Goal: Communication & Community: Answer question/provide support

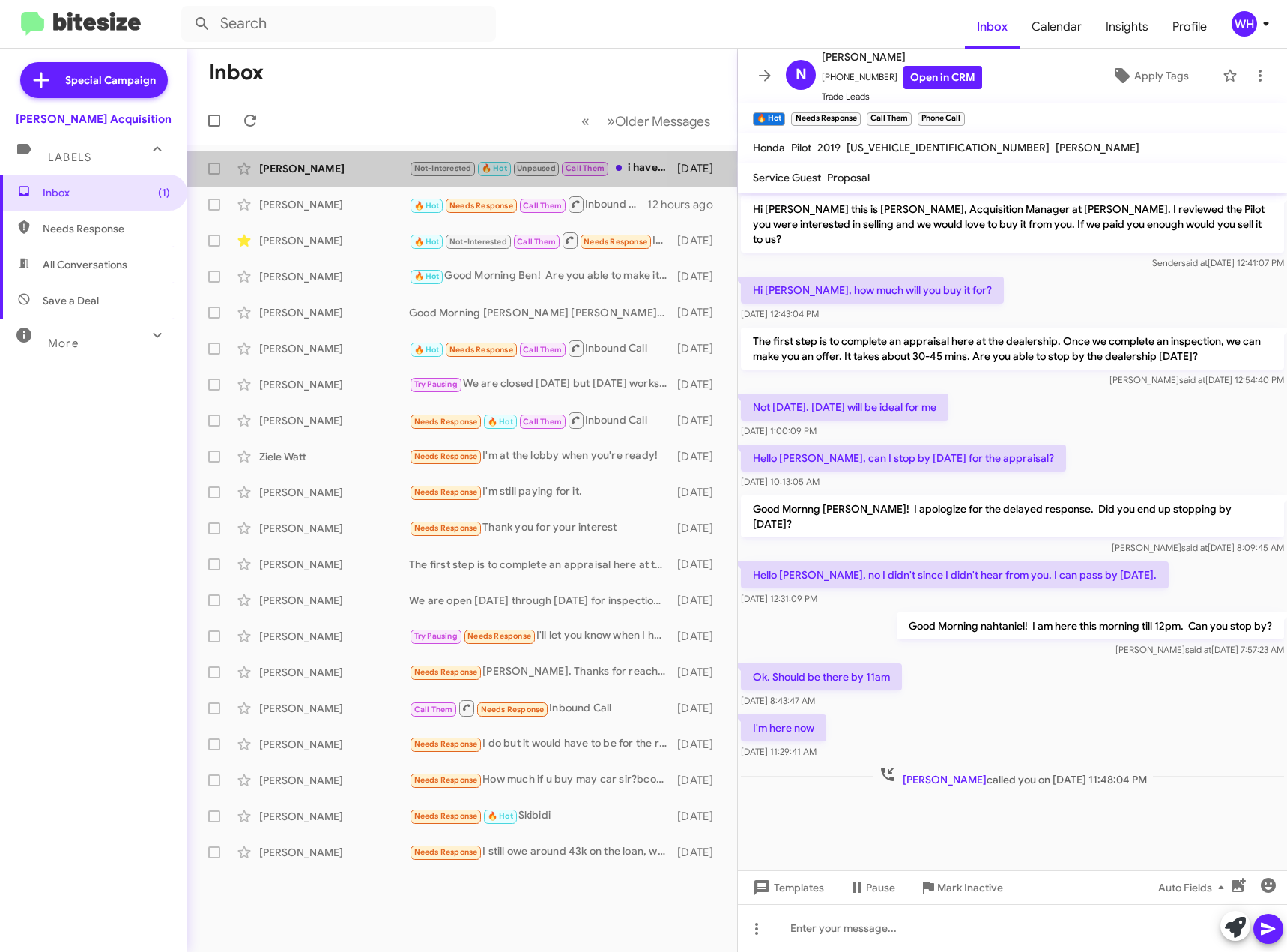
click at [321, 170] on div "[PERSON_NAME]" at bounding box center [334, 169] width 150 height 15
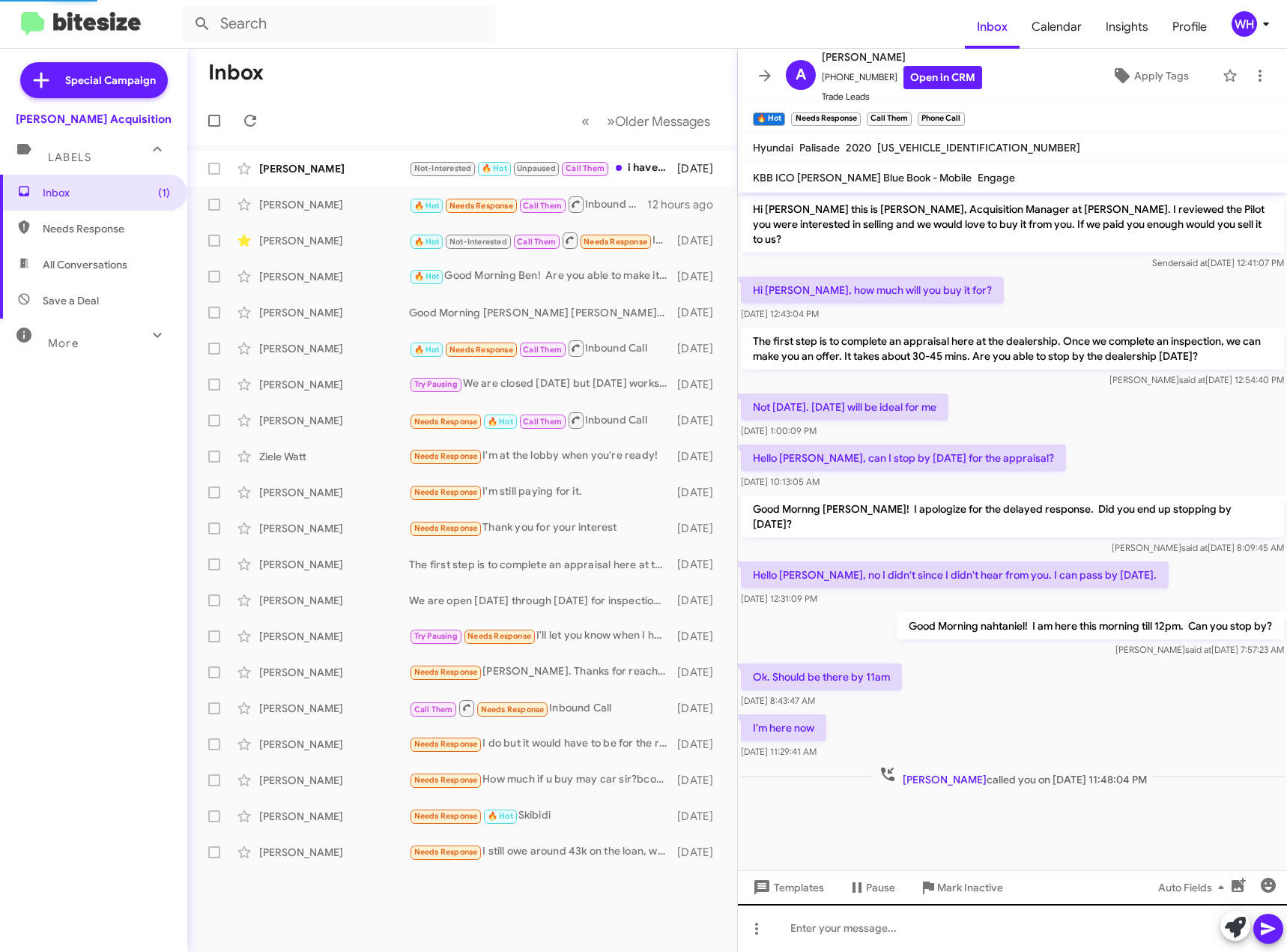
scroll to position [91, 0]
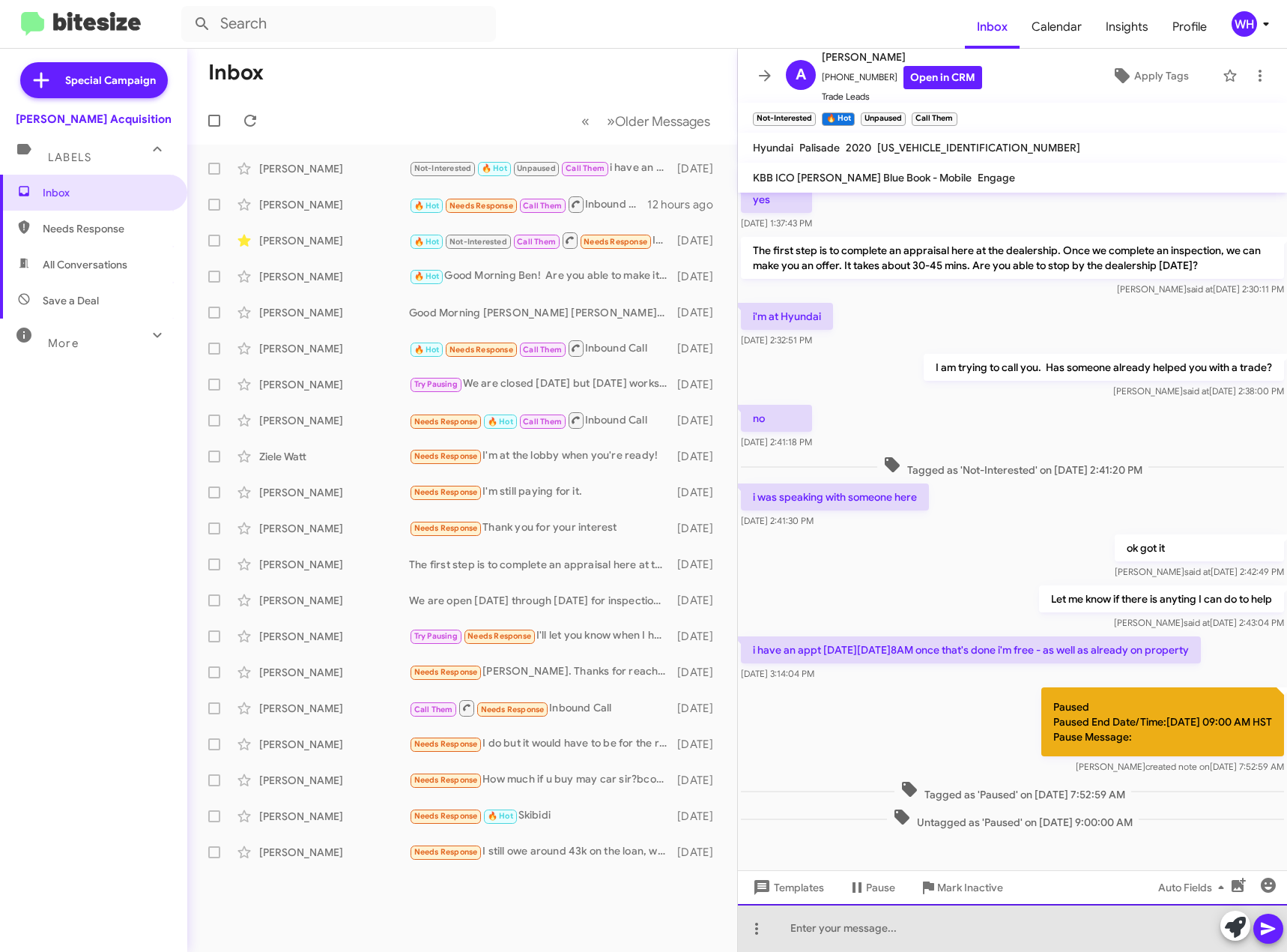
click at [881, 929] on div at bounding box center [1013, 928] width 550 height 48
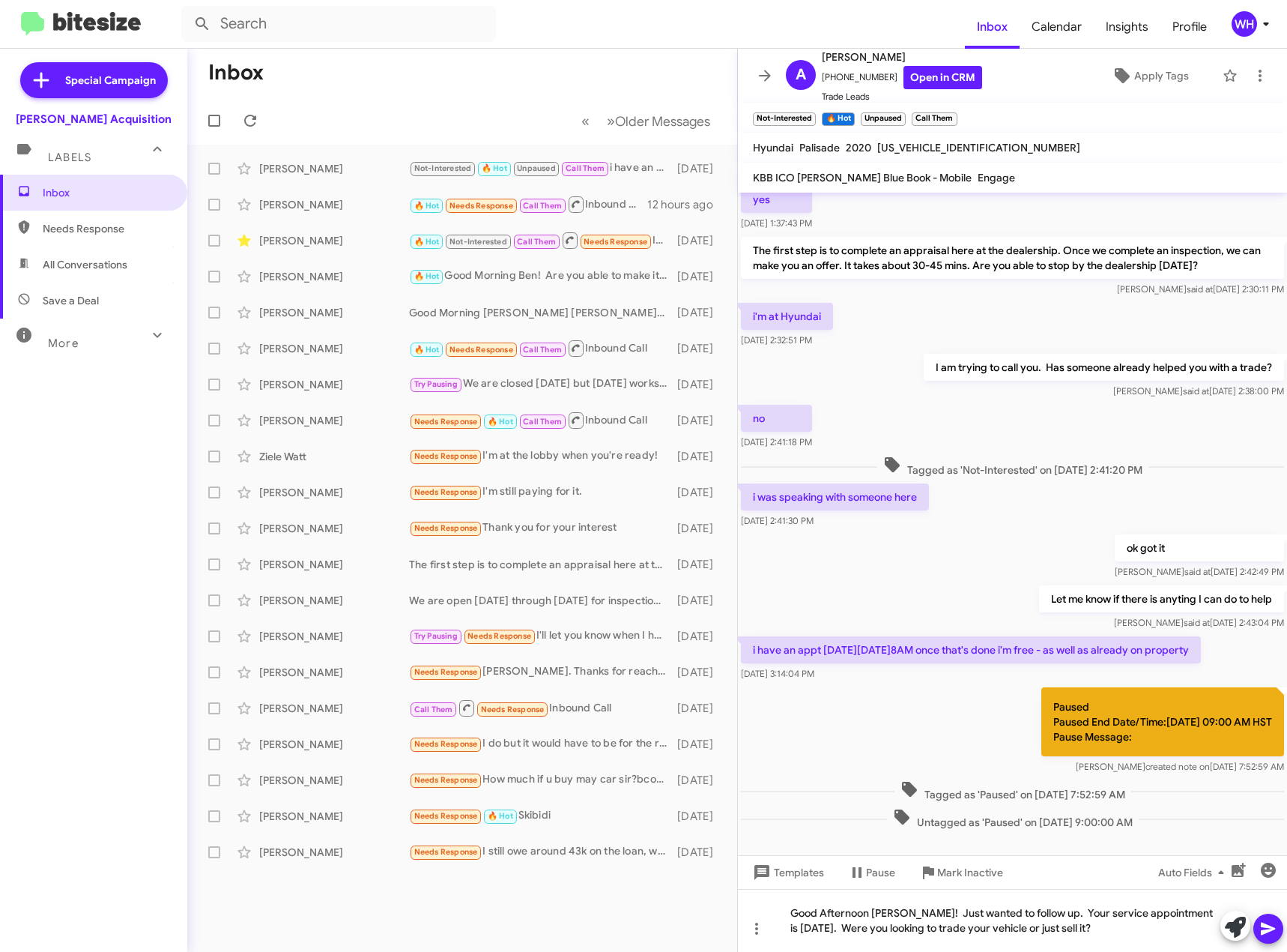
click at [1258, 932] on button at bounding box center [1268, 929] width 30 height 30
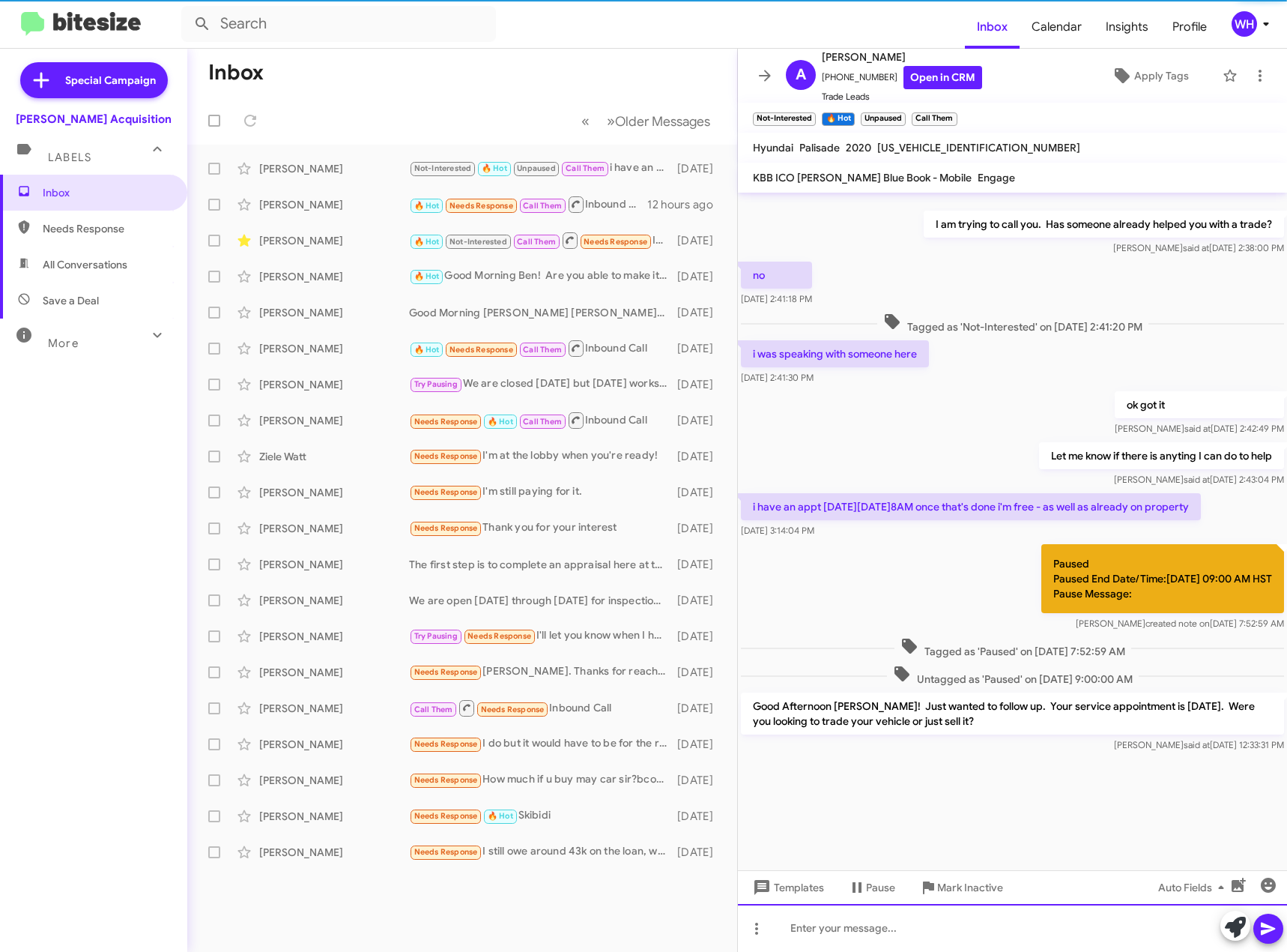
scroll to position [0, 0]
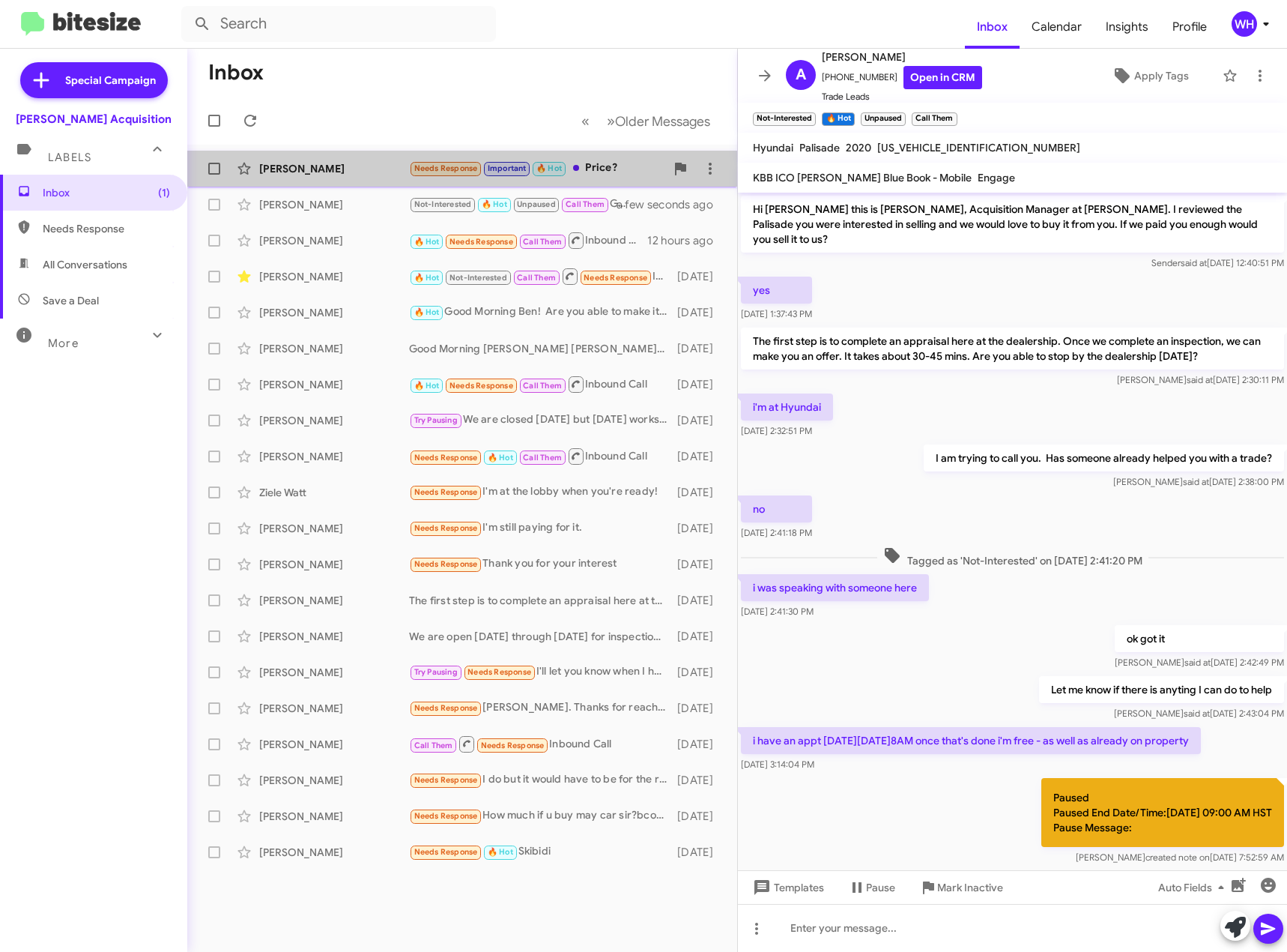
click at [298, 176] on div "[PERSON_NAME]" at bounding box center [334, 169] width 150 height 15
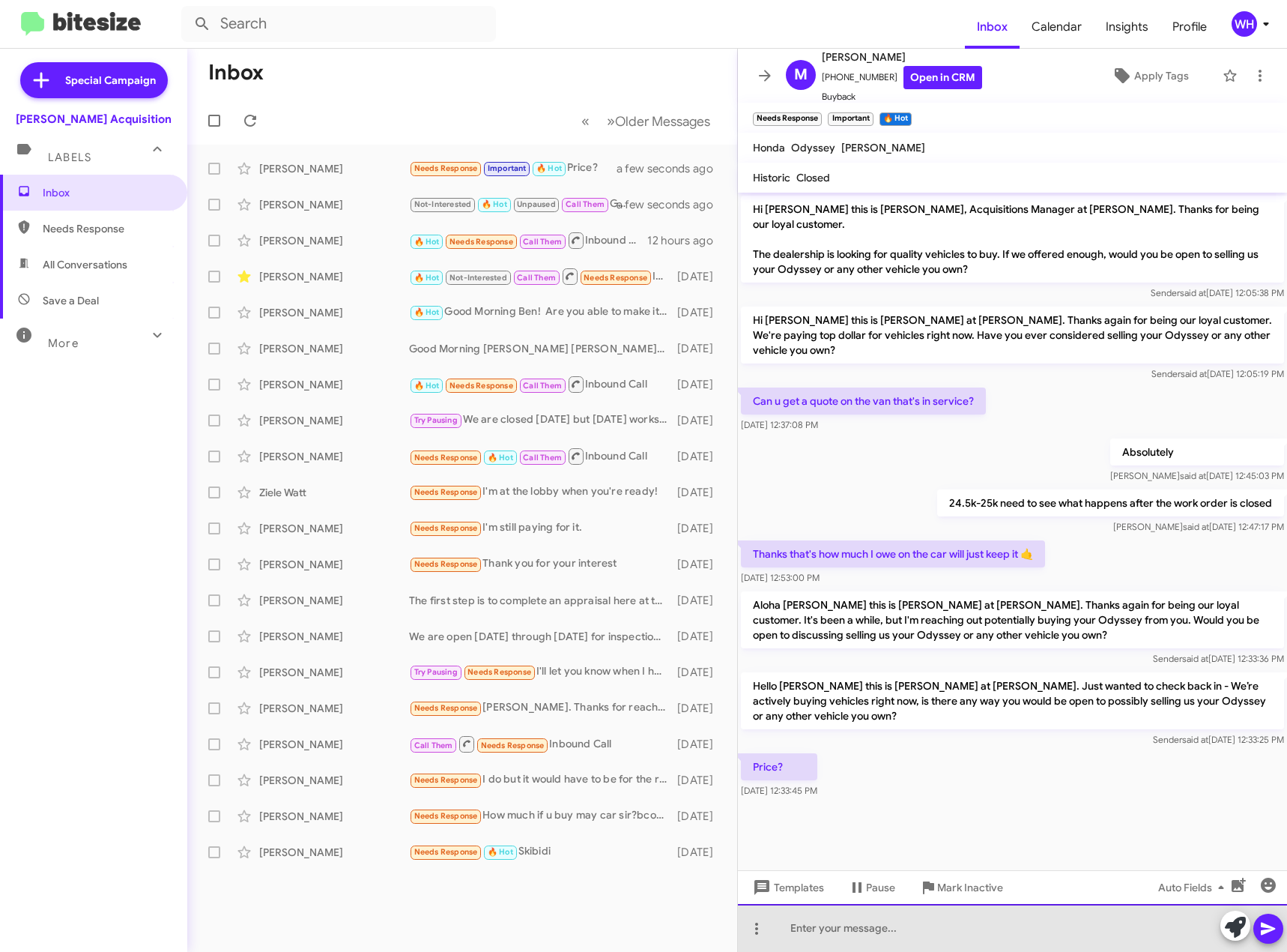
click at [839, 934] on div at bounding box center [1013, 928] width 550 height 48
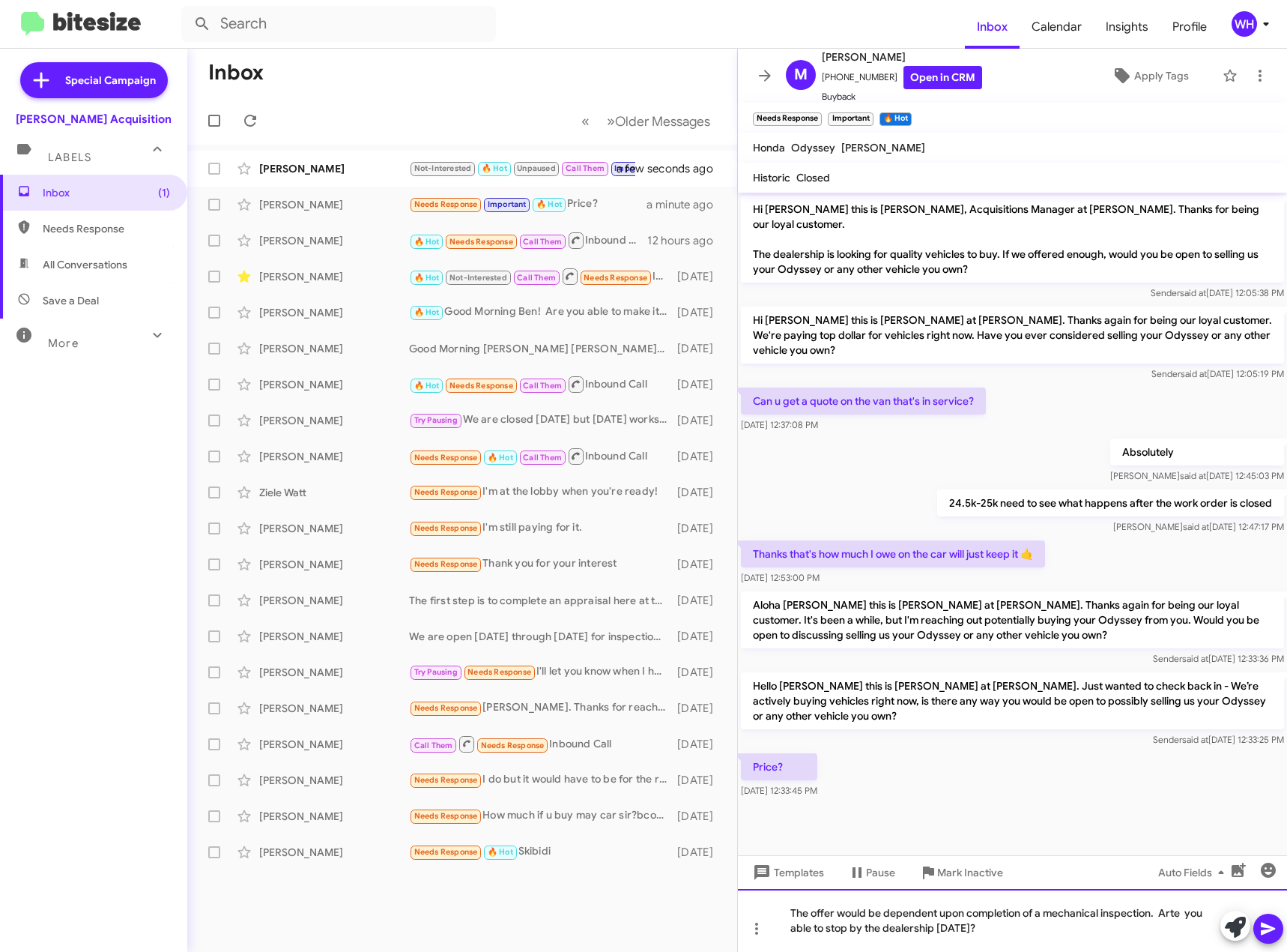
click at [1263, 947] on div "The offer would be dependent upon completion of a mechanical inspection. Arte y…" at bounding box center [1013, 920] width 550 height 63
click at [1272, 920] on icon at bounding box center [1268, 928] width 18 height 18
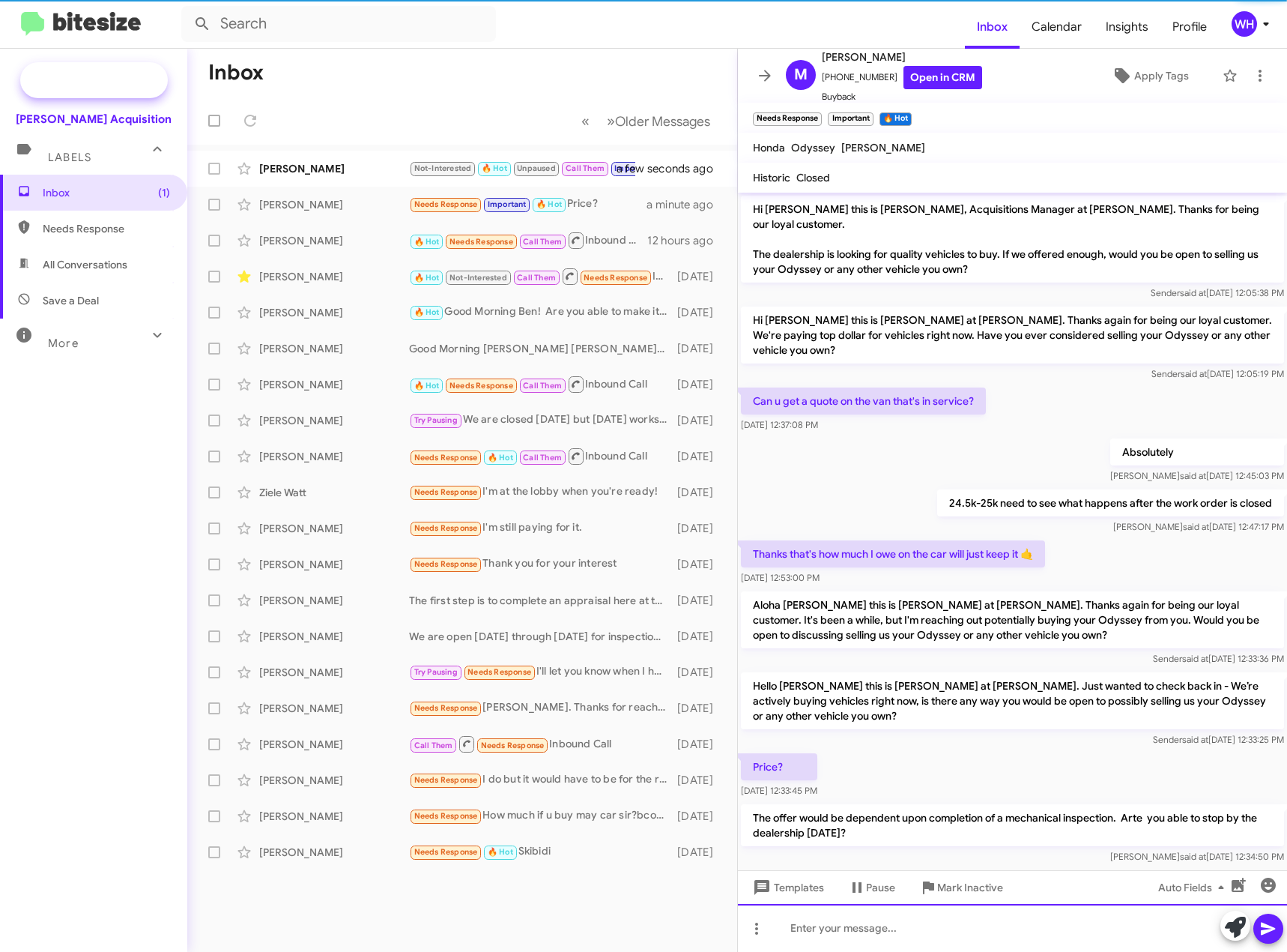
scroll to position [19, 0]
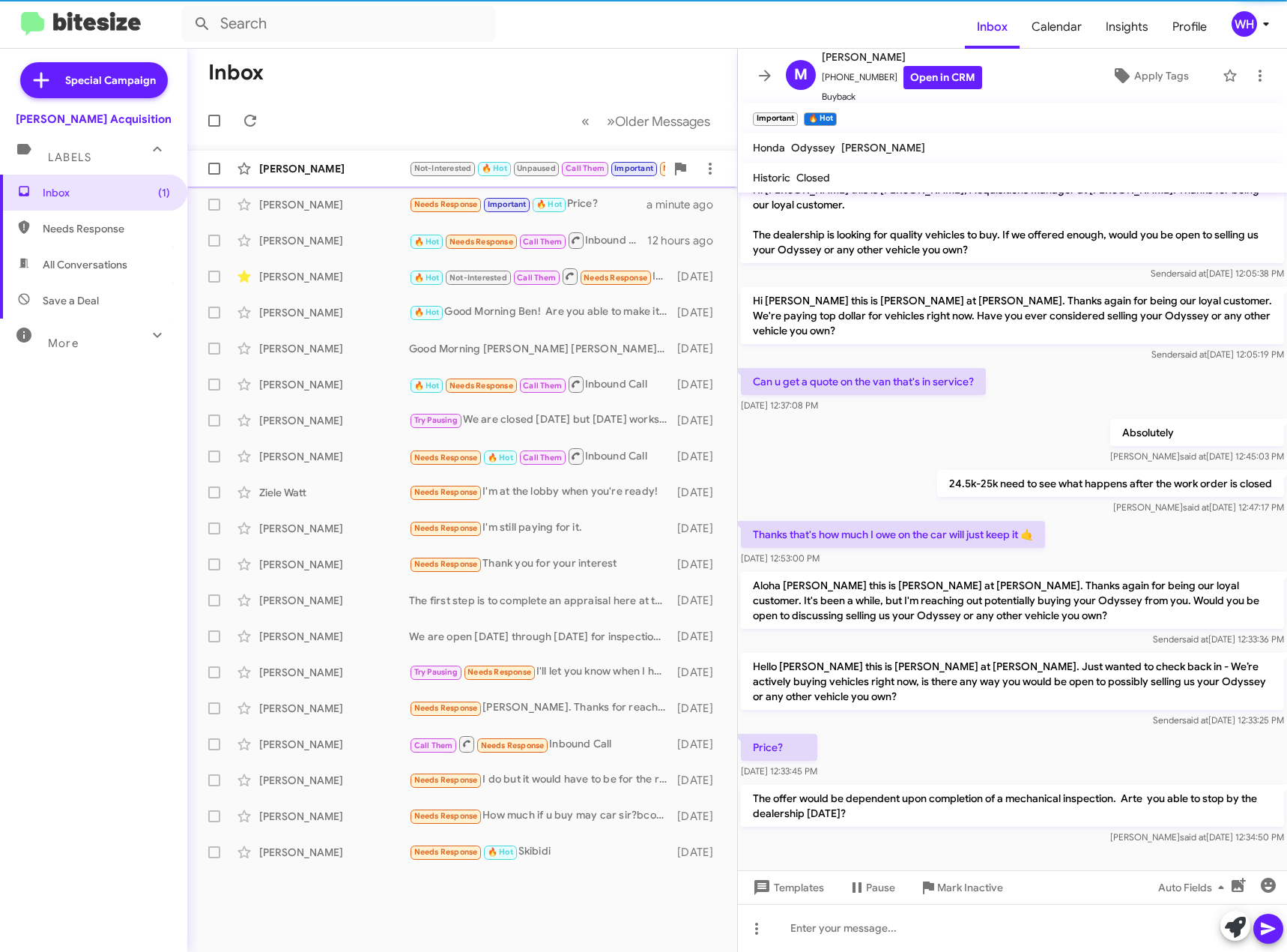
drag, startPoint x: 304, startPoint y: 193, endPoint x: 299, endPoint y: 176, distance: 17.7
click at [303, 189] on span "[PERSON_NAME] Needs Response Important 🔥 Hot Price? a minute ago" at bounding box center [462, 205] width 550 height 36
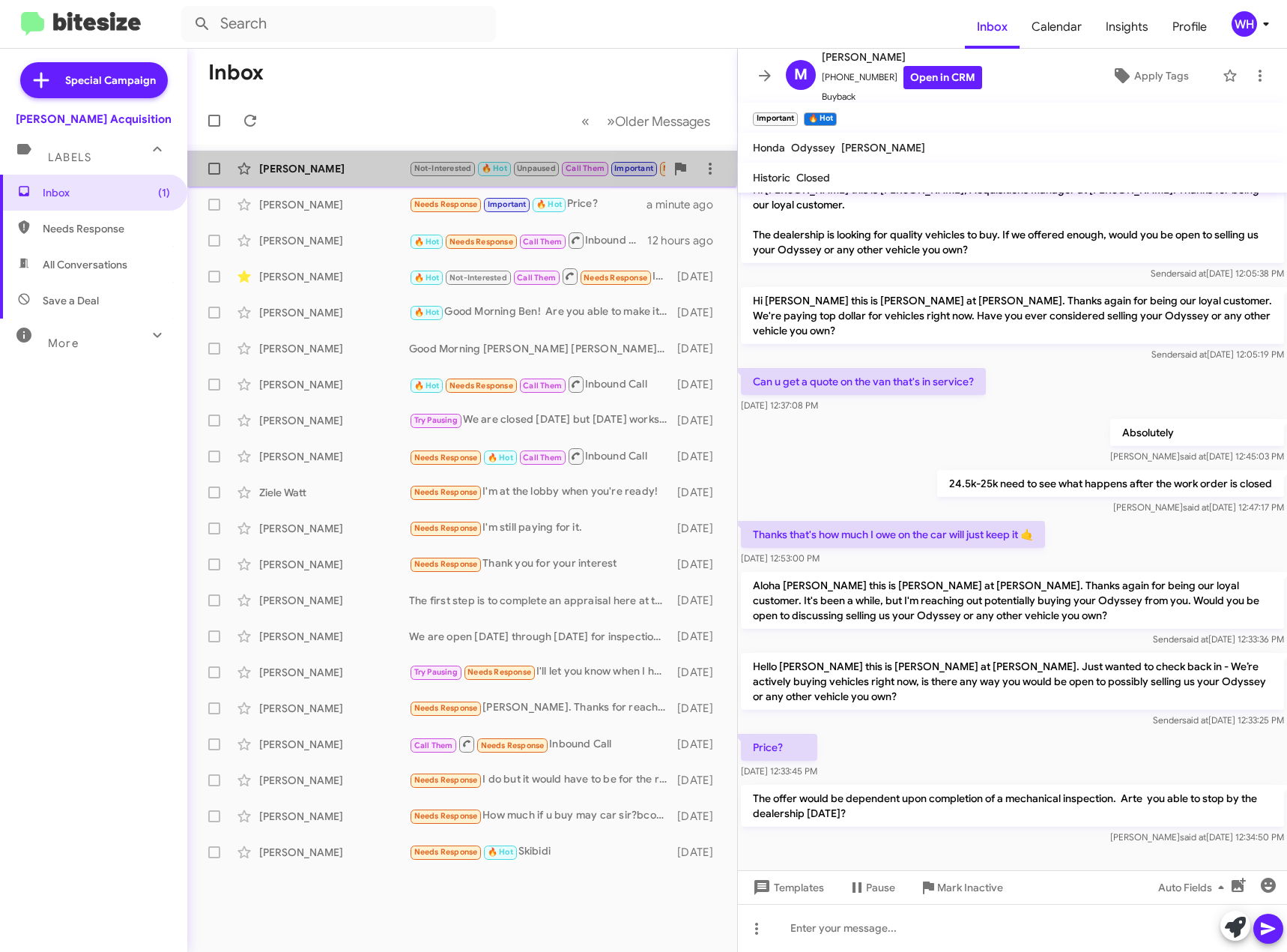
click at [296, 159] on div "[PERSON_NAME] Not-Interested 🔥 Hot Unpaused Call Them Important Needs Response …" at bounding box center [462, 169] width 526 height 30
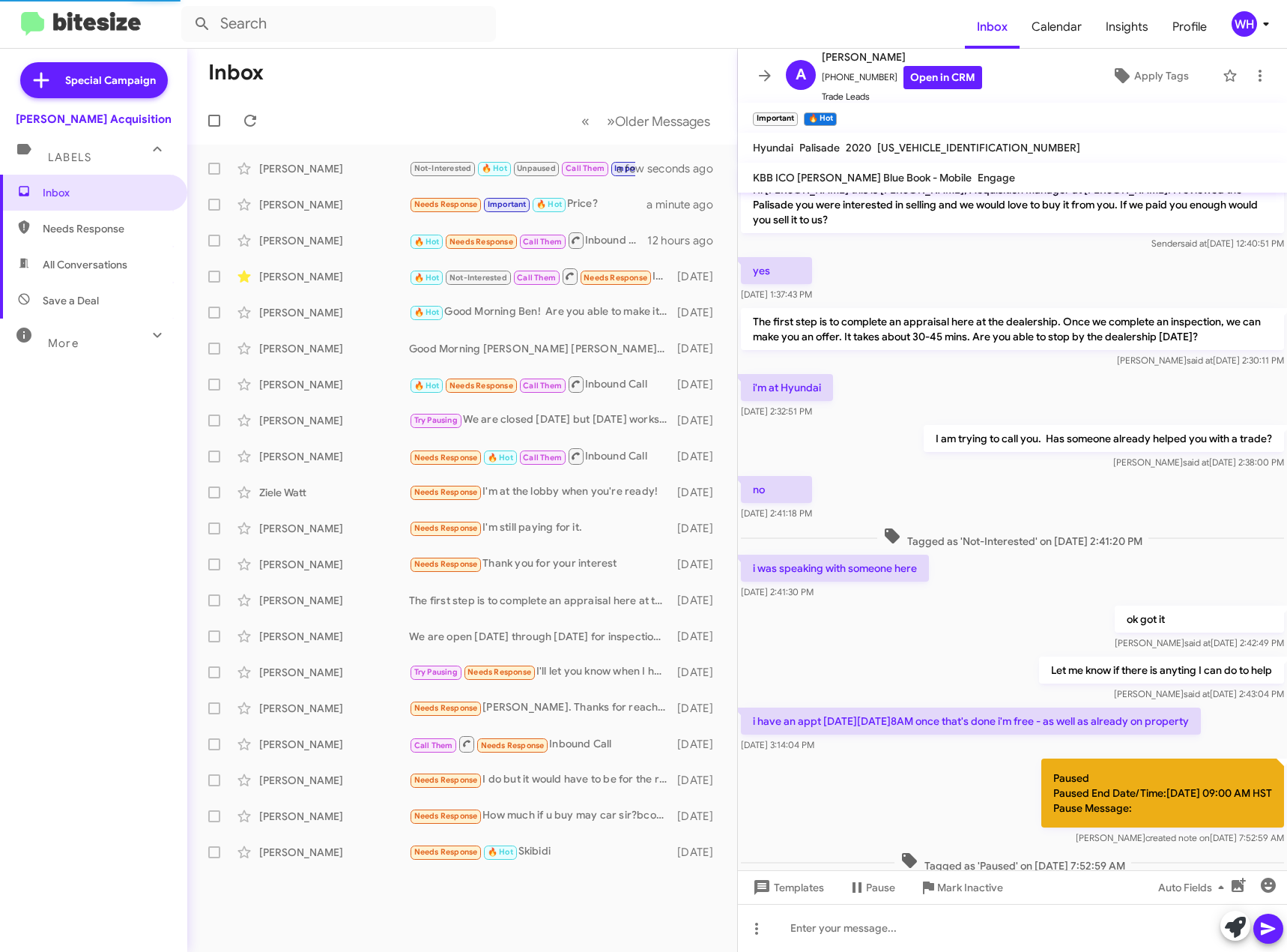
scroll to position [215, 0]
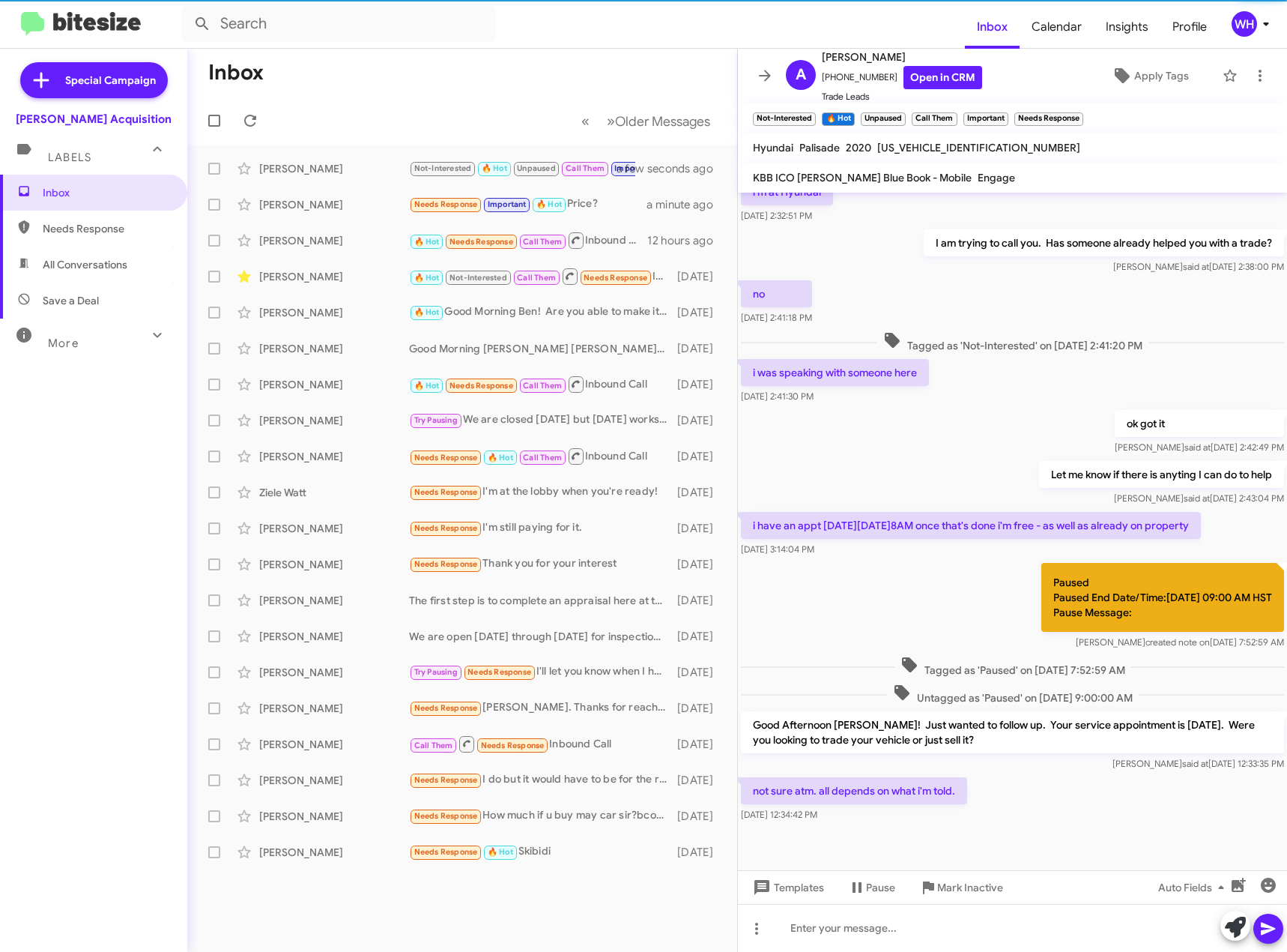
drag, startPoint x: 960, startPoint y: 836, endPoint x: 999, endPoint y: 829, distance: 39.6
click at [960, 835] on div at bounding box center [1013, 855] width 550 height 60
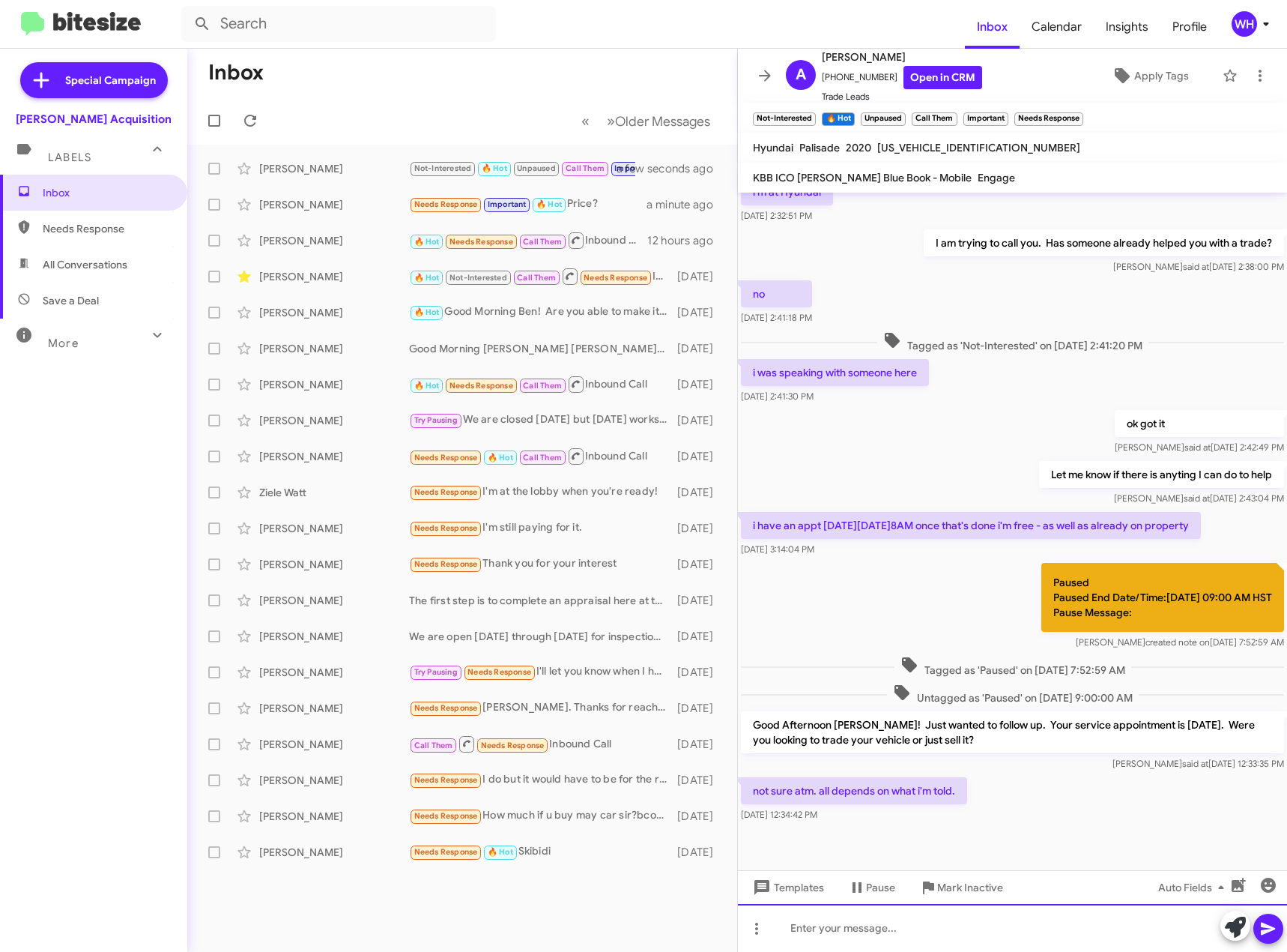
click at [1012, 919] on div at bounding box center [1013, 928] width 550 height 48
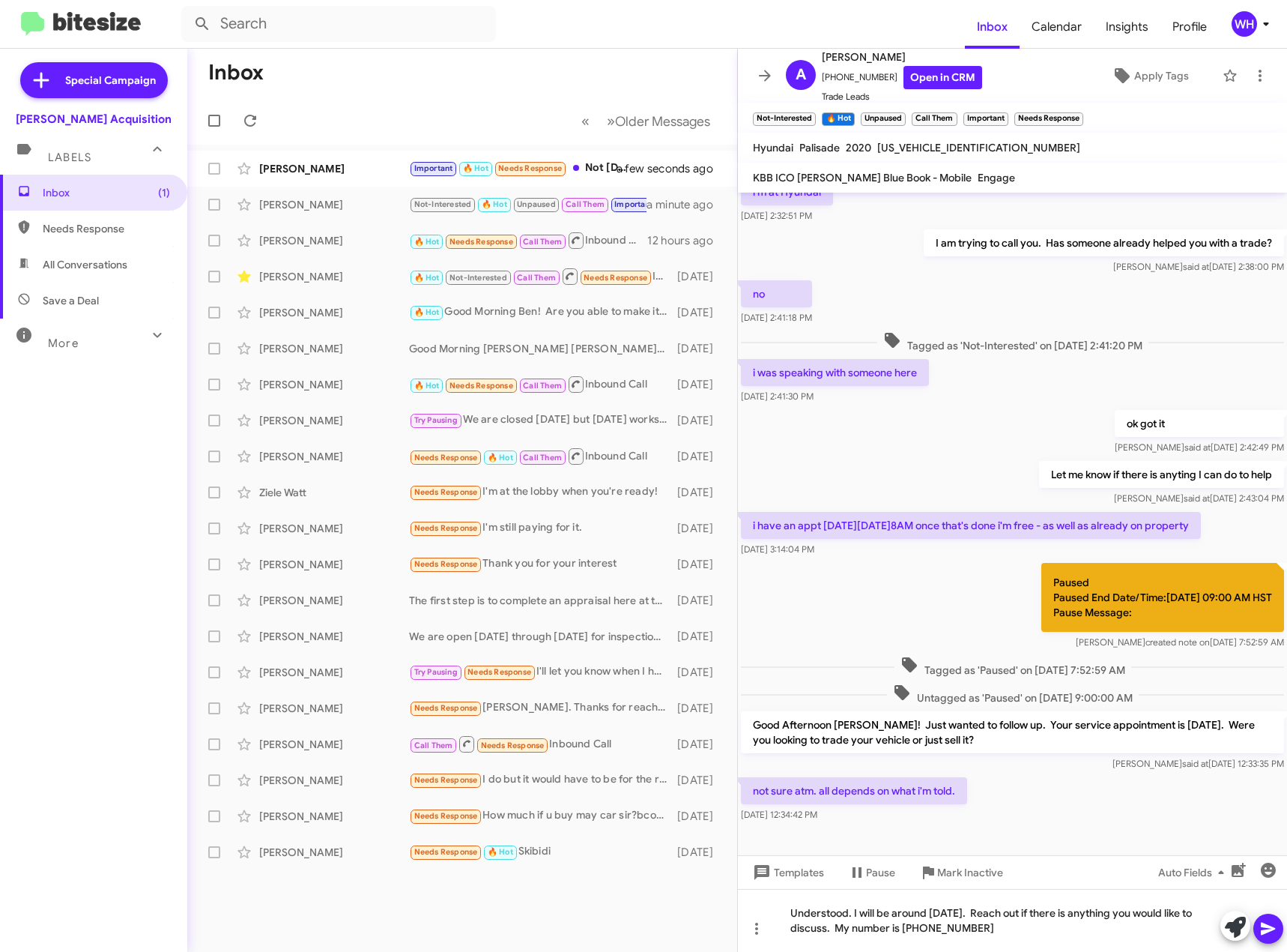
click at [1265, 925] on icon at bounding box center [1268, 929] width 14 height 12
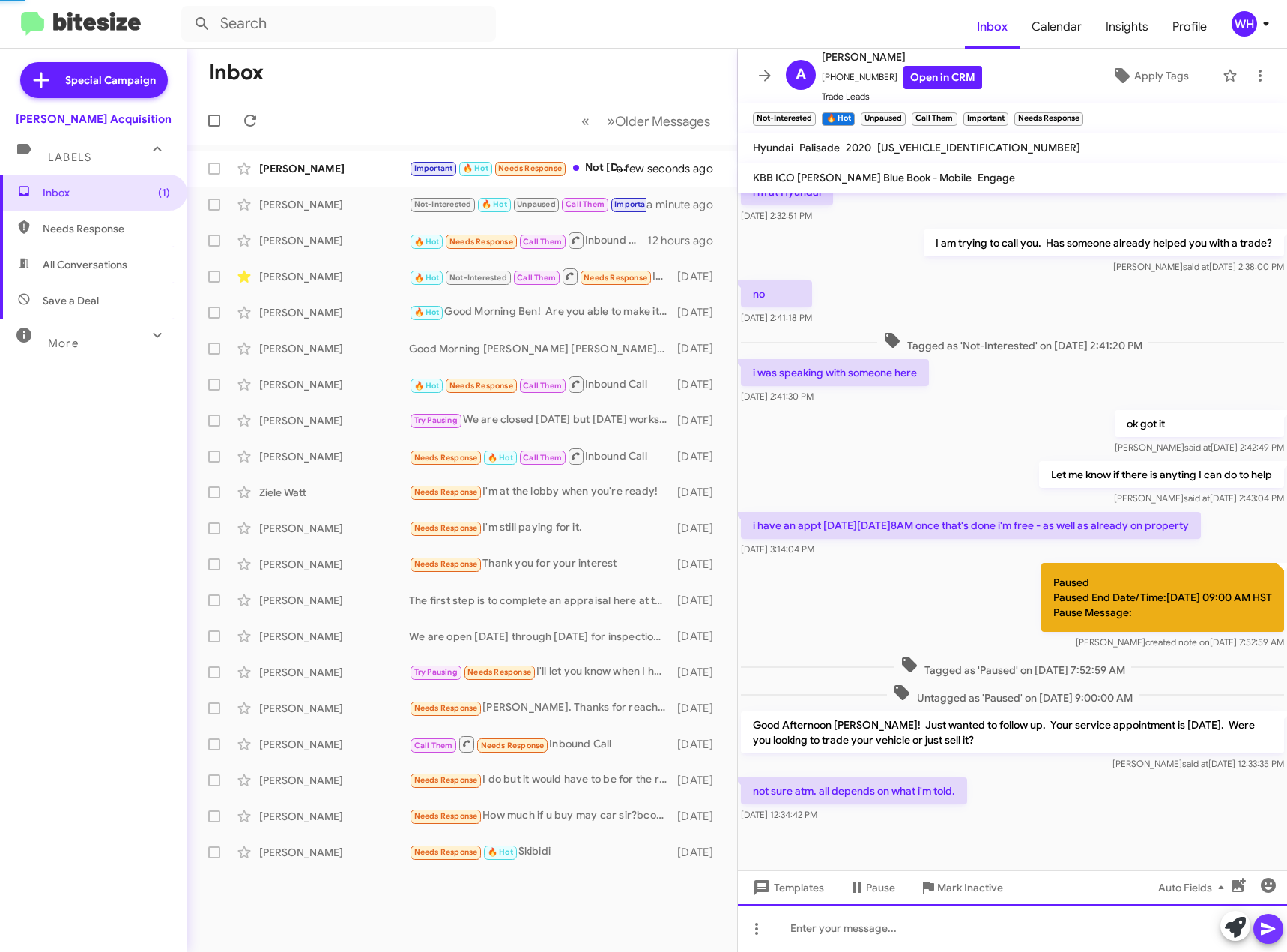
scroll to position [0, 0]
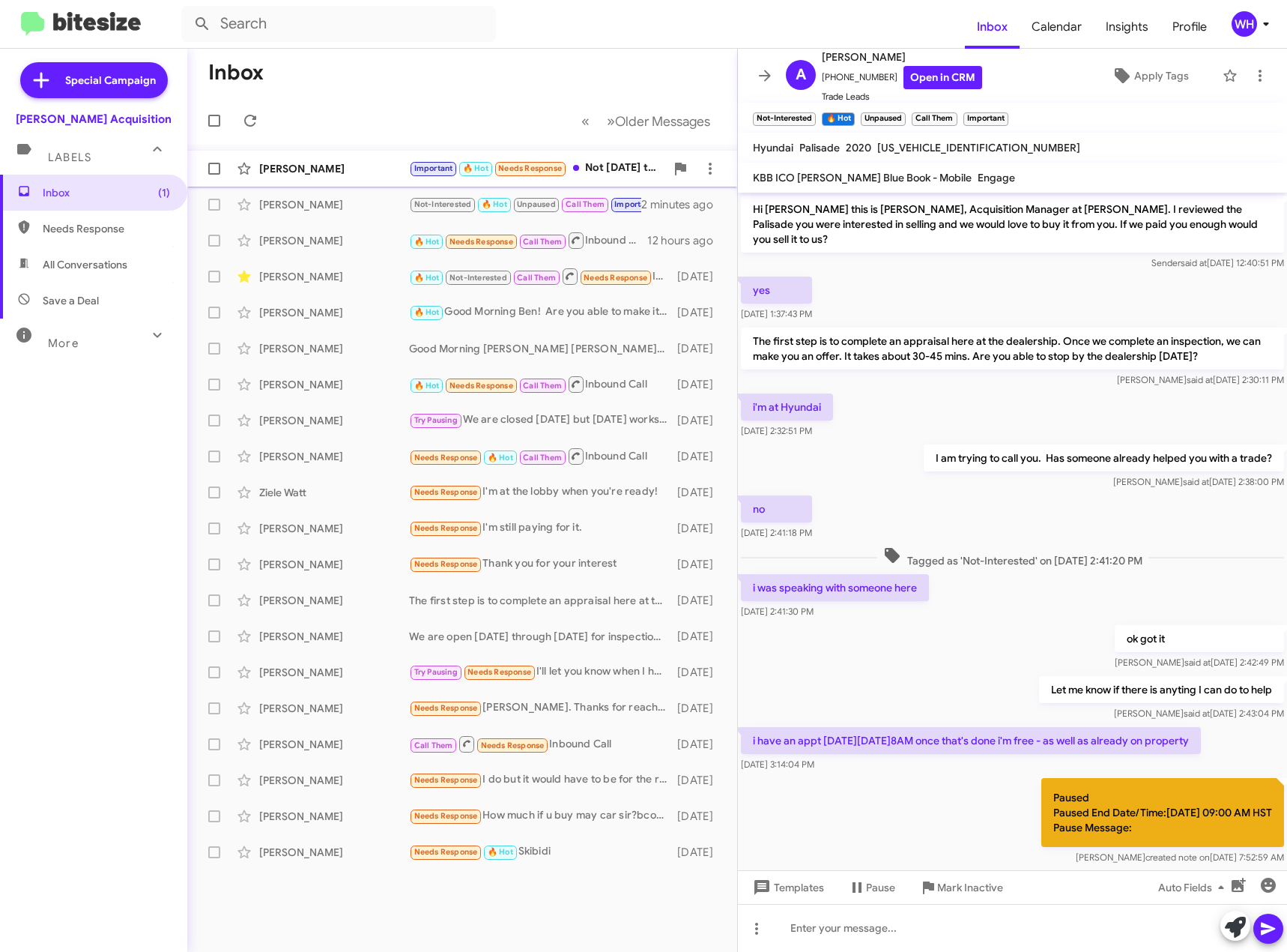
click at [311, 176] on div "[PERSON_NAME] Important 🔥 Hot Needs Response Not [DATE] thank u a minute ago" at bounding box center [462, 169] width 526 height 30
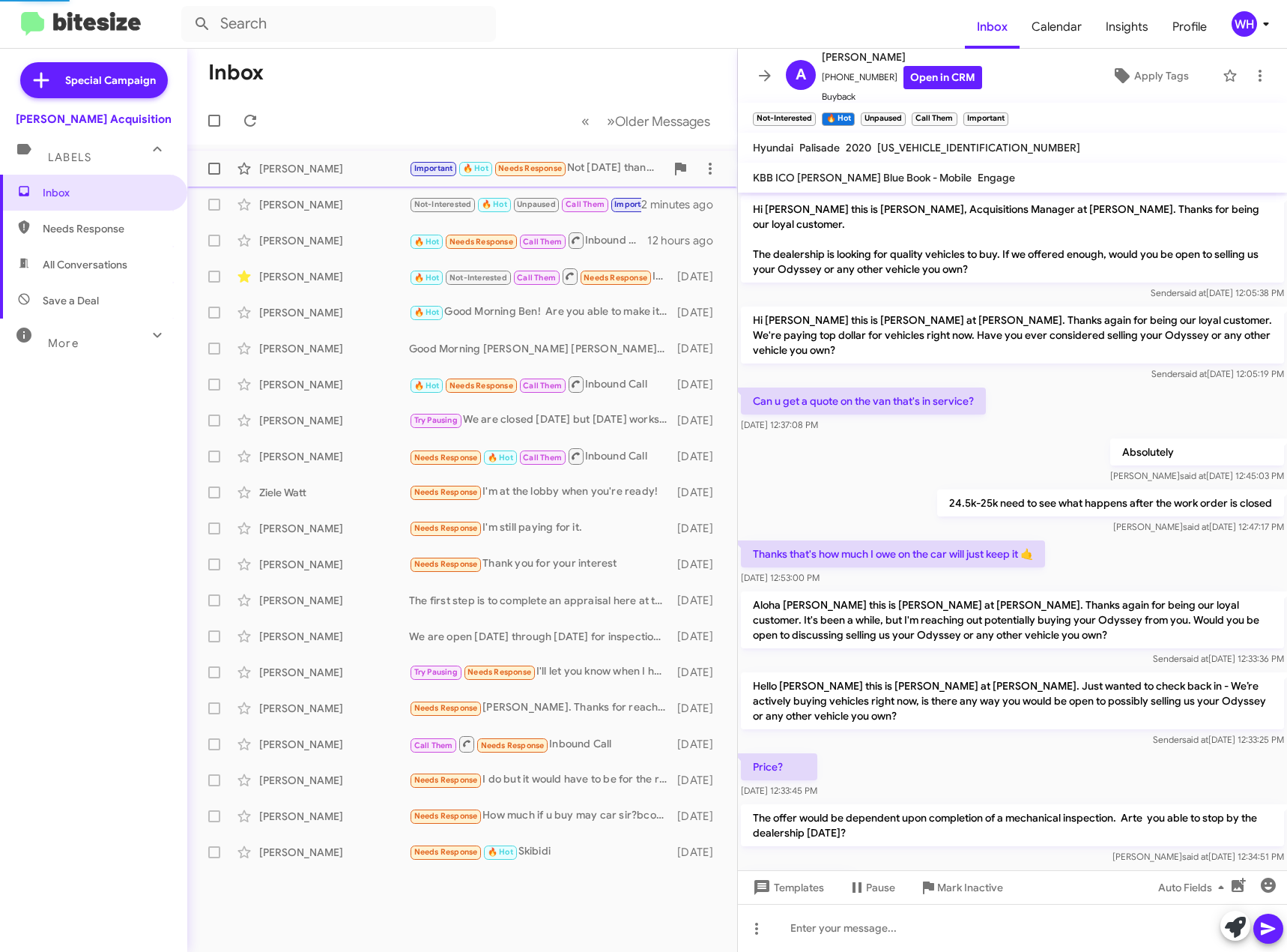
scroll to position [74, 0]
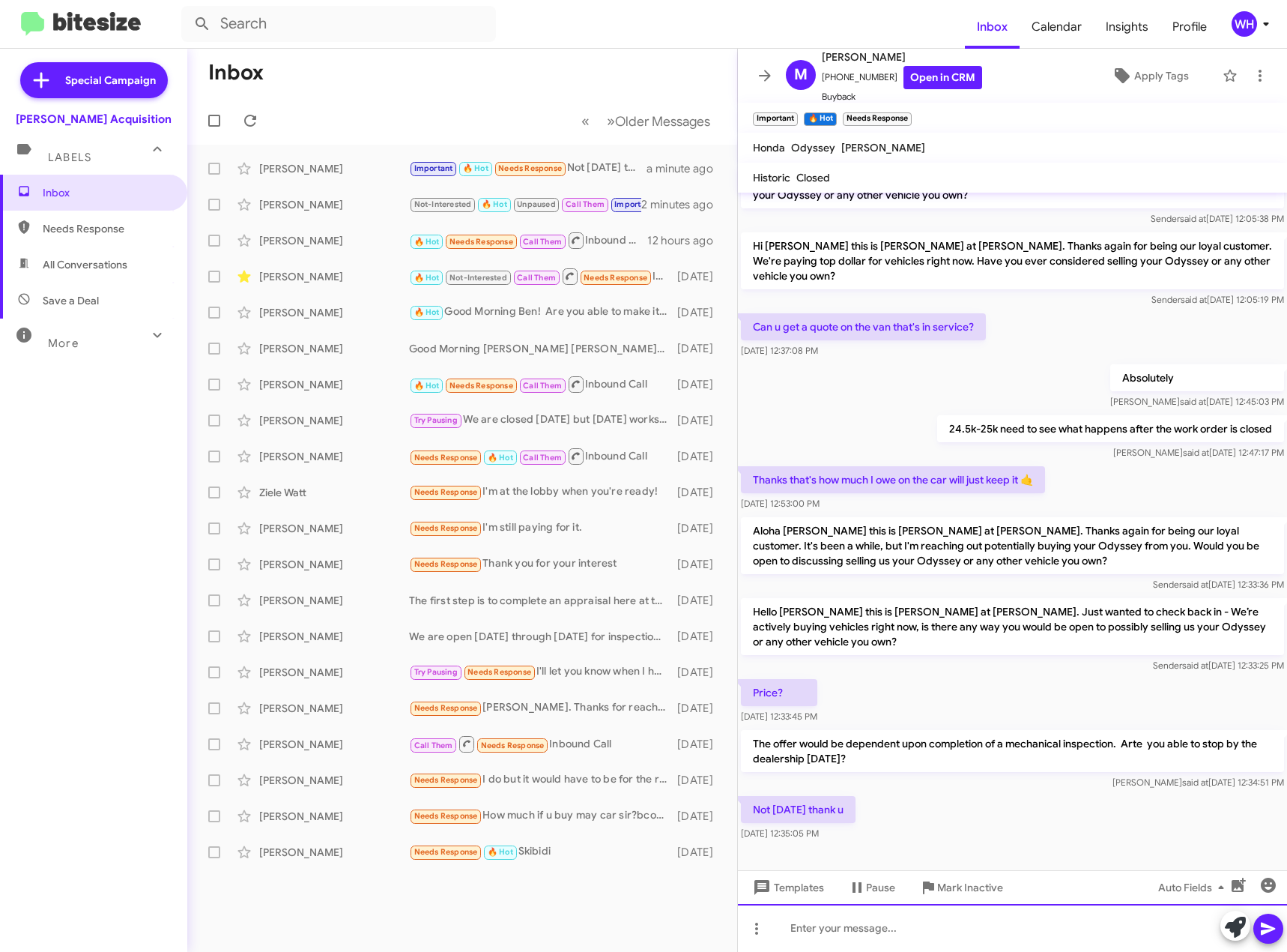
click at [914, 926] on div at bounding box center [1013, 928] width 550 height 48
click at [1265, 924] on icon at bounding box center [1268, 929] width 14 height 12
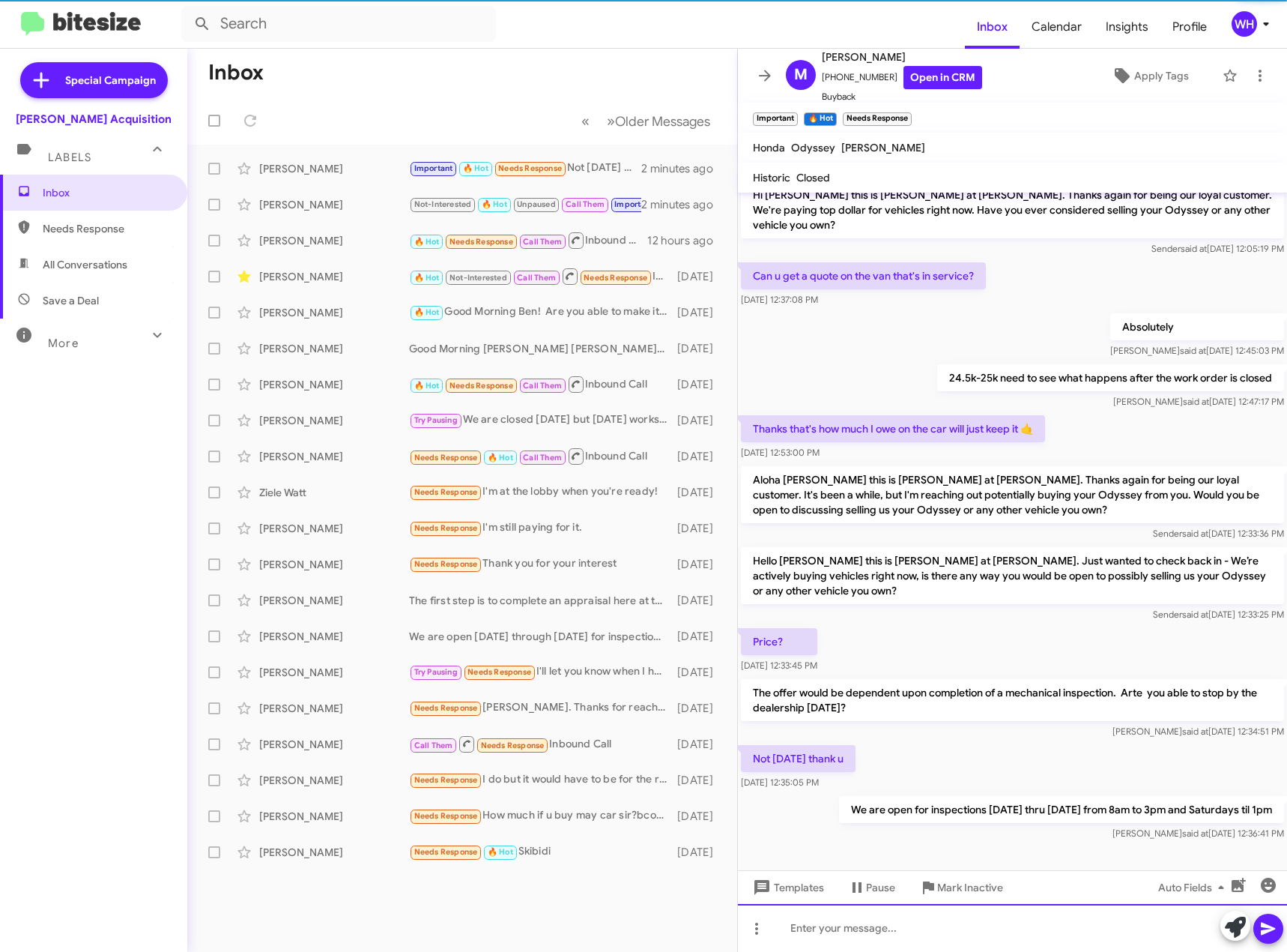
scroll to position [129, 0]
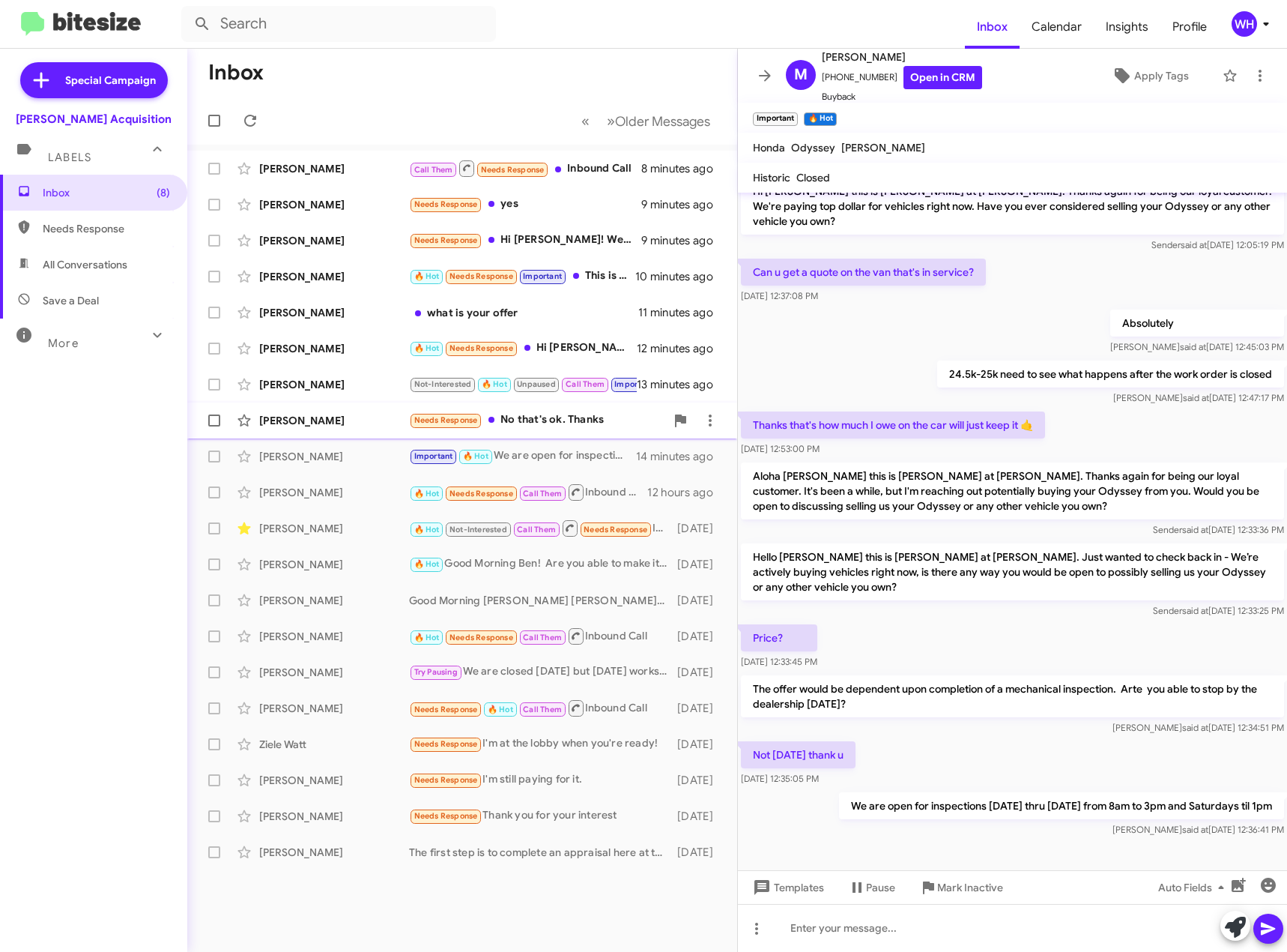
click at [331, 417] on div "[PERSON_NAME]" at bounding box center [334, 420] width 150 height 15
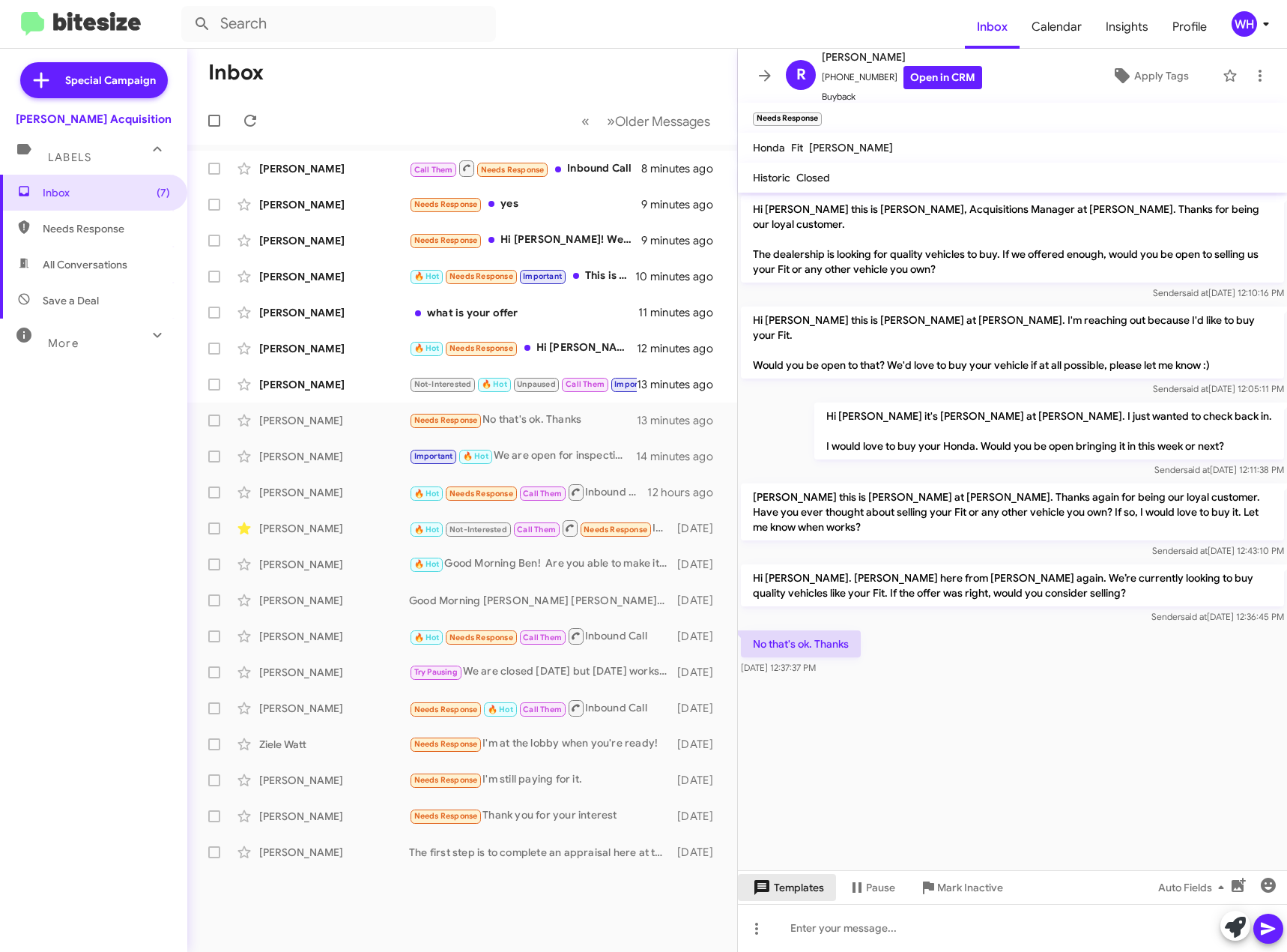
click at [781, 888] on span "Templates" at bounding box center [787, 888] width 74 height 27
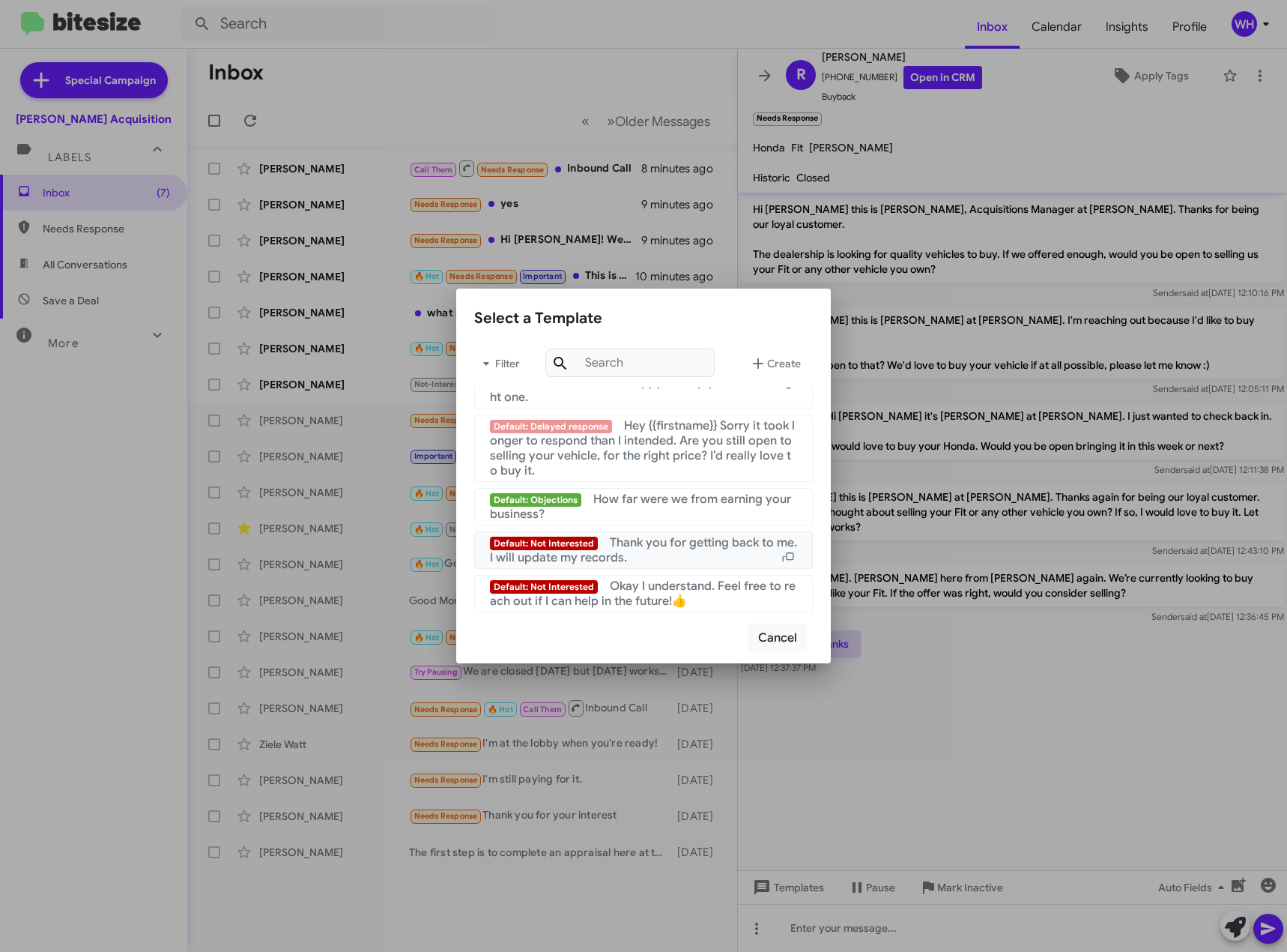
scroll to position [1445, 0]
click at [688, 536] on span "Thank you for getting back to me. I will update my records." at bounding box center [644, 551] width 307 height 30
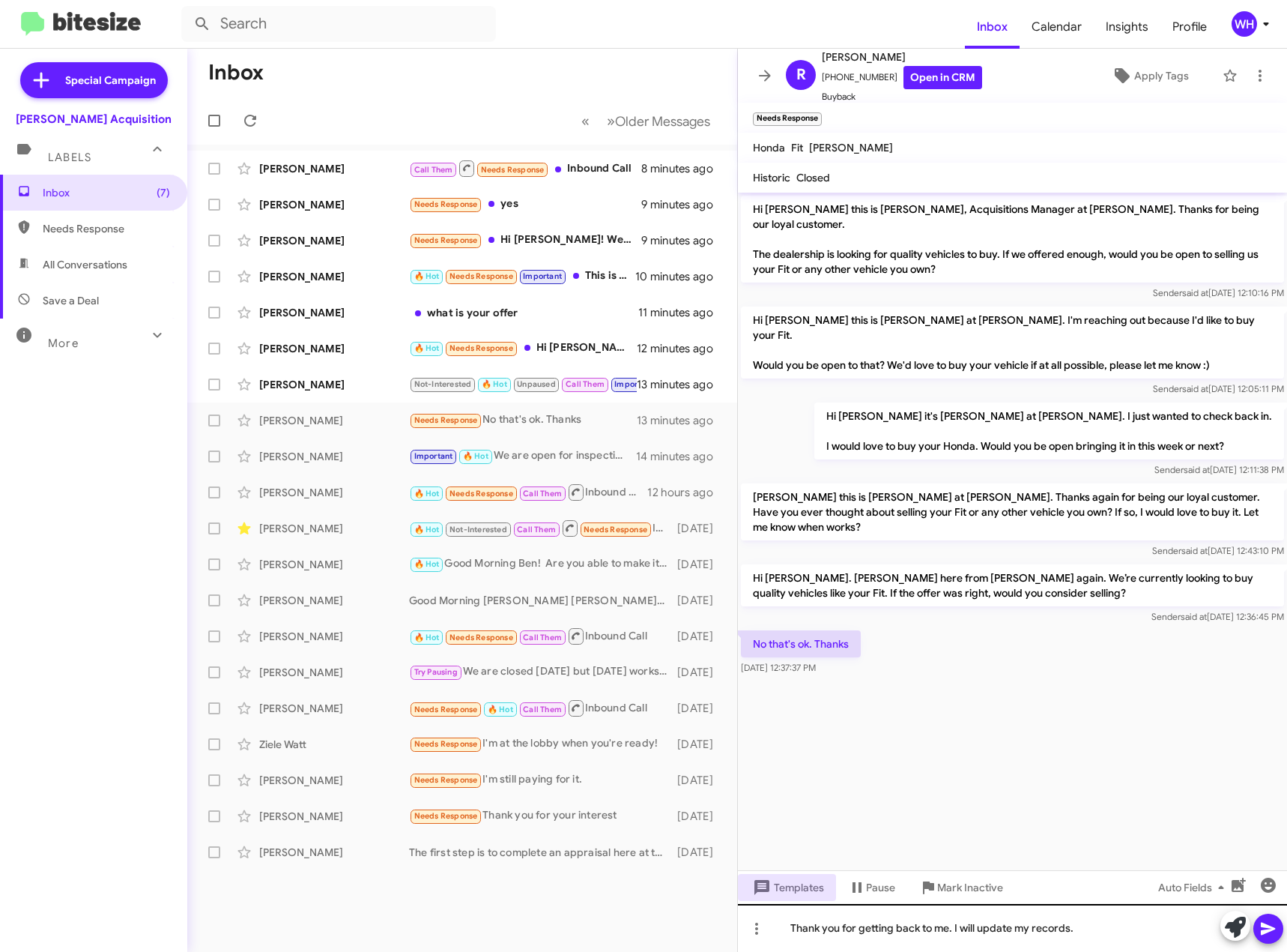
click at [1266, 926] on icon at bounding box center [1268, 929] width 14 height 12
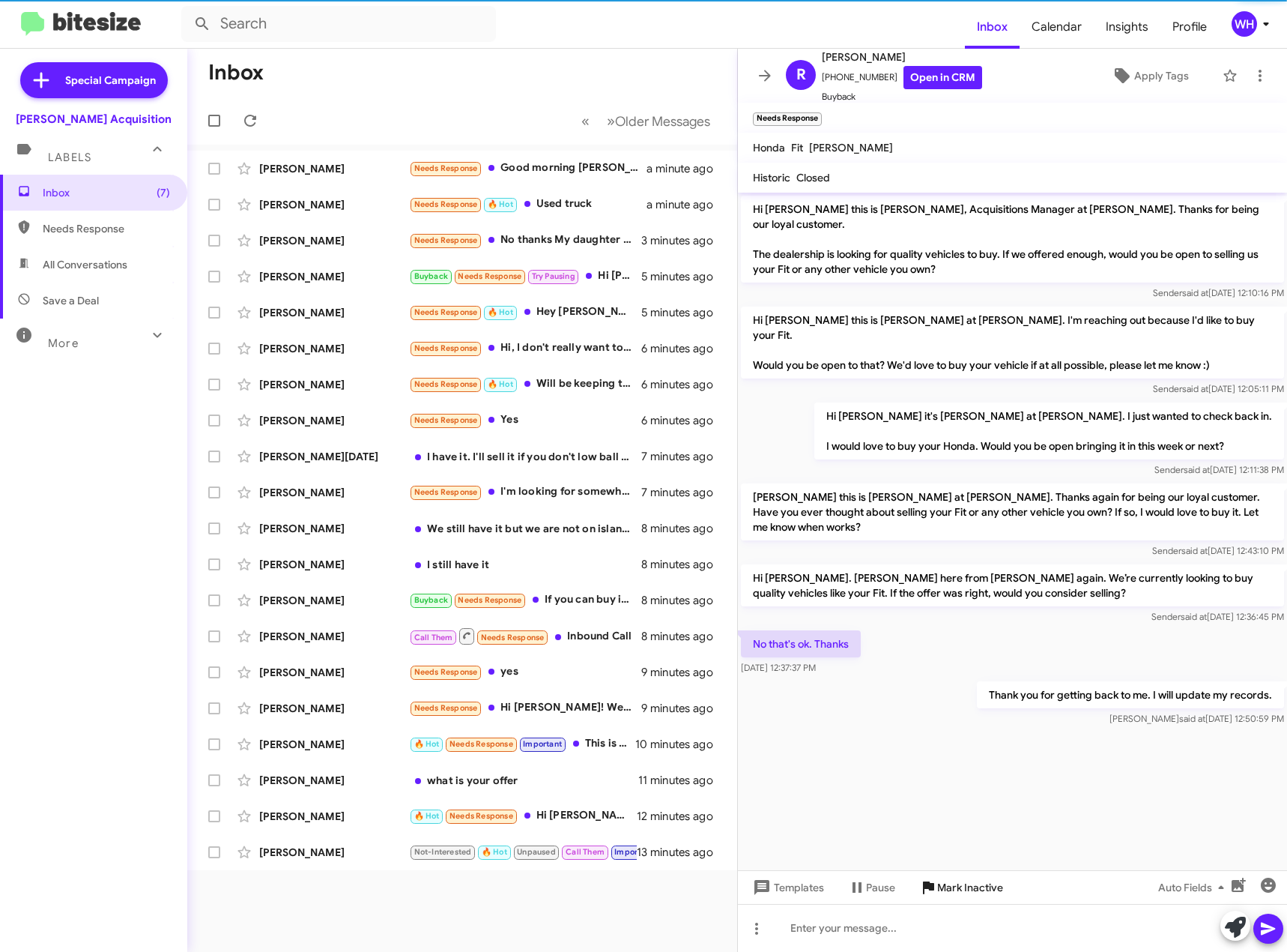
click at [949, 900] on span "Mark Inactive" at bounding box center [970, 888] width 66 height 27
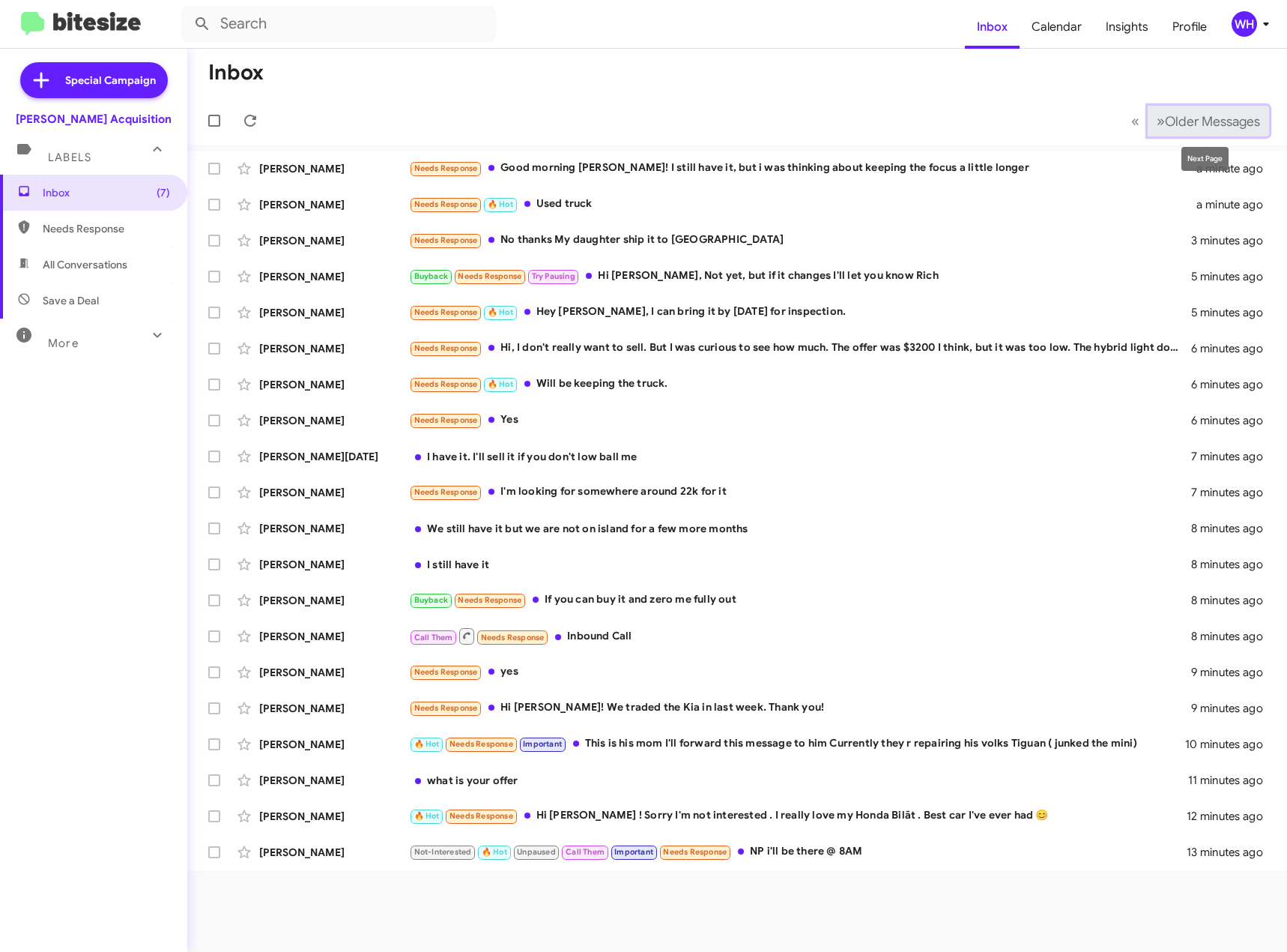
click at [1157, 121] on span "»" at bounding box center [1161, 121] width 8 height 19
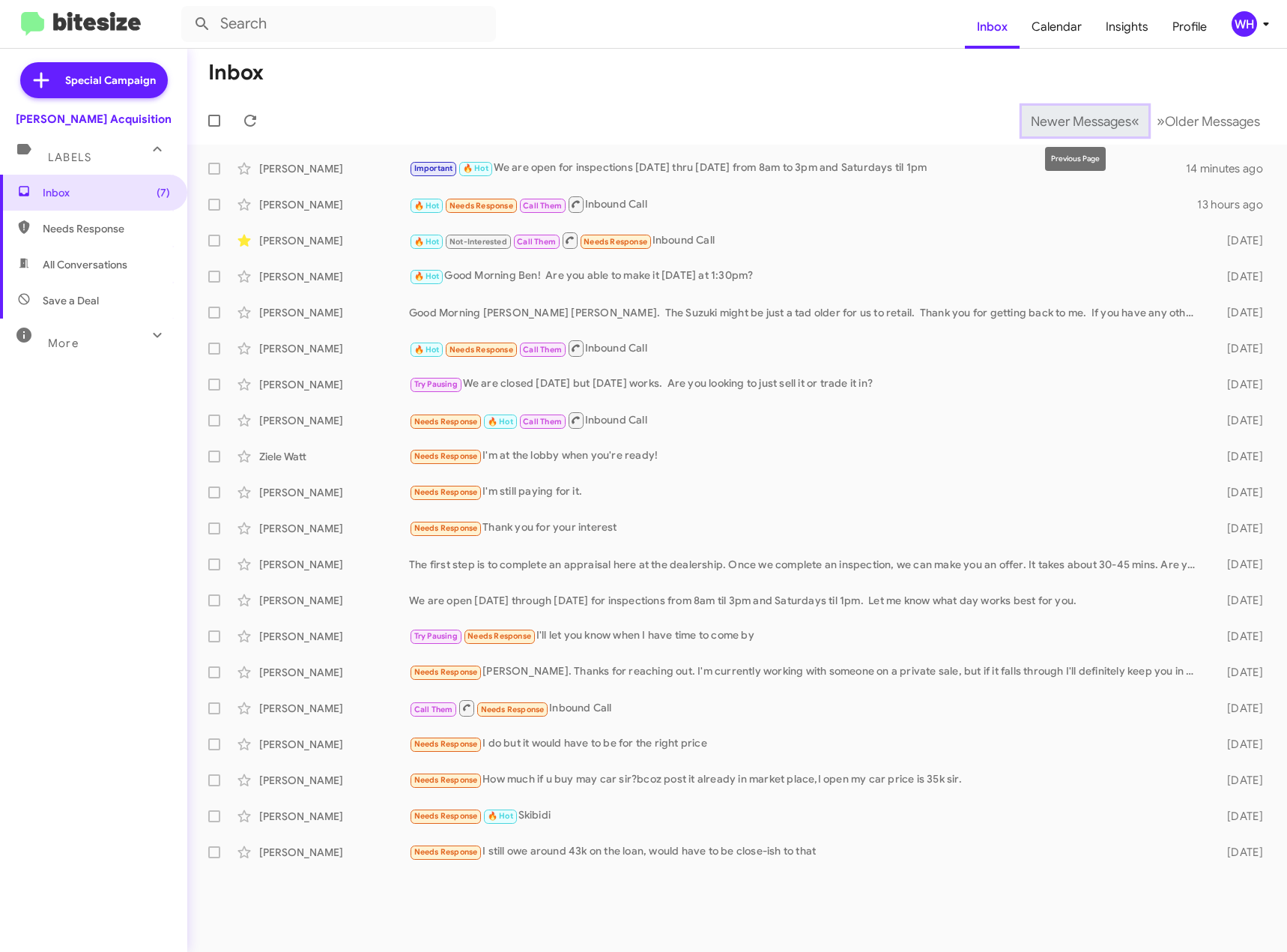
click at [1132, 124] on span "«" at bounding box center [1135, 121] width 8 height 19
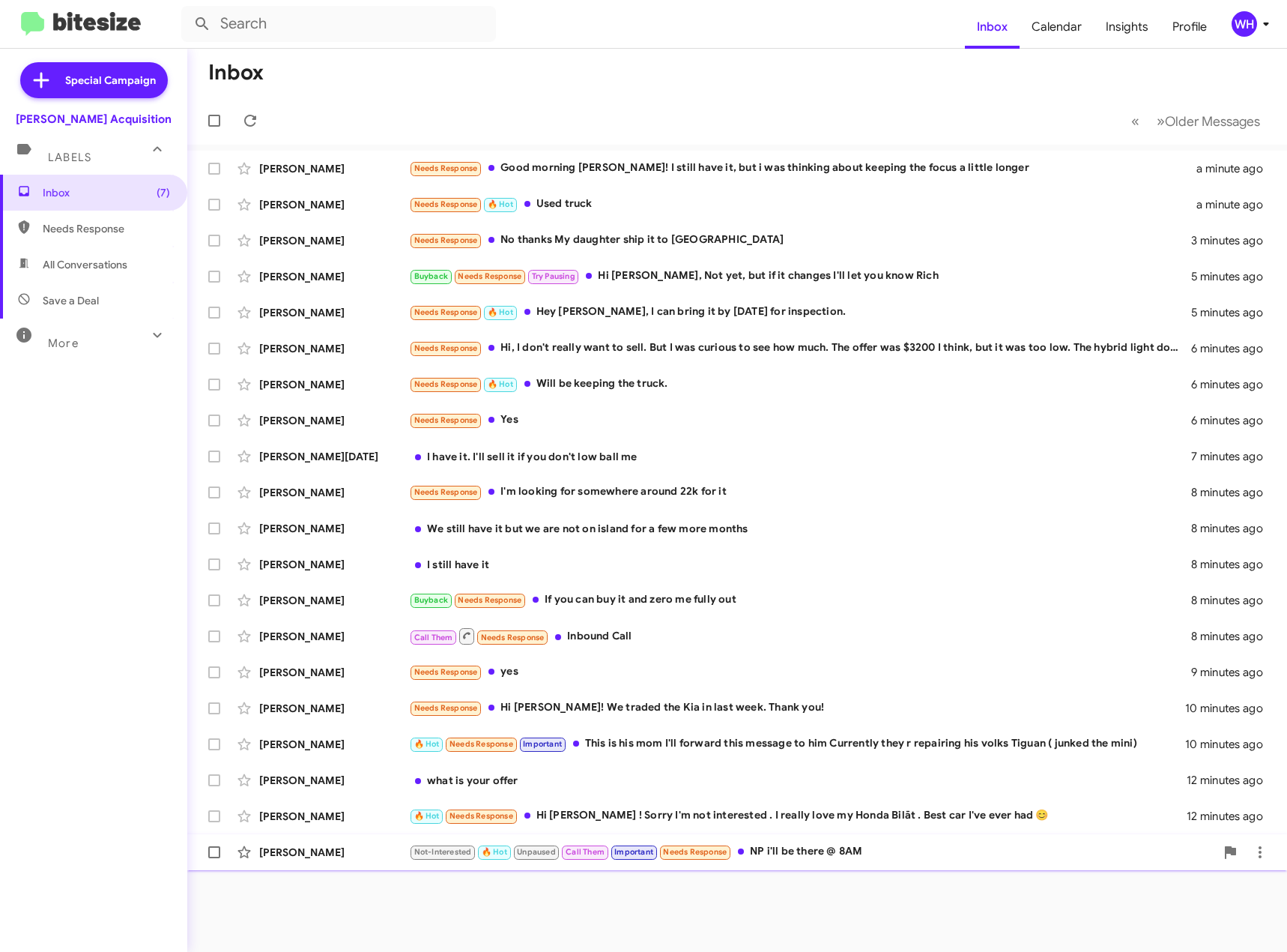
click at [305, 860] on div "[PERSON_NAME] Not-Interested 🔥 Hot Unpaused Call Them Important Needs Response …" at bounding box center [737, 852] width 1076 height 30
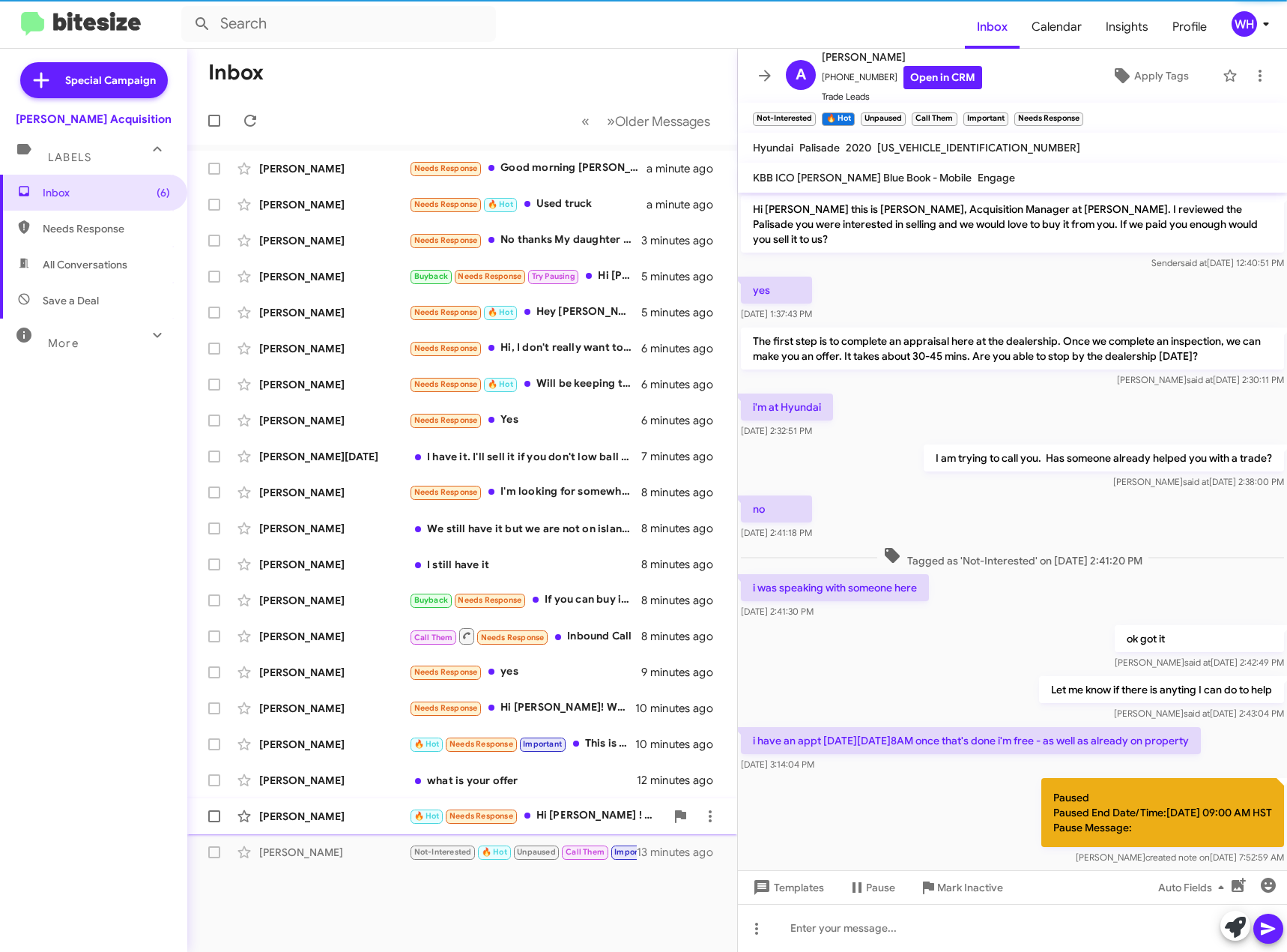
scroll to position [250, 0]
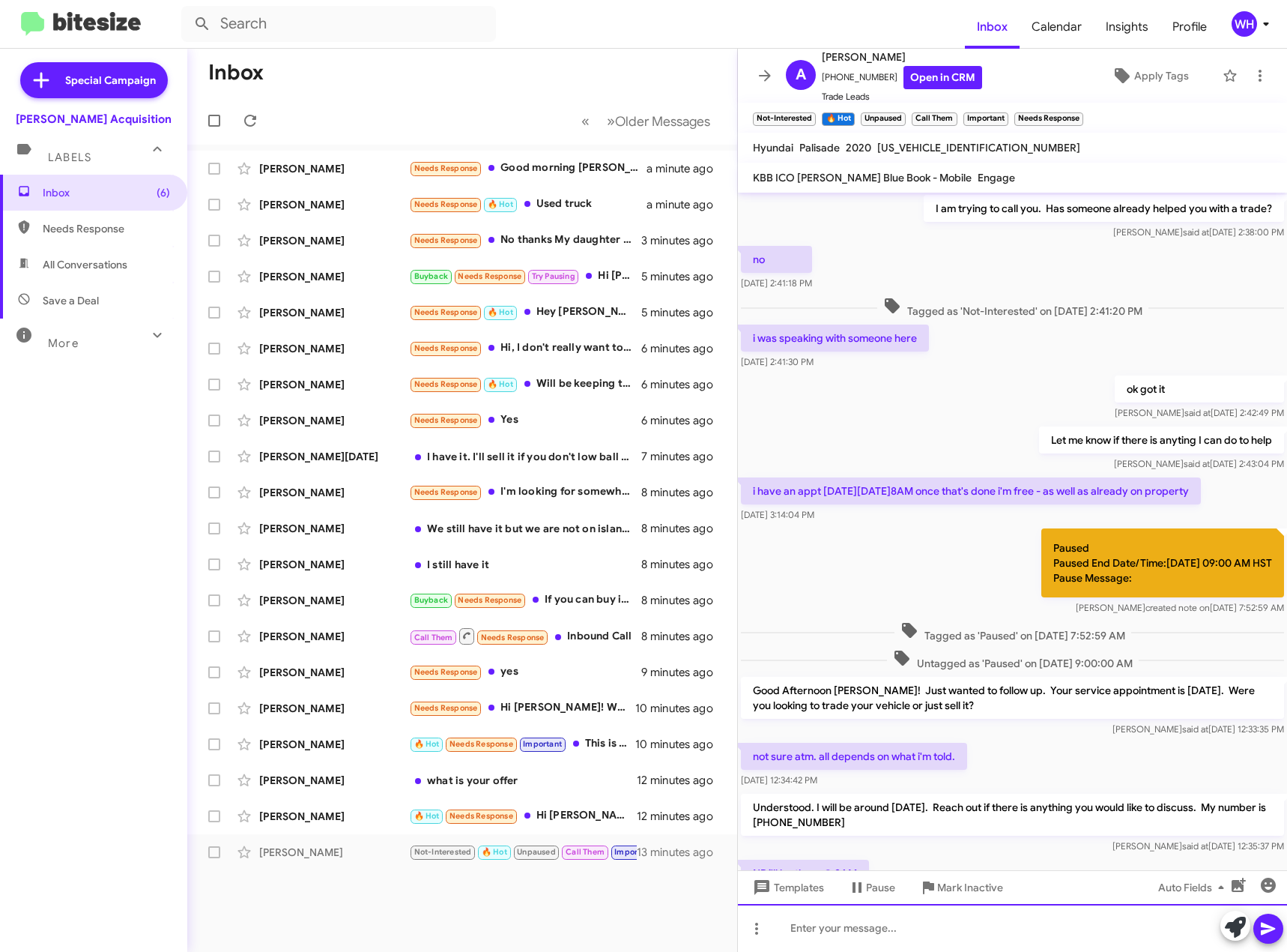
click at [920, 921] on div at bounding box center [1013, 928] width 550 height 48
click at [1274, 931] on icon at bounding box center [1268, 928] width 18 height 18
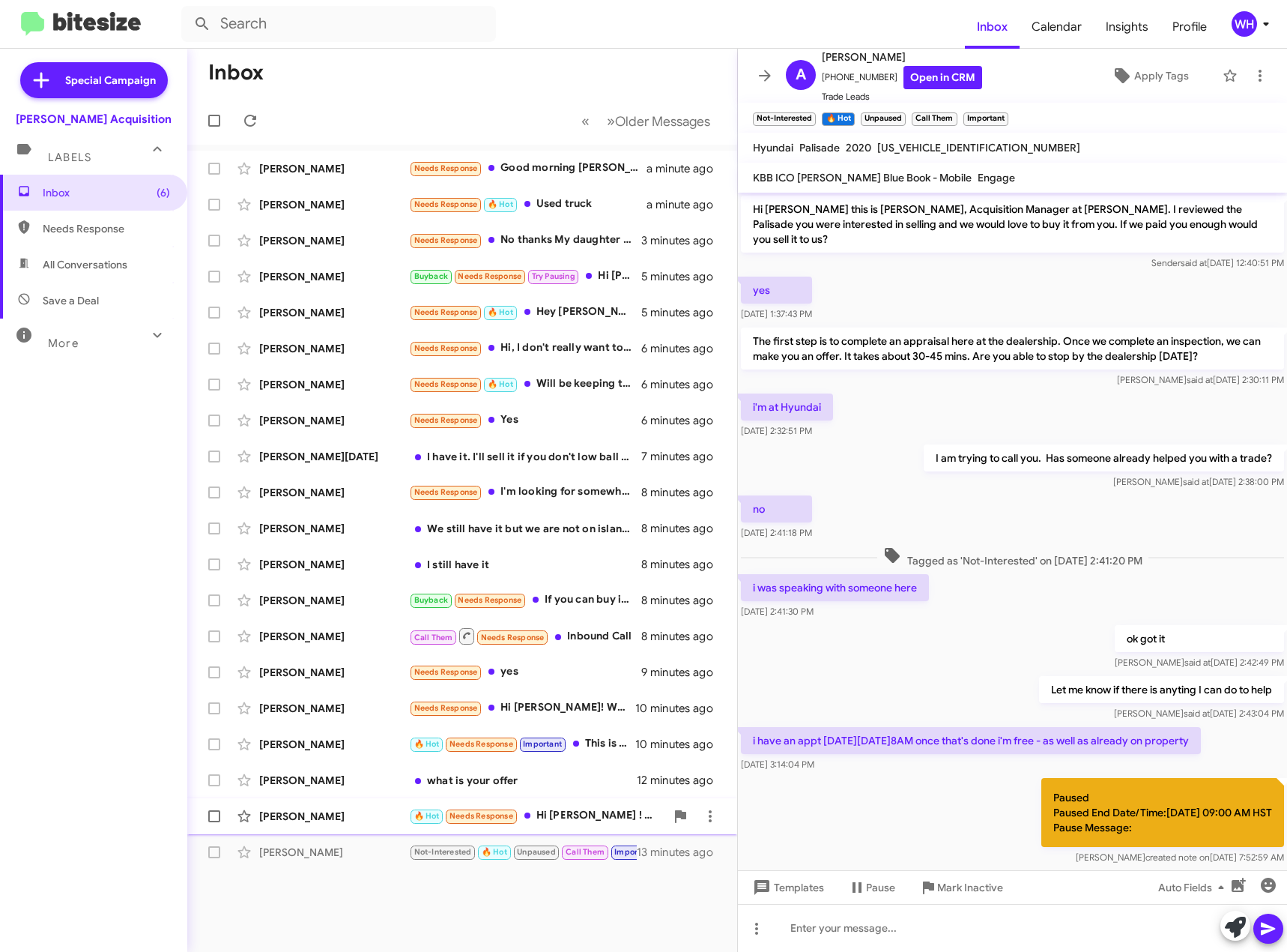
drag, startPoint x: 326, startPoint y: 807, endPoint x: 501, endPoint y: 814, distance: 175.1
click at [326, 809] on div "[PERSON_NAME] 🔥 Hot Needs Response Hi [PERSON_NAME] ! Sorry I'm not interested …" at bounding box center [462, 816] width 526 height 30
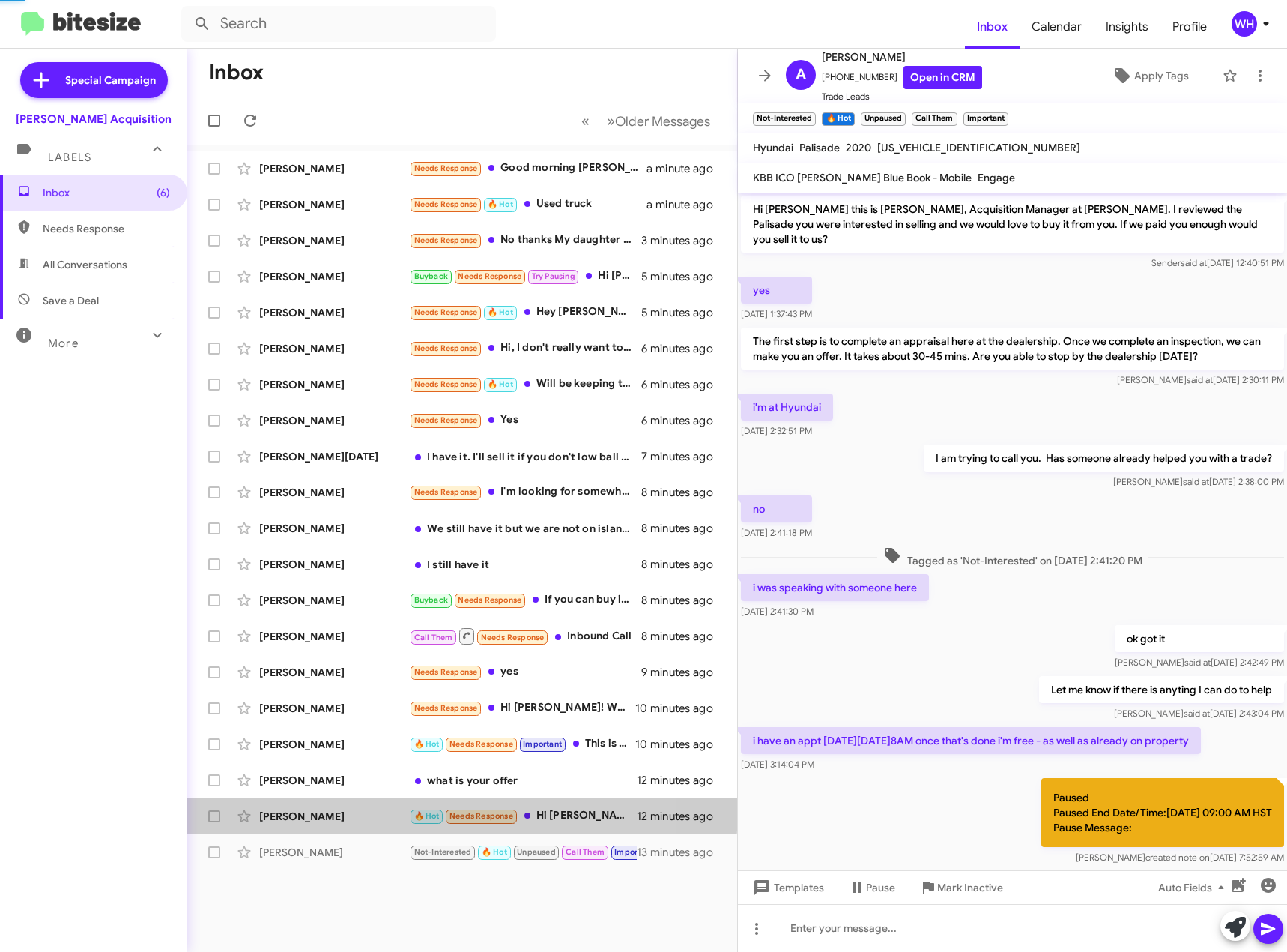
scroll to position [264, 0]
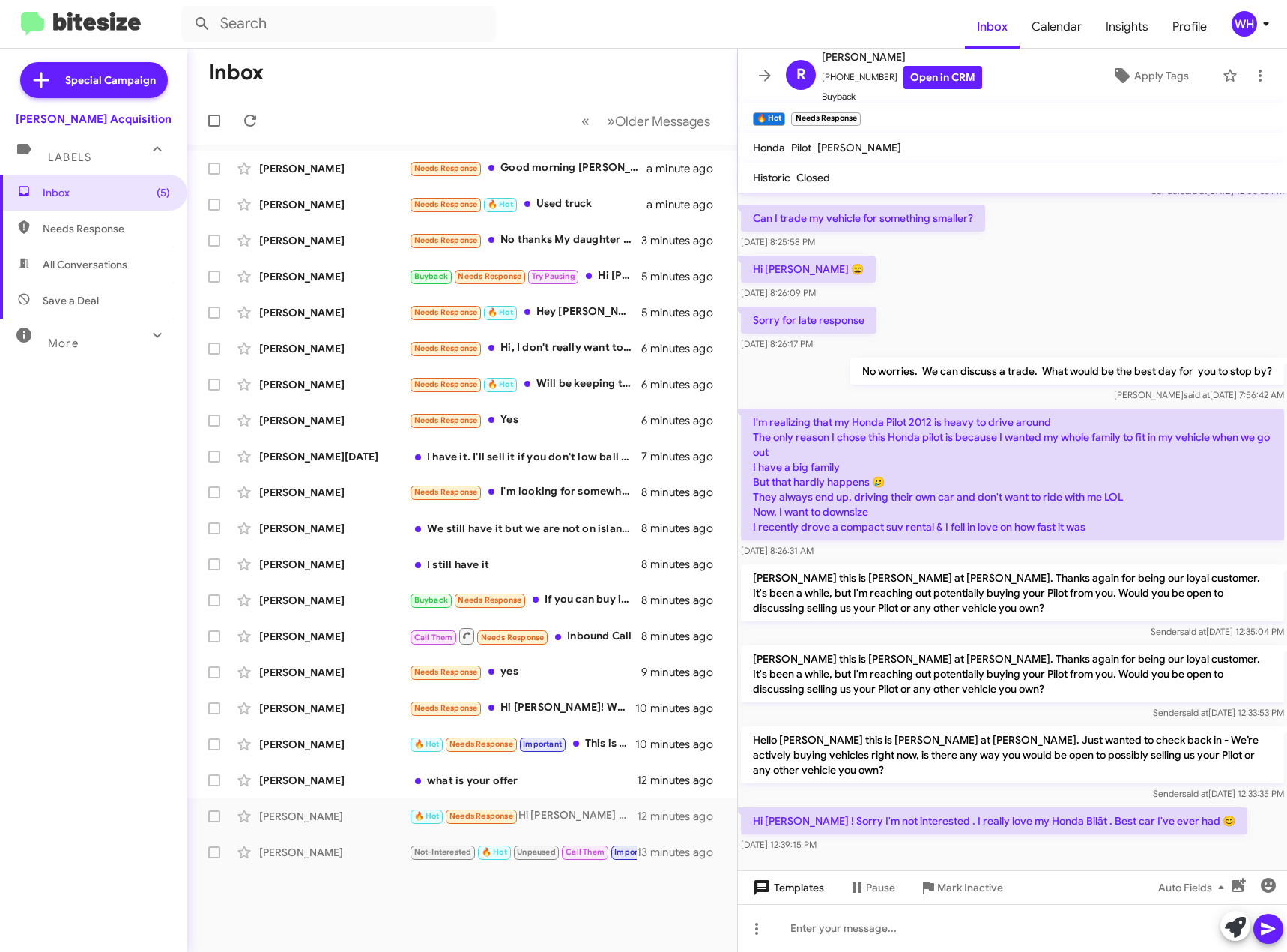
click at [808, 896] on span "Templates" at bounding box center [787, 888] width 74 height 27
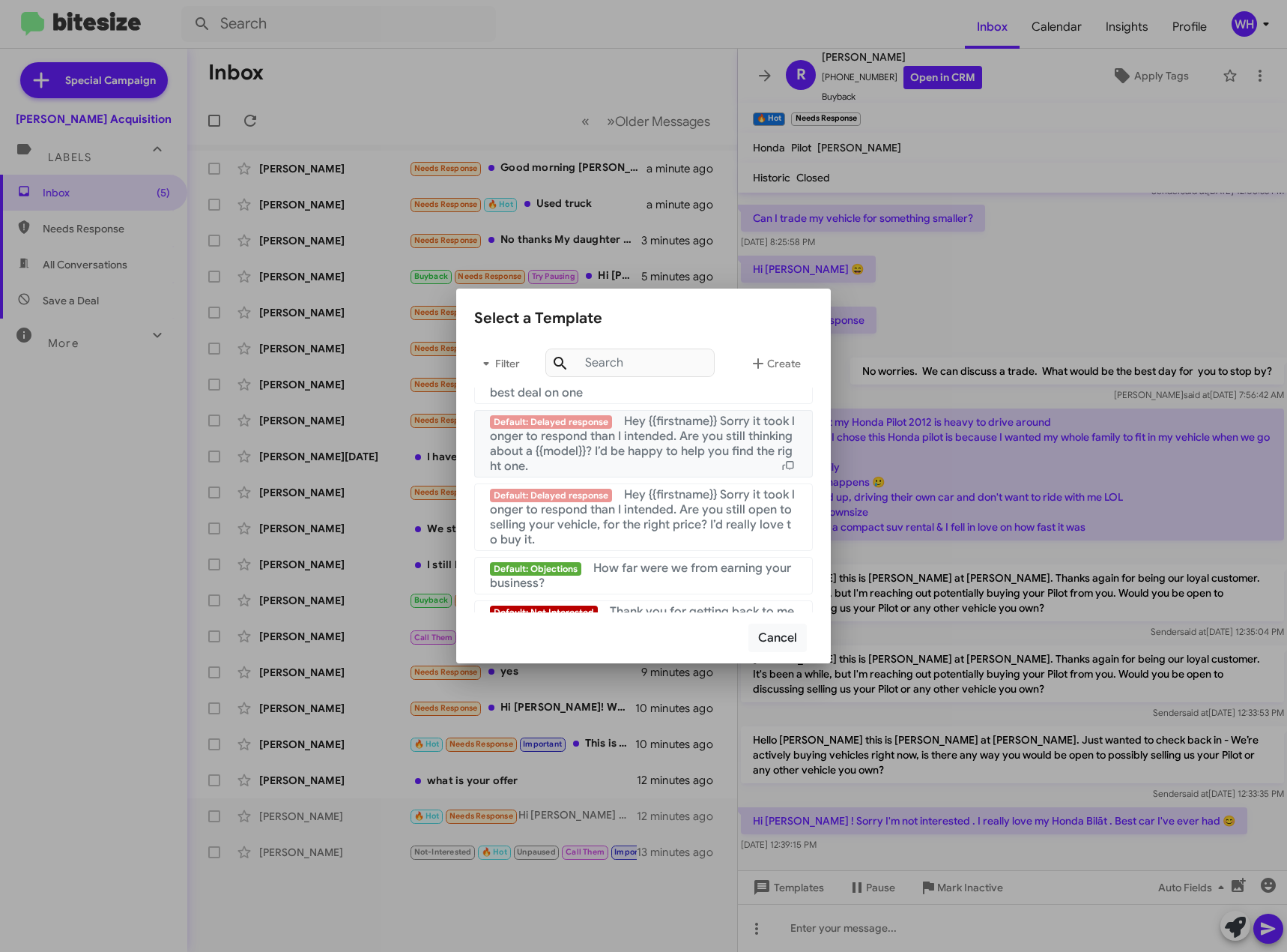
scroll to position [1445, 0]
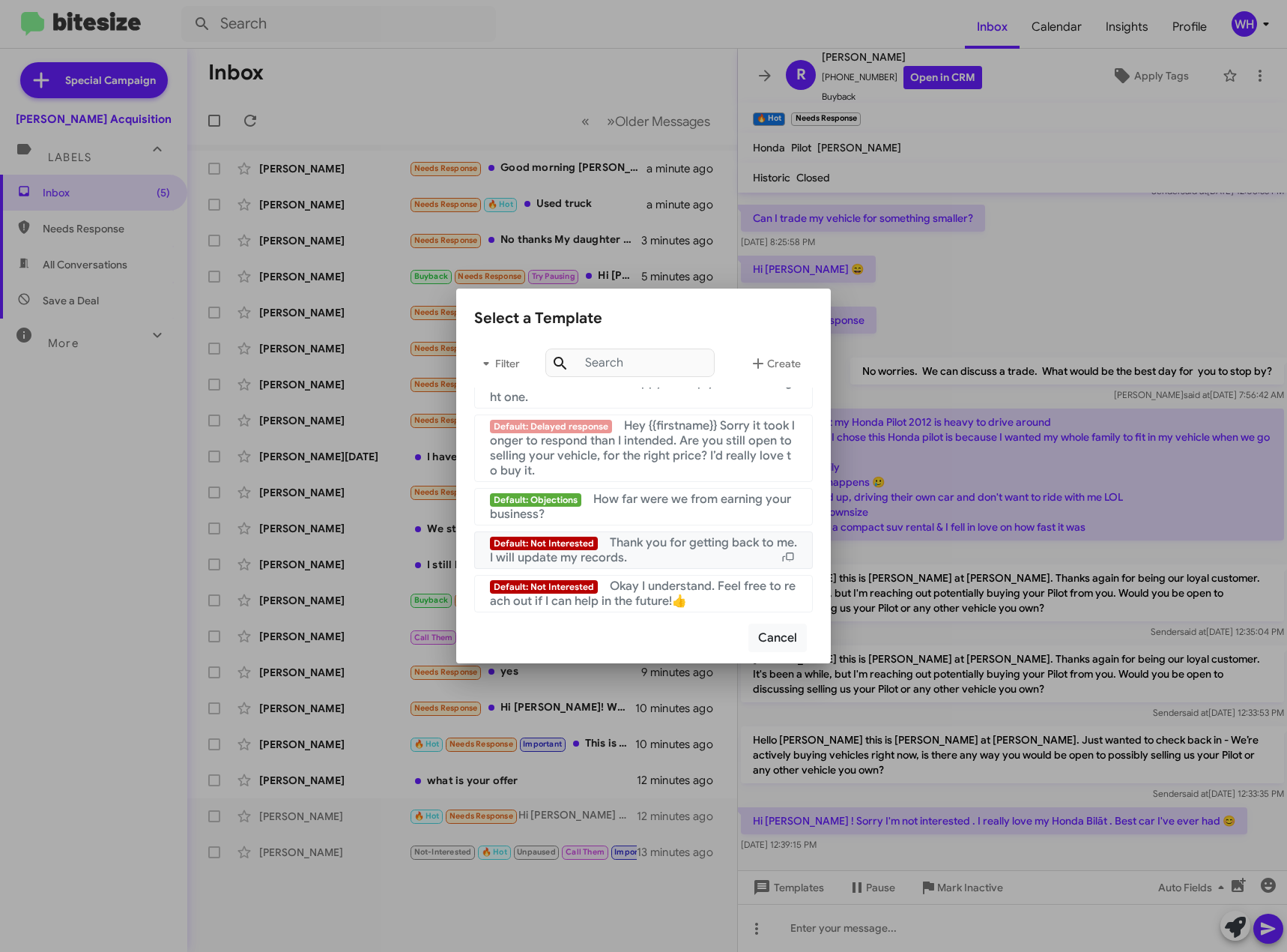
click at [658, 548] on span "Thank you for getting back to me. I will update my records." at bounding box center [644, 551] width 307 height 30
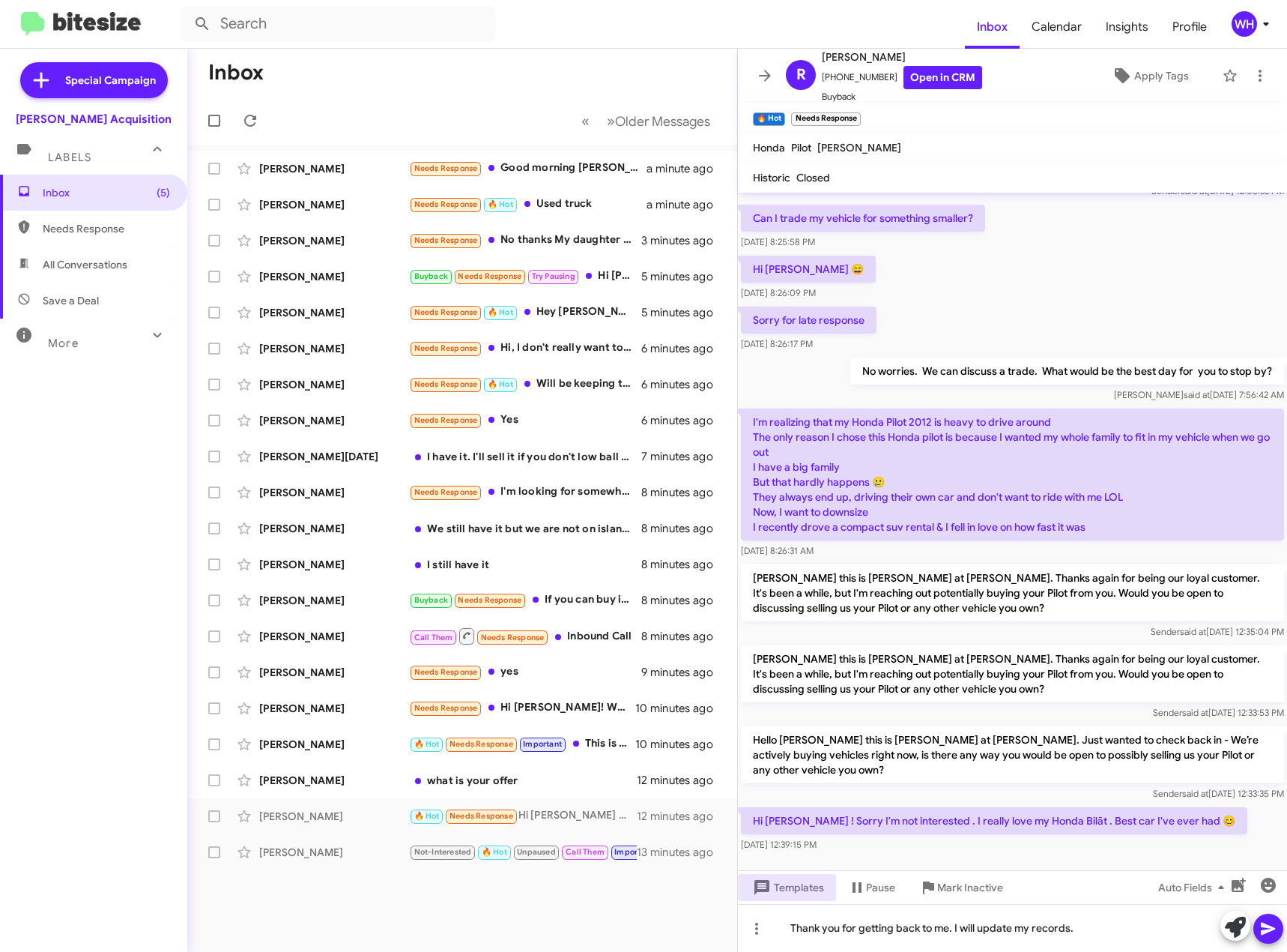
click at [1274, 928] on icon at bounding box center [1268, 929] width 14 height 12
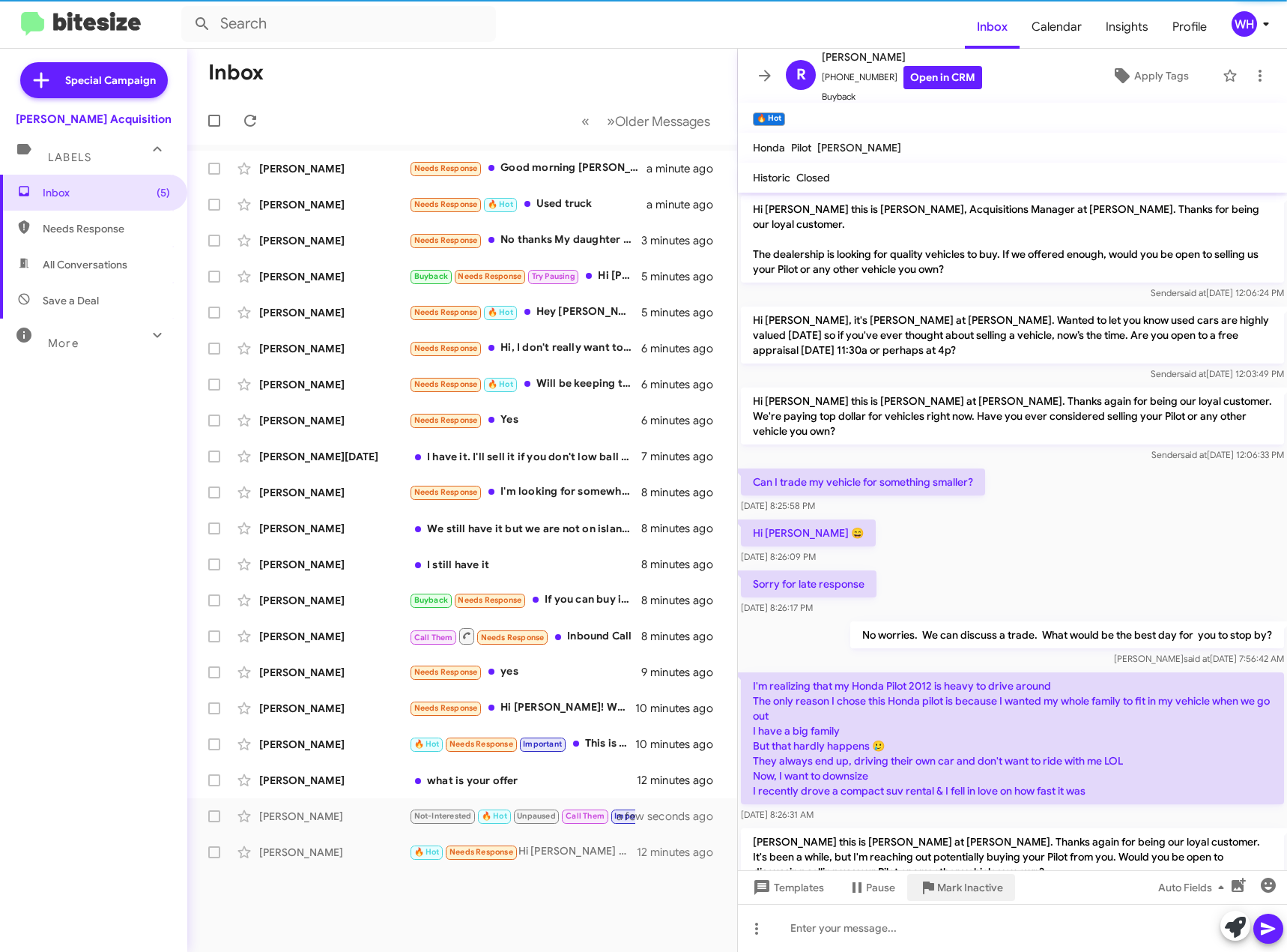
drag, startPoint x: 972, startPoint y: 898, endPoint x: 937, endPoint y: 896, distance: 35.1
click at [967, 898] on span "Mark Inactive" at bounding box center [970, 888] width 66 height 27
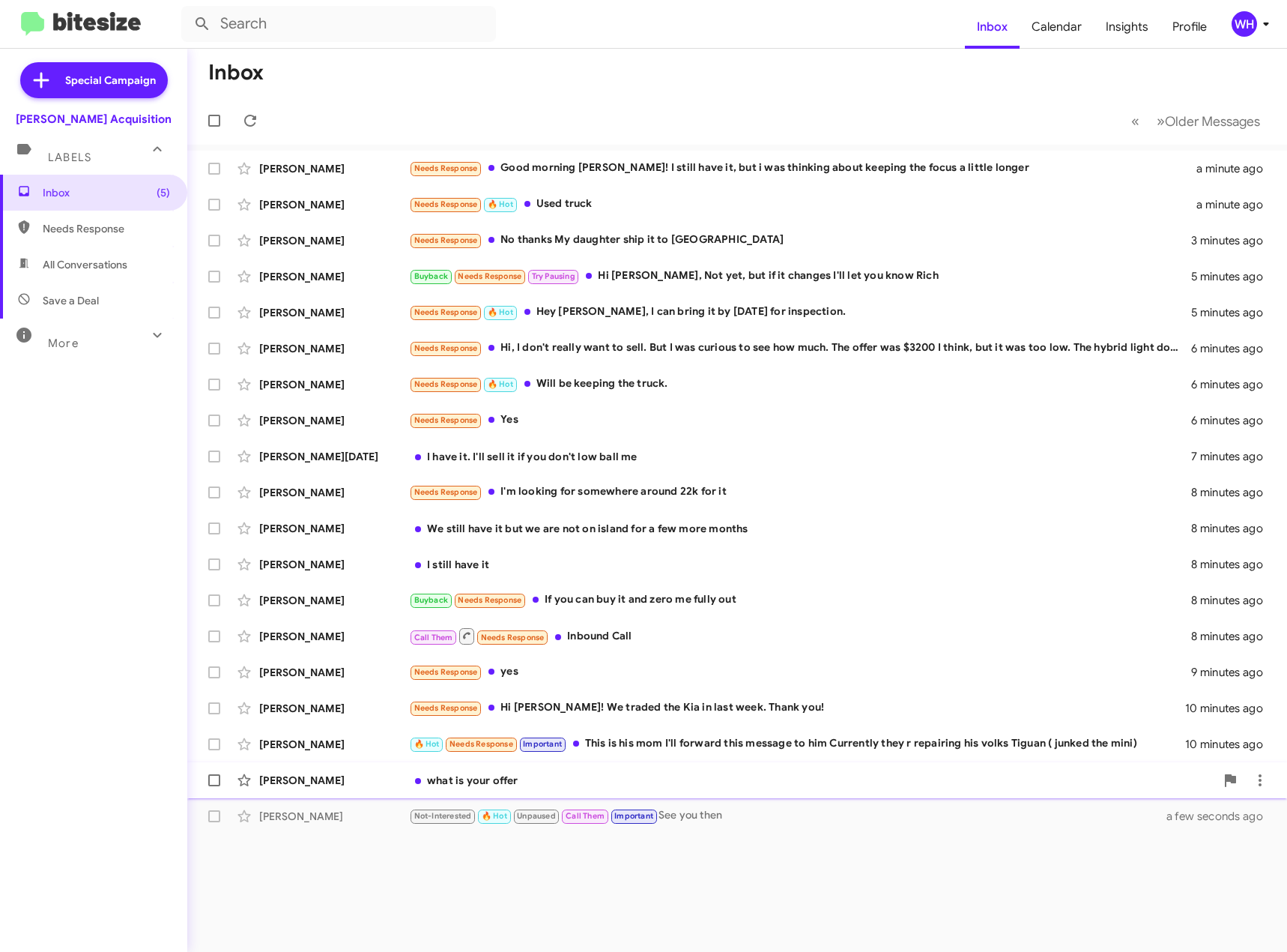
click at [288, 784] on div "[PERSON_NAME]" at bounding box center [334, 780] width 150 height 15
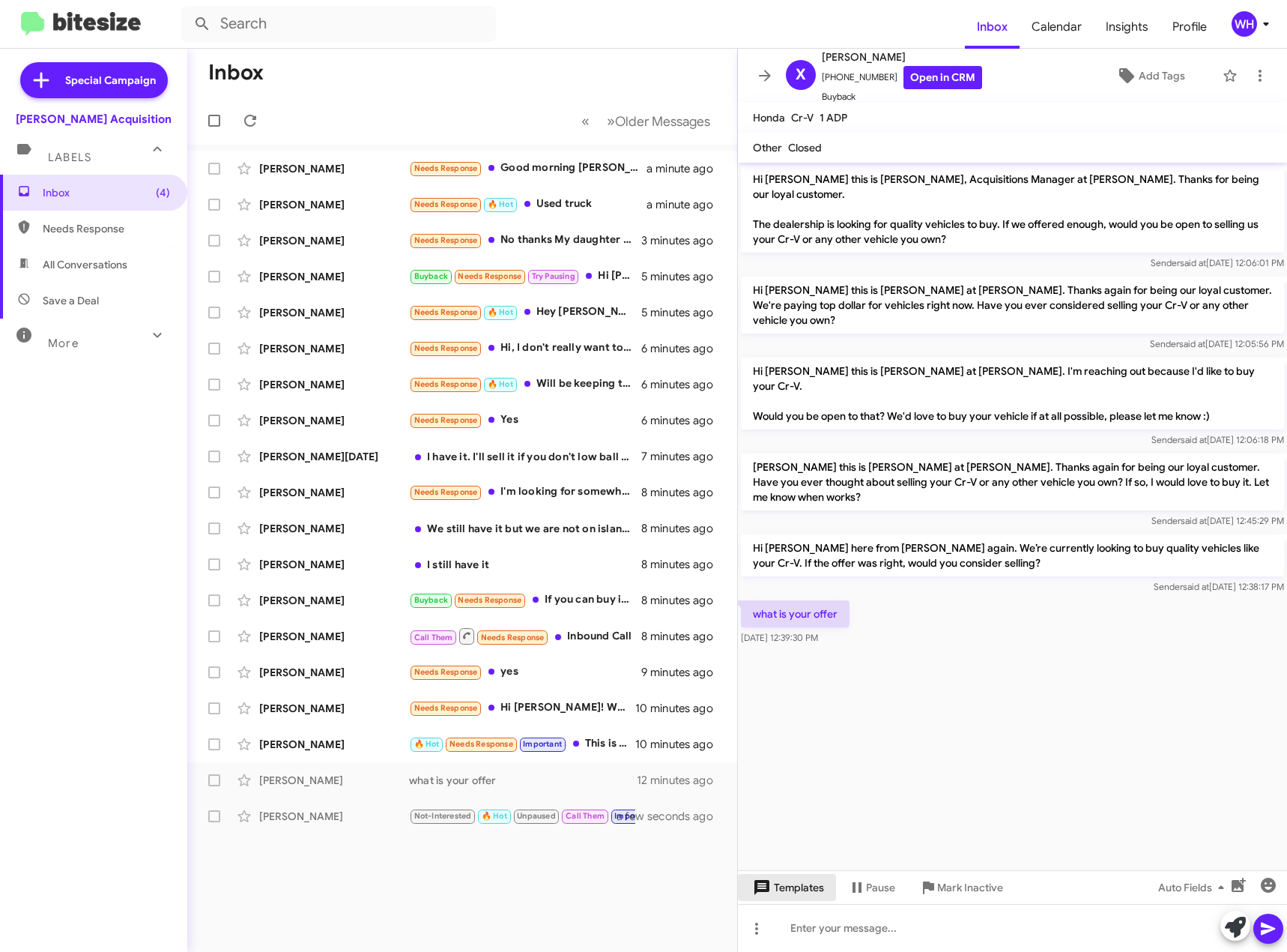
click at [811, 896] on span "Templates" at bounding box center [787, 888] width 74 height 27
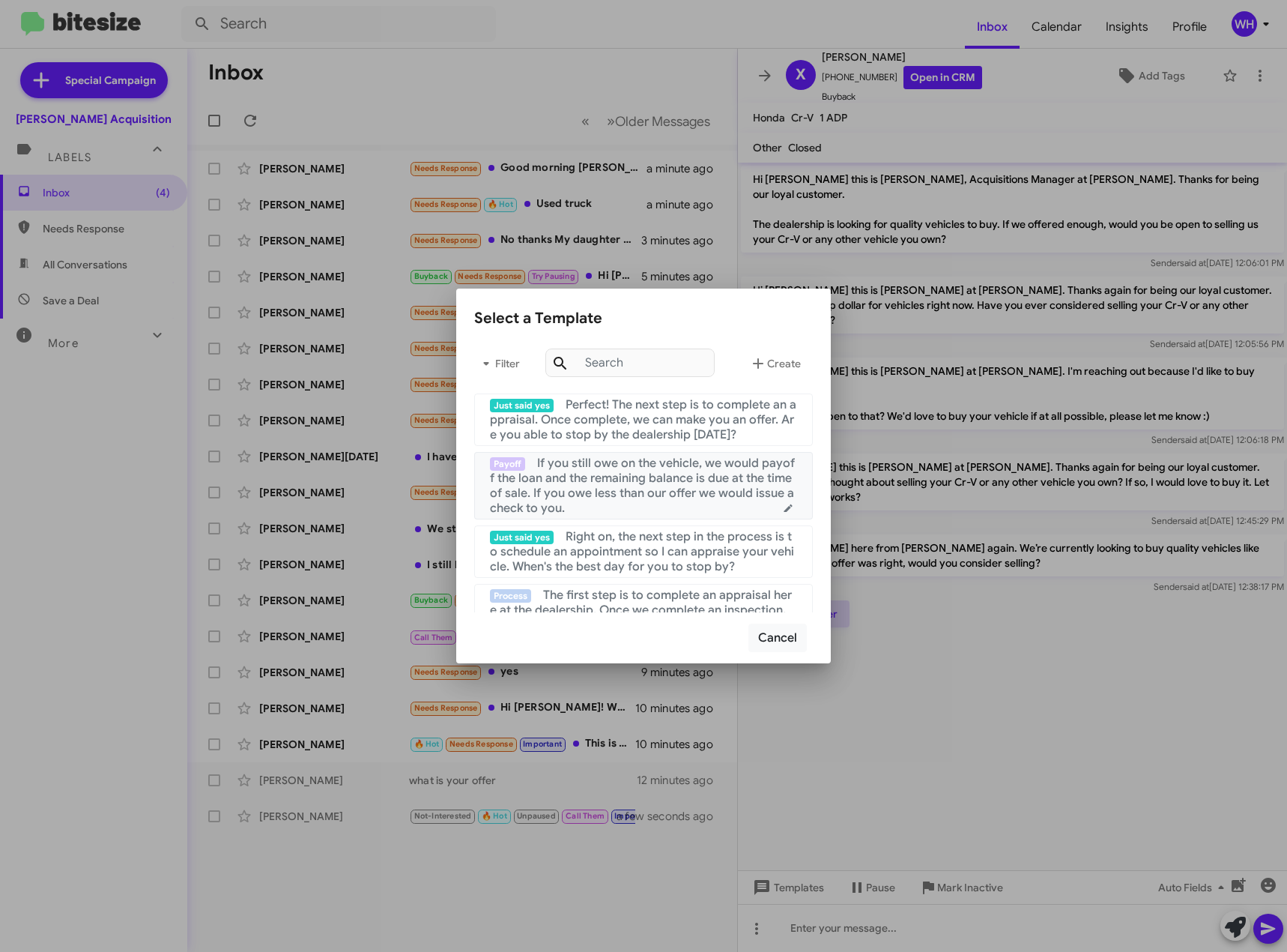
drag, startPoint x: 664, startPoint y: 486, endPoint x: 683, endPoint y: 489, distance: 19.2
click at [664, 487] on span "If you still owe on the vehicle, we would payoff the loan and the remaining bal…" at bounding box center [643, 486] width 305 height 60
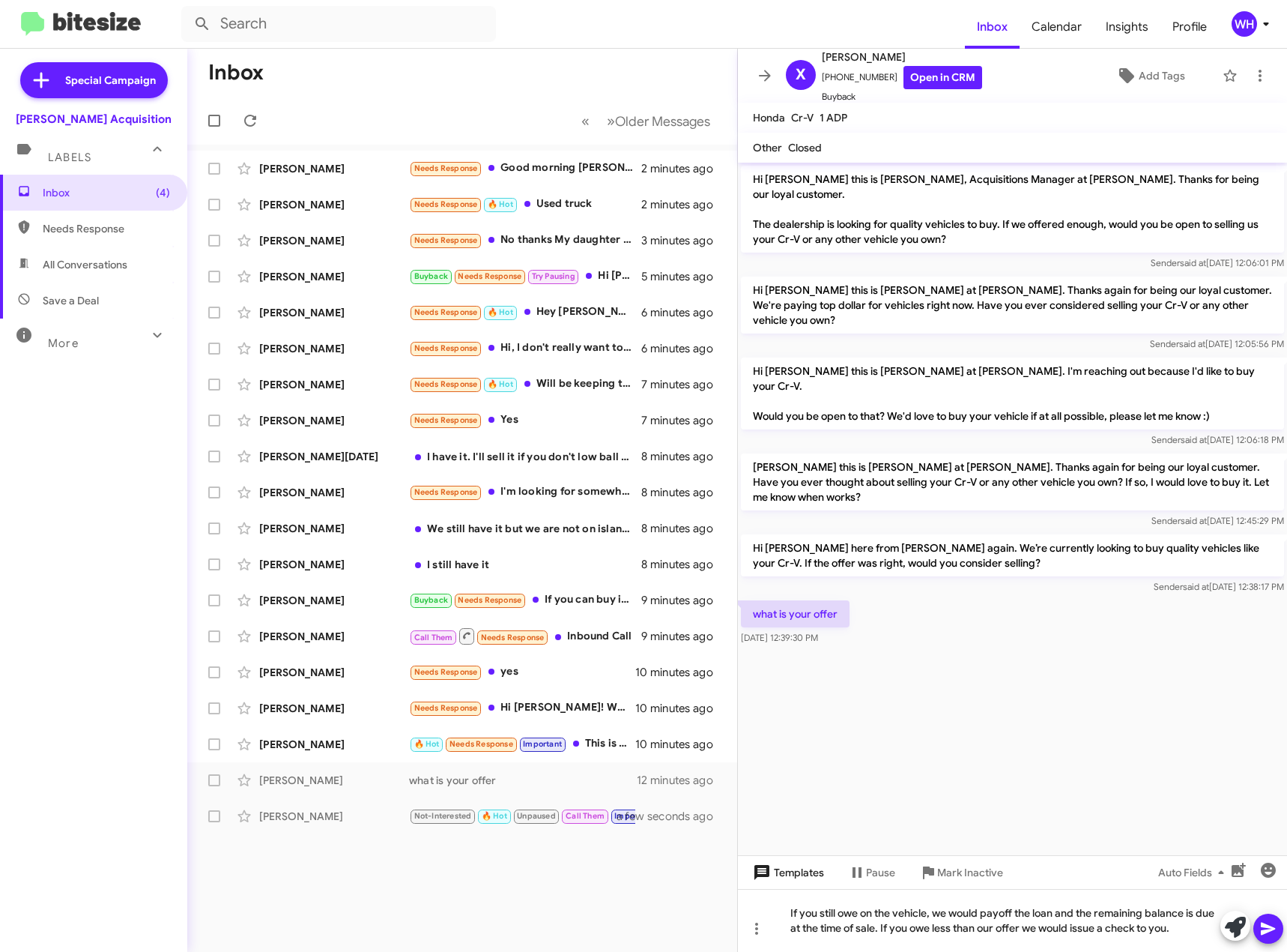
click at [804, 871] on span "Templates" at bounding box center [787, 873] width 74 height 27
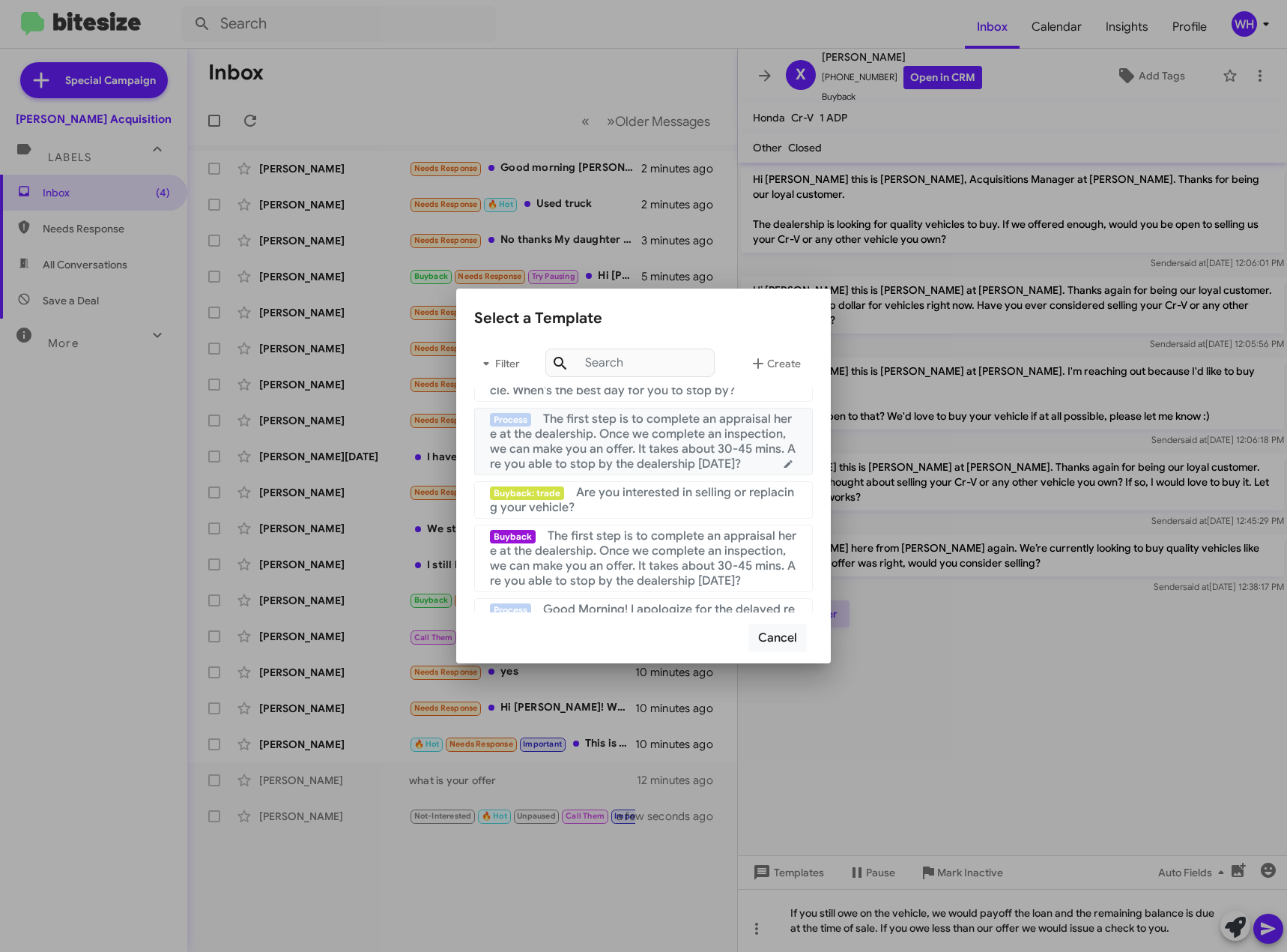
scroll to position [150, 0]
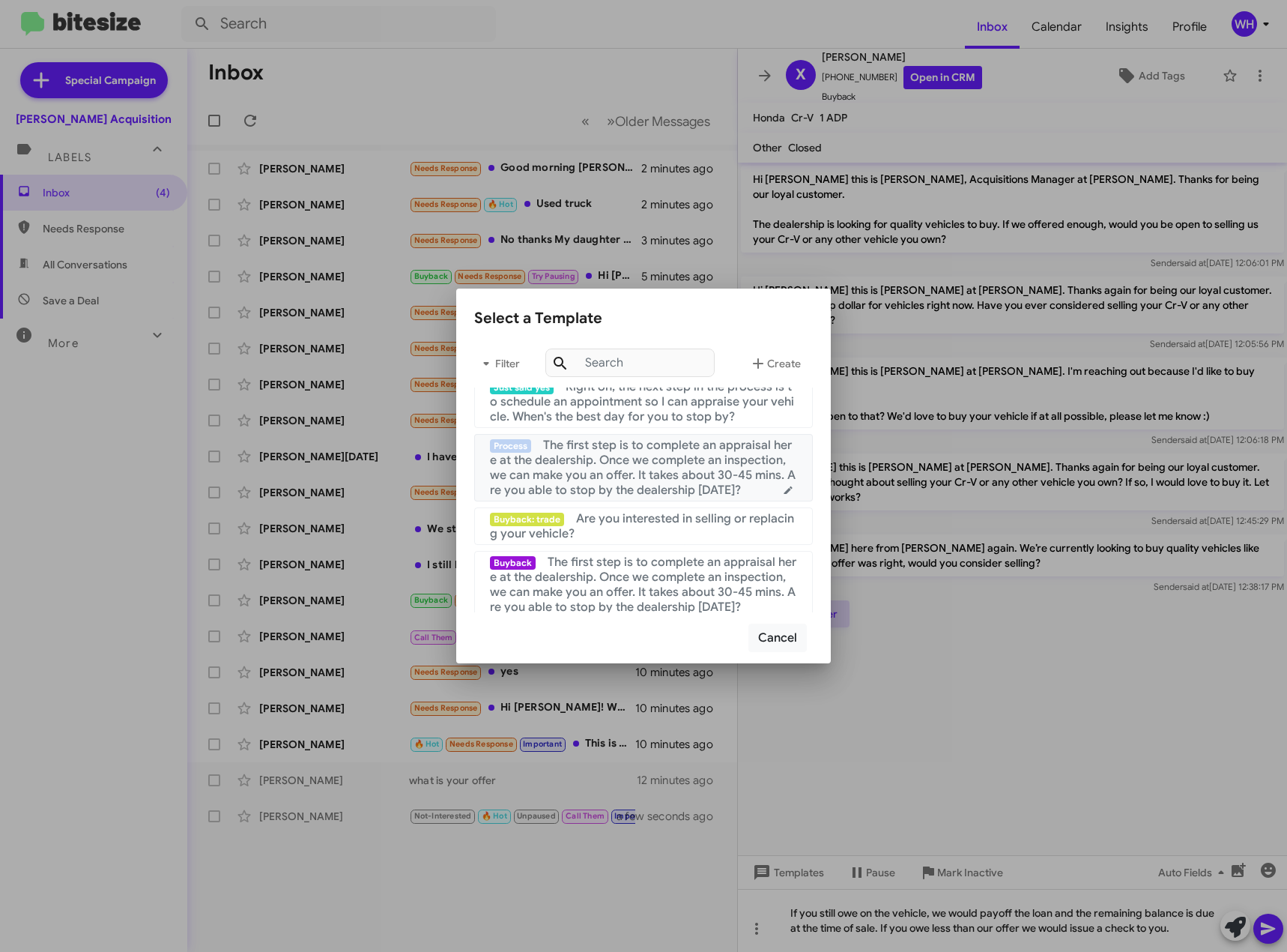
click at [635, 471] on span "The first step is to complete an appraisal here at the dealership. Once we comp…" at bounding box center [643, 468] width 306 height 60
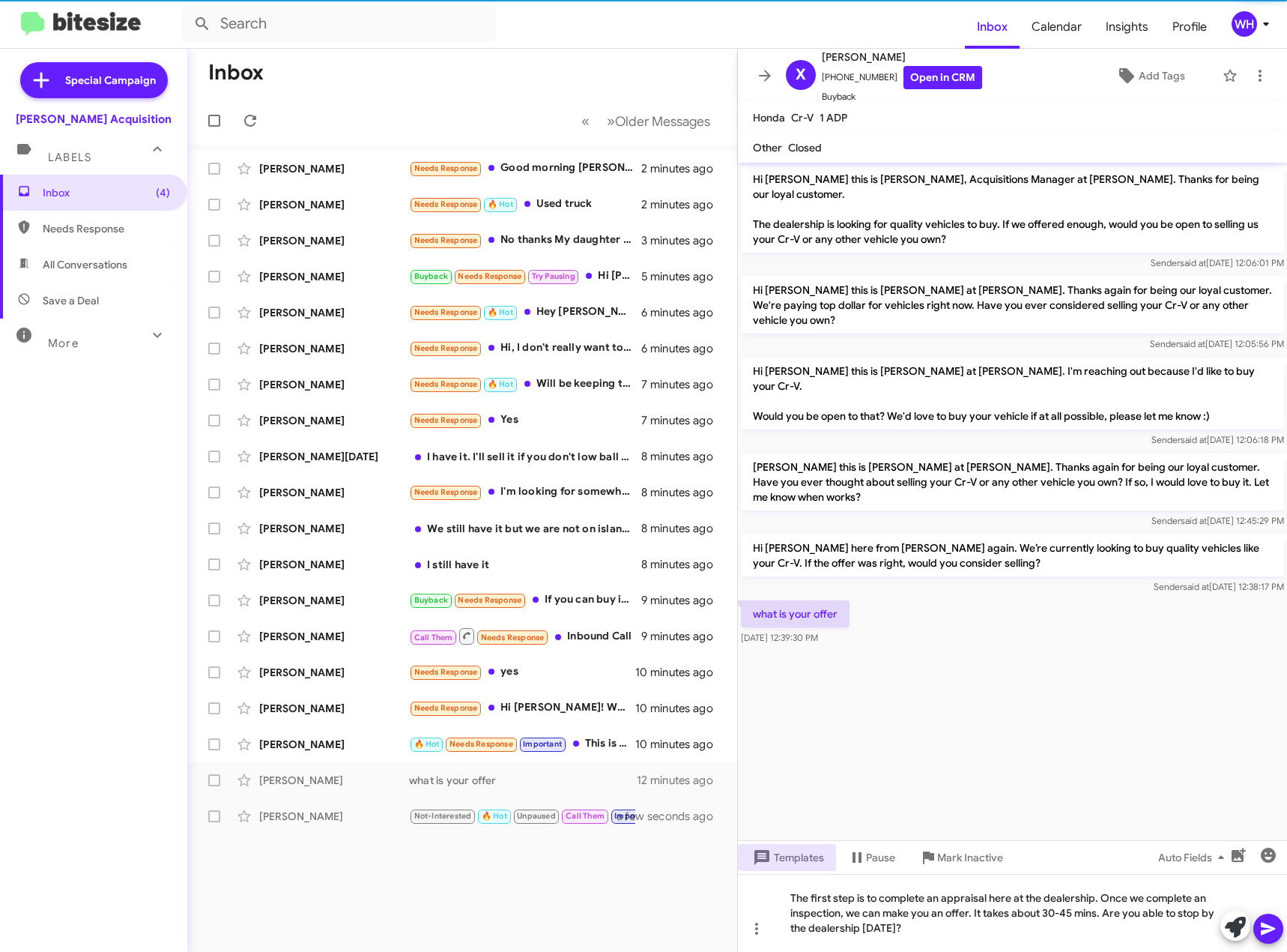
click at [1275, 927] on icon at bounding box center [1268, 928] width 18 height 18
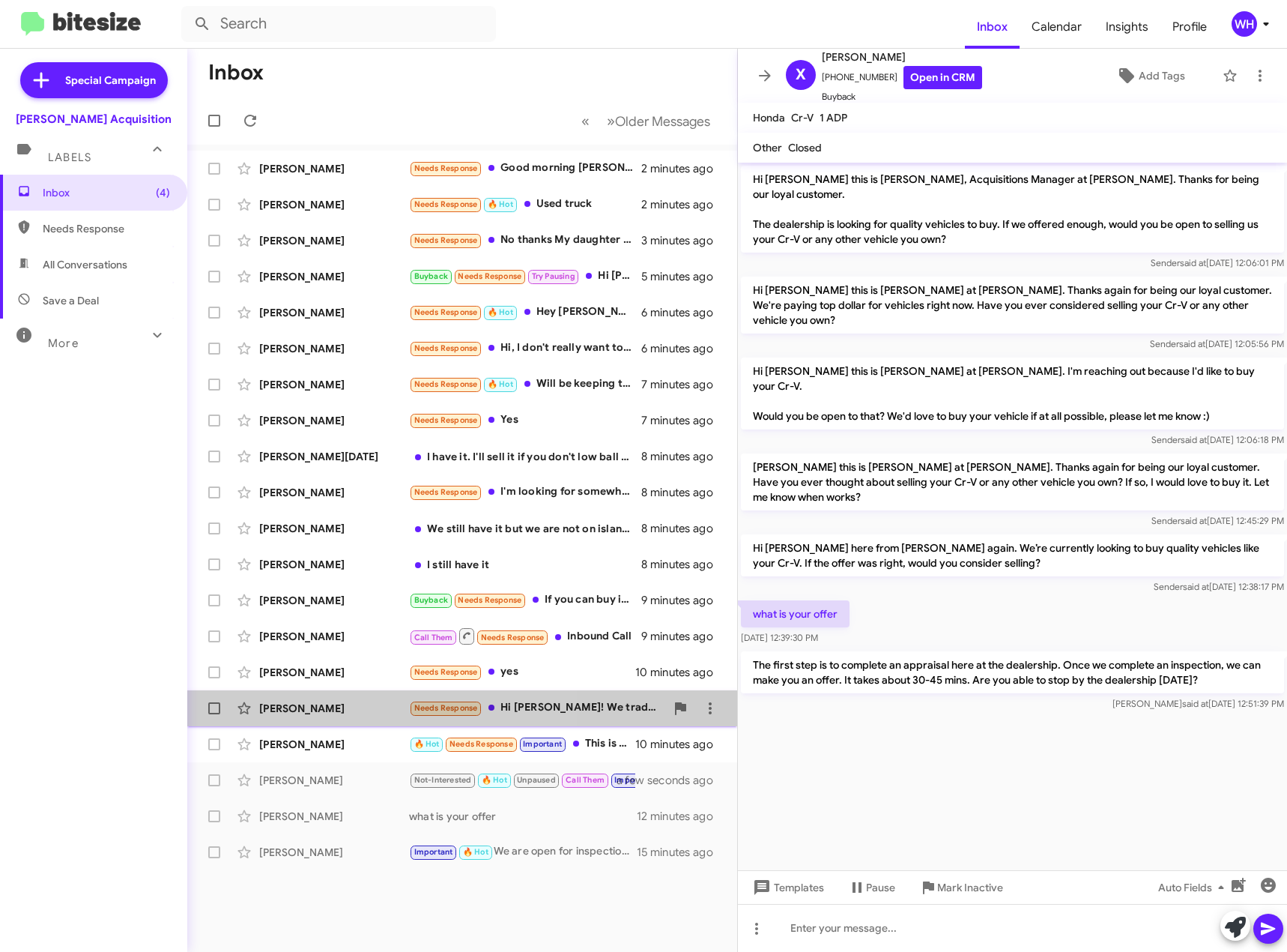
click at [276, 715] on div "[PERSON_NAME]" at bounding box center [334, 708] width 150 height 15
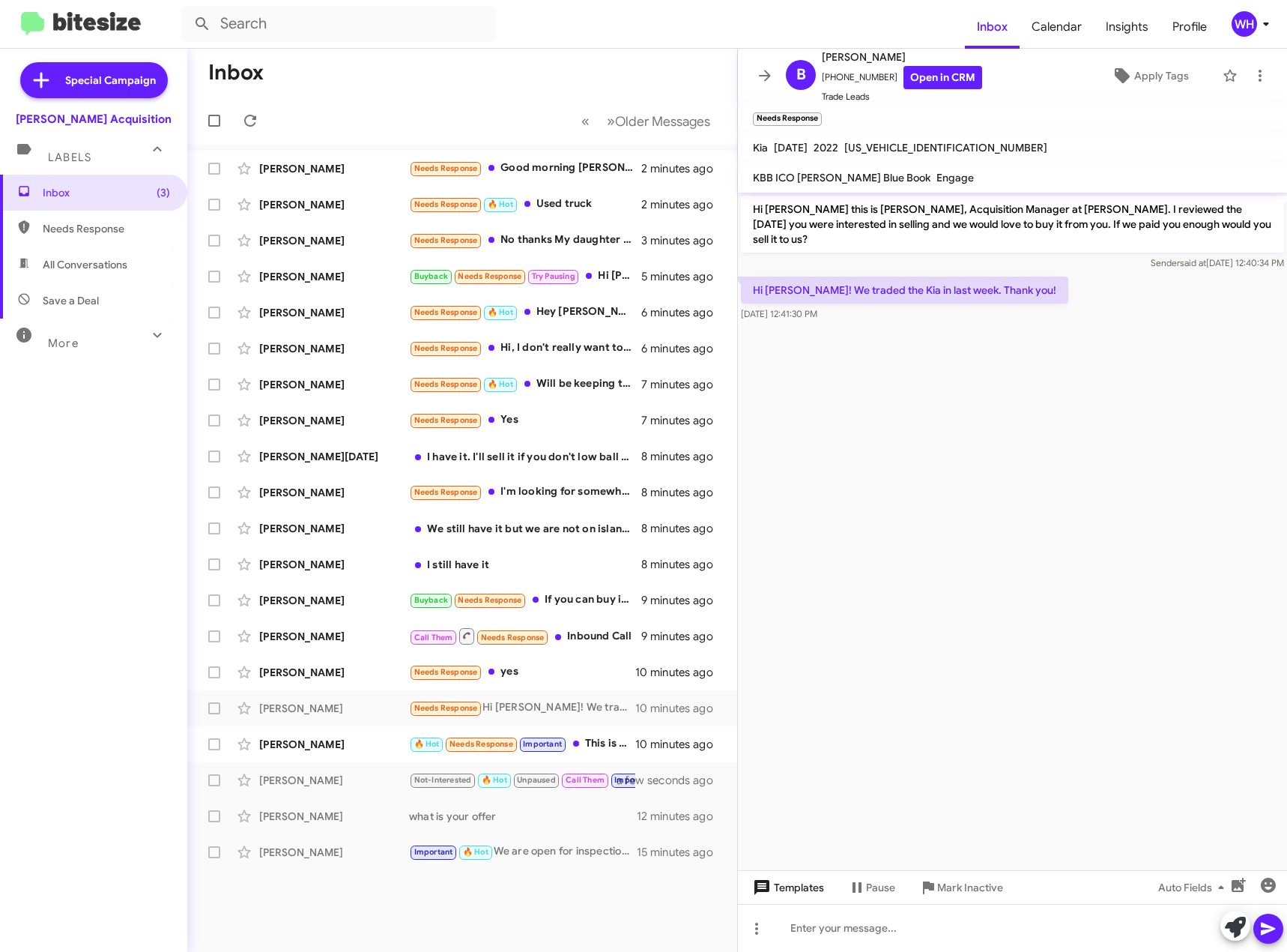
click at [799, 886] on span "Templates" at bounding box center [787, 888] width 74 height 27
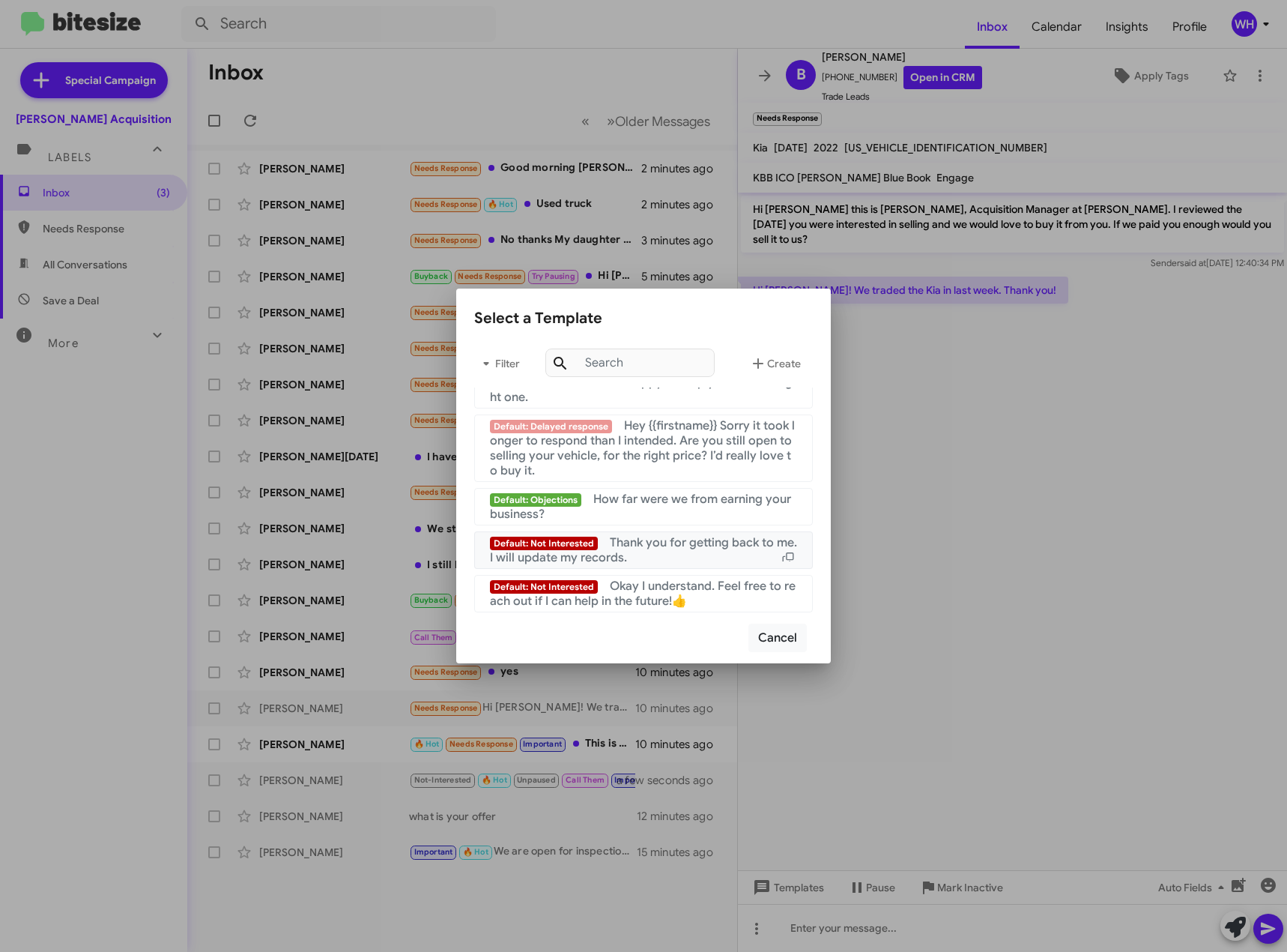
scroll to position [1445, 0]
click at [681, 544] on span "Thank you for getting back to me. I will update my records." at bounding box center [644, 551] width 307 height 30
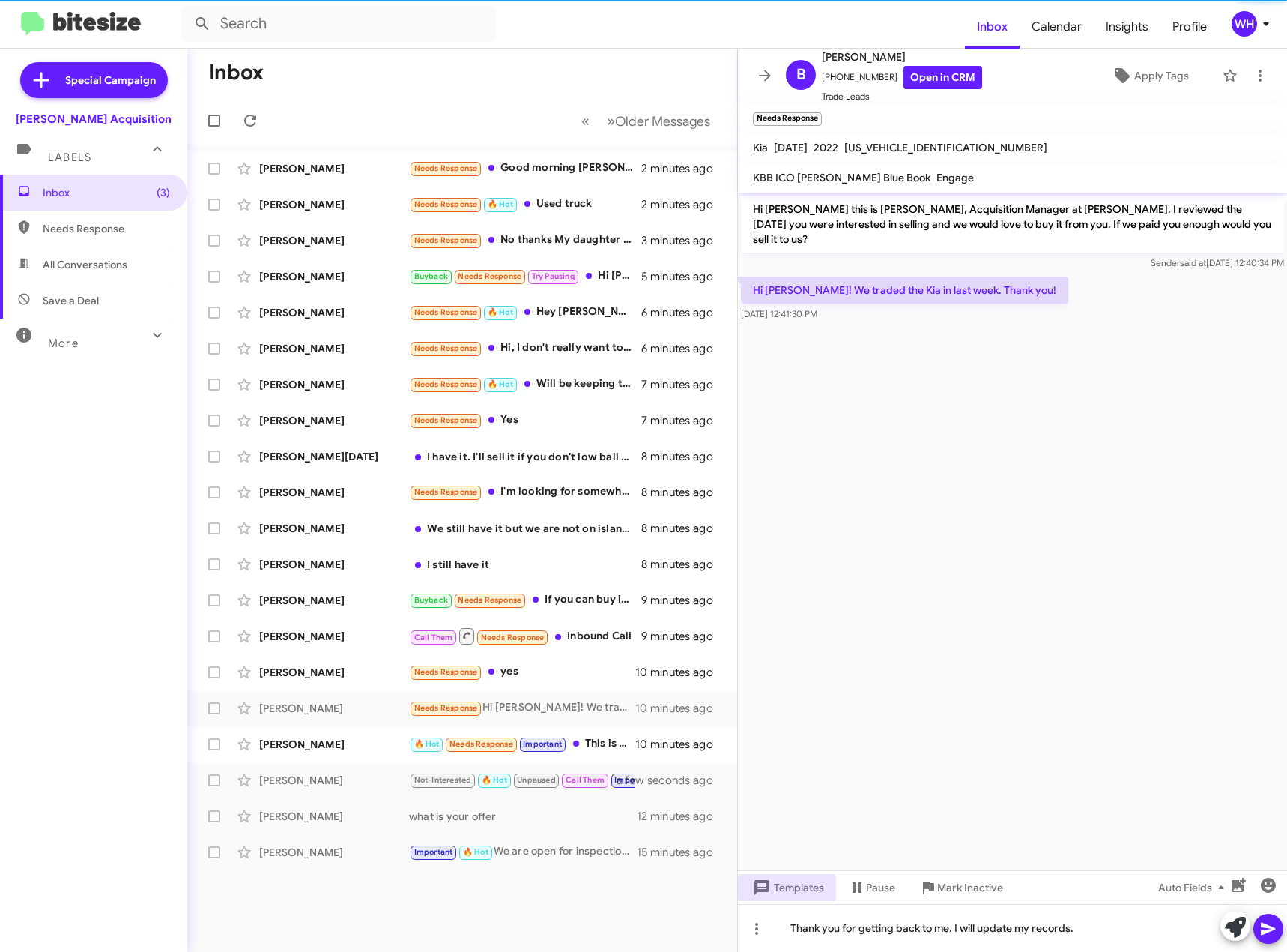
click at [1268, 927] on icon at bounding box center [1268, 929] width 14 height 12
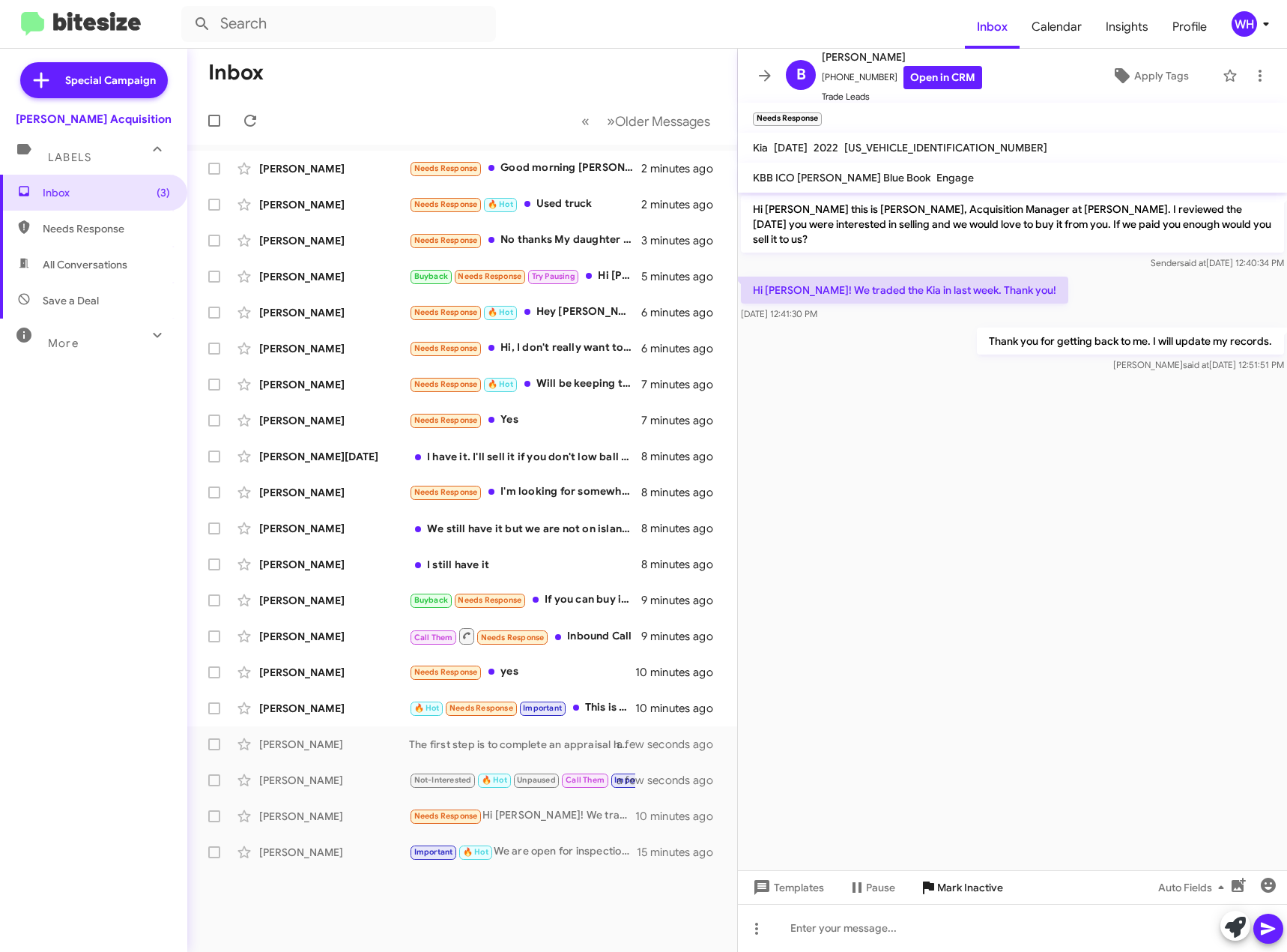
click at [969, 890] on span "Mark Inactive" at bounding box center [970, 888] width 66 height 27
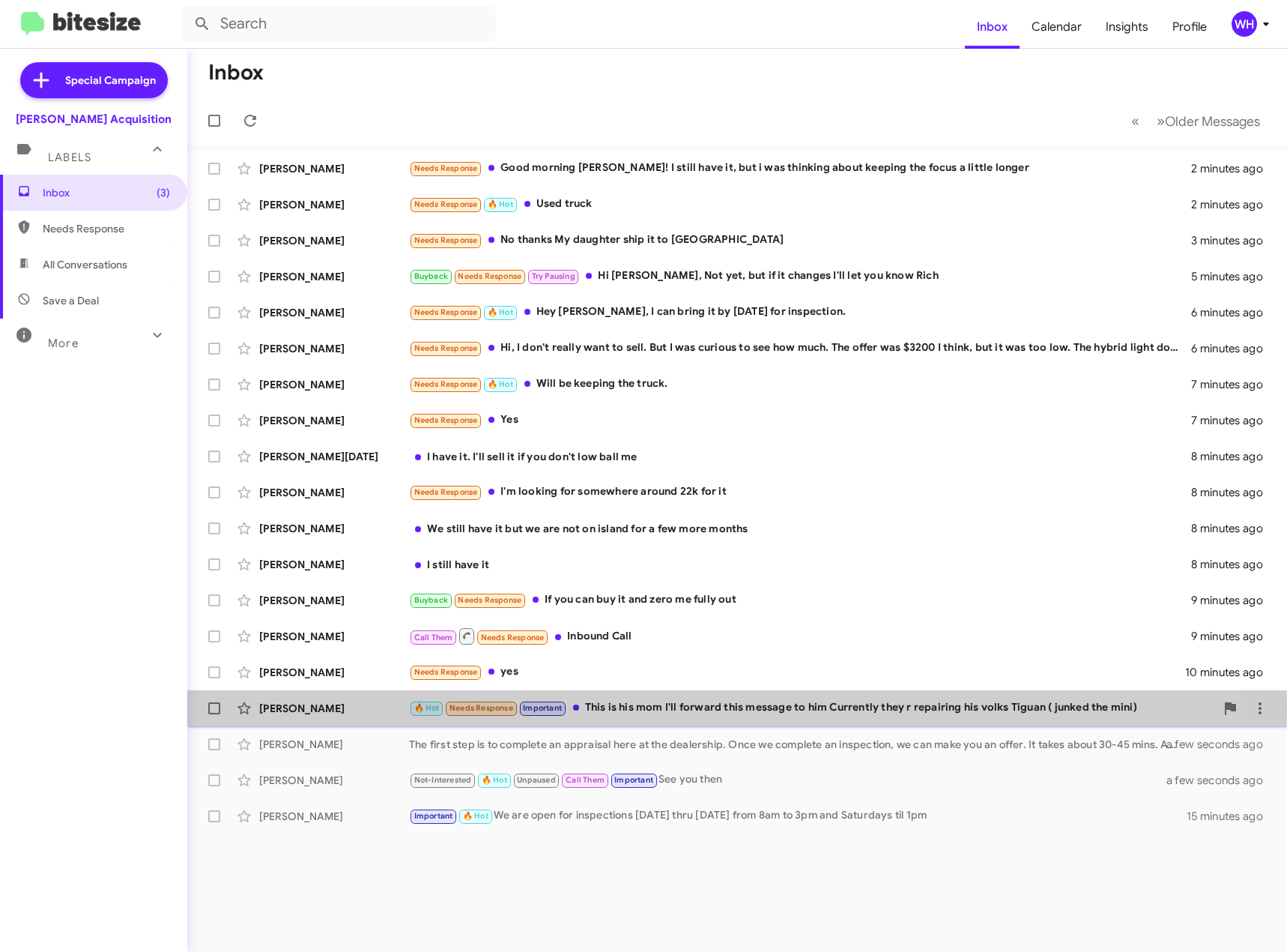
click at [315, 710] on div "[PERSON_NAME]" at bounding box center [334, 708] width 150 height 15
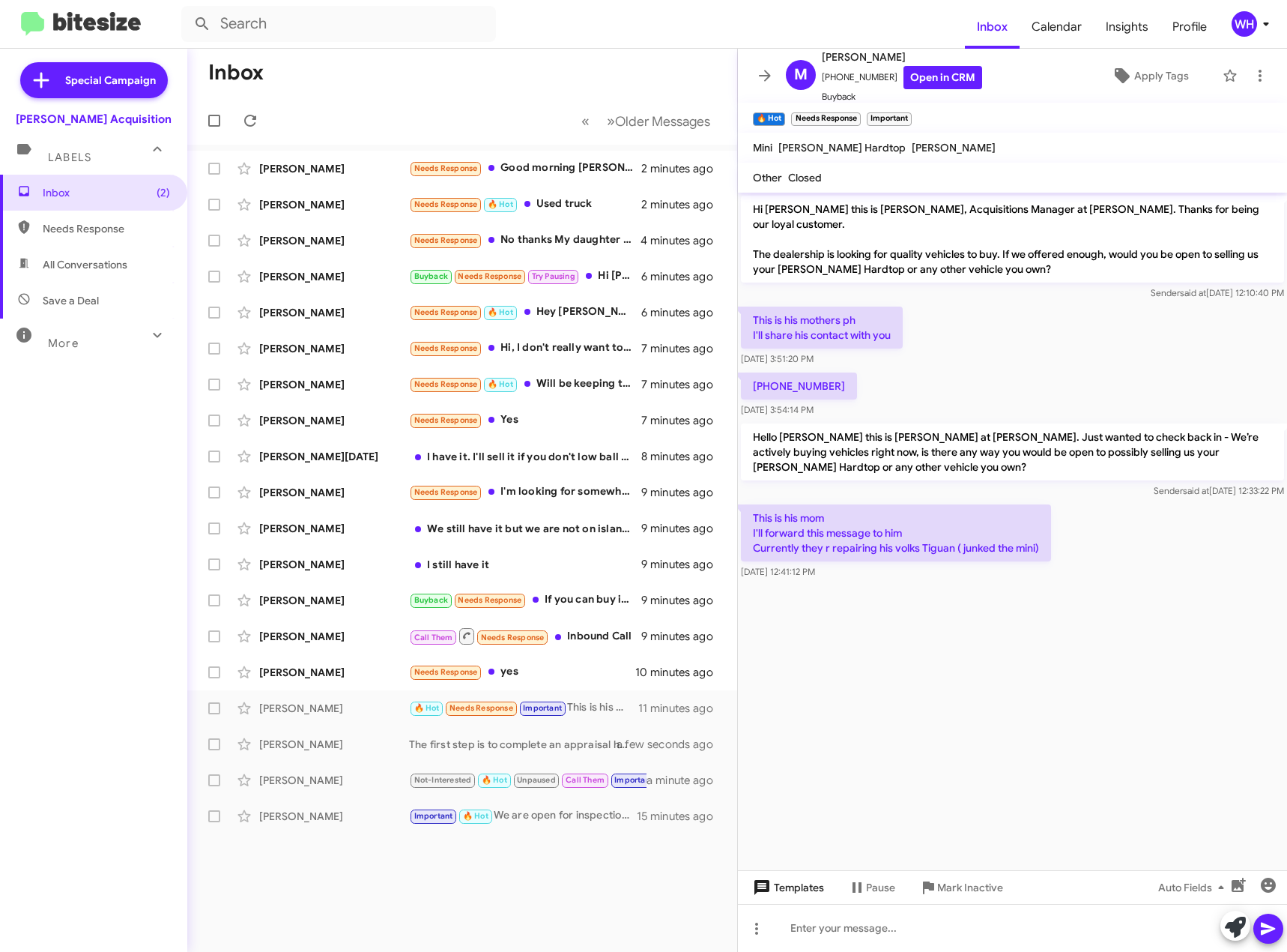
click at [796, 886] on span "Templates" at bounding box center [787, 888] width 74 height 27
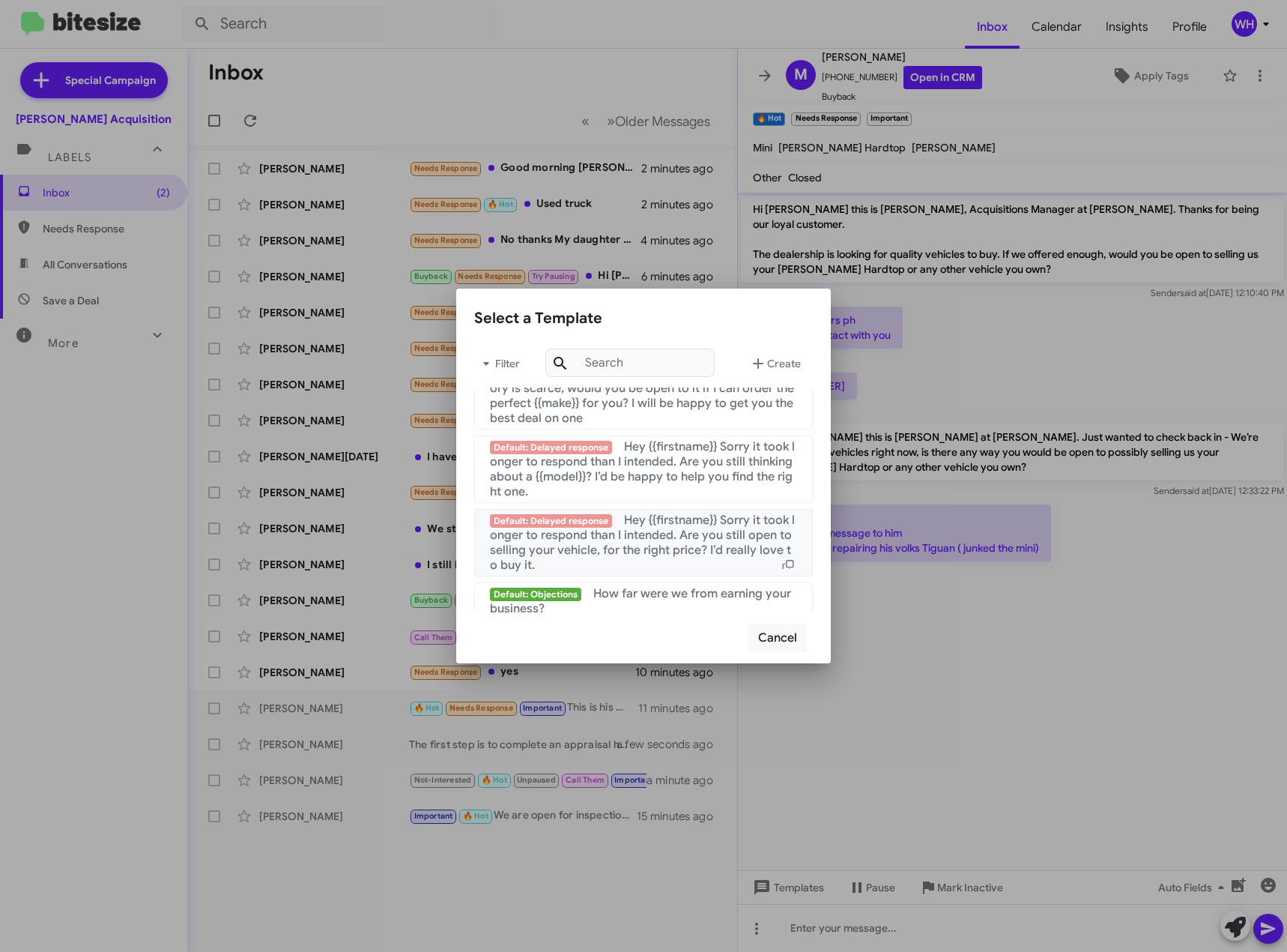
scroll to position [1445, 0]
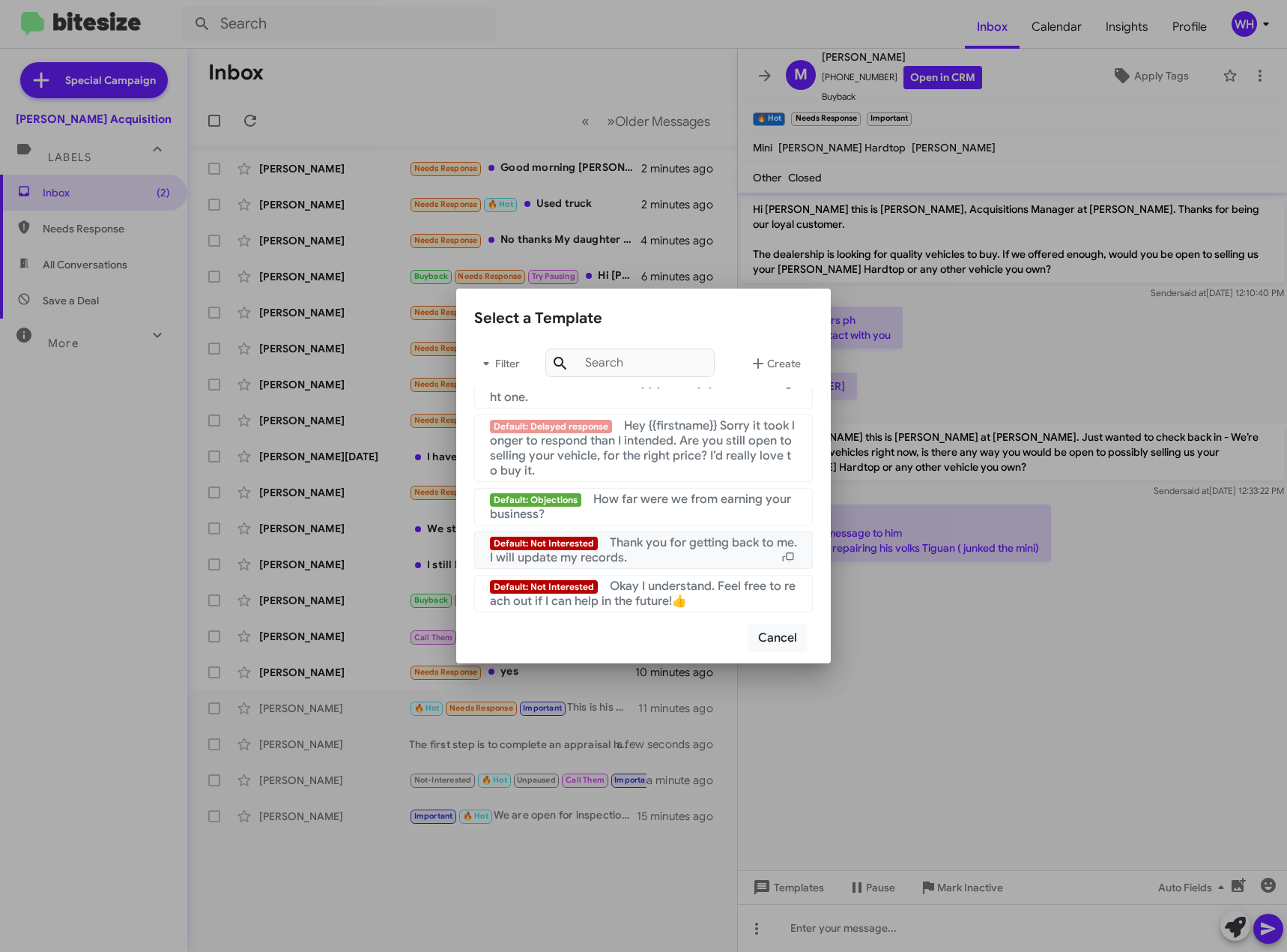
click at [671, 548] on span "Thank you for getting back to me. I will update my records." at bounding box center [644, 551] width 307 height 30
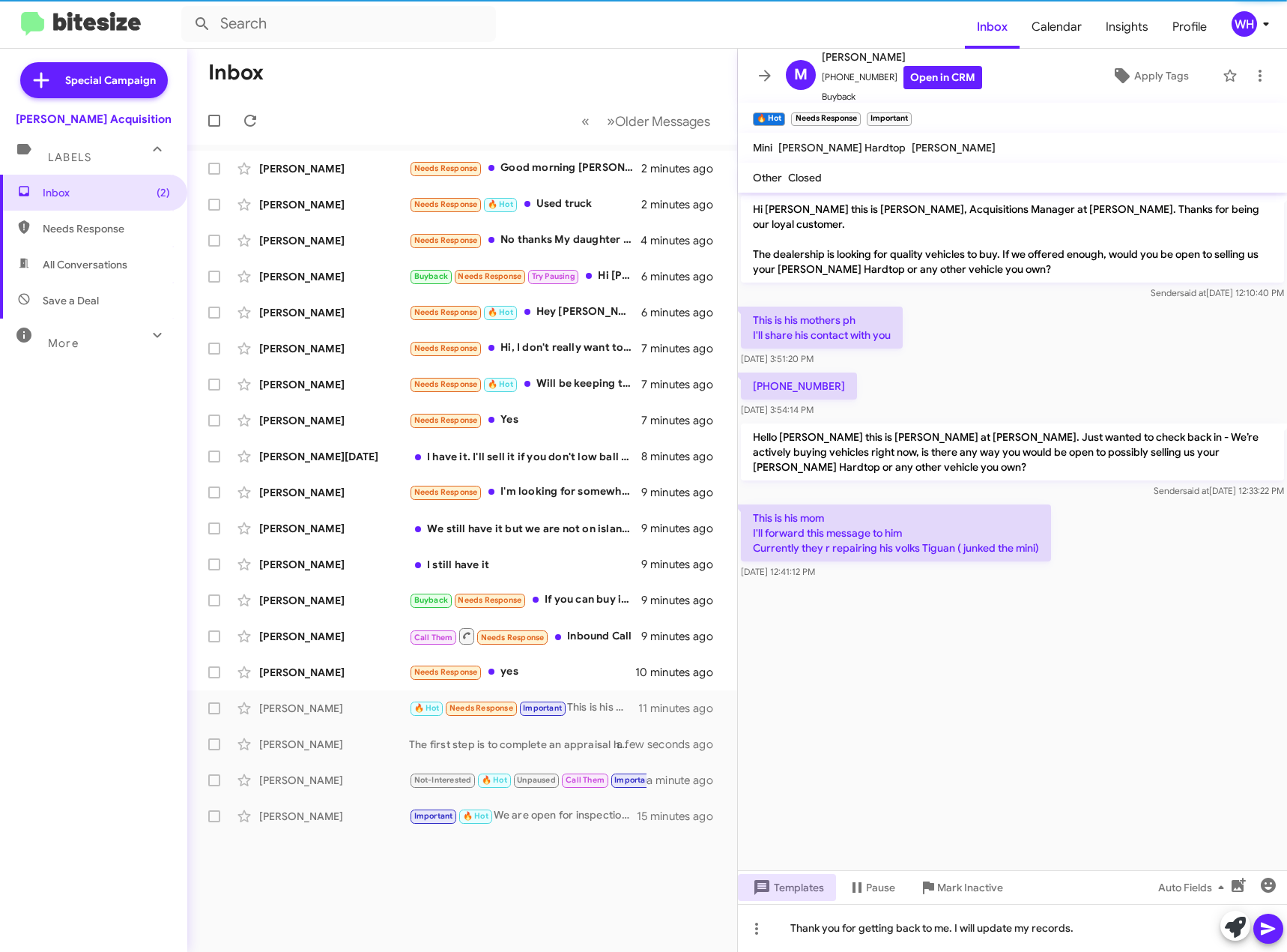
click at [1276, 926] on icon at bounding box center [1268, 928] width 18 height 18
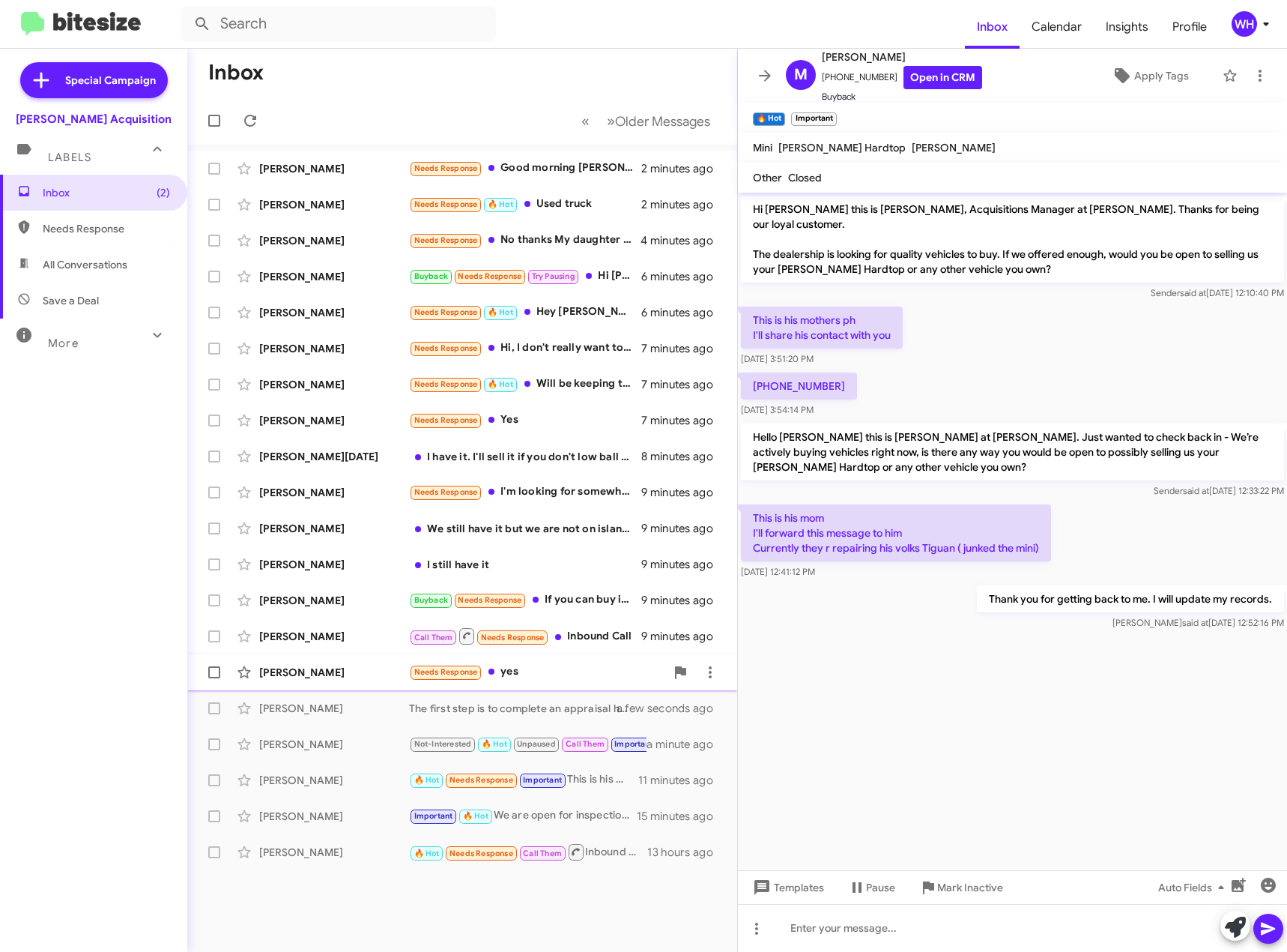
click at [317, 683] on div "[PERSON_NAME] Needs Response yes 10 minutes ago" at bounding box center [462, 672] width 526 height 30
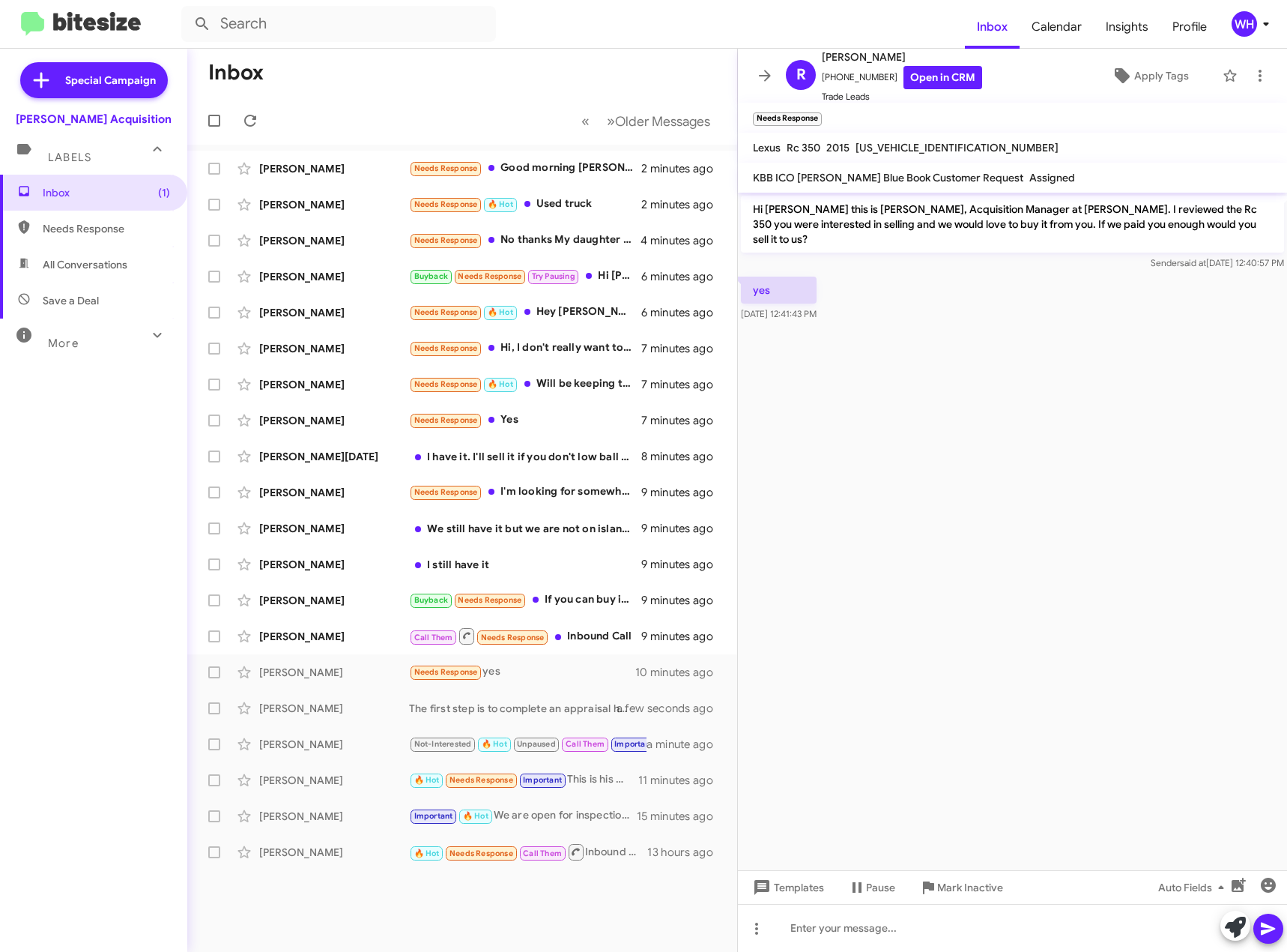
click at [793, 891] on mat-tooltip-component "Change message mode" at bounding box center [757, 891] width 115 height 45
click at [800, 884] on span "Templates" at bounding box center [787, 888] width 74 height 27
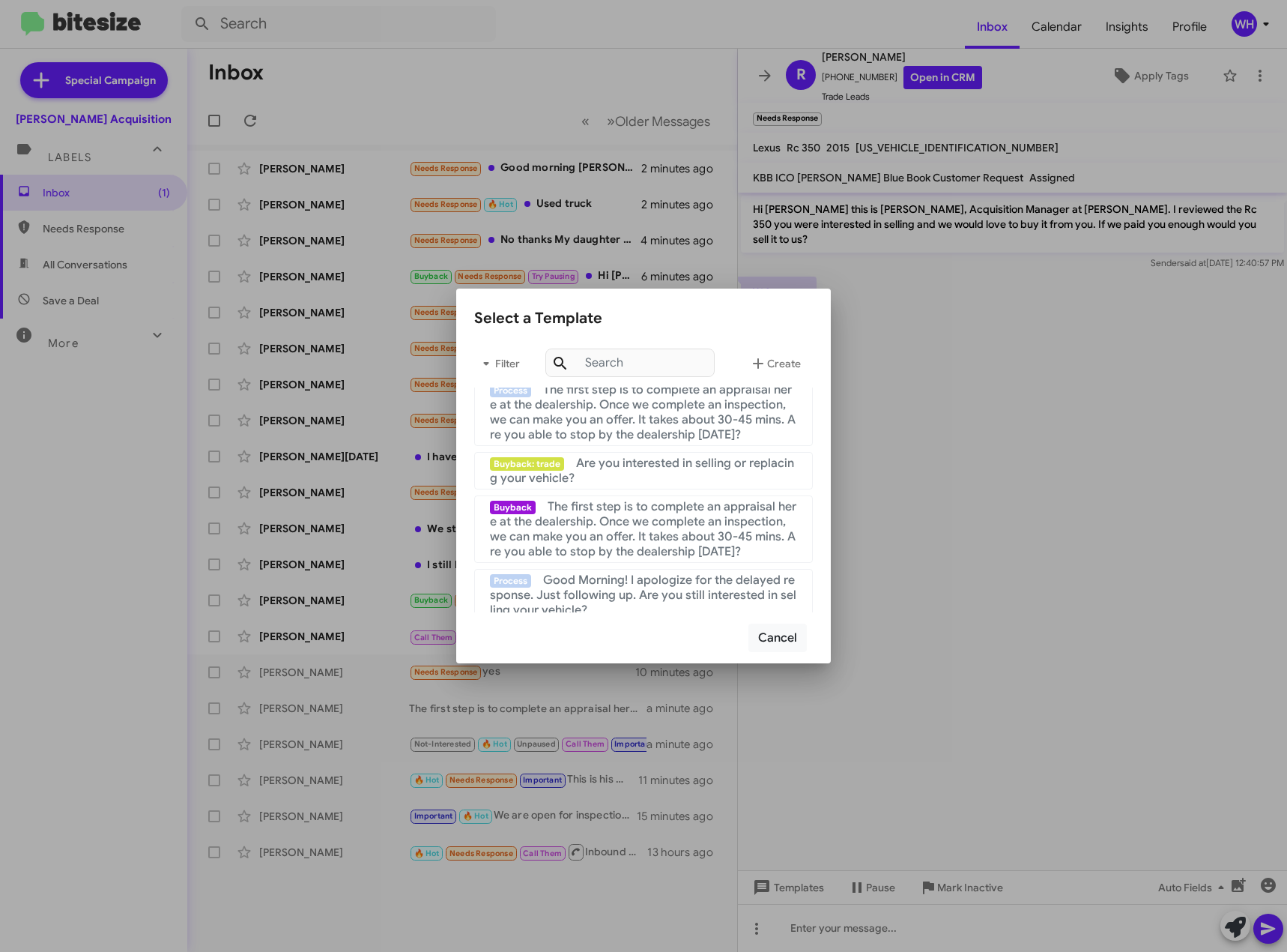
scroll to position [300, 0]
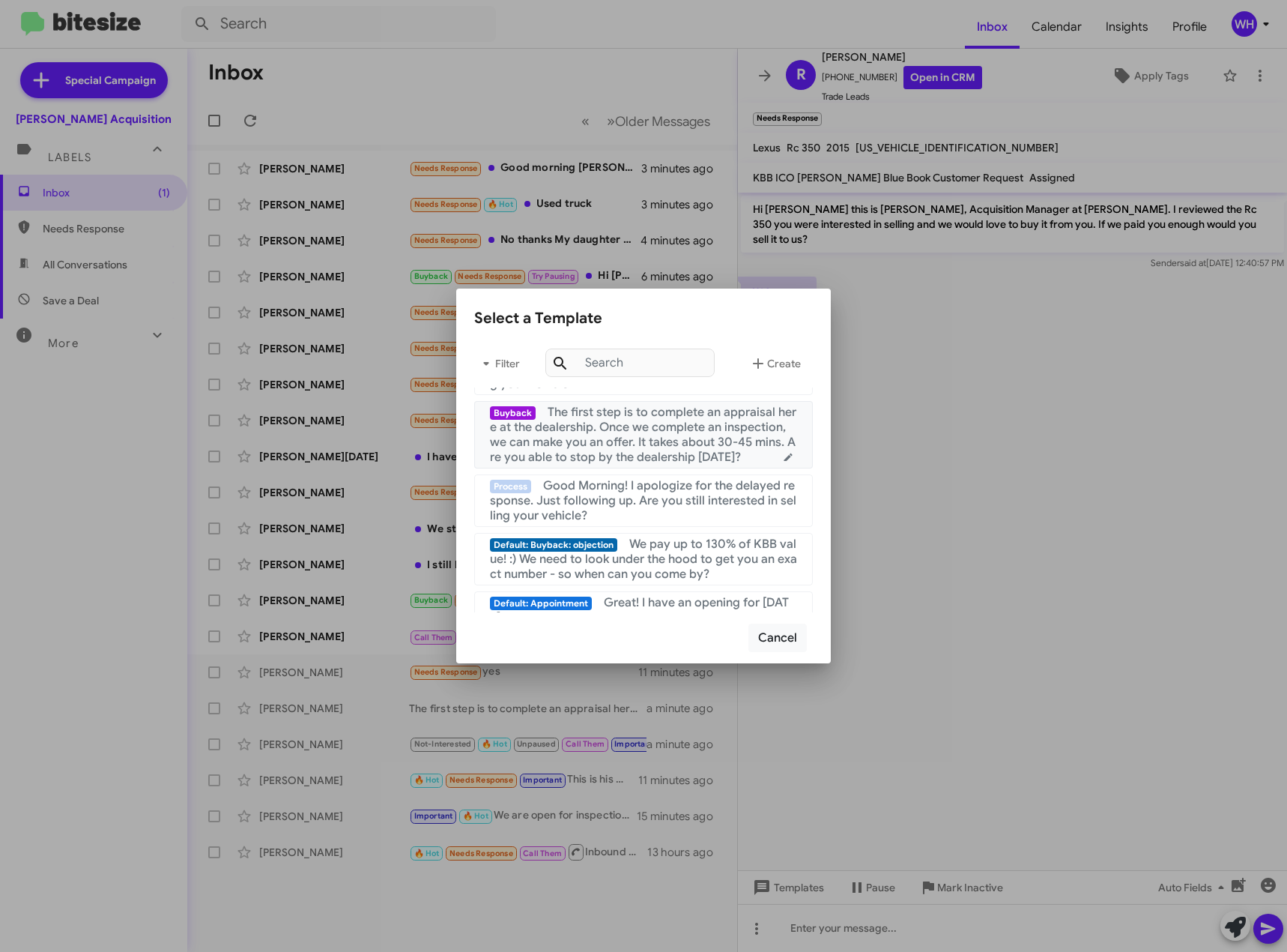
click at [676, 440] on span "The first step is to complete an appraisal here at the dealership. Once we comp…" at bounding box center [643, 435] width 306 height 60
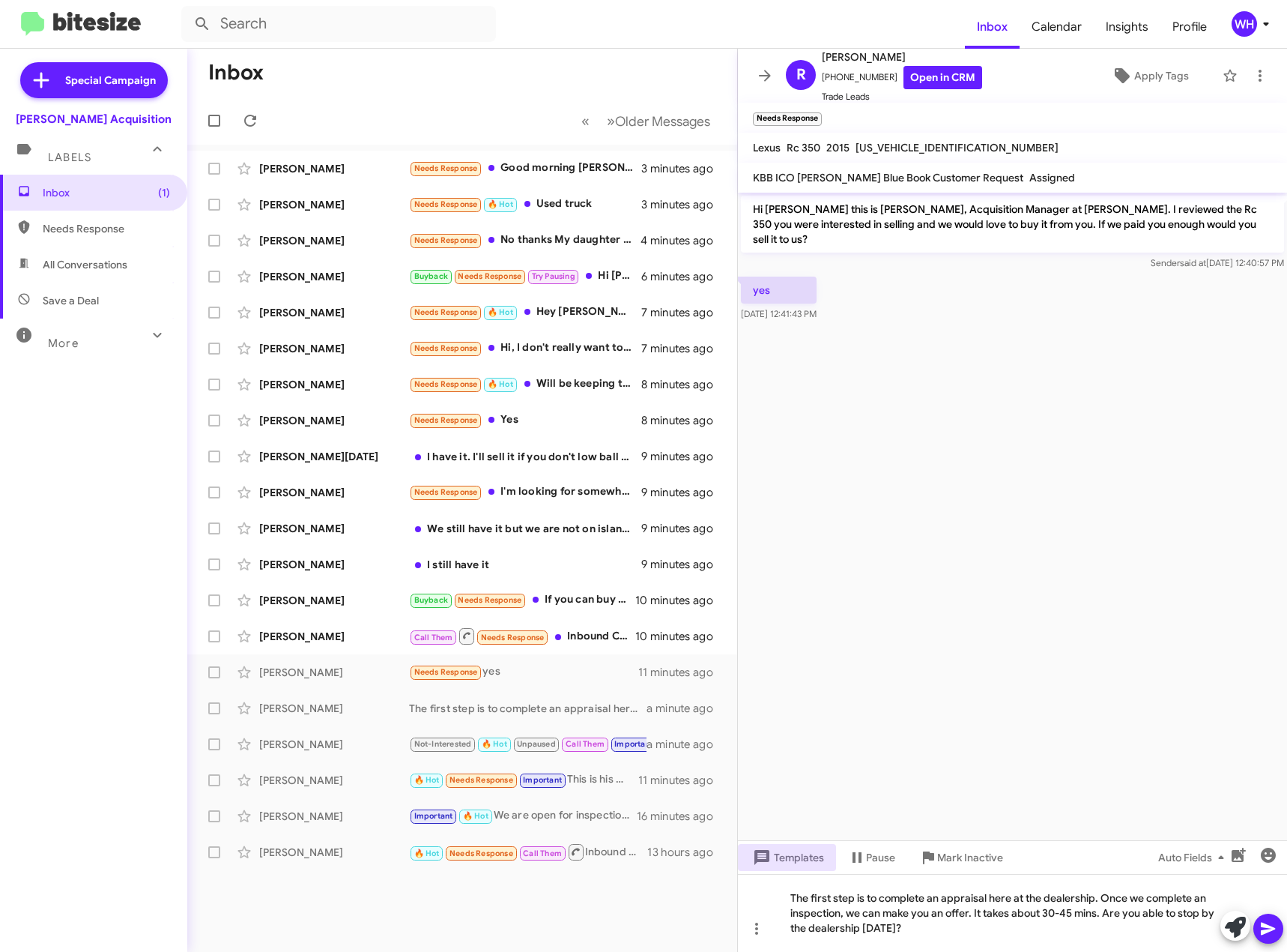
click at [1271, 939] on span at bounding box center [1268, 929] width 18 height 30
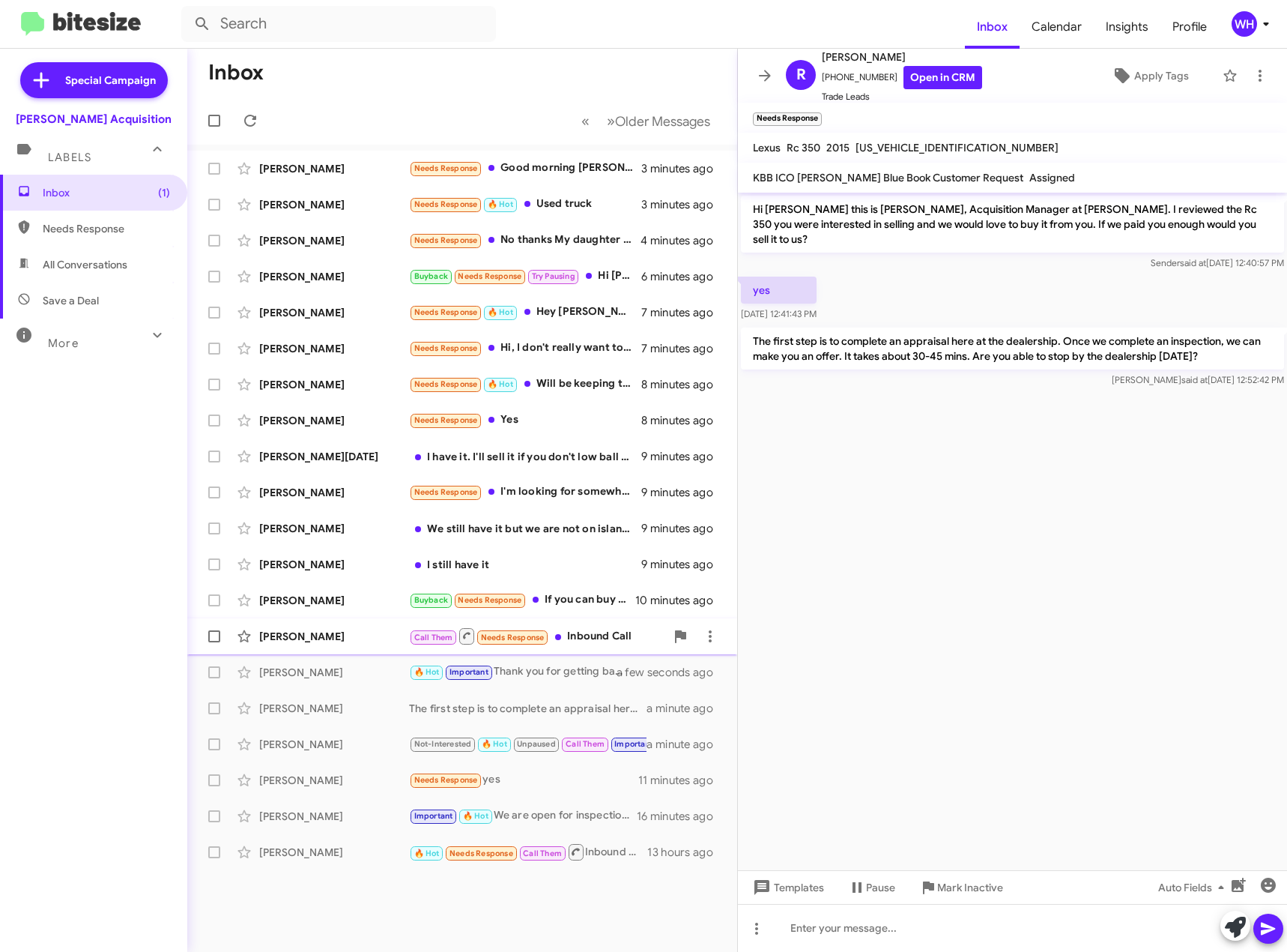
click at [296, 635] on div "[PERSON_NAME]" at bounding box center [334, 636] width 150 height 15
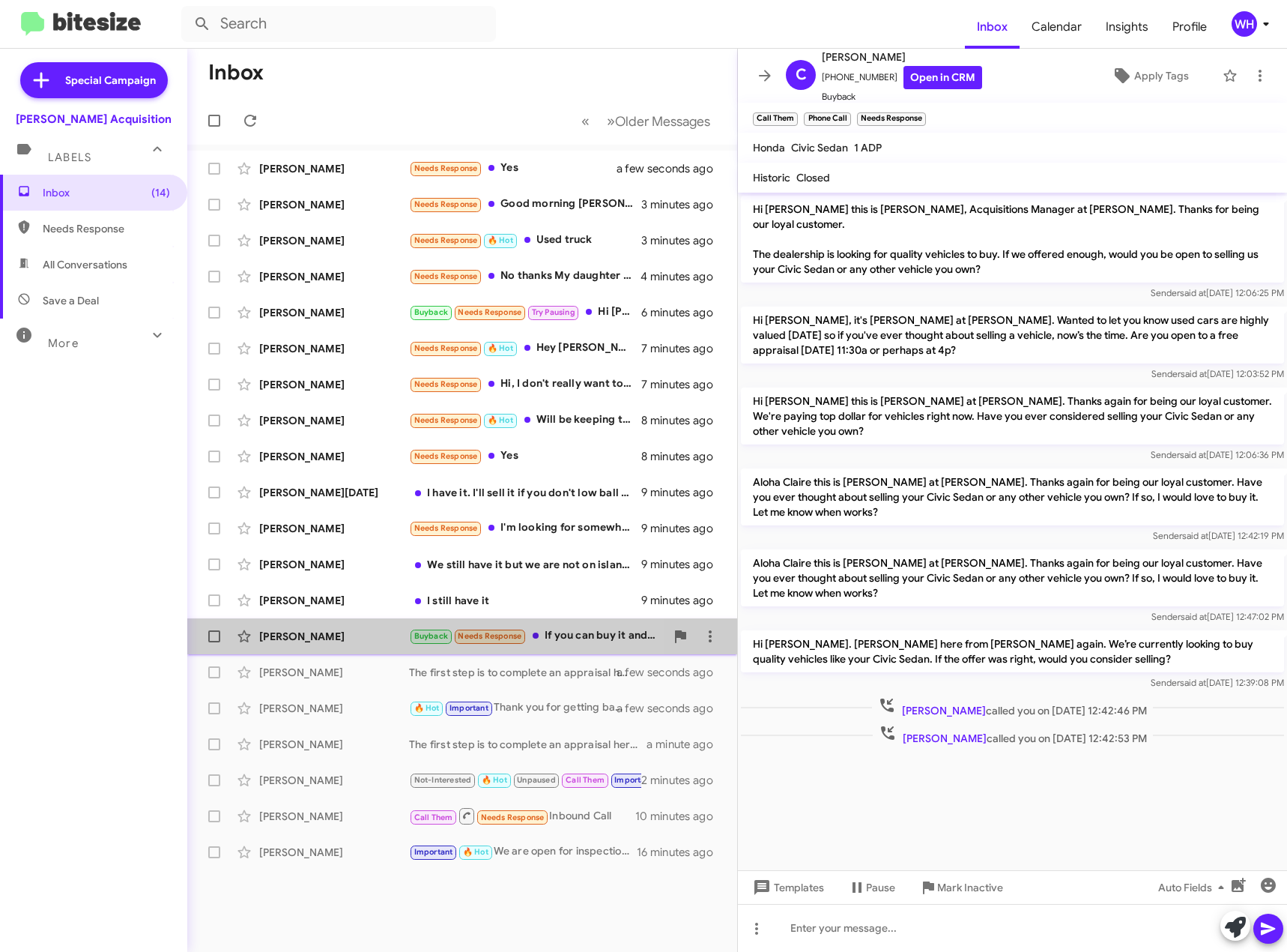
click at [320, 641] on div "[PERSON_NAME]" at bounding box center [334, 636] width 150 height 15
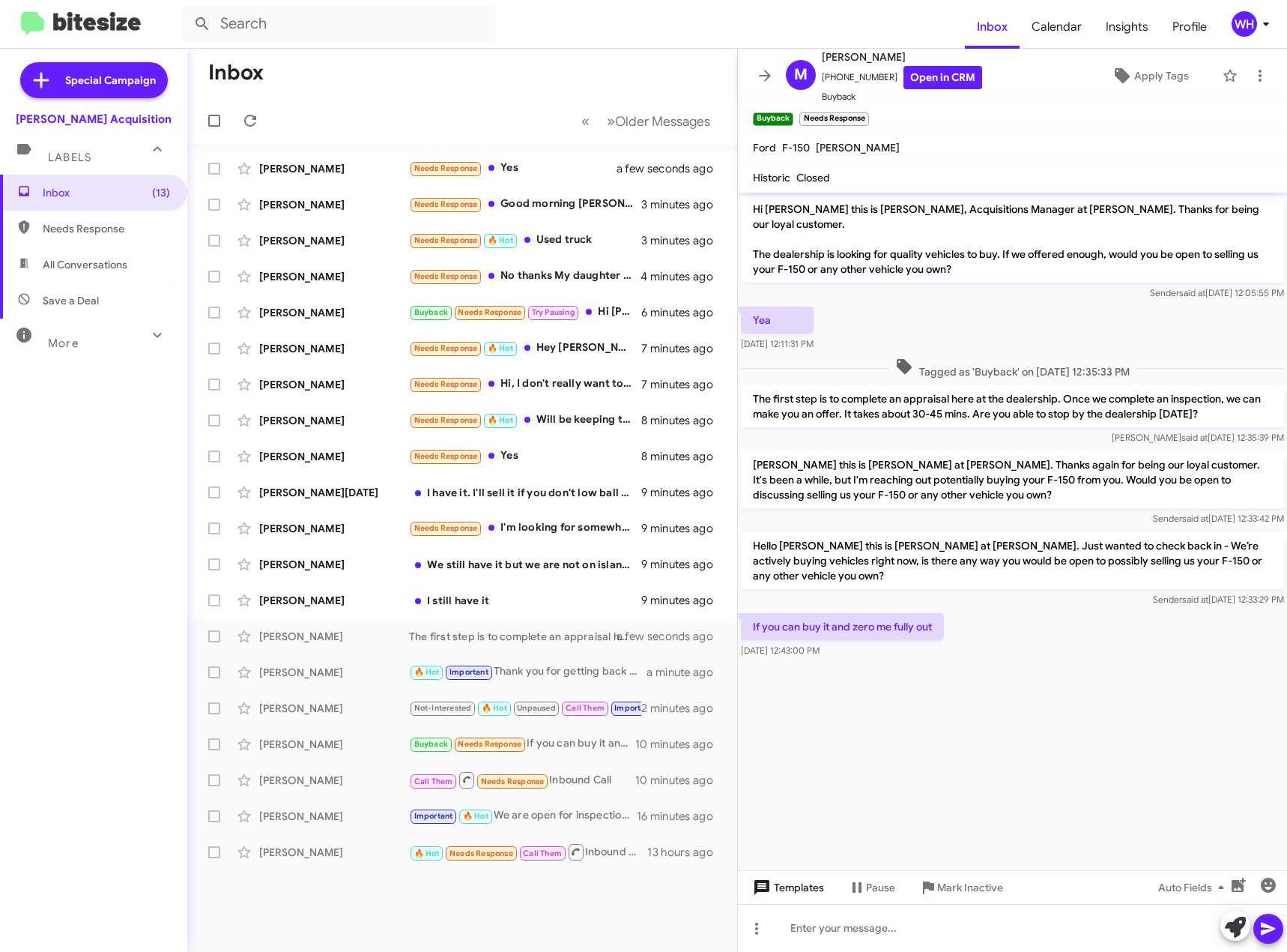
click at [803, 889] on span "Templates" at bounding box center [787, 888] width 74 height 27
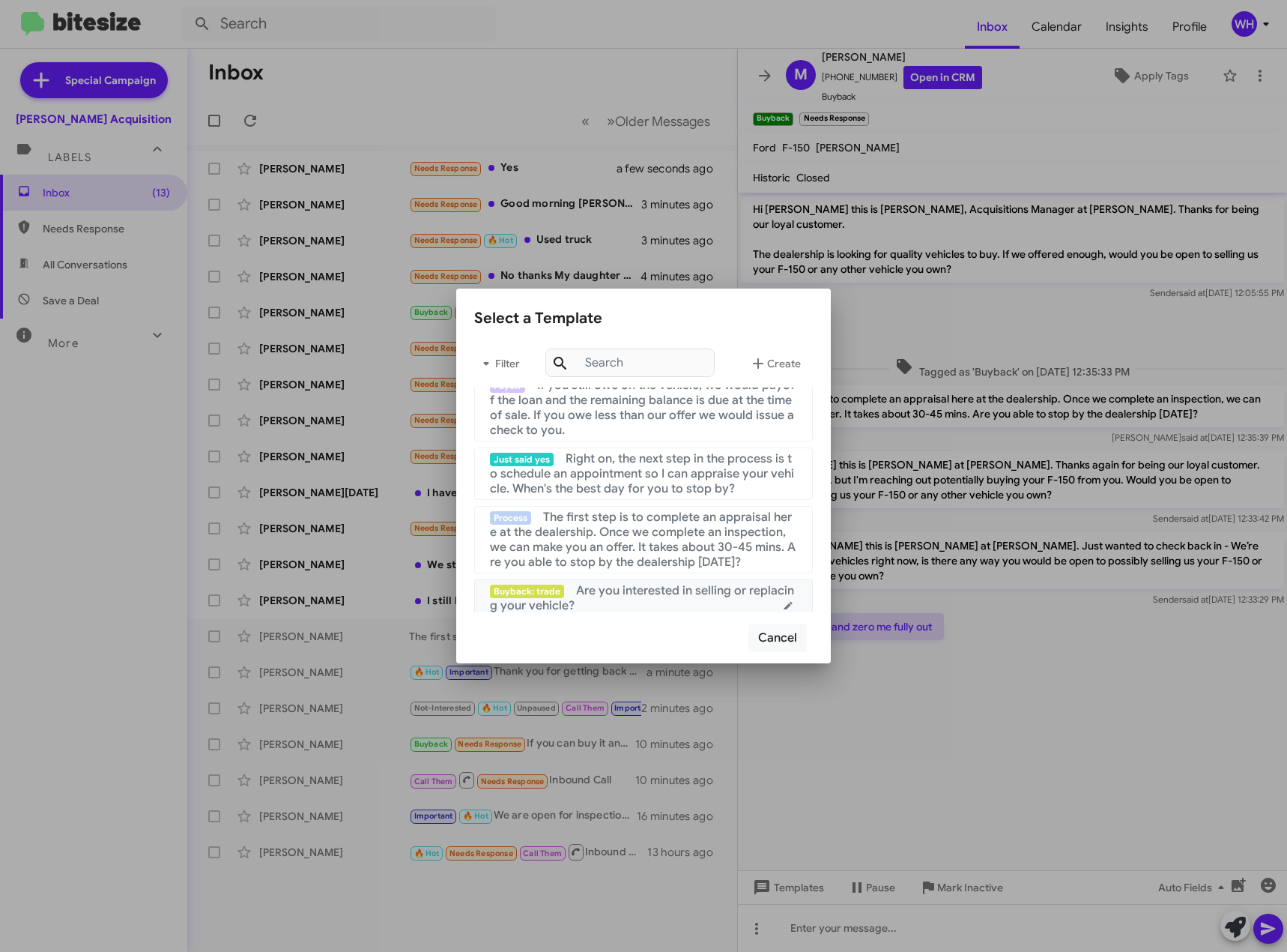
scroll to position [150, 0]
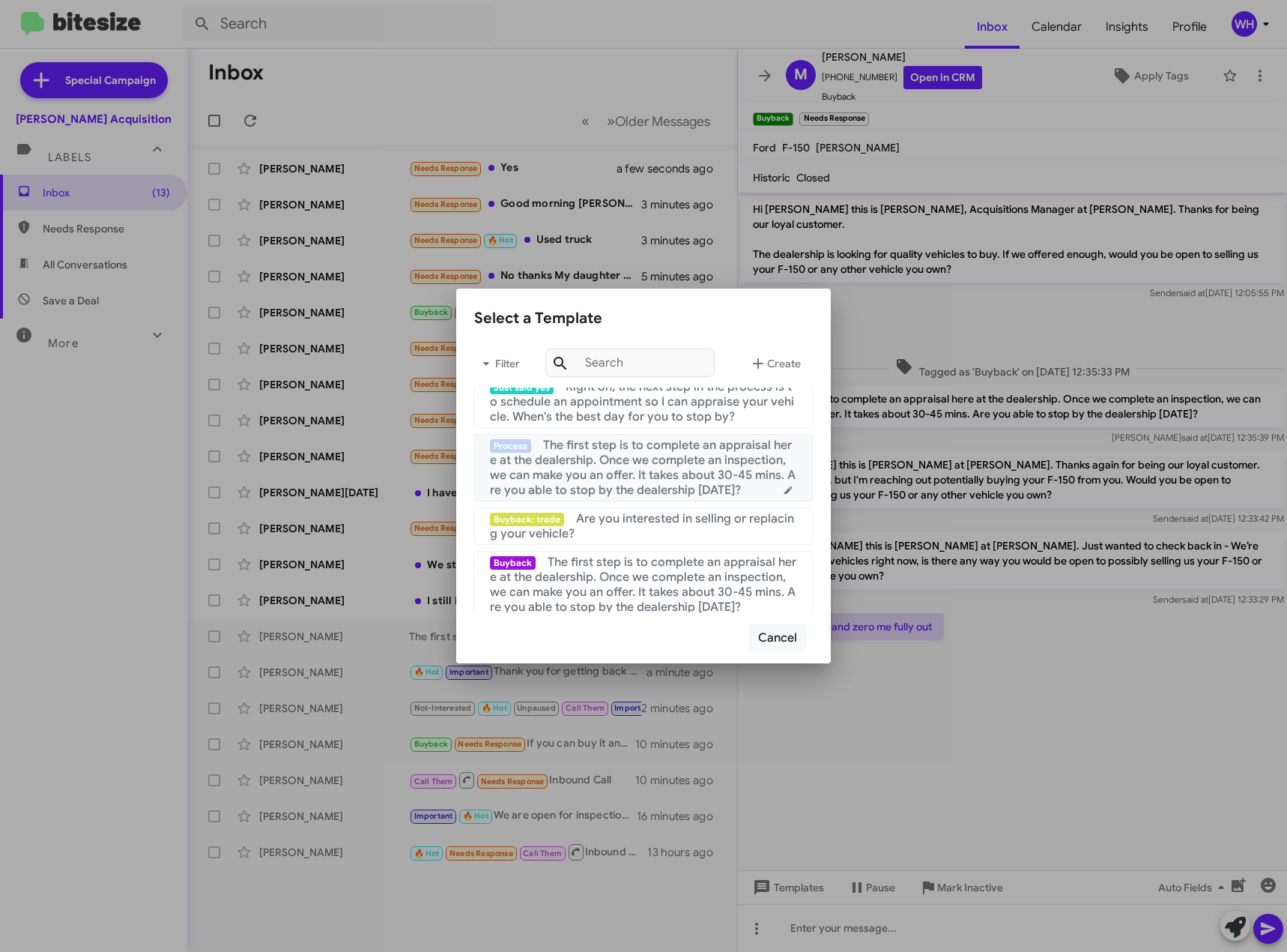
click at [611, 471] on span "The first step is to complete an appraisal here at the dealership. Once we comp…" at bounding box center [643, 468] width 306 height 60
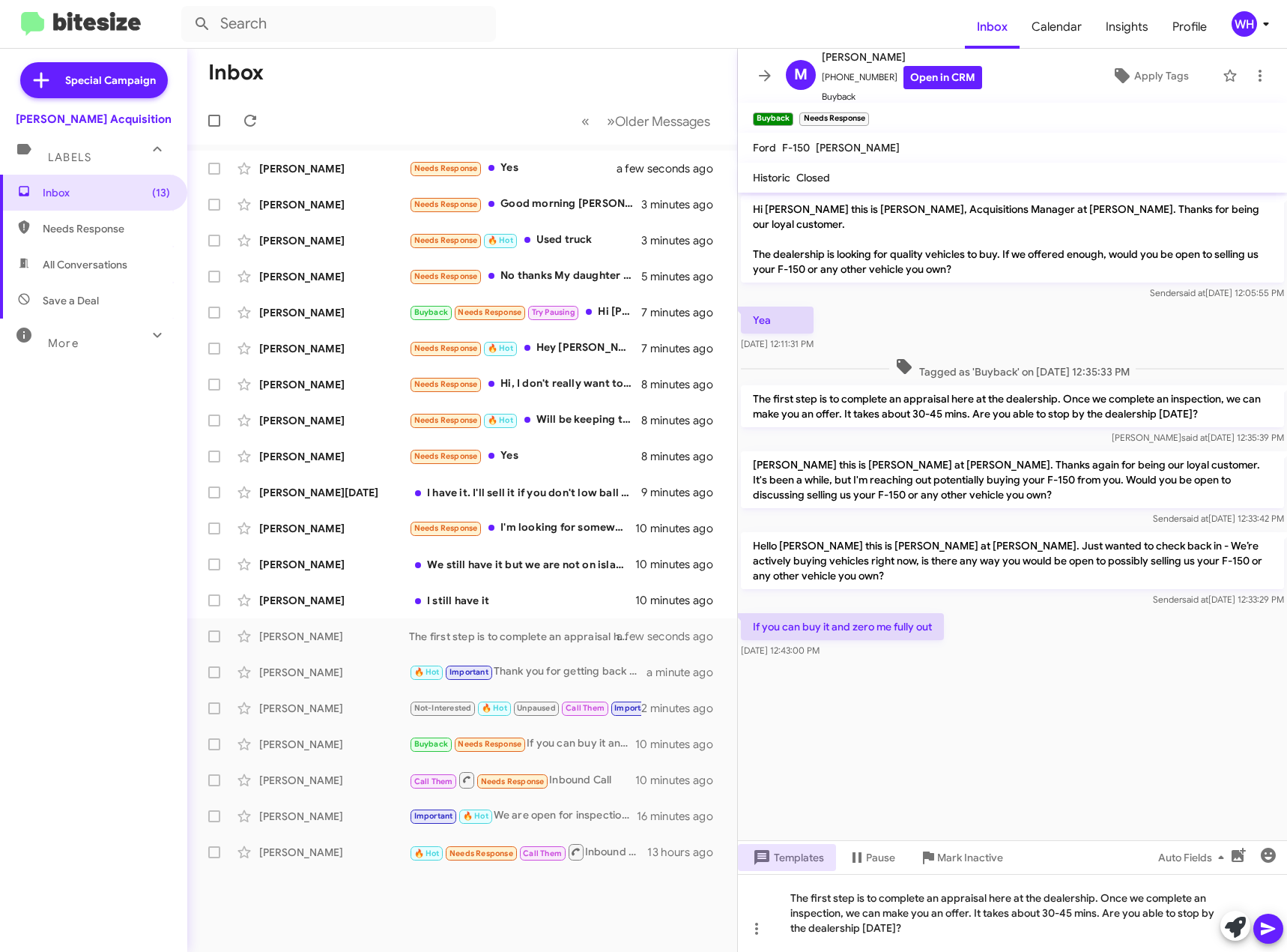
click at [1267, 922] on icon at bounding box center [1268, 928] width 18 height 18
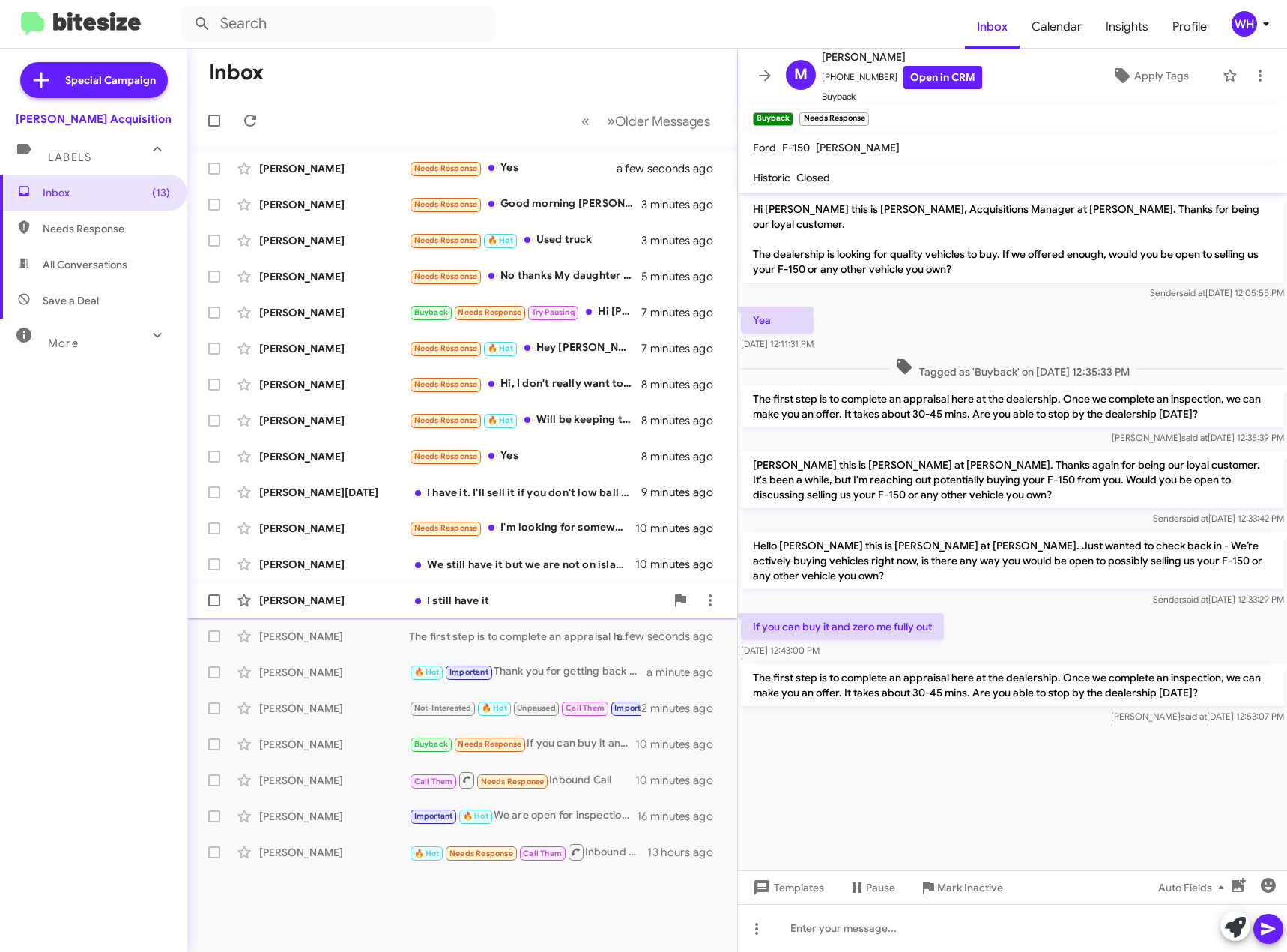
click at [262, 606] on div "[PERSON_NAME]" at bounding box center [334, 600] width 150 height 15
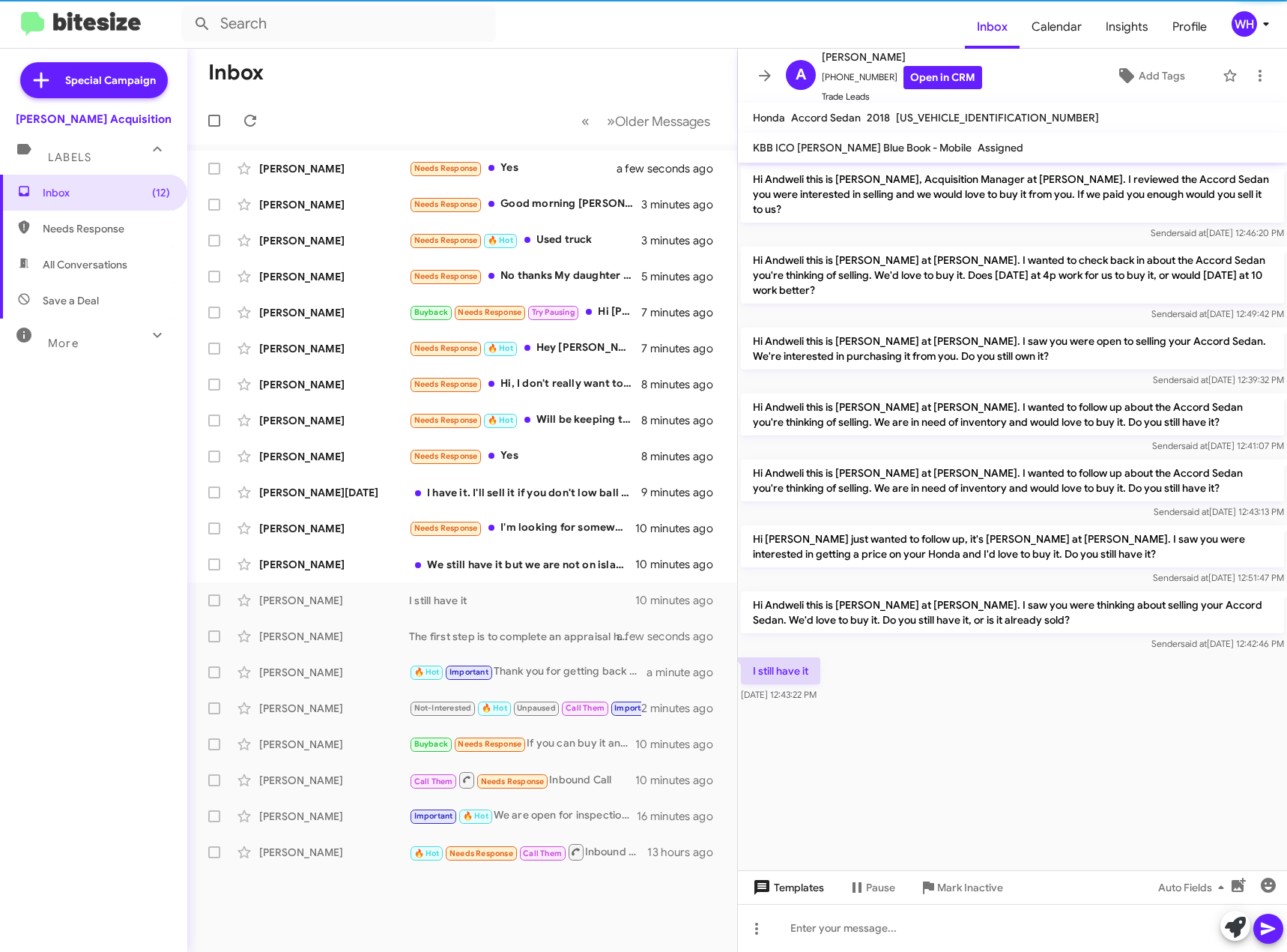
click at [804, 888] on span "Templates" at bounding box center [787, 888] width 74 height 27
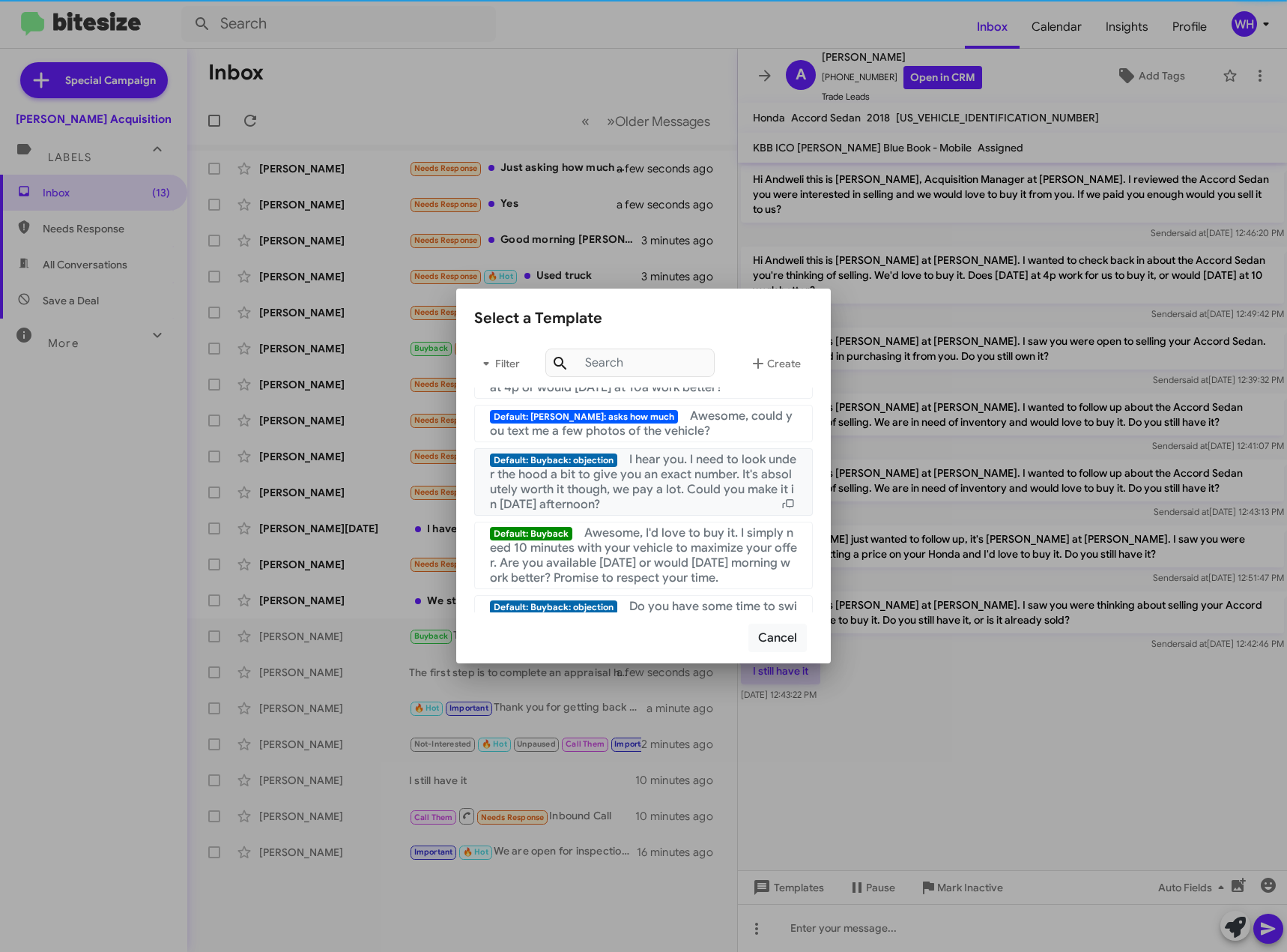
scroll to position [750, 0]
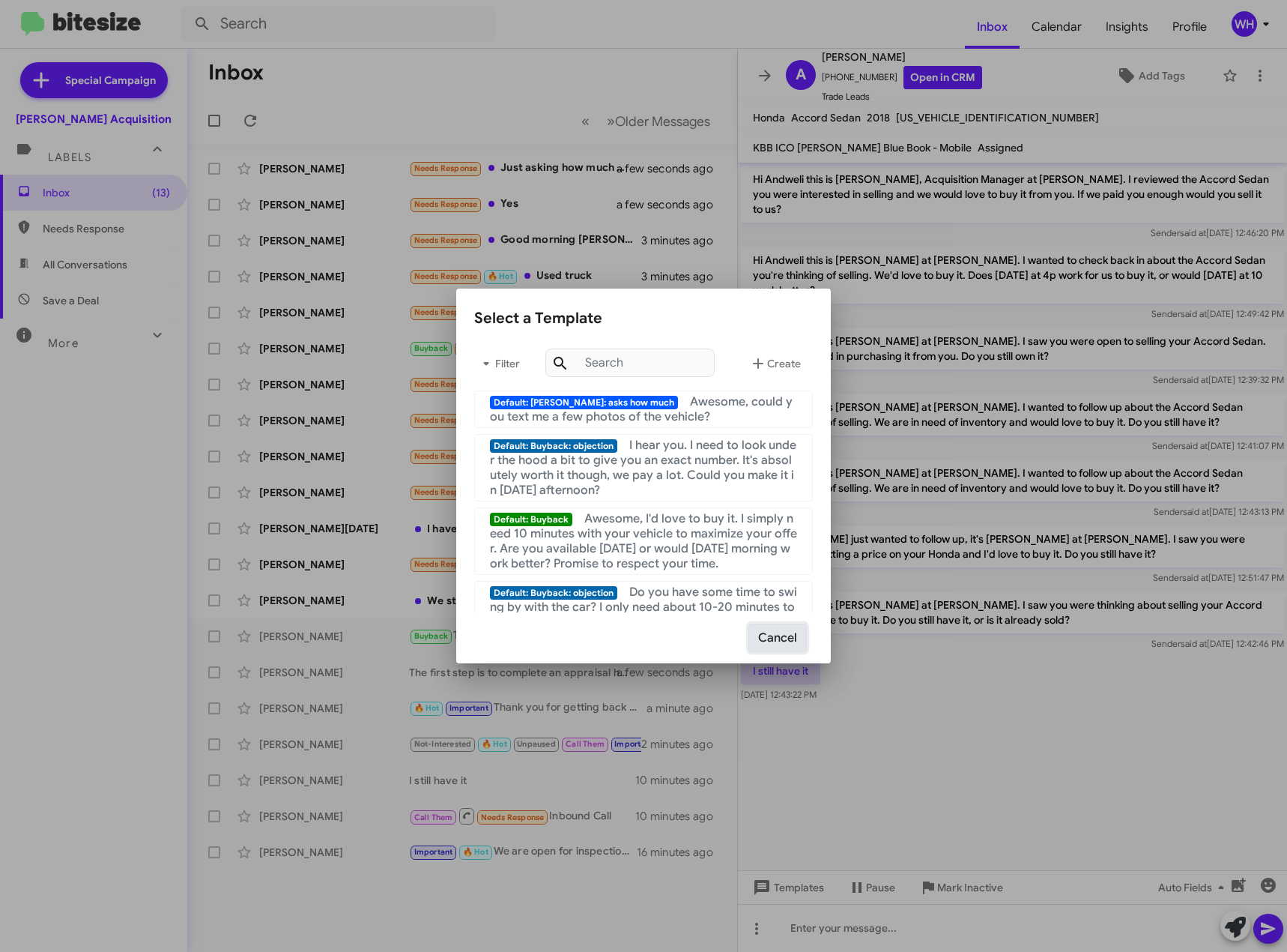
click at [770, 634] on button "Cancel" at bounding box center [778, 638] width 58 height 28
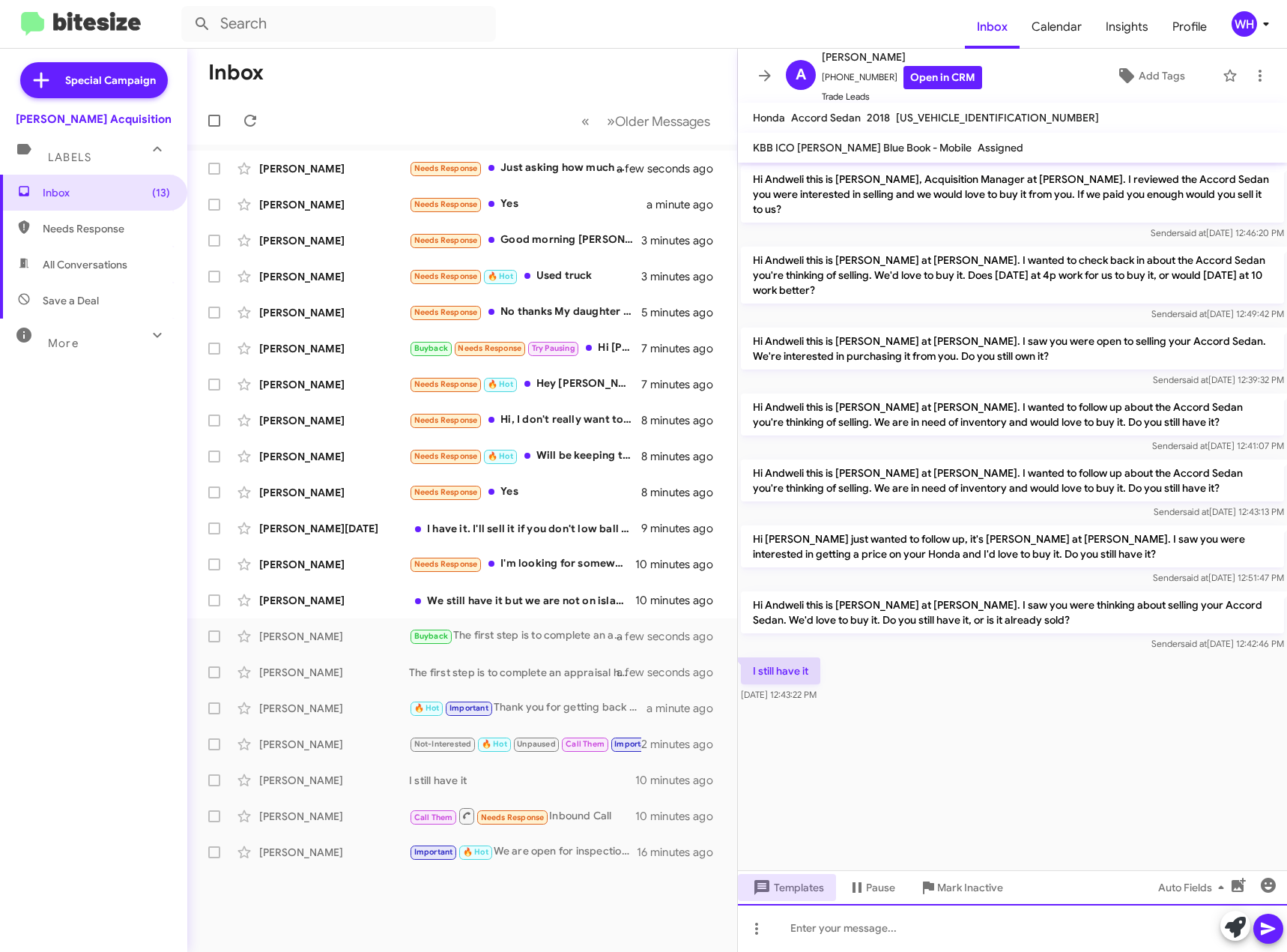
click at [852, 928] on div at bounding box center [1013, 928] width 550 height 48
click at [1271, 937] on icon at bounding box center [1268, 928] width 18 height 18
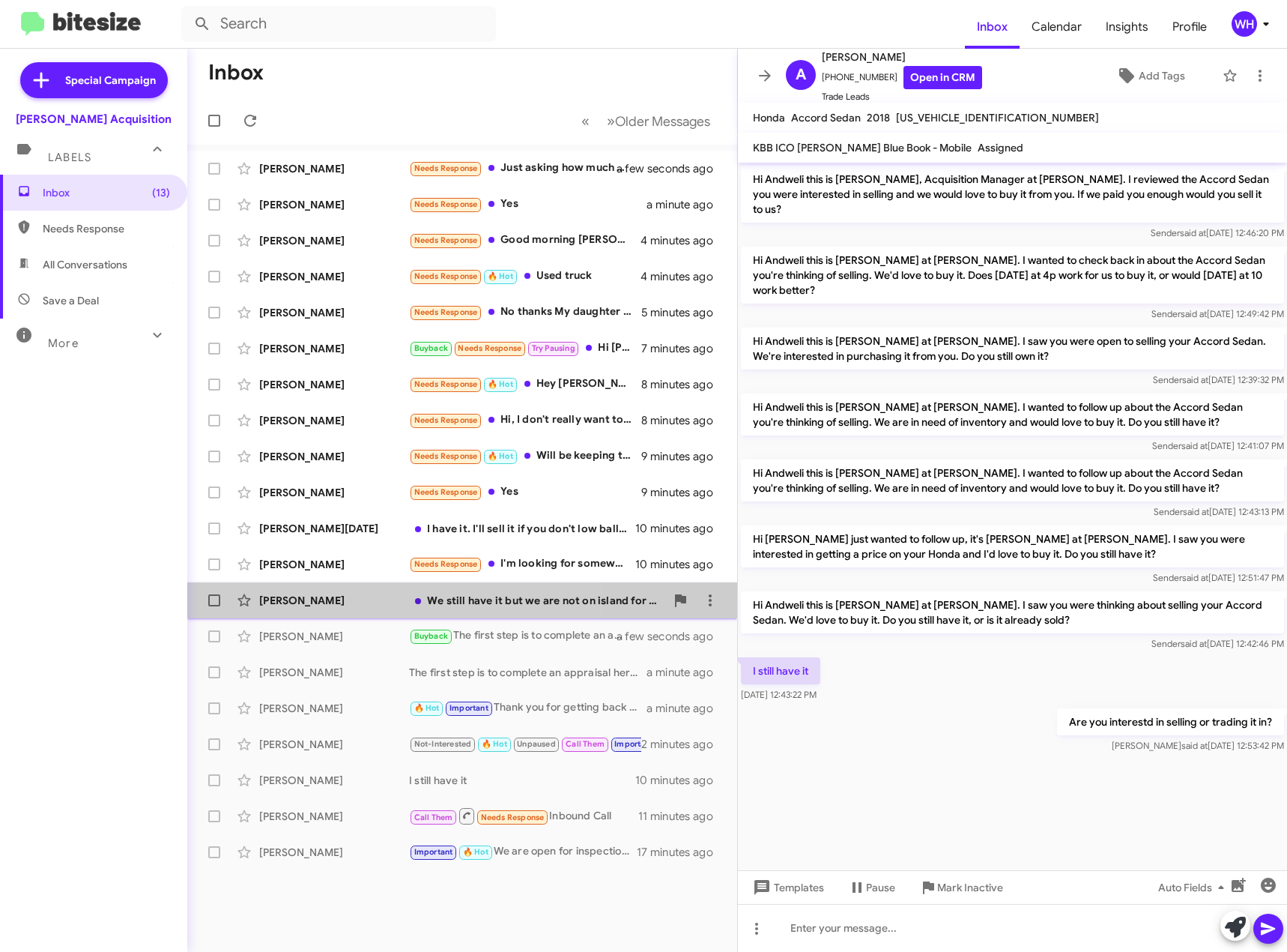
click at [289, 599] on div "[PERSON_NAME]" at bounding box center [334, 600] width 150 height 15
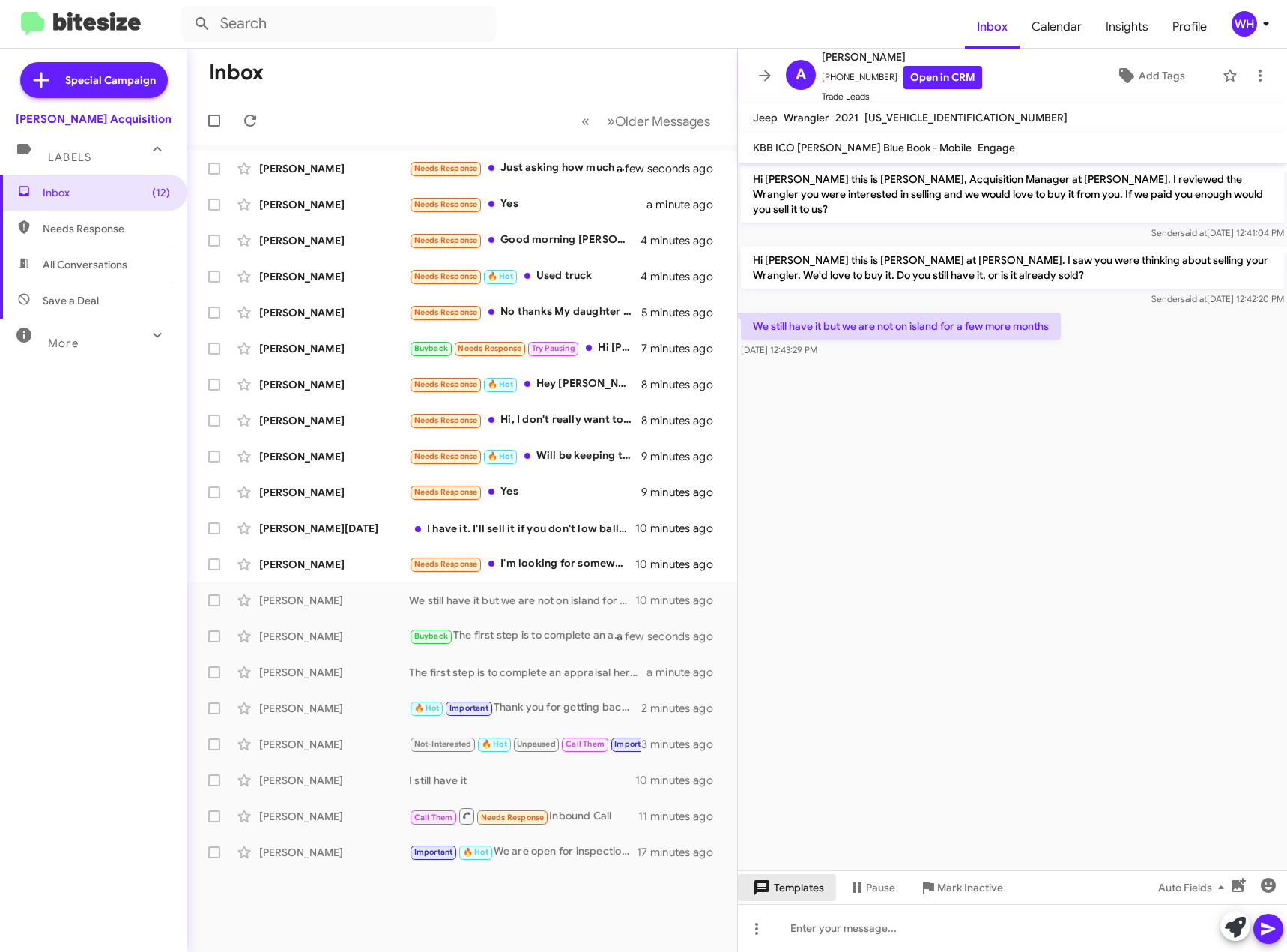
click at [784, 896] on span "Templates" at bounding box center [787, 888] width 74 height 27
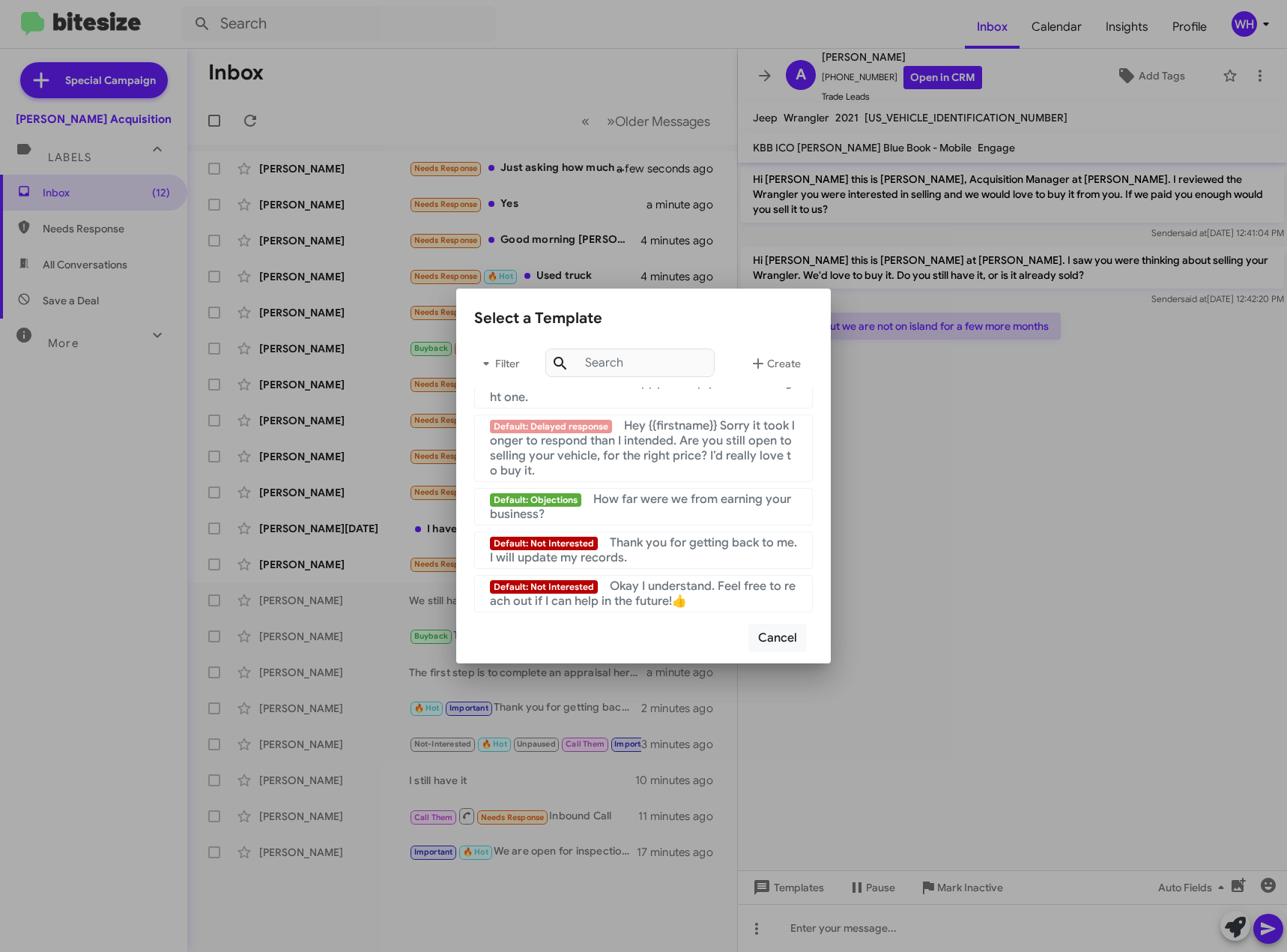
scroll to position [1445, 0]
click at [630, 596] on span "Okay I understand. Feel free to reach out if I can help in the future!👍" at bounding box center [643, 594] width 306 height 30
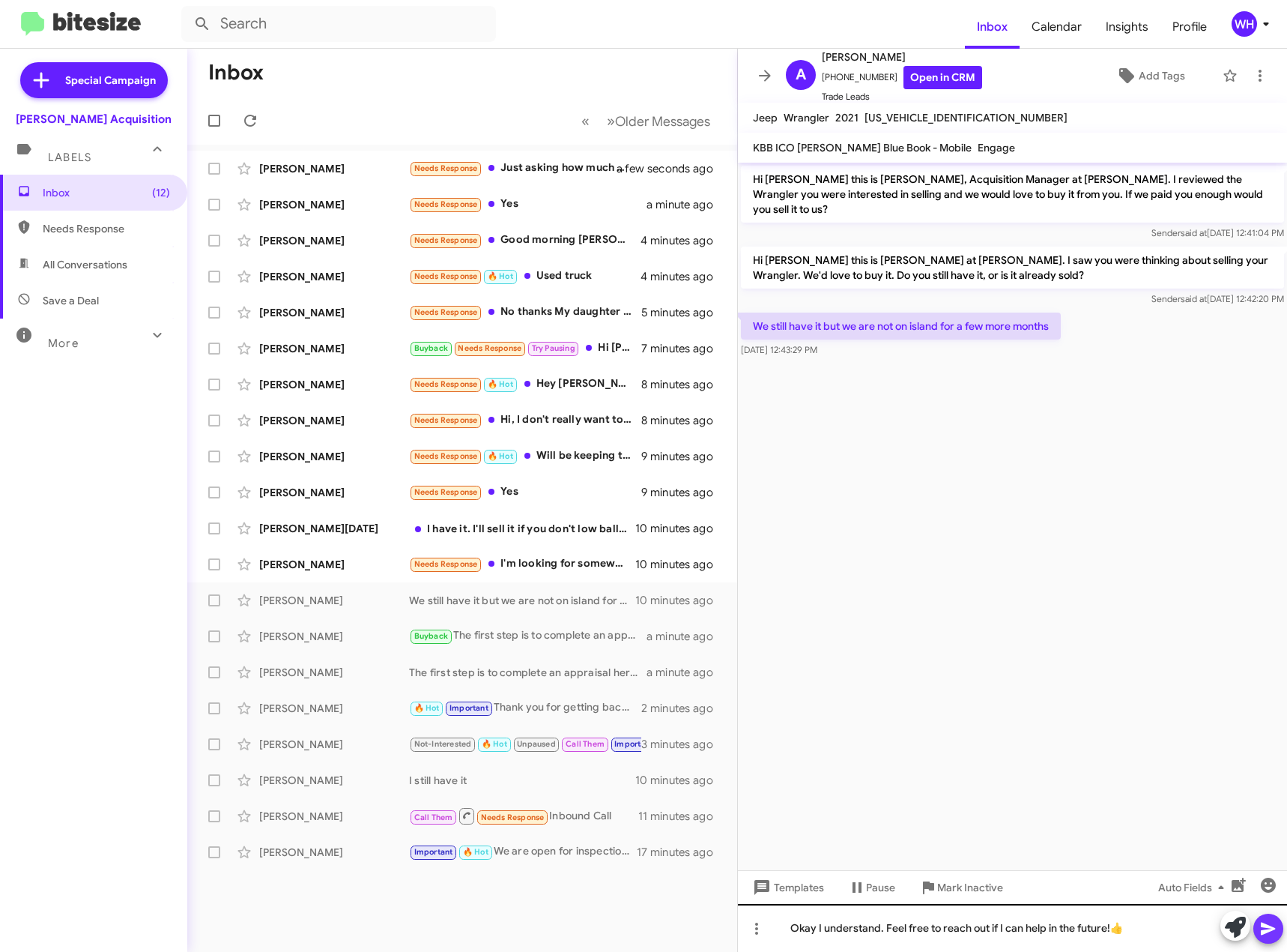
drag, startPoint x: 1259, startPoint y: 926, endPoint x: 1286, endPoint y: 924, distance: 27.1
click at [1261, 926] on button at bounding box center [1268, 929] width 30 height 30
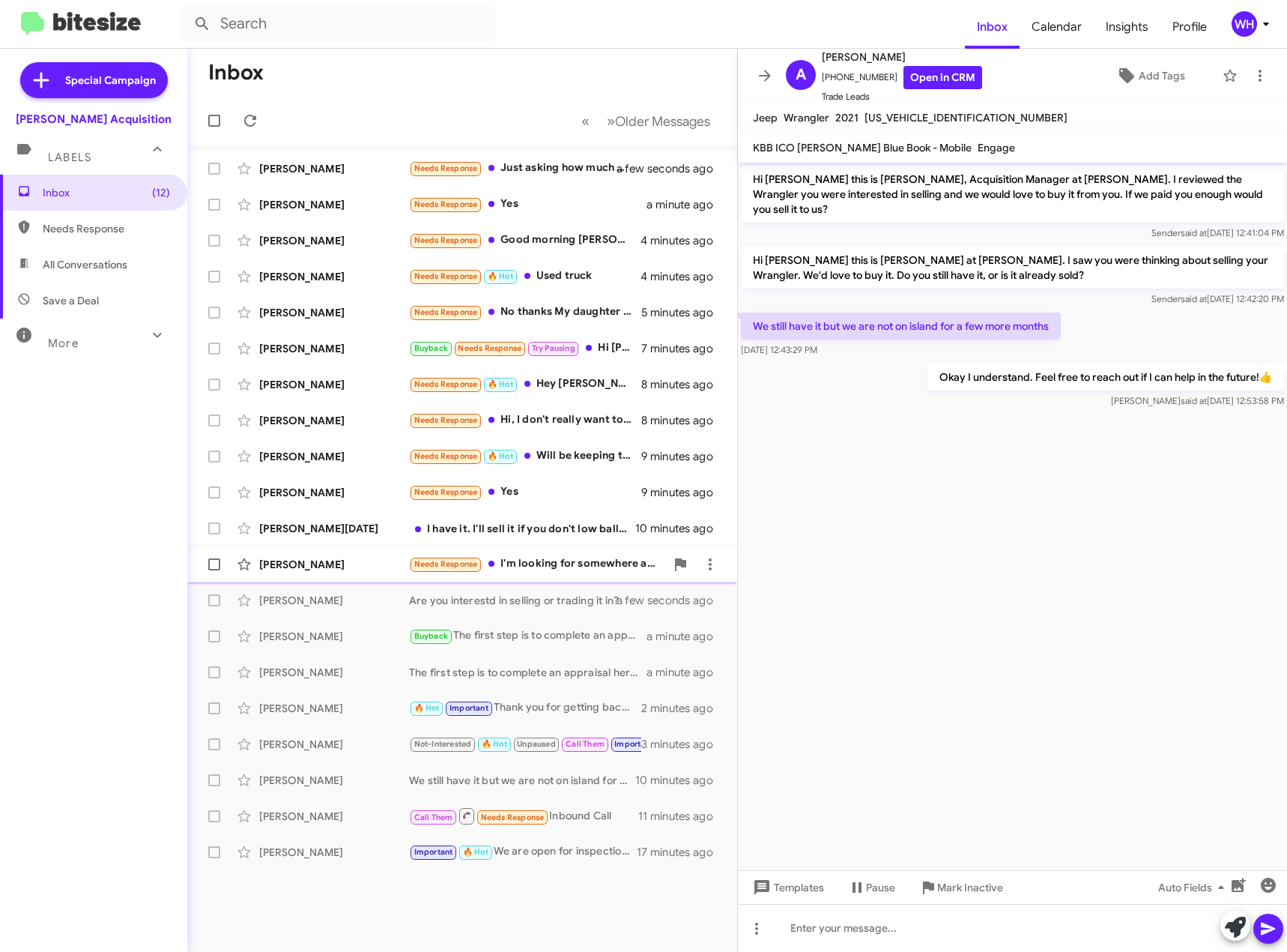
click at [293, 561] on div "[PERSON_NAME]" at bounding box center [334, 564] width 150 height 15
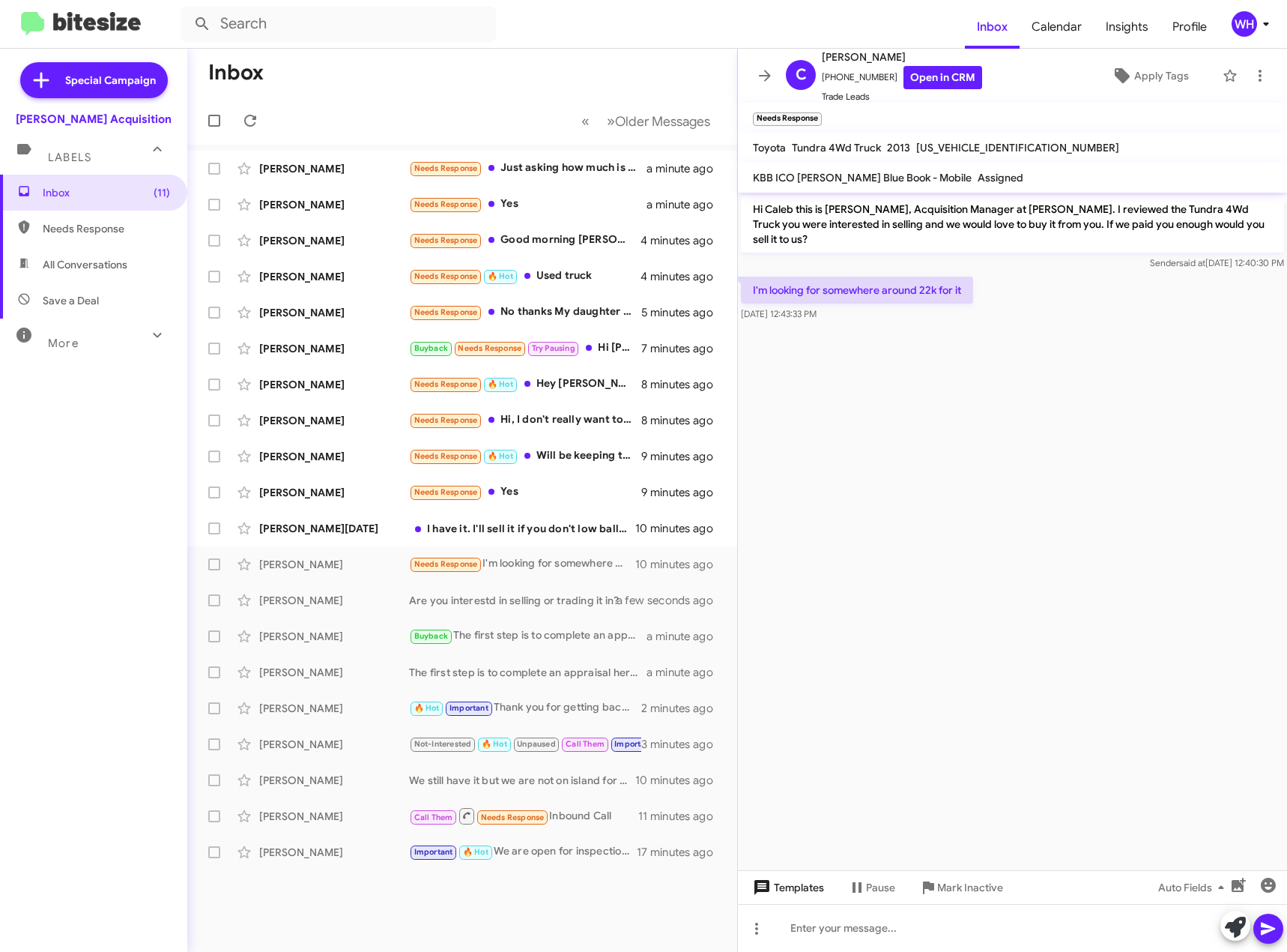
click at [772, 895] on span "Templates" at bounding box center [787, 888] width 74 height 27
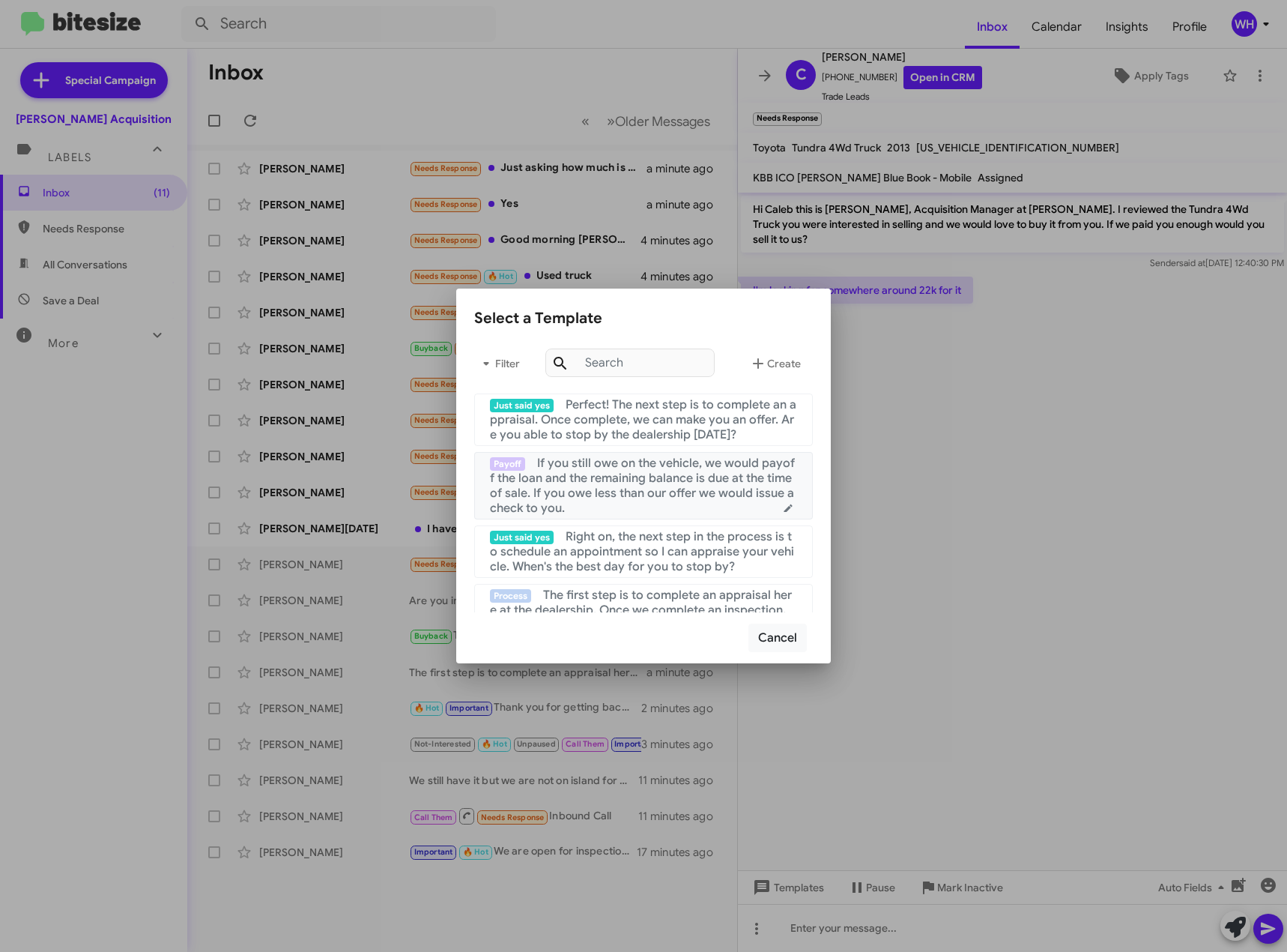
click at [647, 498] on span "If you still owe on the vehicle, we would payoff the loan and the remaining bal…" at bounding box center [643, 486] width 305 height 60
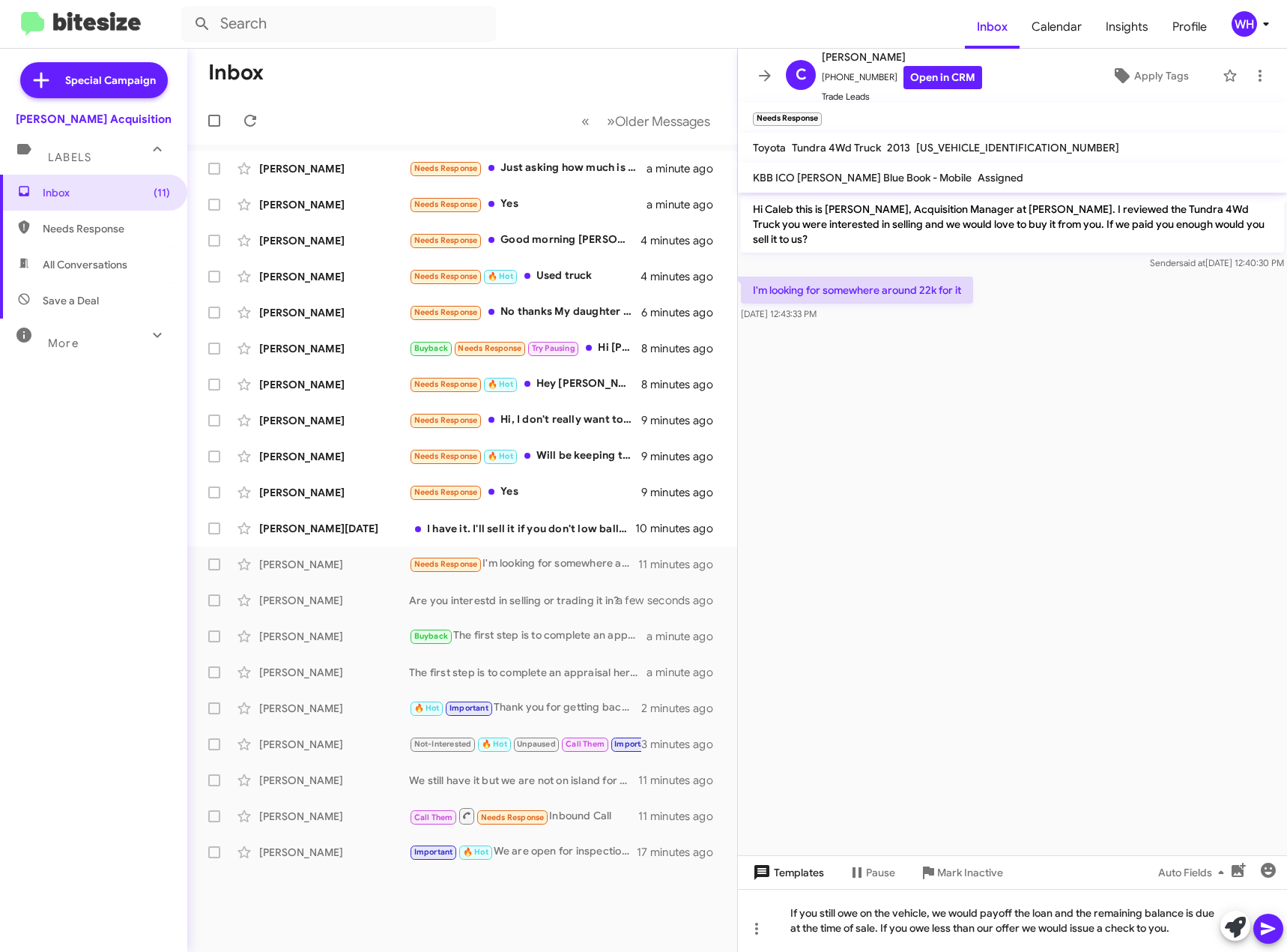
click at [809, 874] on span "Templates" at bounding box center [787, 873] width 74 height 27
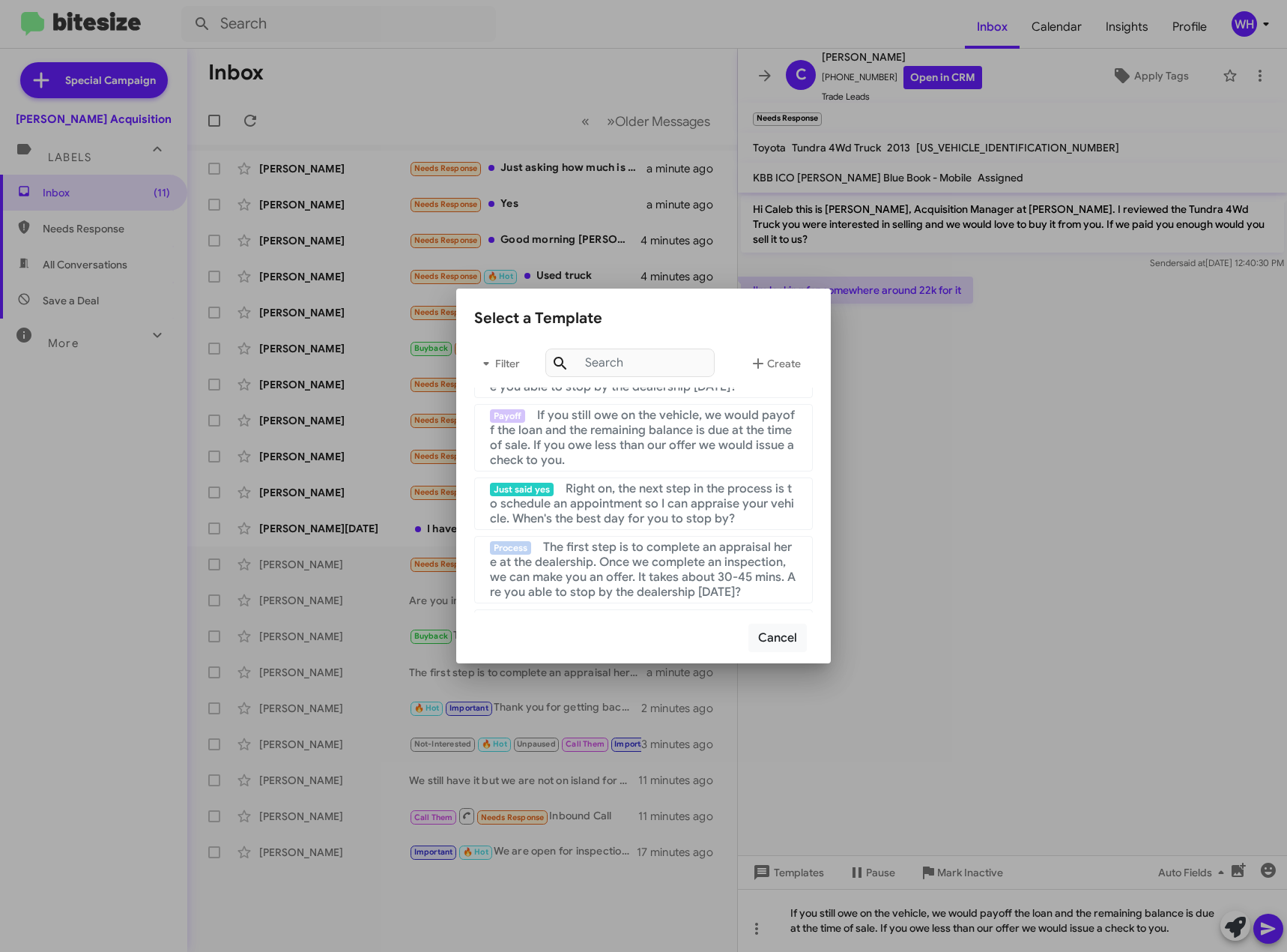
scroll to position [75, 0]
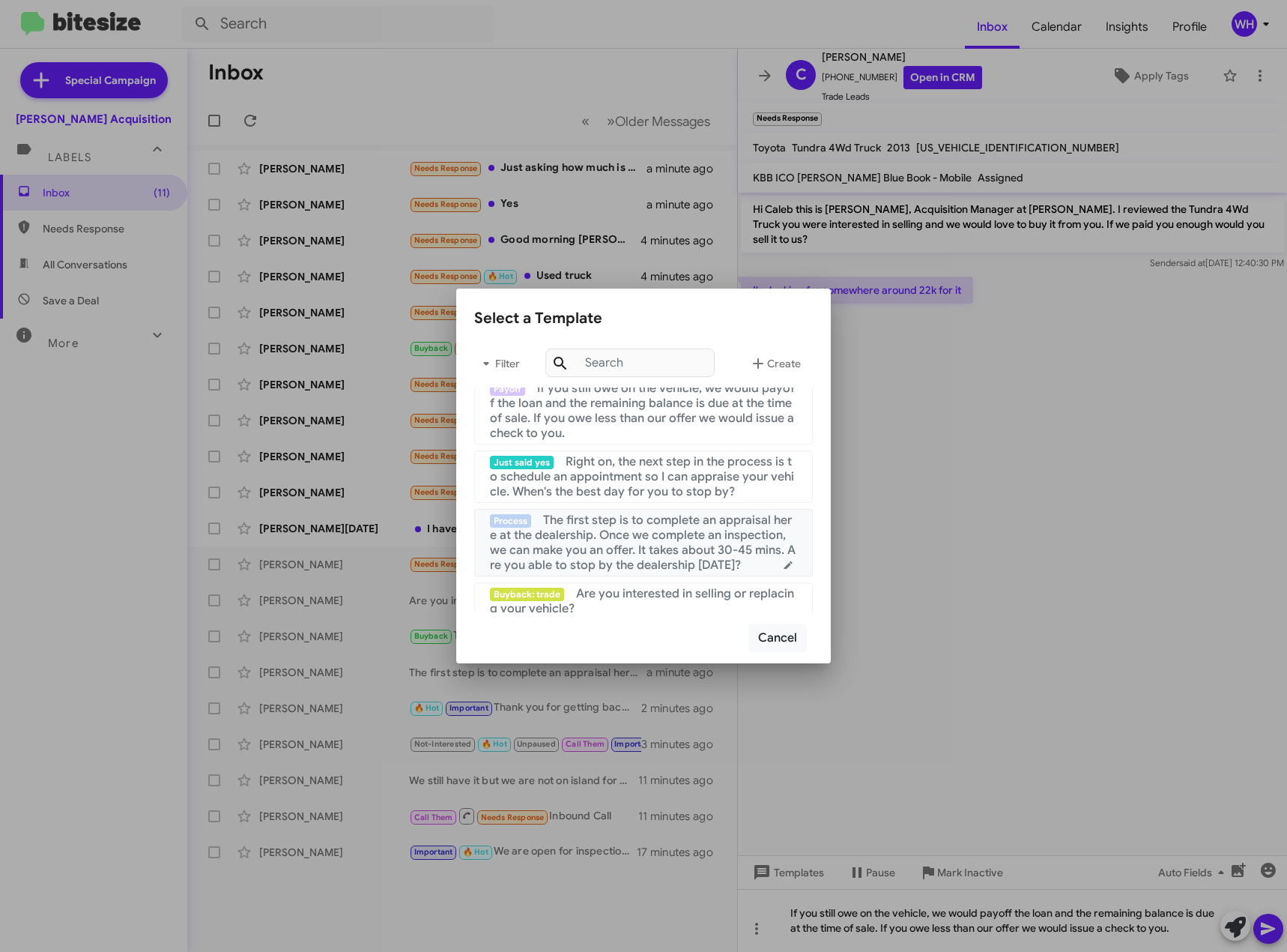
click at [653, 543] on span "The first step is to complete an appraisal here at the dealership. Once we comp…" at bounding box center [643, 543] width 306 height 60
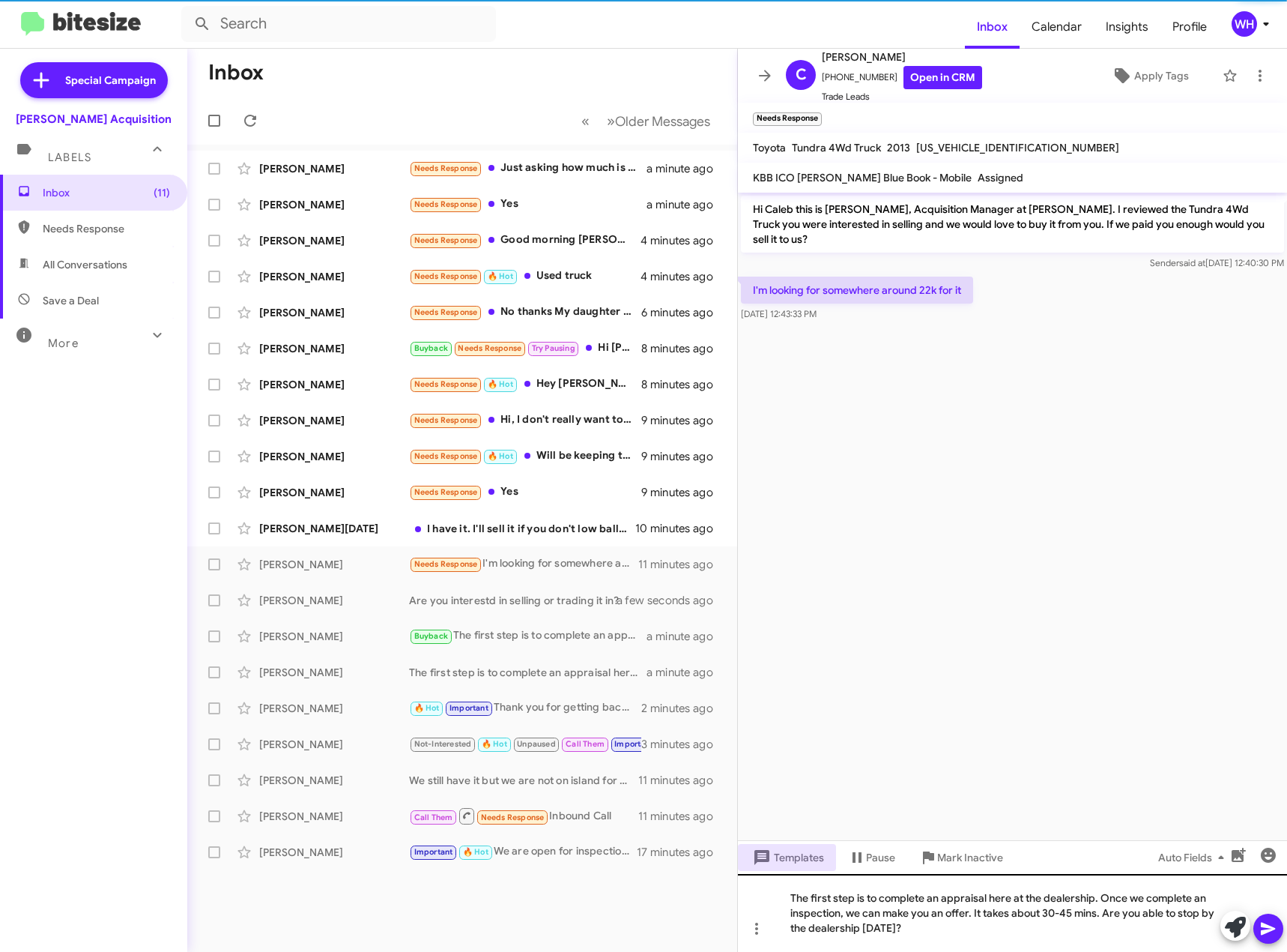
click at [1267, 922] on icon at bounding box center [1268, 928] width 18 height 18
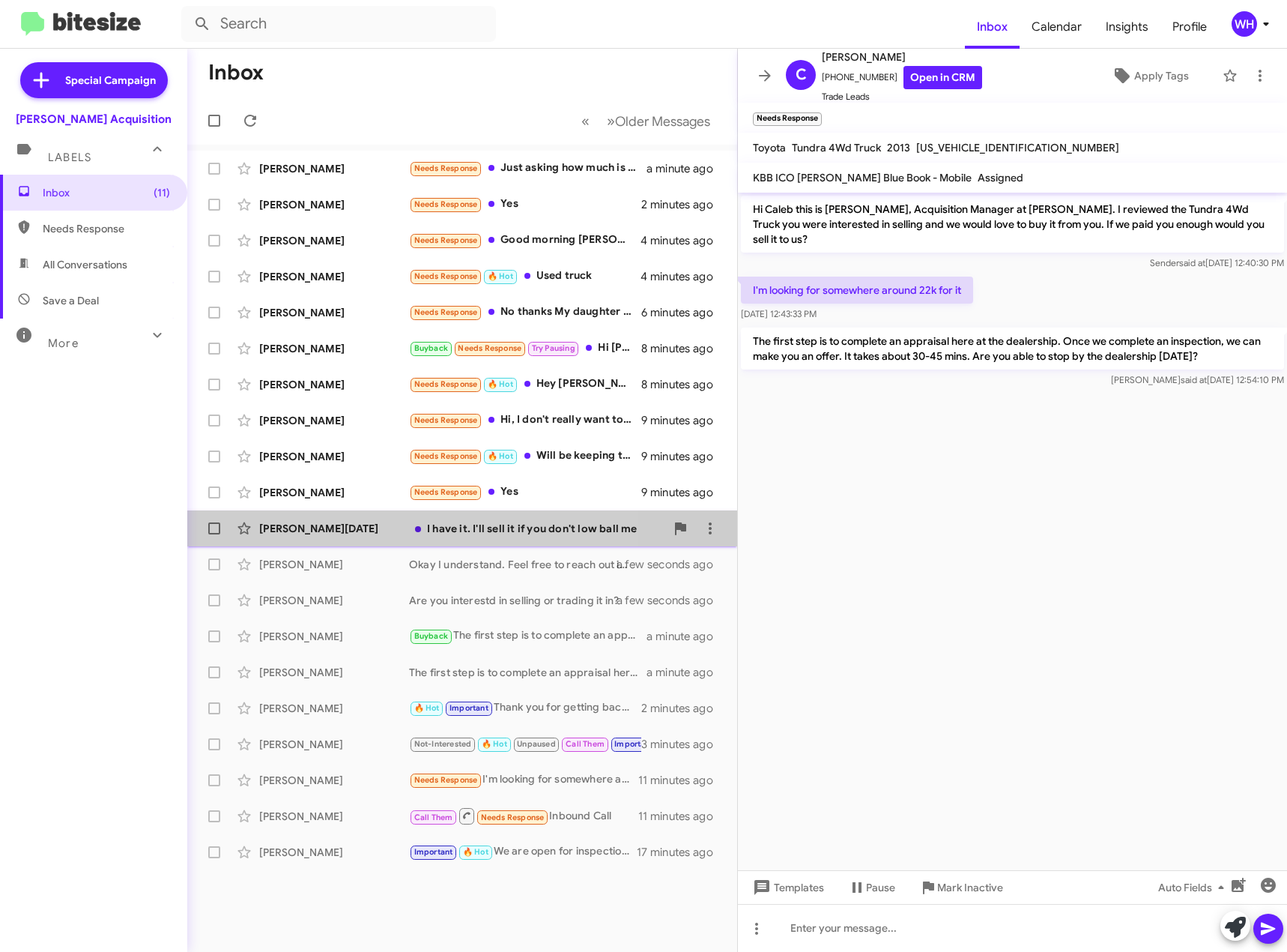
click at [307, 528] on div "[PERSON_NAME][DATE]" at bounding box center [334, 528] width 150 height 15
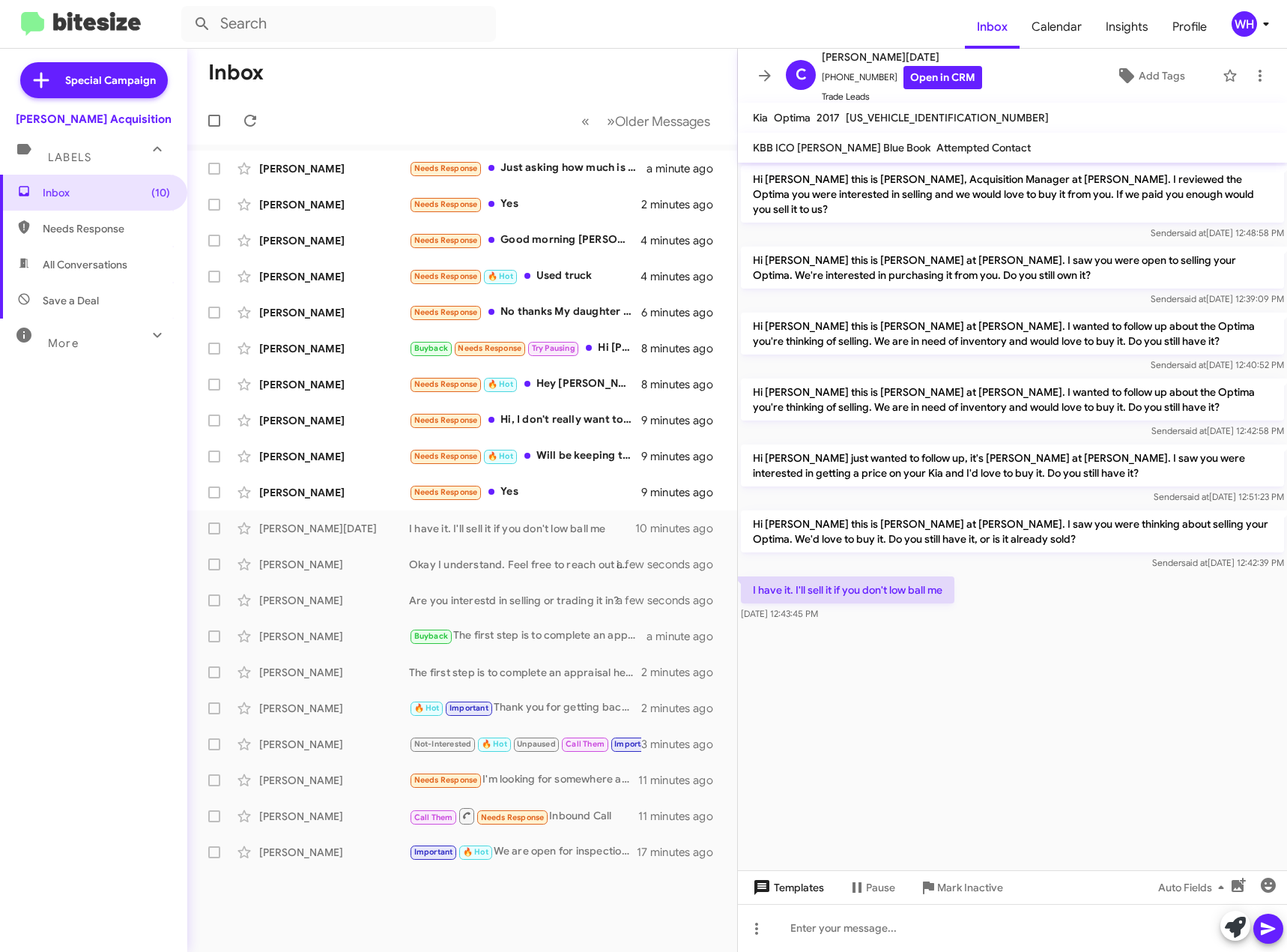
click at [797, 873] on div "Templates Pause Mark Inactive Auto Fields" at bounding box center [1013, 887] width 550 height 34
click at [789, 886] on span "Templates" at bounding box center [787, 888] width 74 height 27
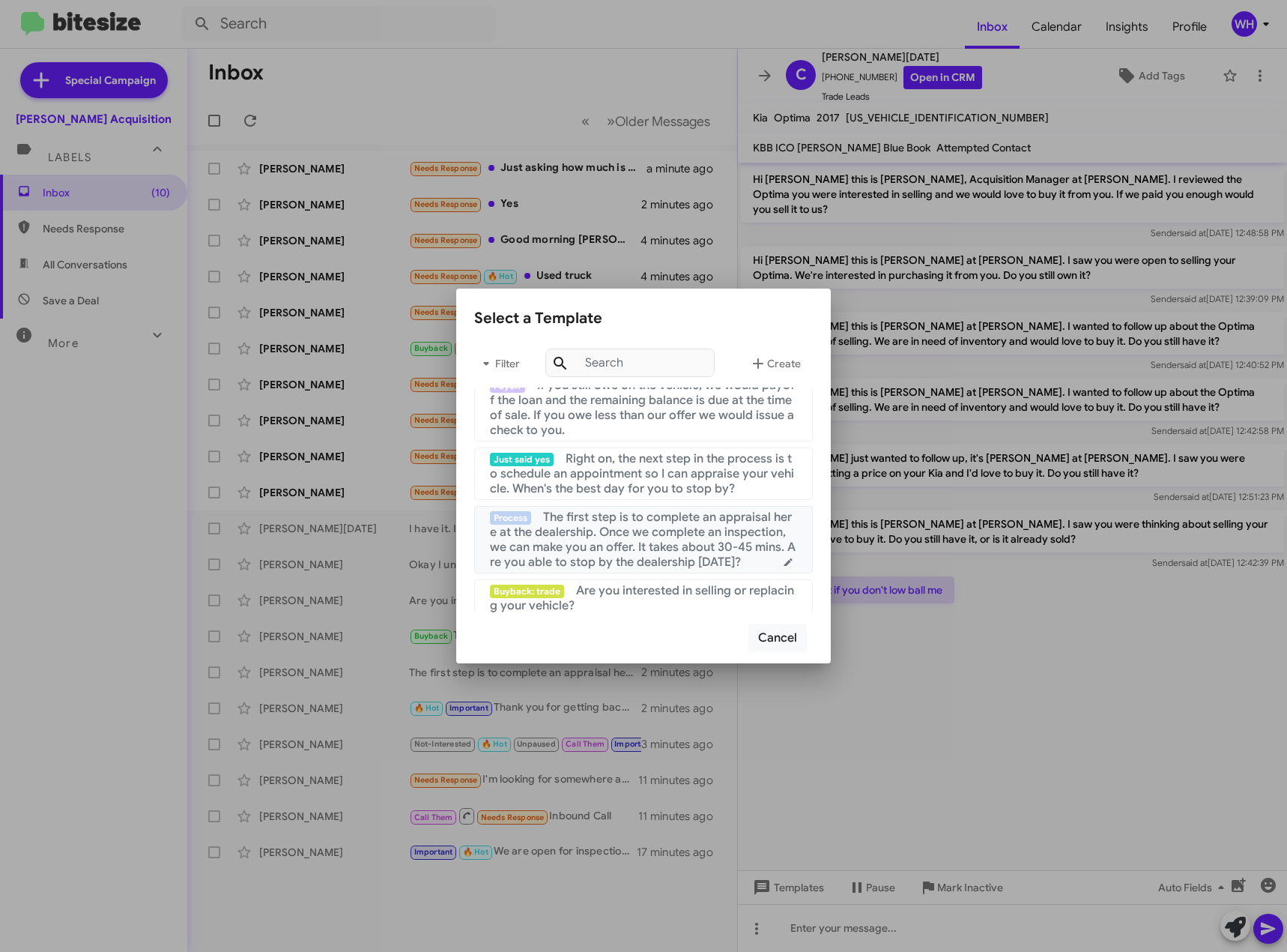
scroll to position [150, 0]
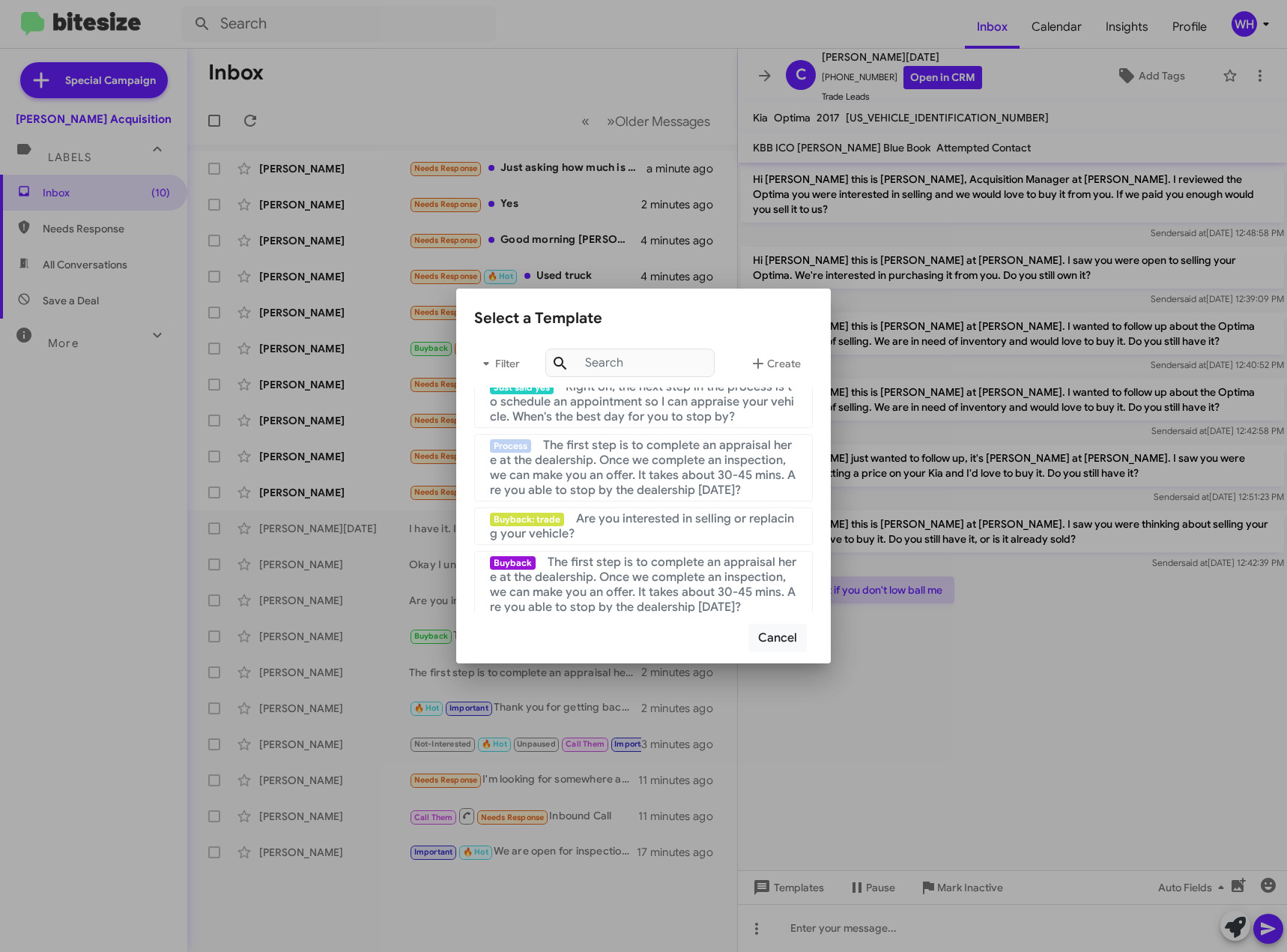
click at [633, 476] on span "The first step is to complete an appraisal here at the dealership. Once we comp…" at bounding box center [643, 468] width 306 height 60
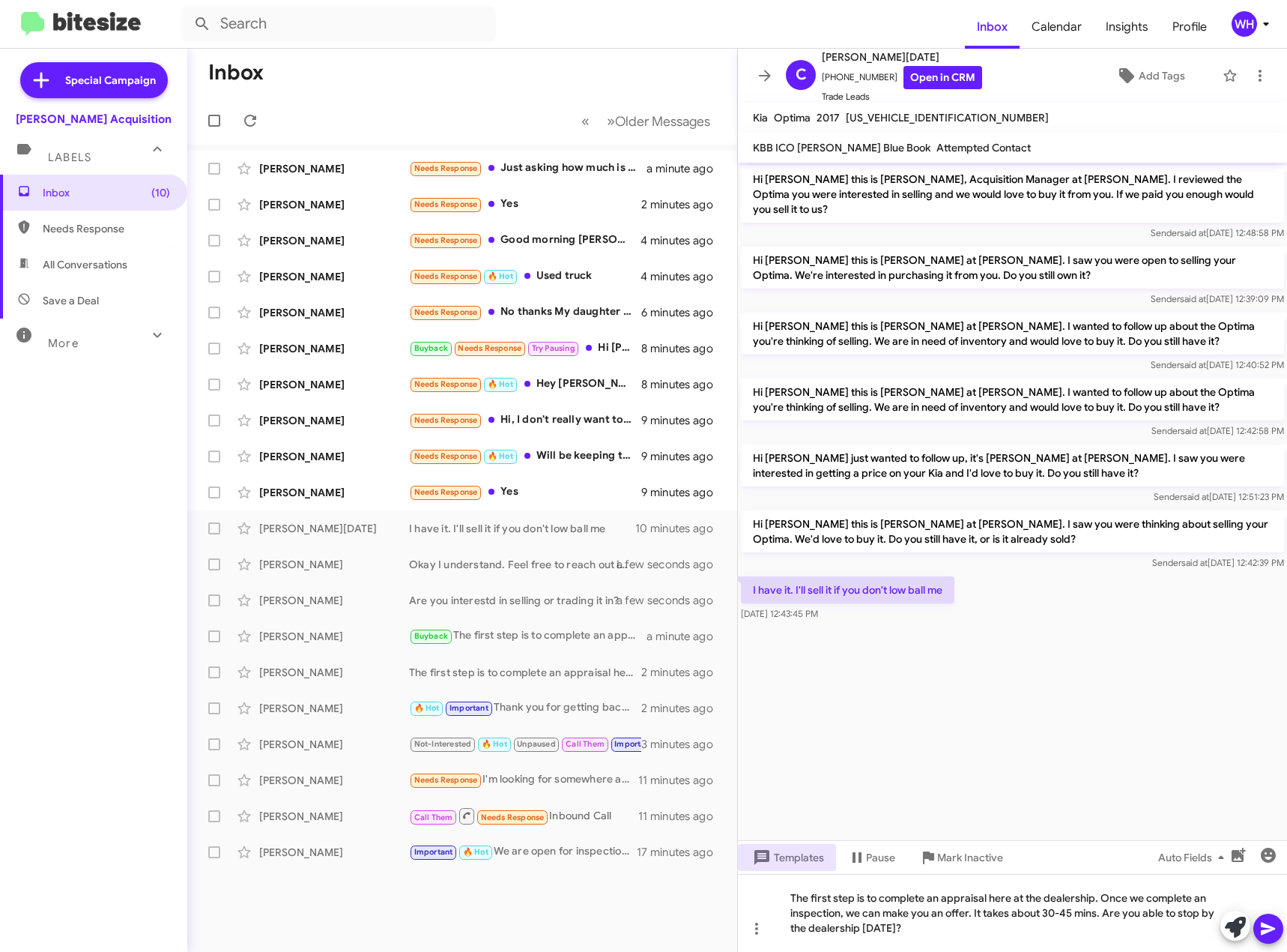
click at [1272, 929] on icon at bounding box center [1268, 928] width 18 height 18
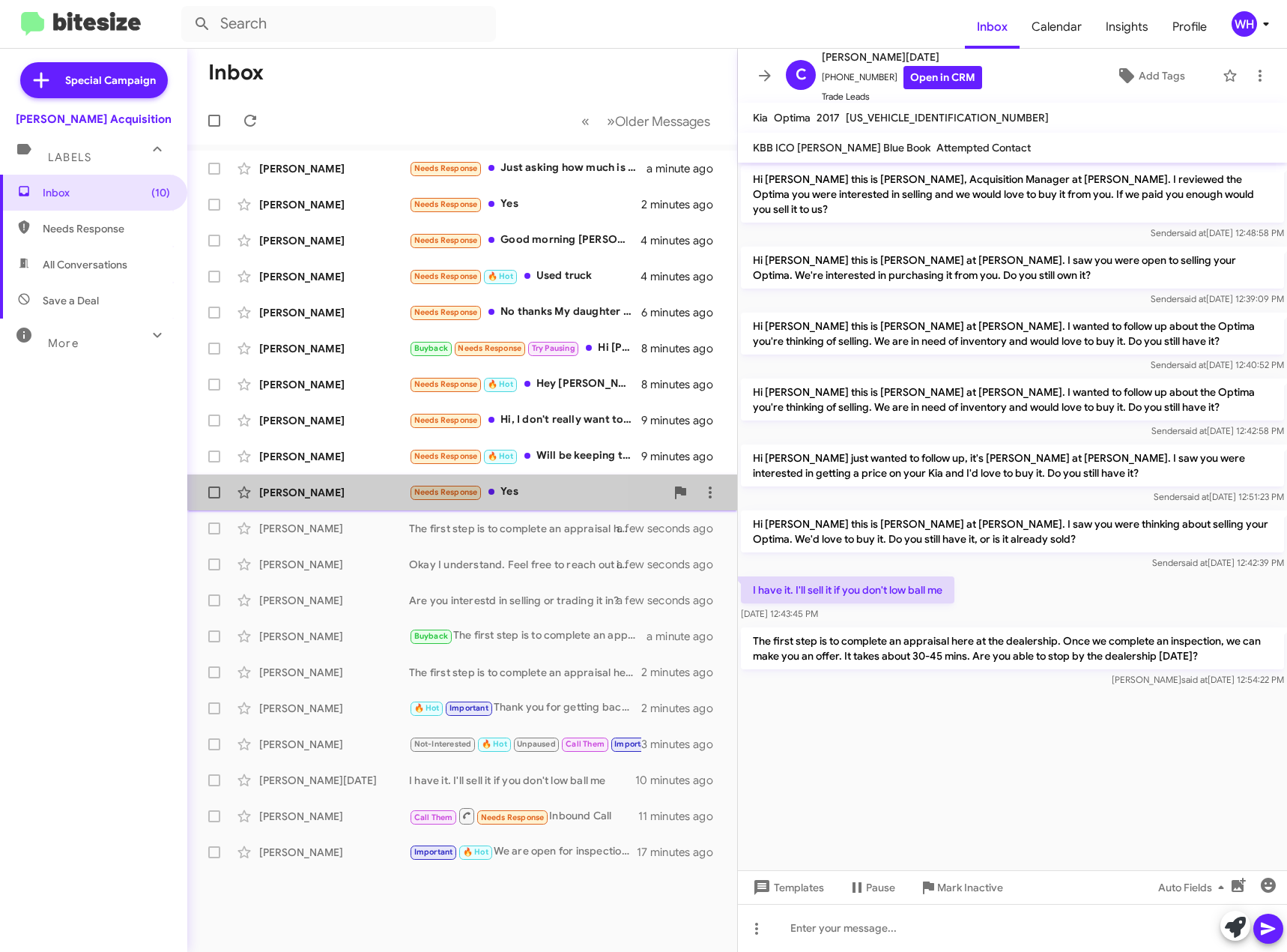
click at [302, 494] on div "[PERSON_NAME]" at bounding box center [334, 492] width 150 height 15
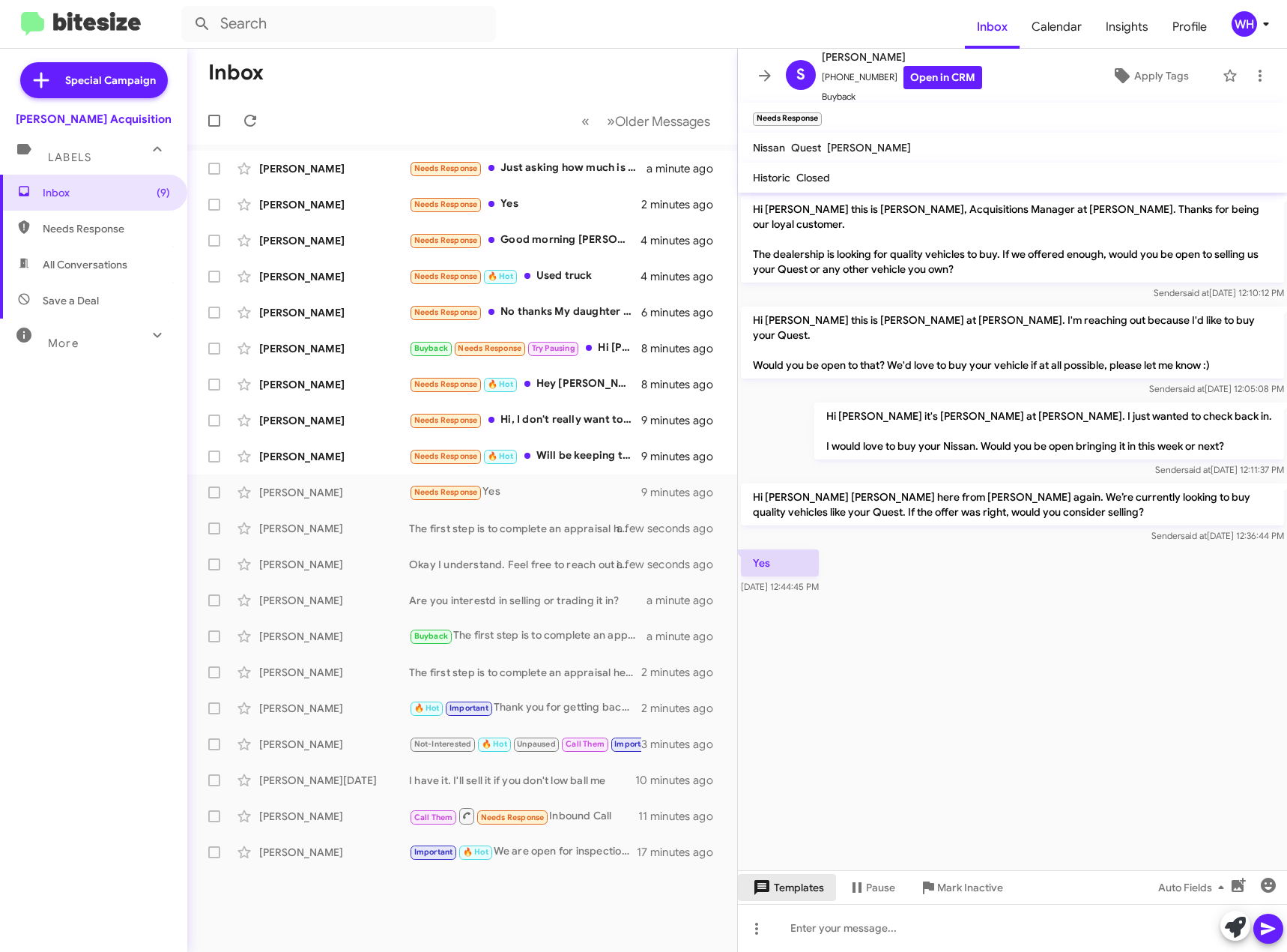
click at [804, 887] on span "Templates" at bounding box center [787, 888] width 74 height 27
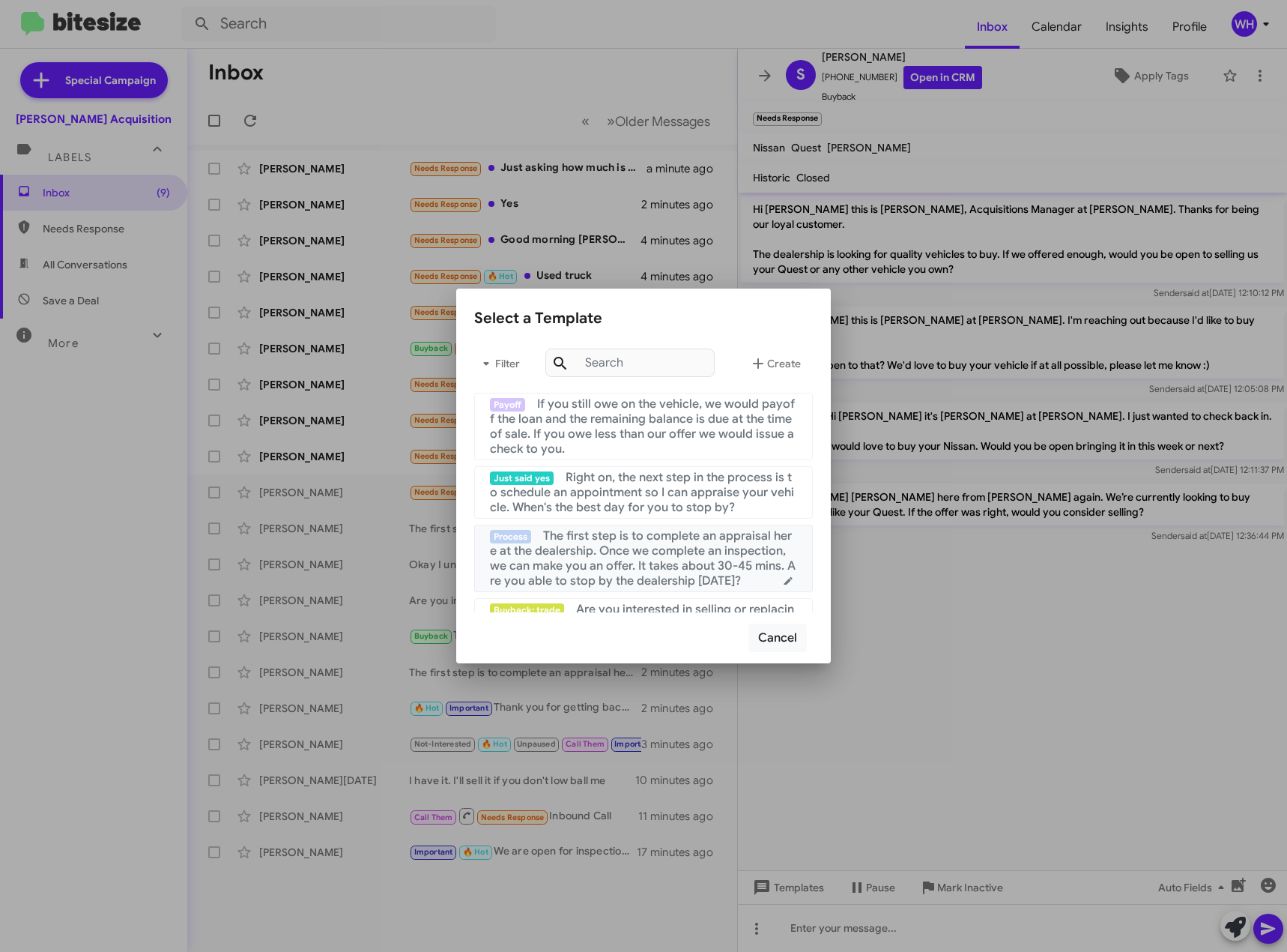
scroll to position [150, 0]
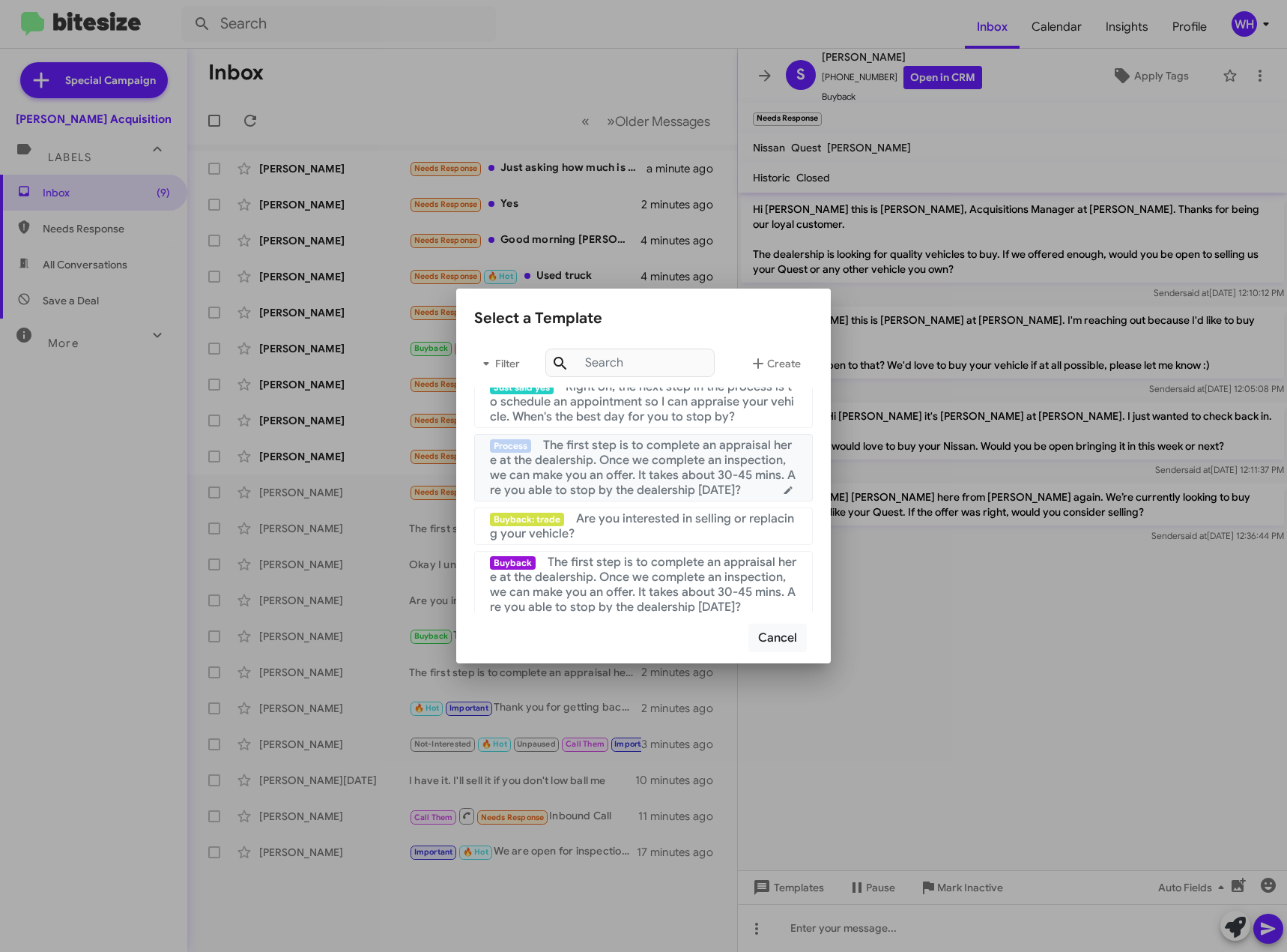
click at [602, 461] on span "The first step is to complete an appraisal here at the dealership. Once we comp…" at bounding box center [643, 468] width 306 height 60
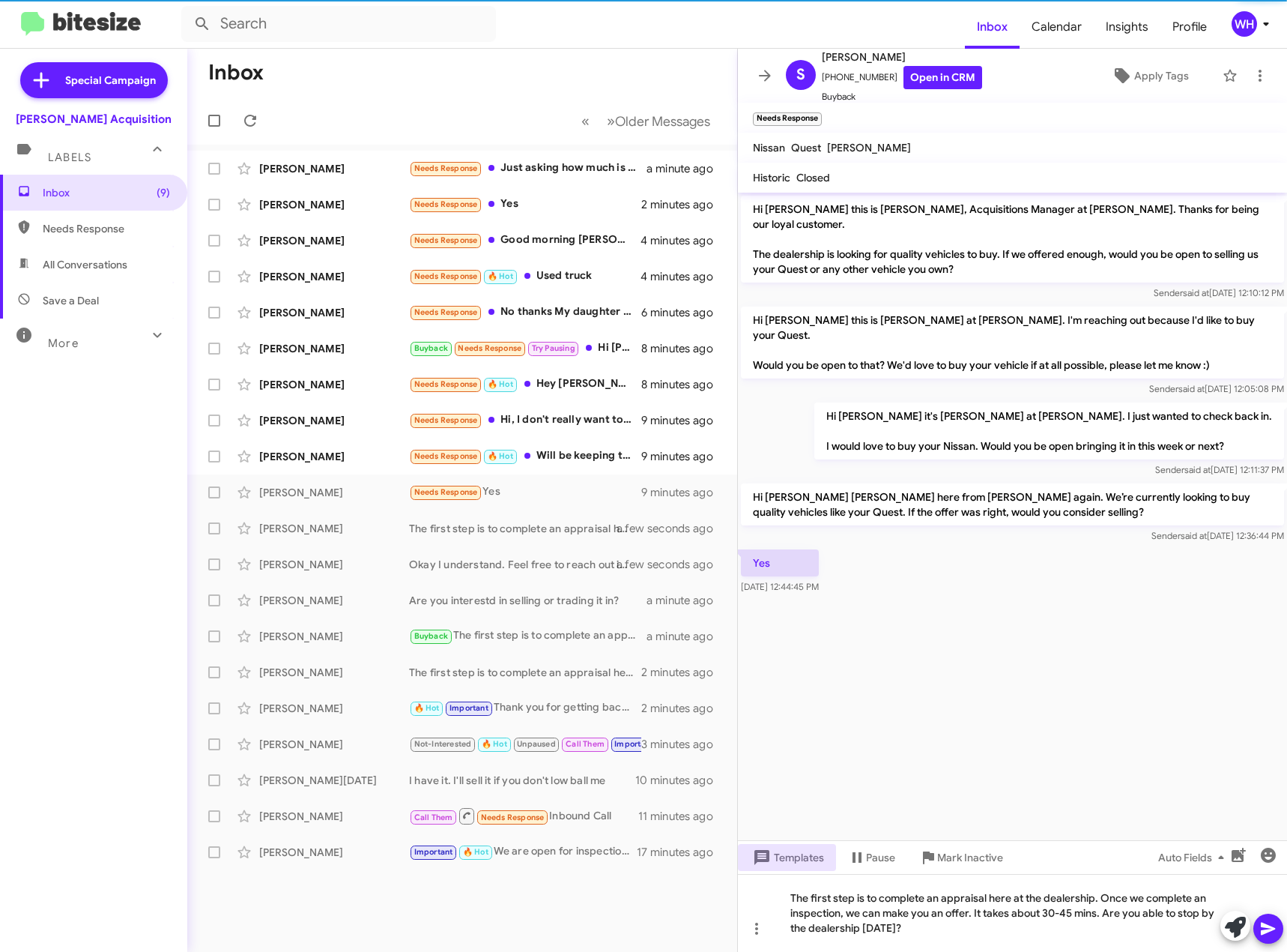
click at [1253, 938] on div at bounding box center [1252, 926] width 63 height 33
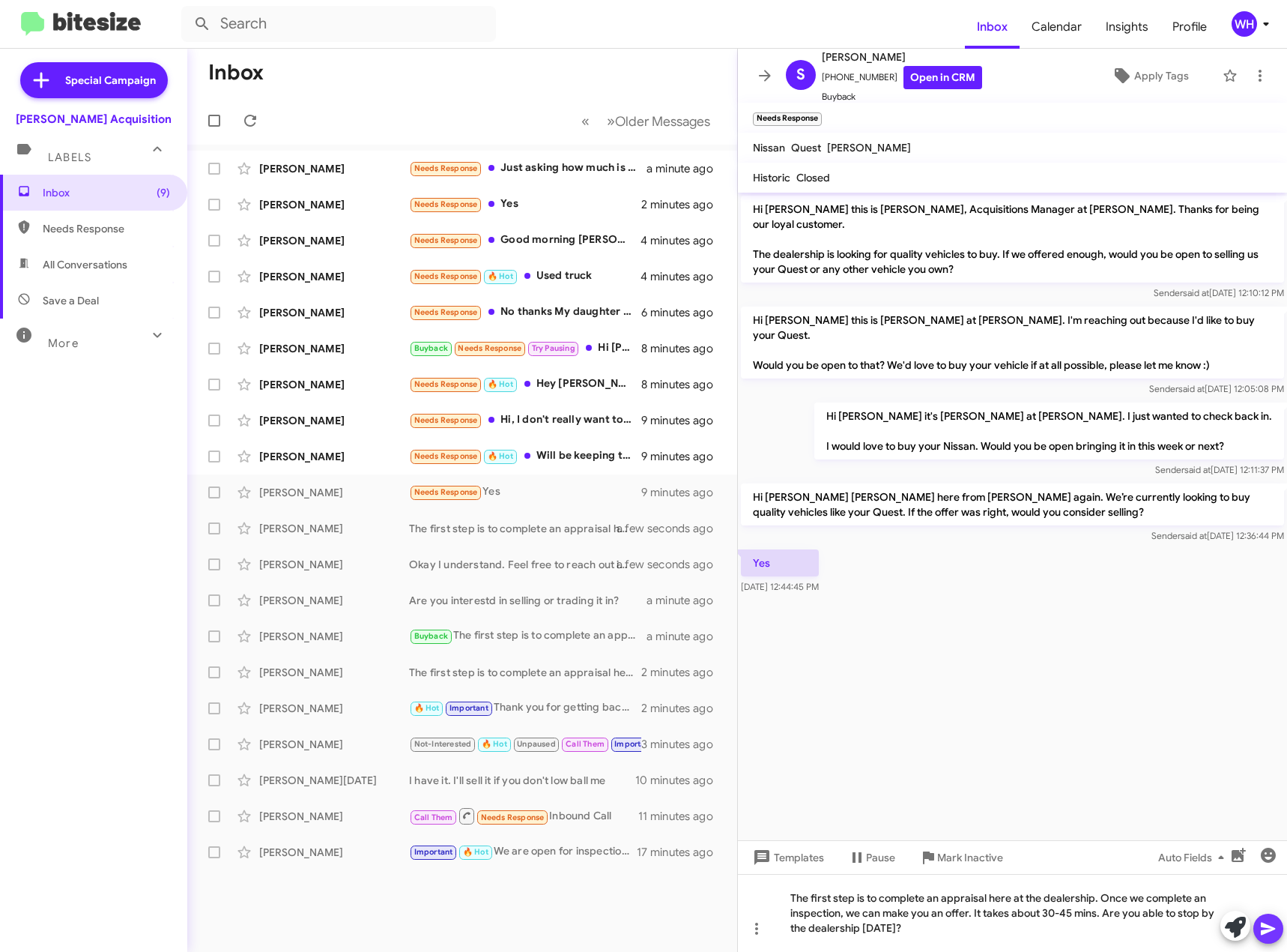
click at [1272, 929] on icon at bounding box center [1268, 929] width 14 height 12
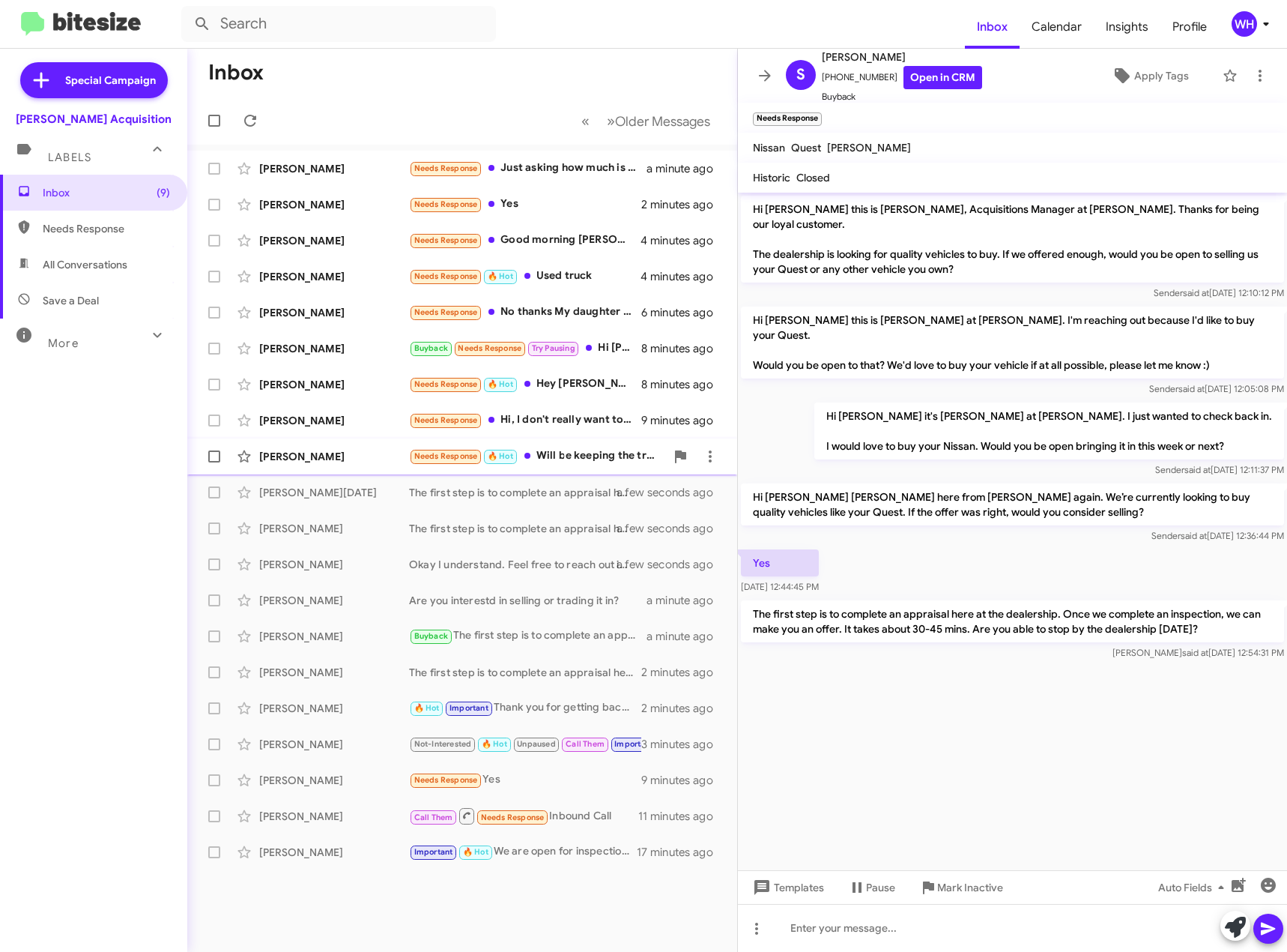
drag, startPoint x: 289, startPoint y: 456, endPoint x: 333, endPoint y: 460, distance: 44.2
click at [289, 456] on div "[PERSON_NAME]" at bounding box center [334, 456] width 150 height 15
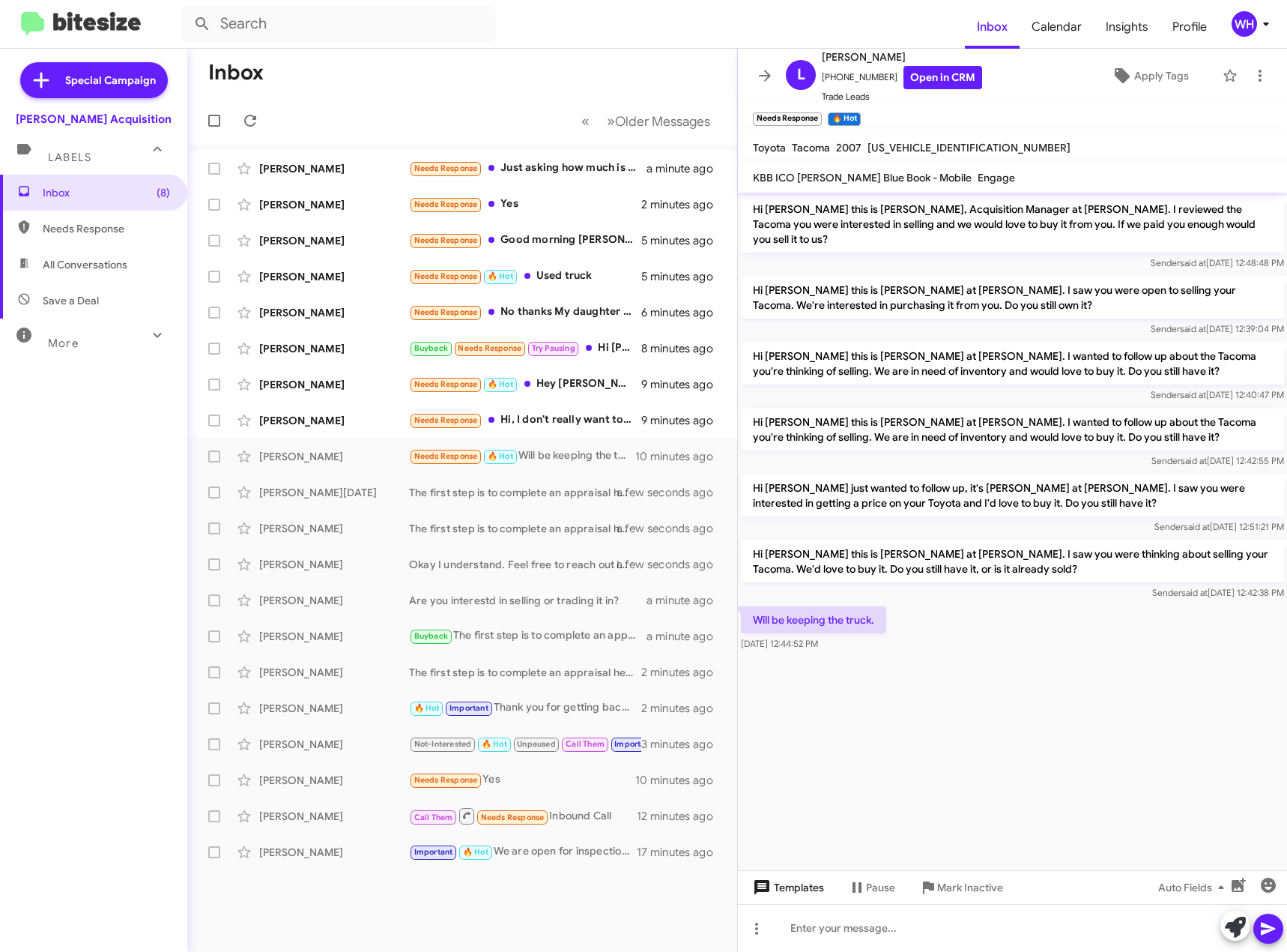
click at [823, 892] on span "Templates" at bounding box center [787, 888] width 74 height 27
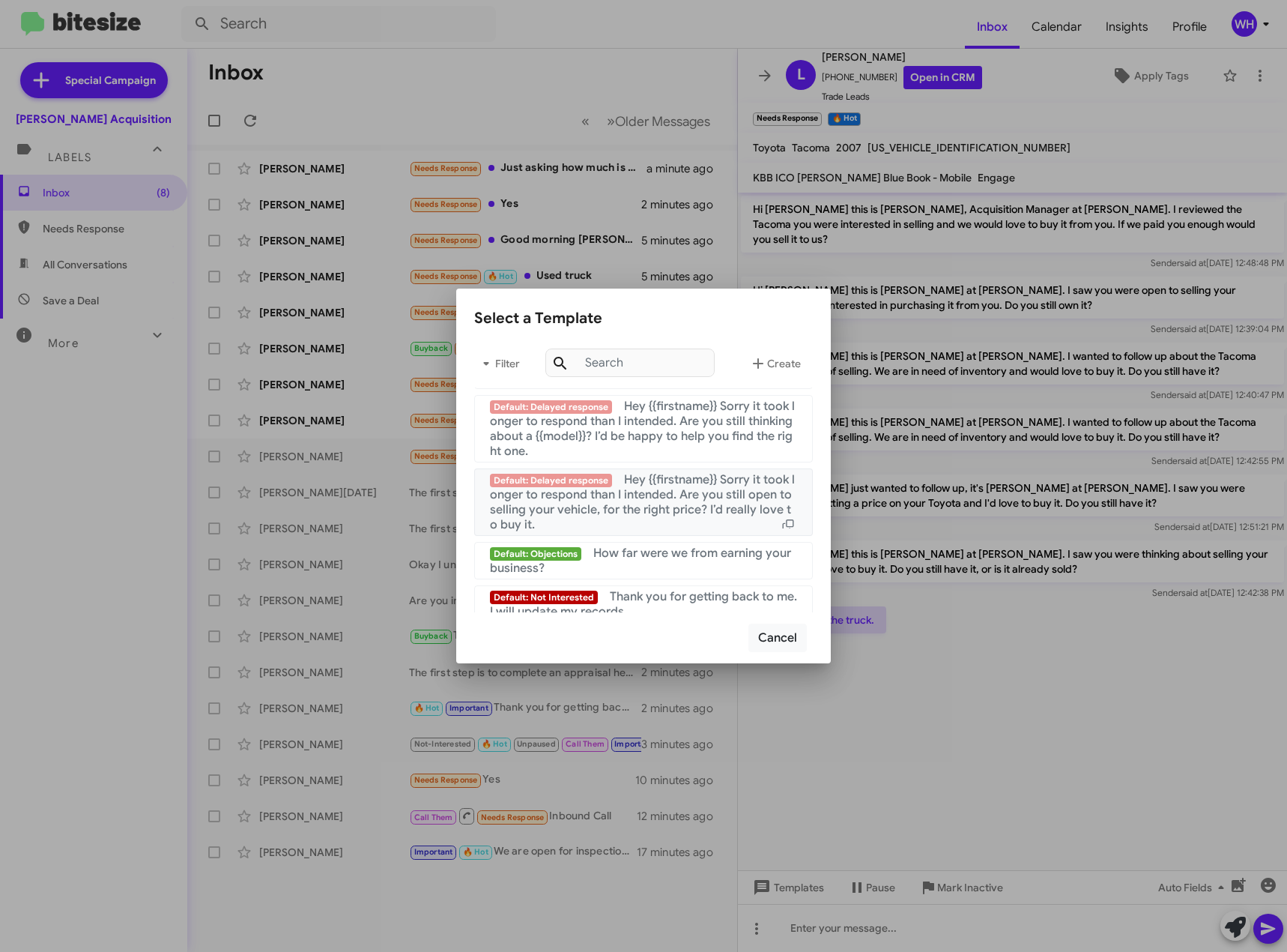
scroll to position [1445, 0]
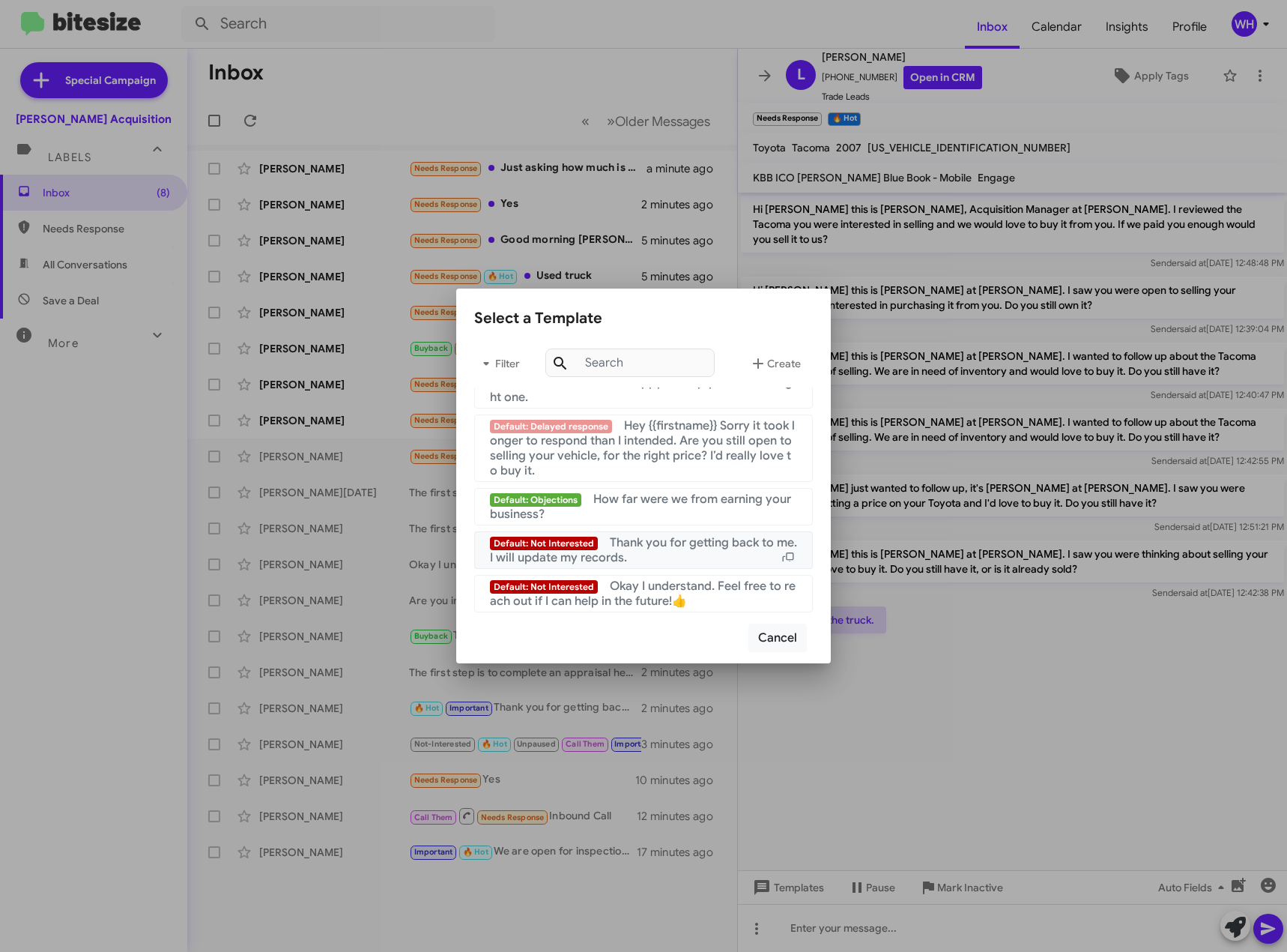
click at [652, 556] on div "Default: Not Interested Thank you for getting back to me. I will update my reco…" at bounding box center [644, 551] width 307 height 30
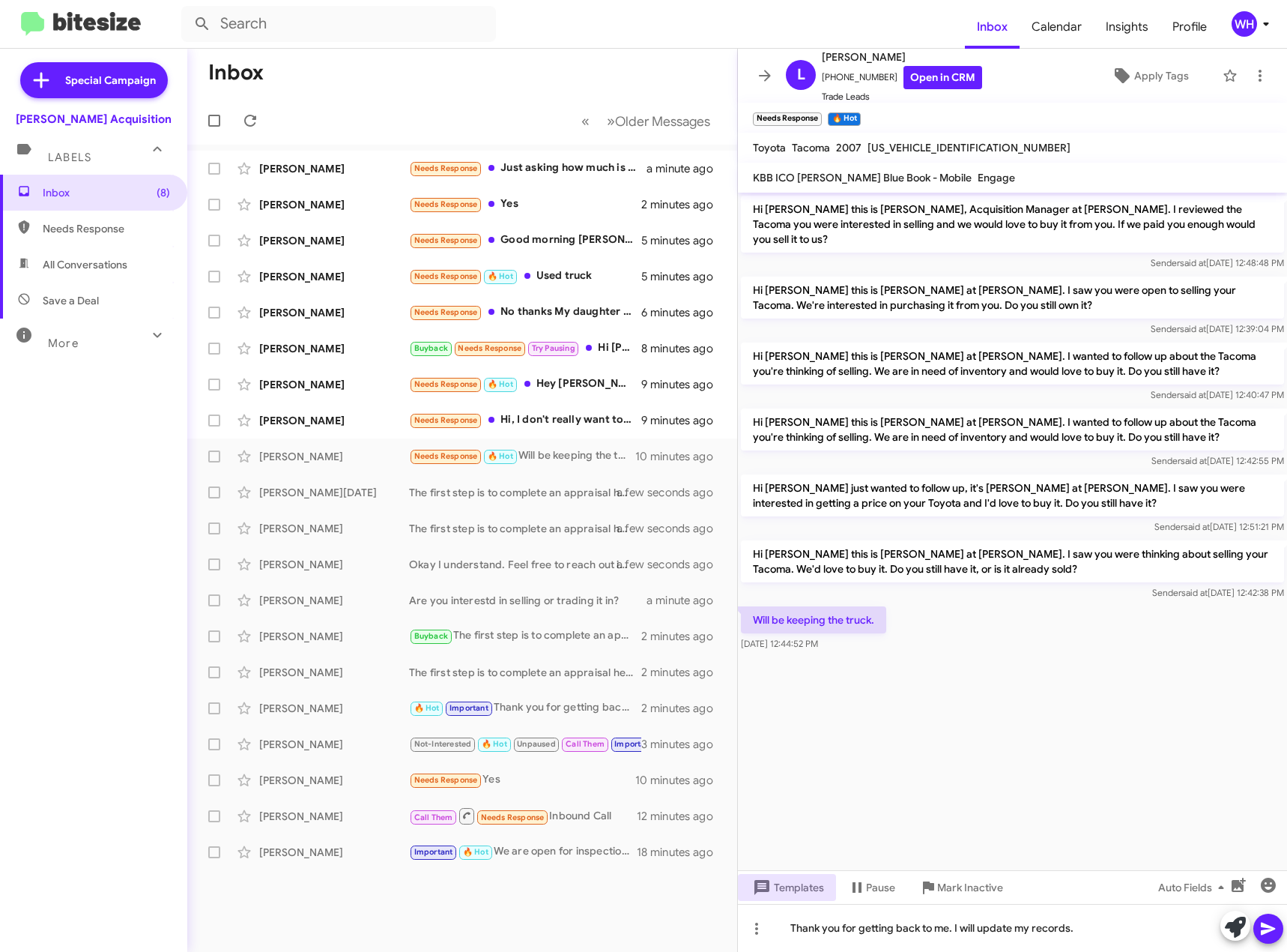
click at [1272, 939] on span at bounding box center [1268, 929] width 18 height 30
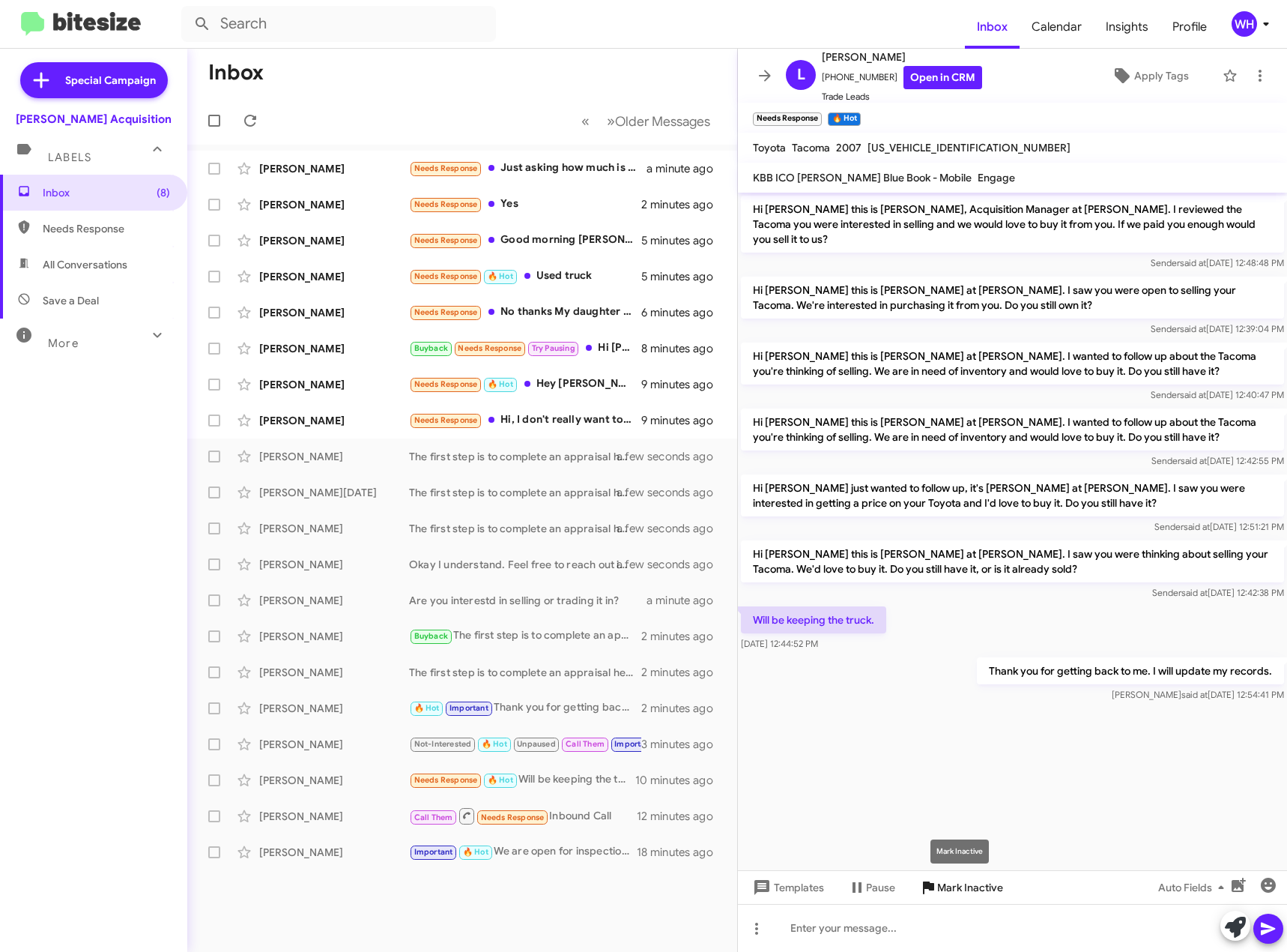
click at [967, 894] on span "Mark Inactive" at bounding box center [970, 888] width 66 height 27
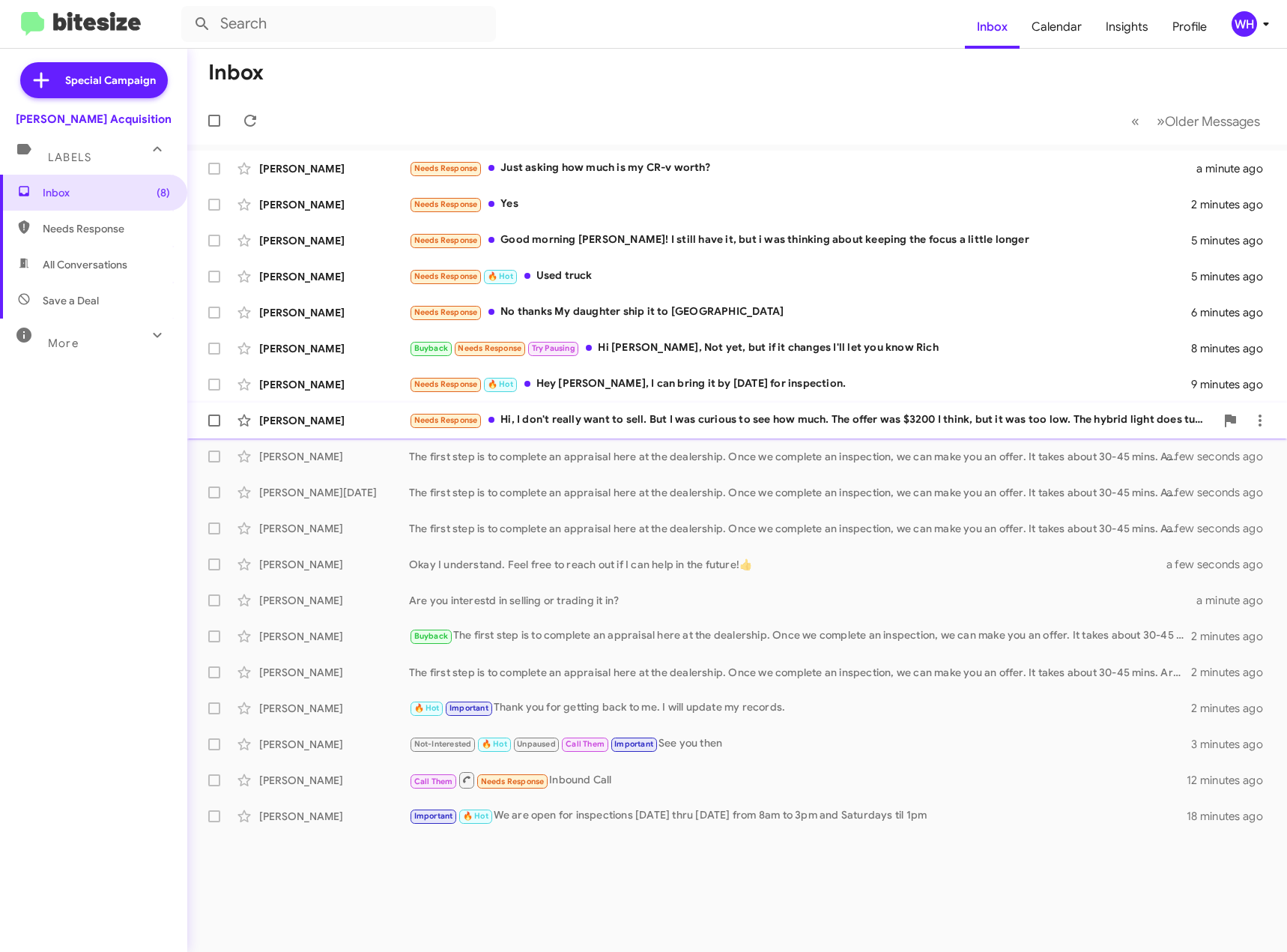
click at [303, 426] on div "[PERSON_NAME]" at bounding box center [334, 420] width 150 height 15
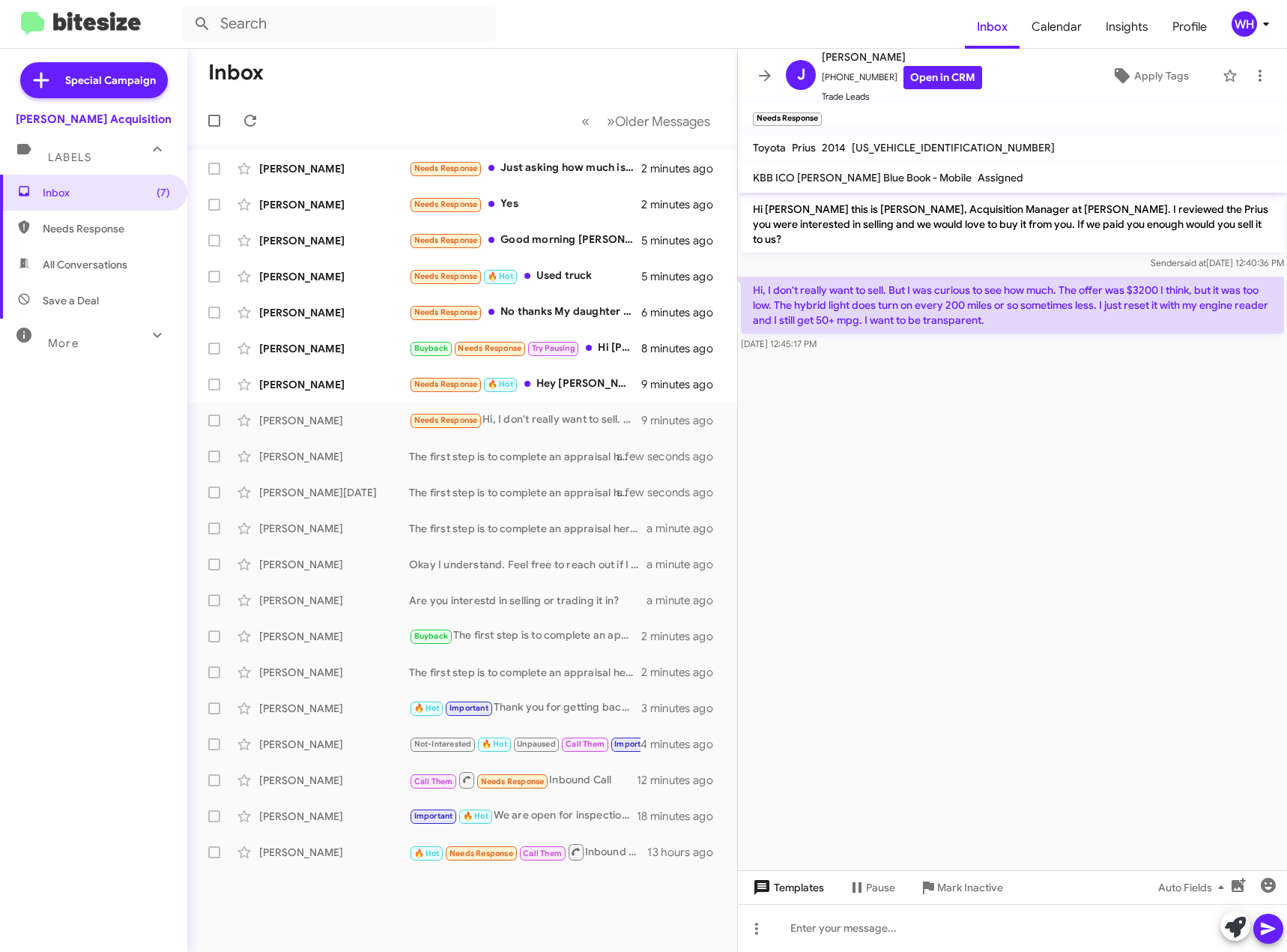
click at [788, 893] on span "Templates" at bounding box center [787, 888] width 74 height 27
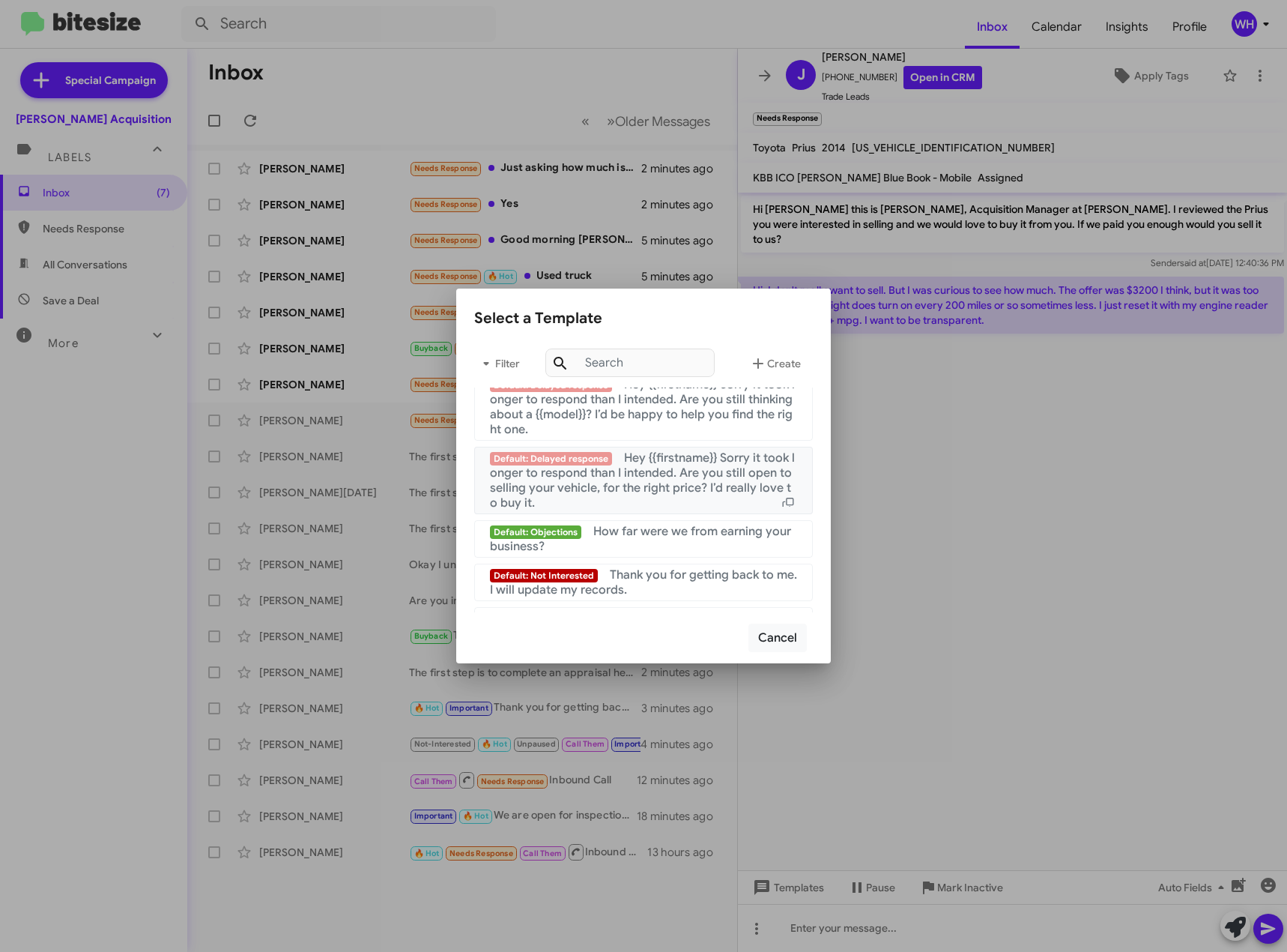
scroll to position [1445, 0]
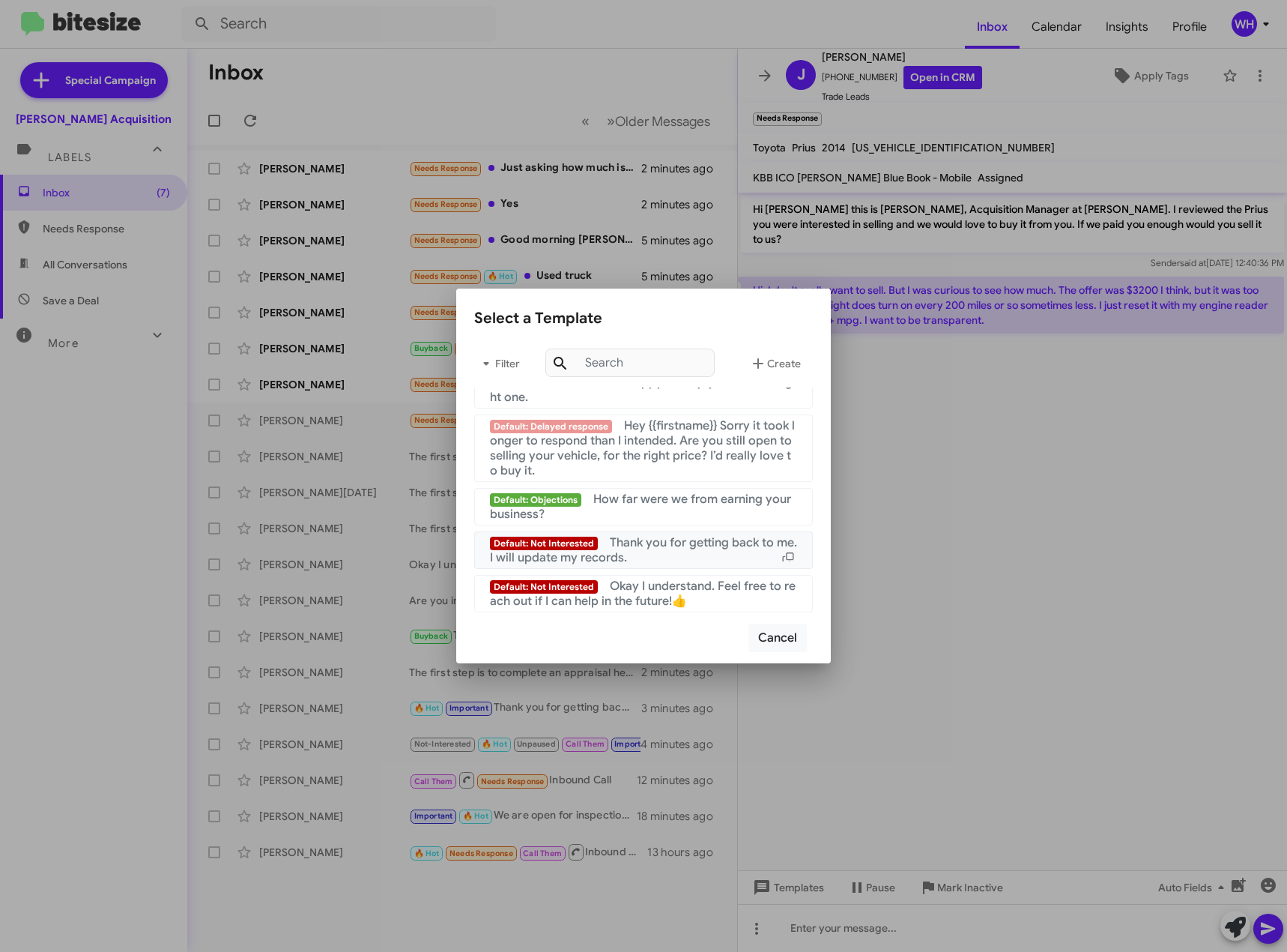
click at [649, 554] on div "Default: Not Interested Thank you for getting back to me. I will update my reco…" at bounding box center [644, 551] width 307 height 30
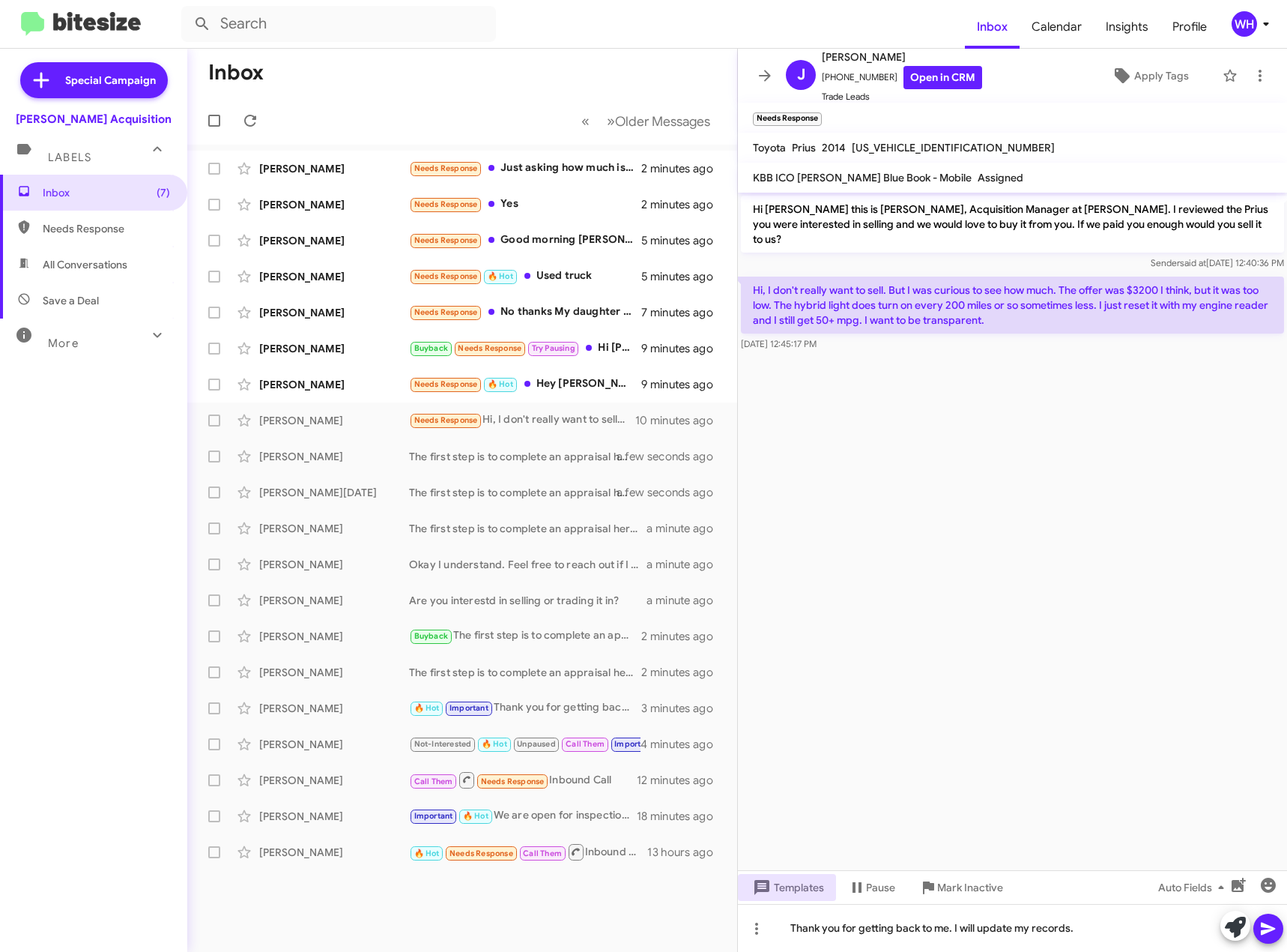
click at [1269, 933] on icon at bounding box center [1268, 928] width 18 height 18
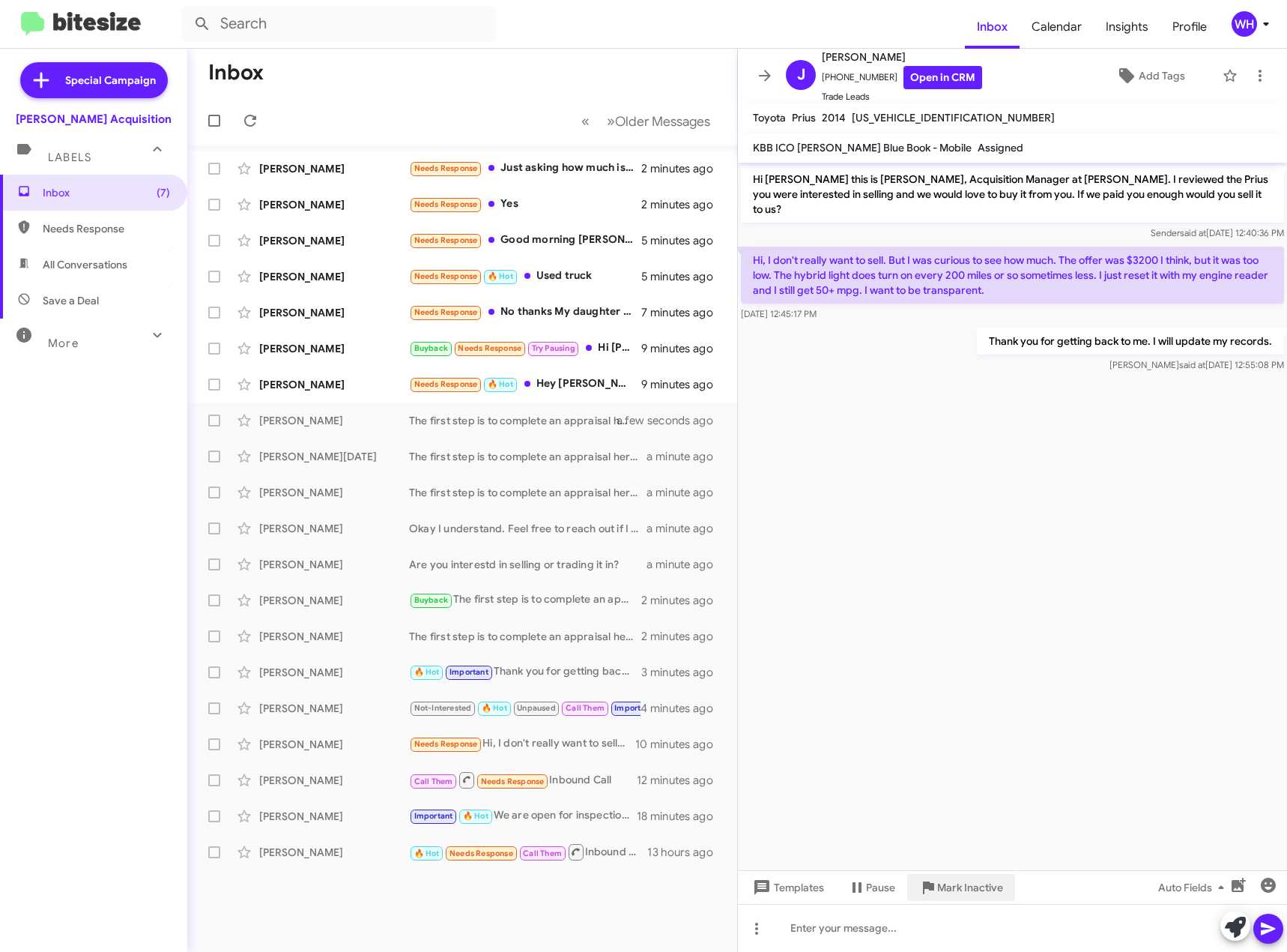
drag, startPoint x: 939, startPoint y: 883, endPoint x: 934, endPoint y: 897, distance: 14.9
click at [939, 883] on span "Mark Inactive" at bounding box center [970, 888] width 66 height 27
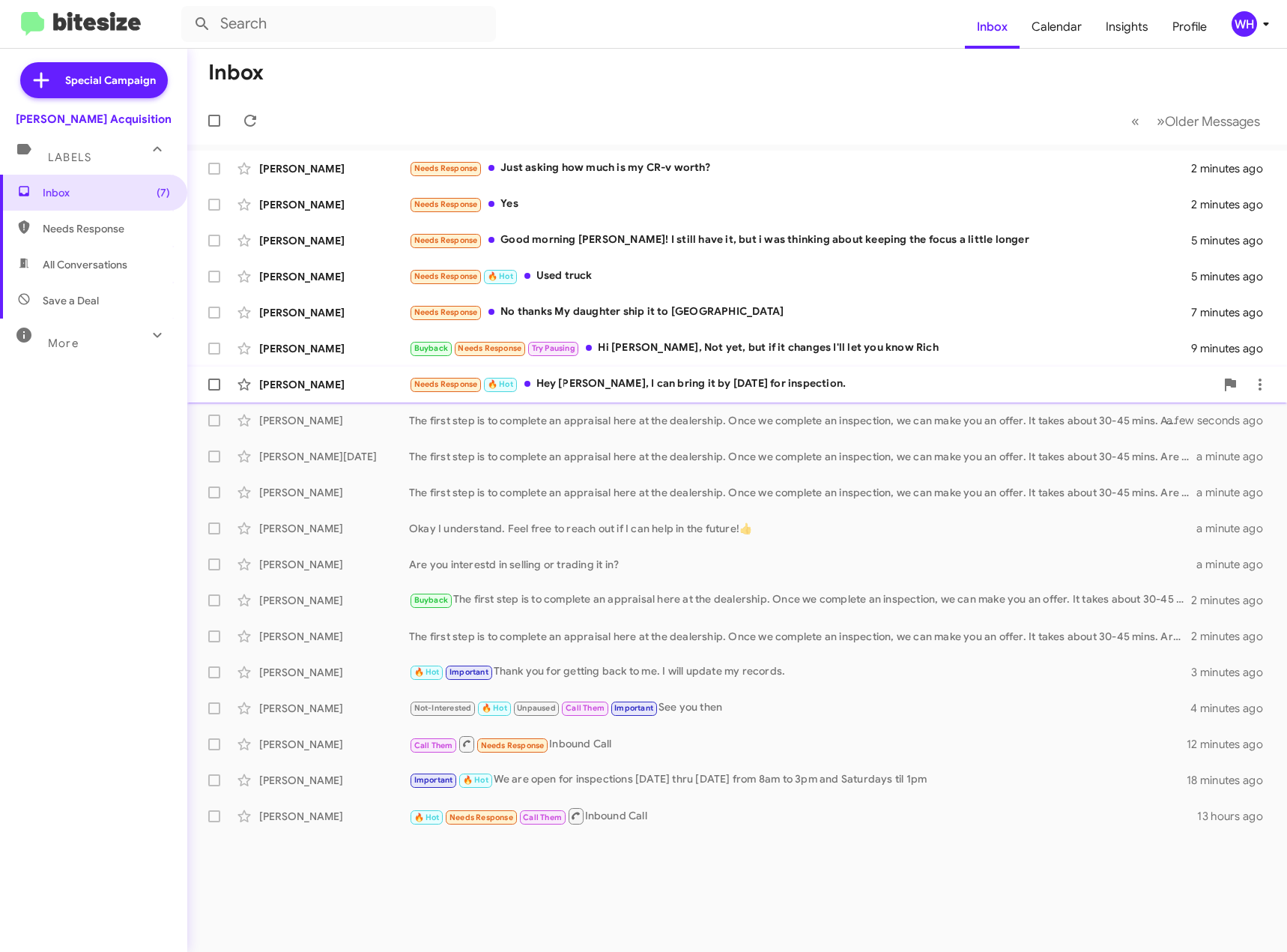
click at [294, 391] on div "[PERSON_NAME]" at bounding box center [334, 384] width 150 height 15
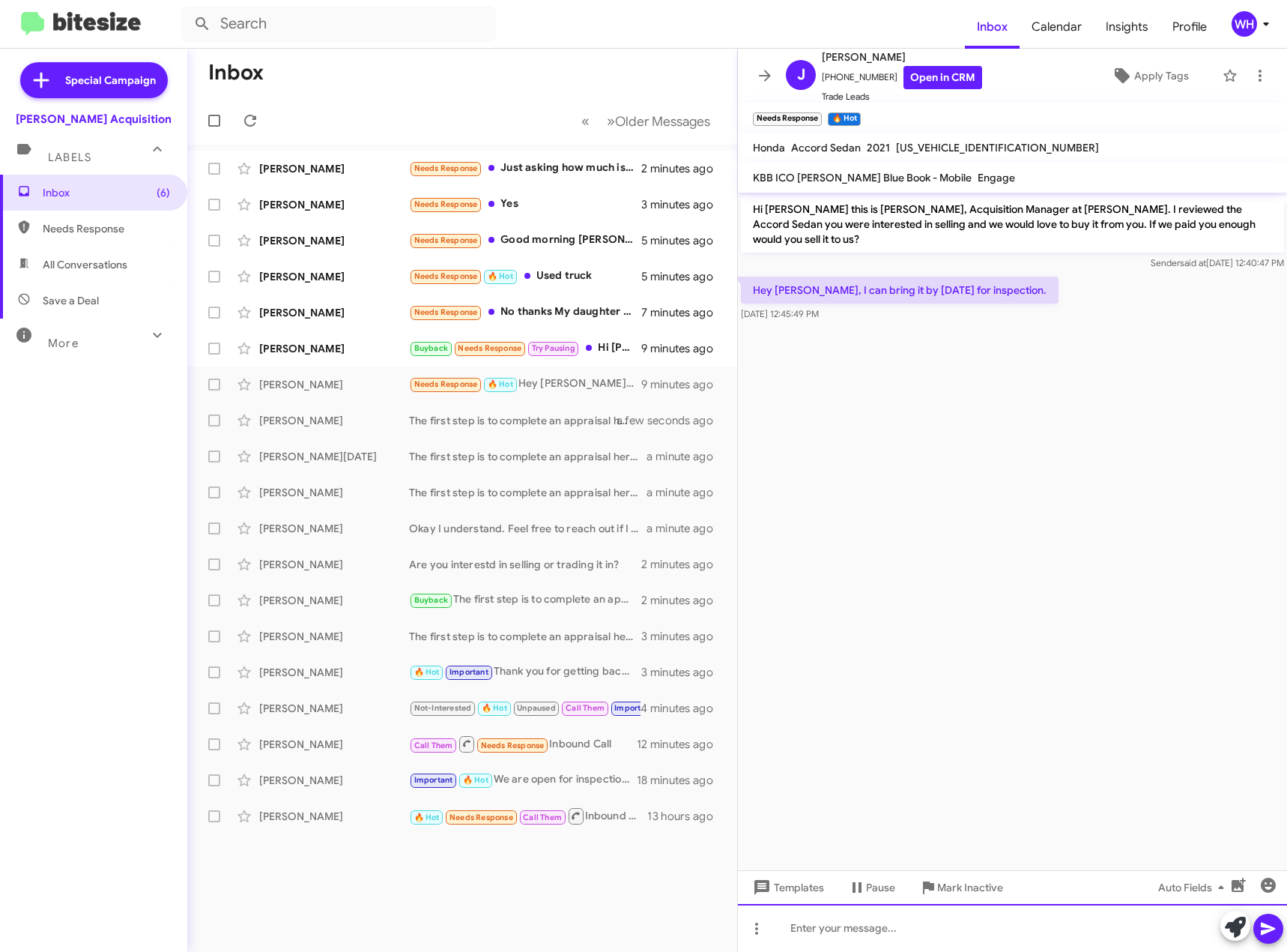
click at [834, 934] on div at bounding box center [1013, 928] width 550 height 48
click at [1272, 939] on span at bounding box center [1268, 929] width 18 height 30
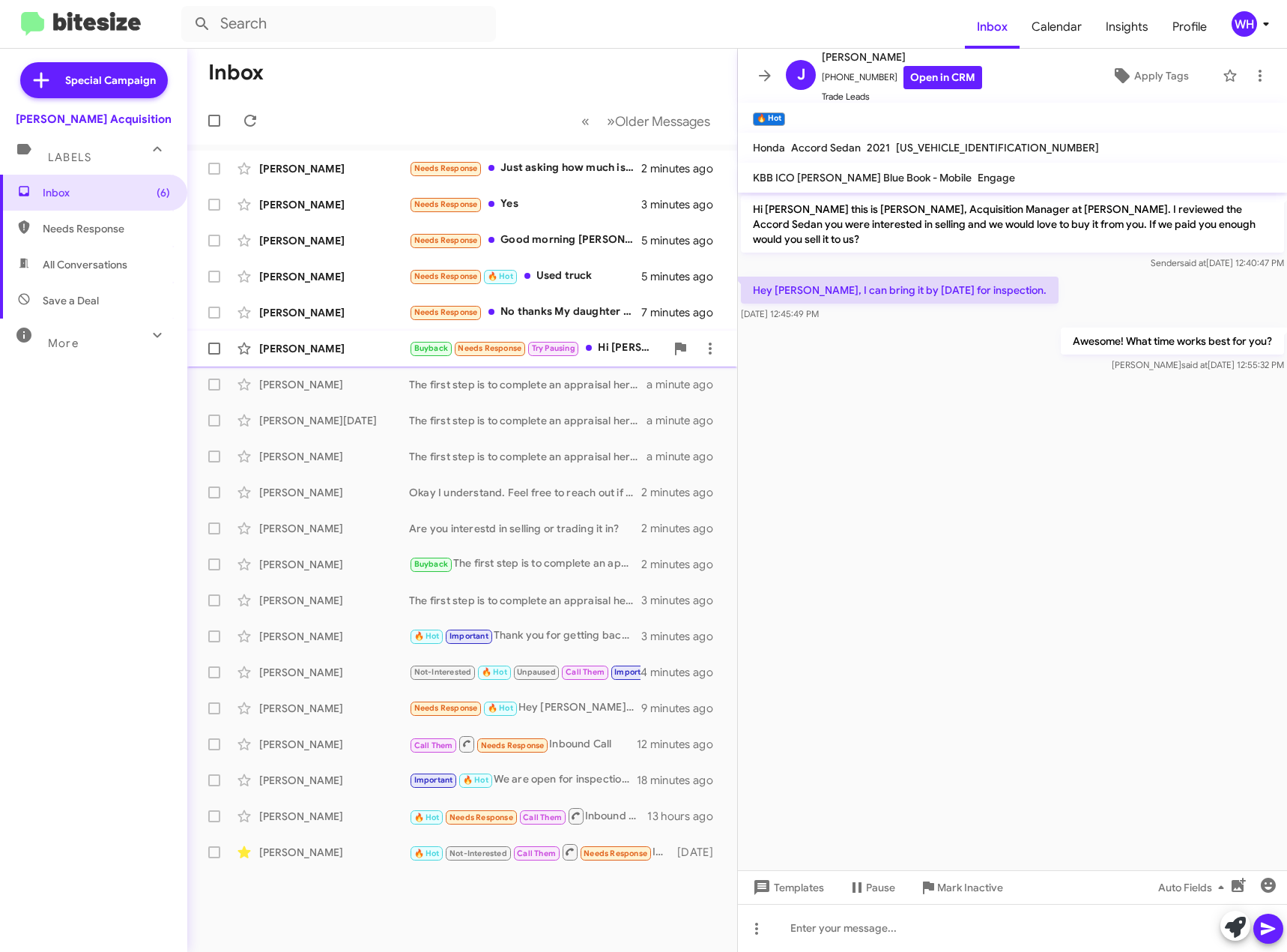
click at [311, 346] on div "[PERSON_NAME]" at bounding box center [334, 349] width 150 height 15
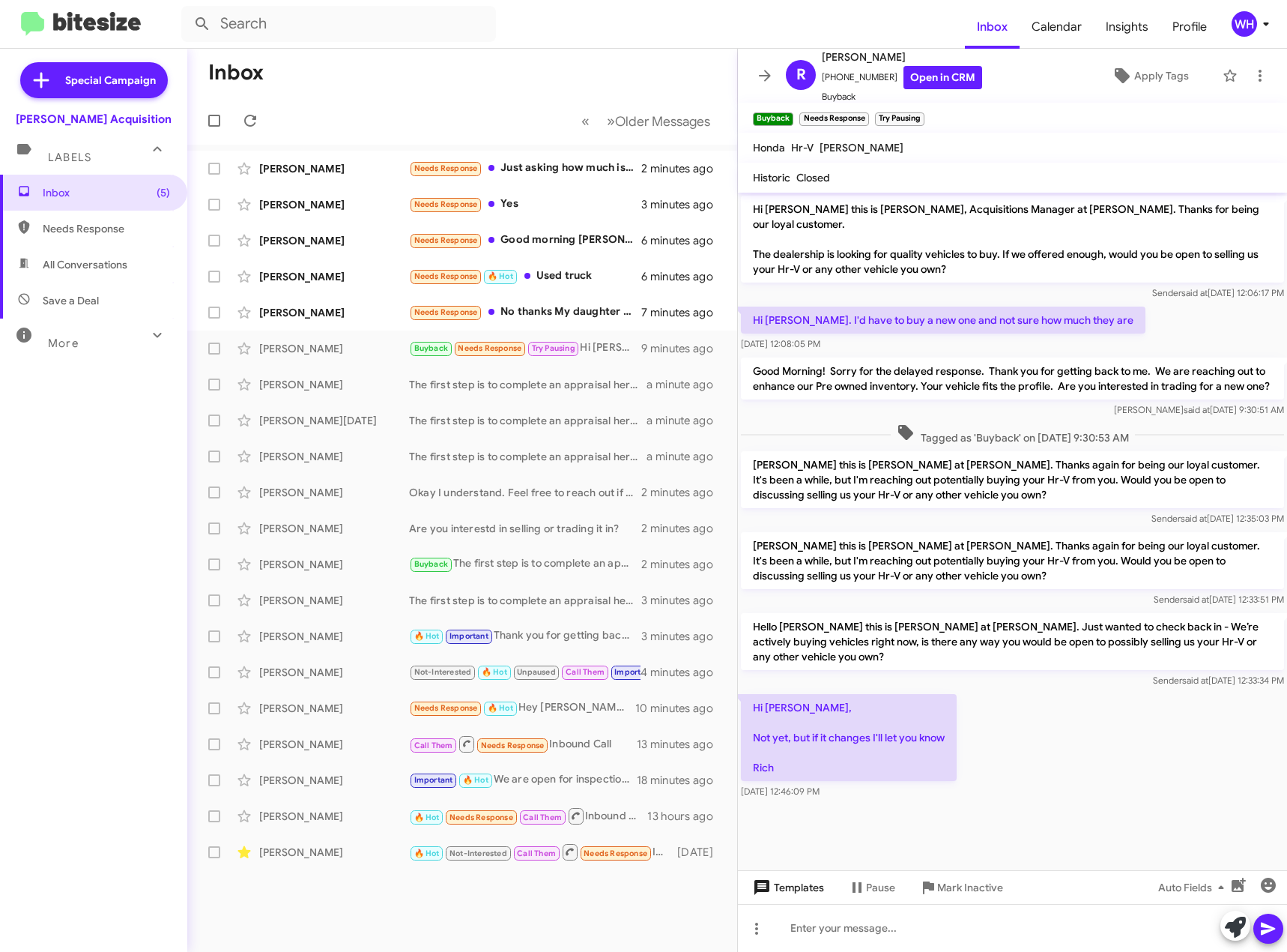
drag, startPoint x: 775, startPoint y: 902, endPoint x: 766, endPoint y: 894, distance: 12.0
click at [774, 899] on div "Templates Pause Mark Inactive Auto Fields" at bounding box center [1013, 887] width 550 height 34
click at [789, 881] on span "Templates" at bounding box center [787, 888] width 74 height 27
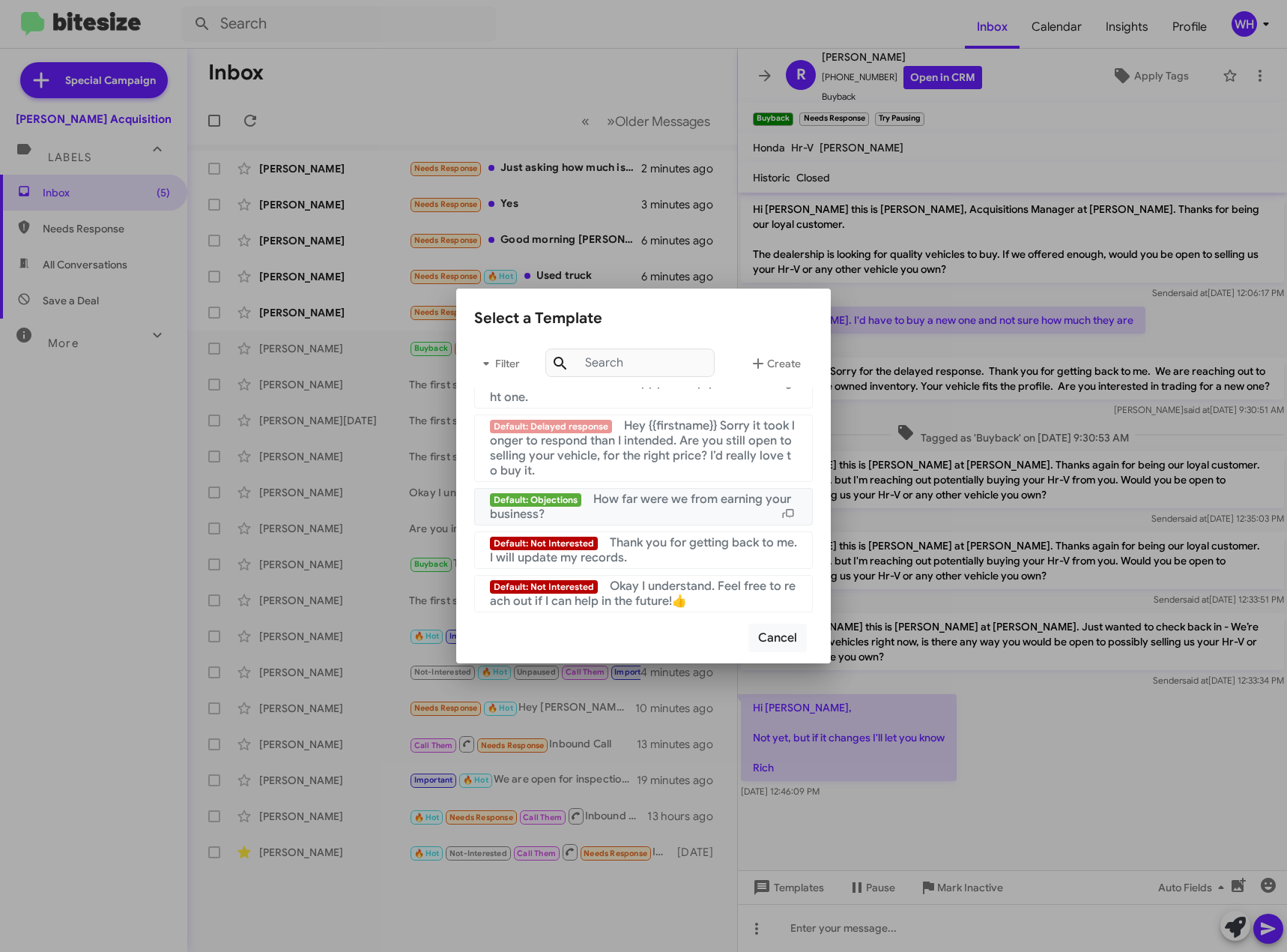
scroll to position [1445, 0]
click at [670, 559] on div "Default: Not Interested Thank you for getting back to me. I will update my reco…" at bounding box center [644, 551] width 307 height 30
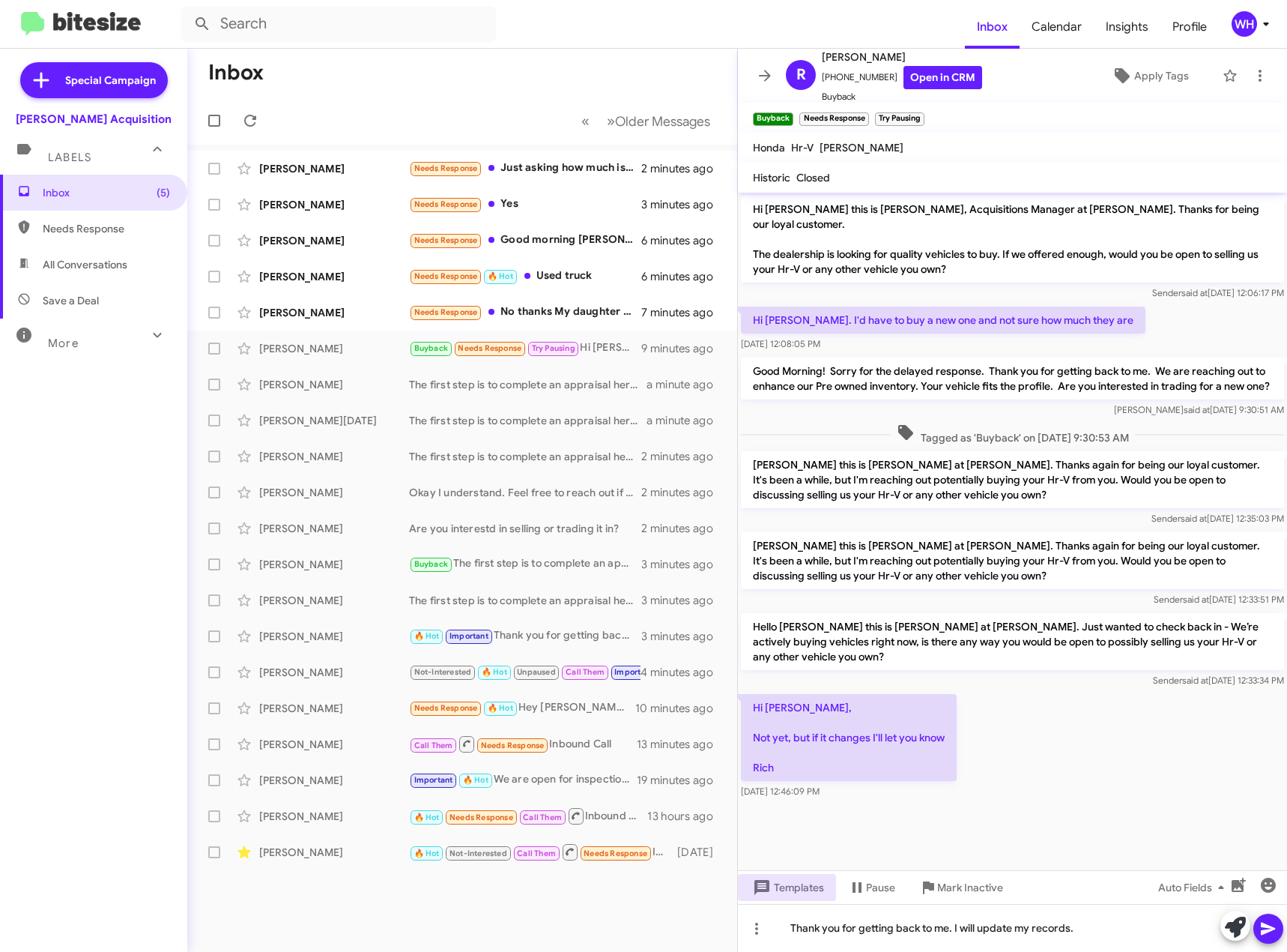
click at [1274, 934] on icon at bounding box center [1268, 928] width 18 height 18
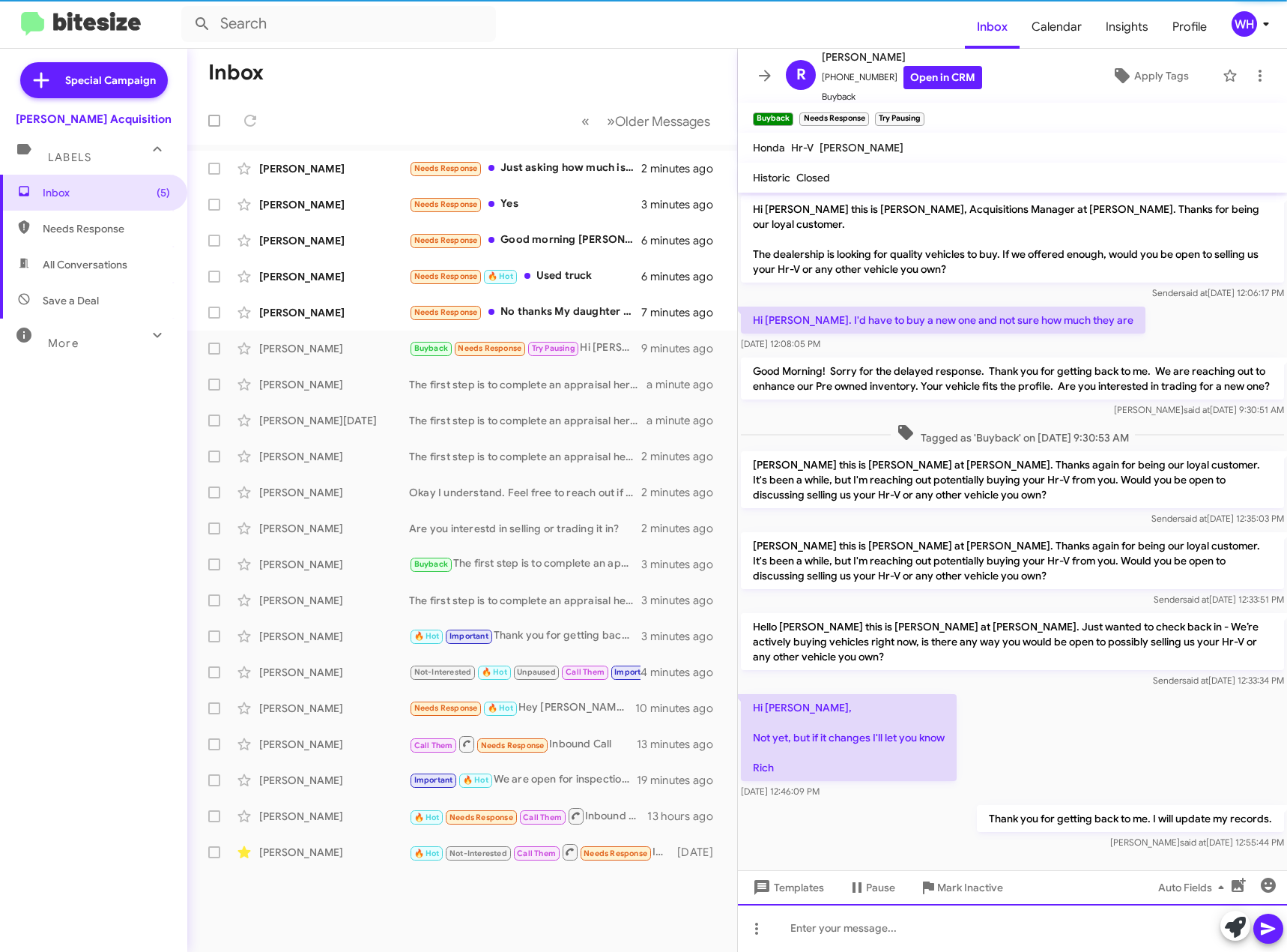
scroll to position [17, 0]
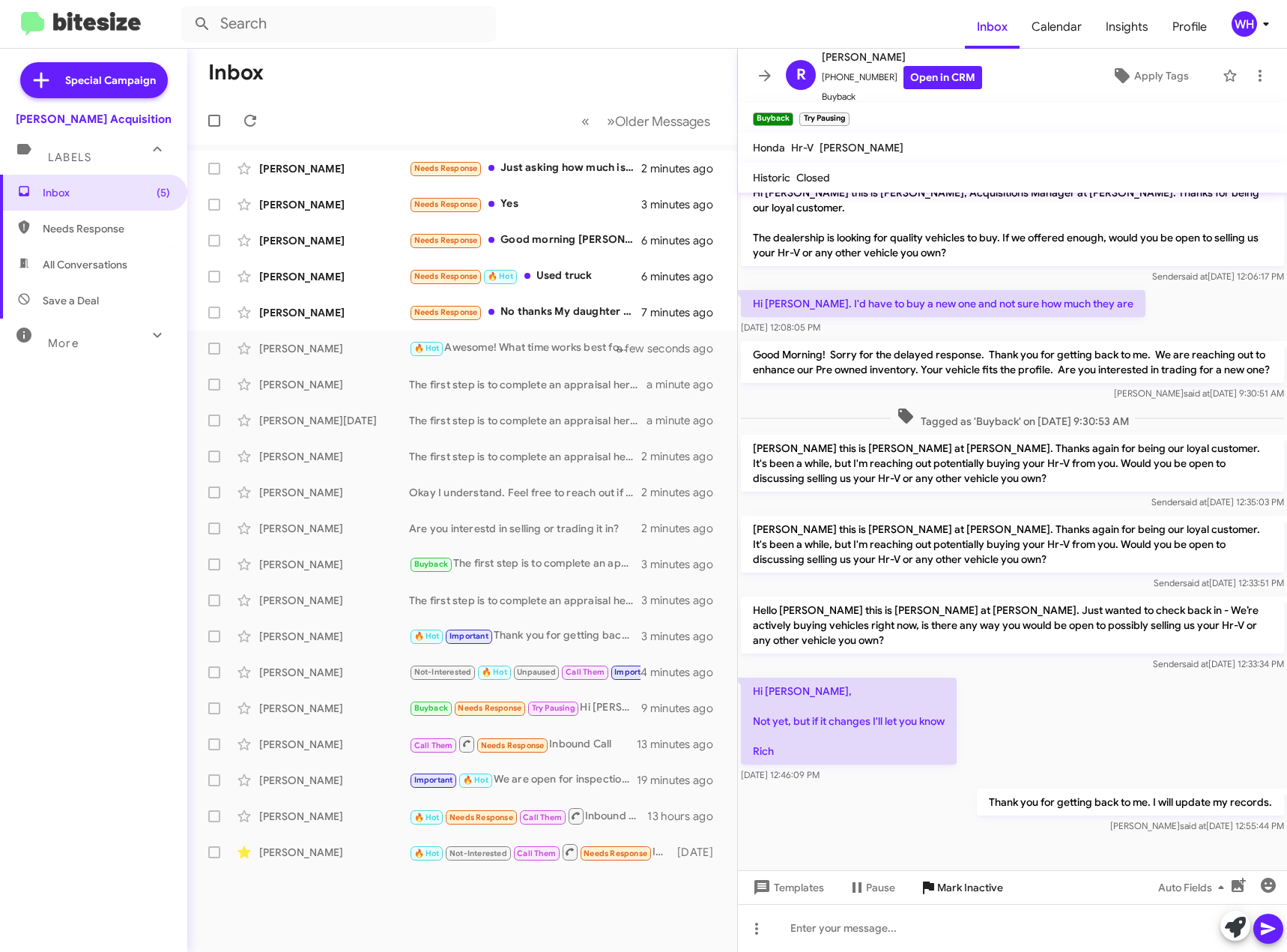
click at [934, 889] on icon at bounding box center [929, 888] width 11 height 12
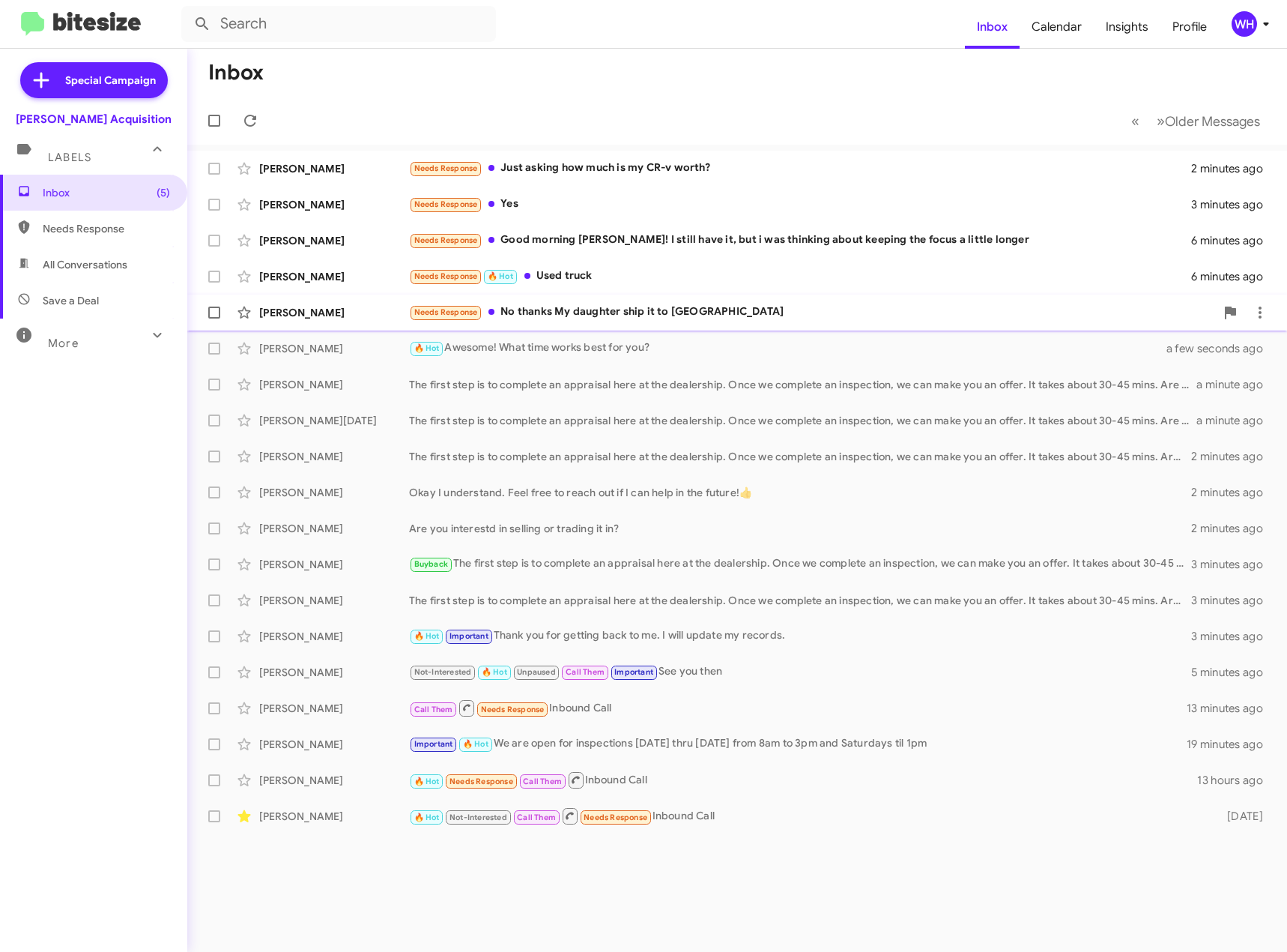
click at [326, 311] on div "[PERSON_NAME]" at bounding box center [334, 312] width 150 height 15
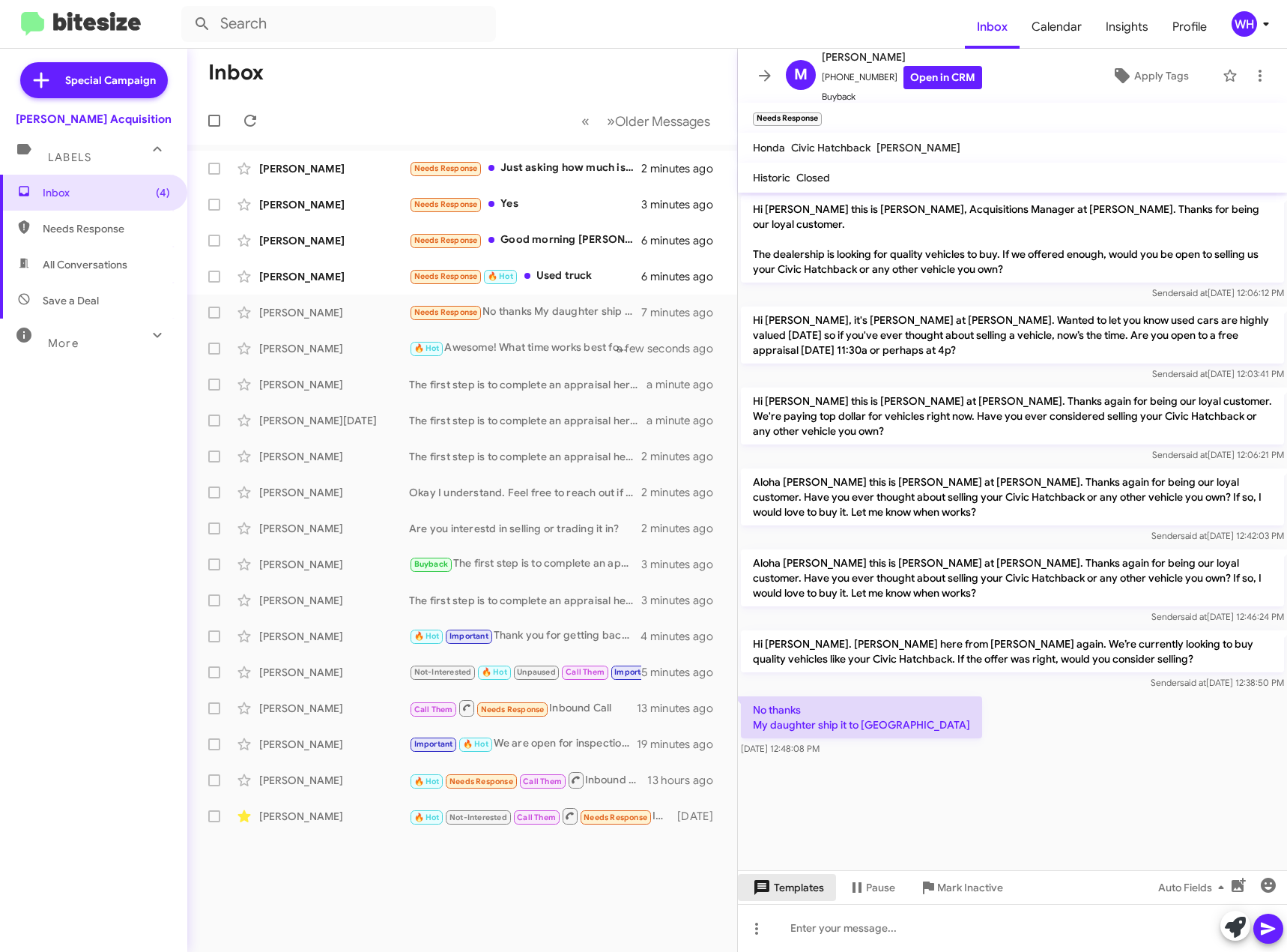
click at [813, 898] on span "Templates" at bounding box center [787, 888] width 74 height 27
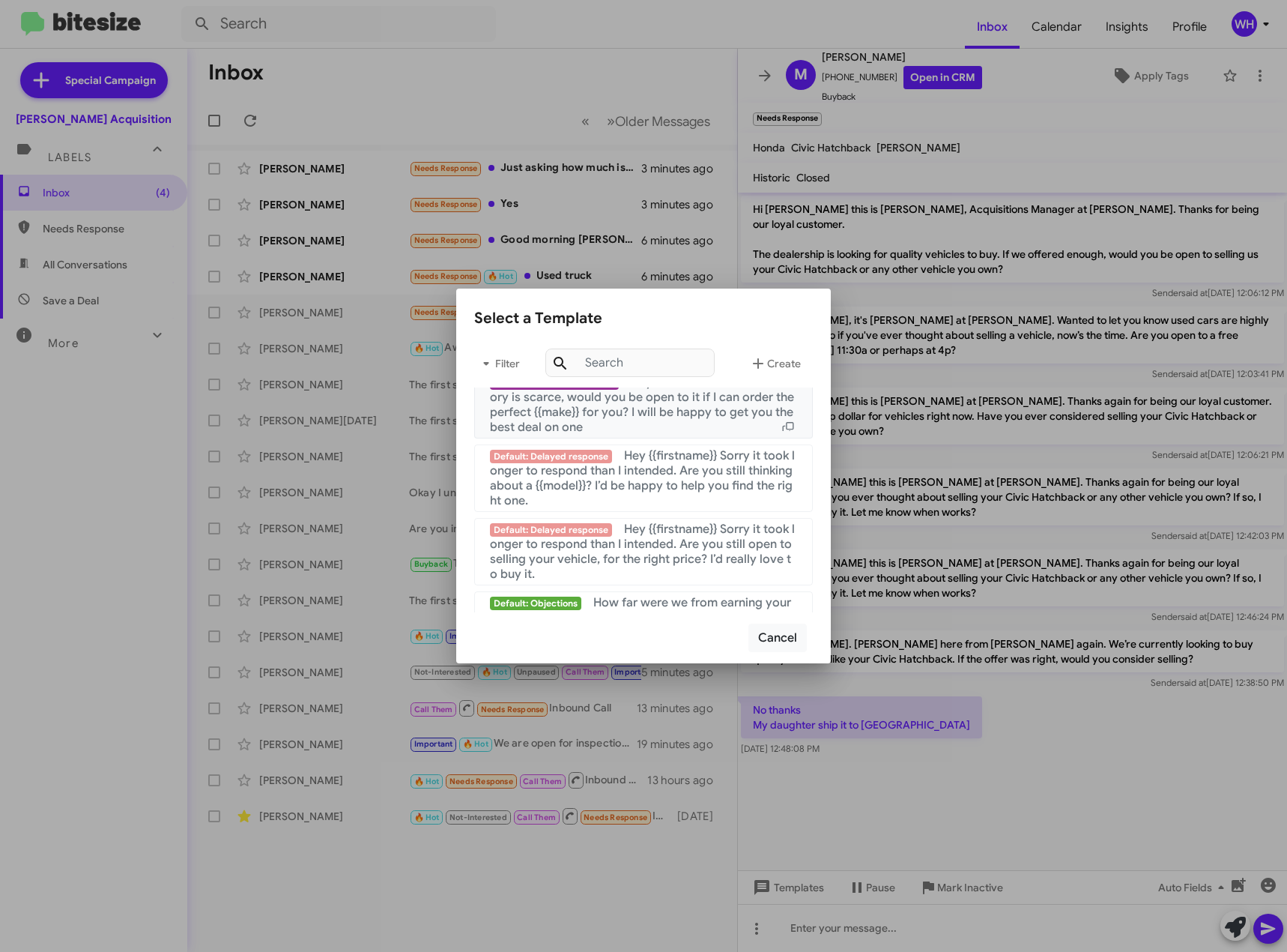
scroll to position [1445, 0]
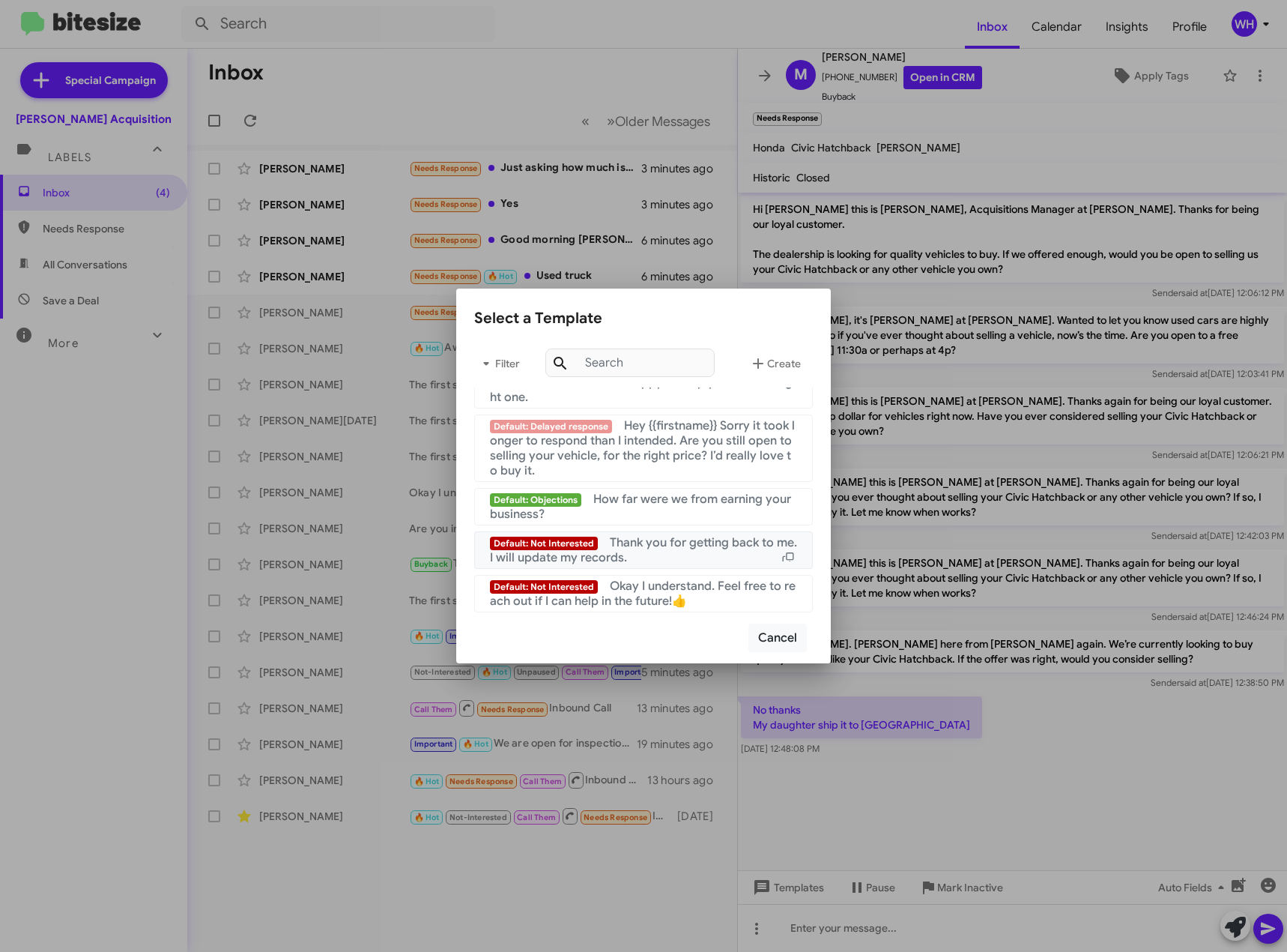
drag, startPoint x: 665, startPoint y: 555, endPoint x: 868, endPoint y: 641, distance: 220.5
click at [665, 555] on div "Default: Not Interested Thank you for getting back to me. I will update my reco…" at bounding box center [644, 551] width 307 height 30
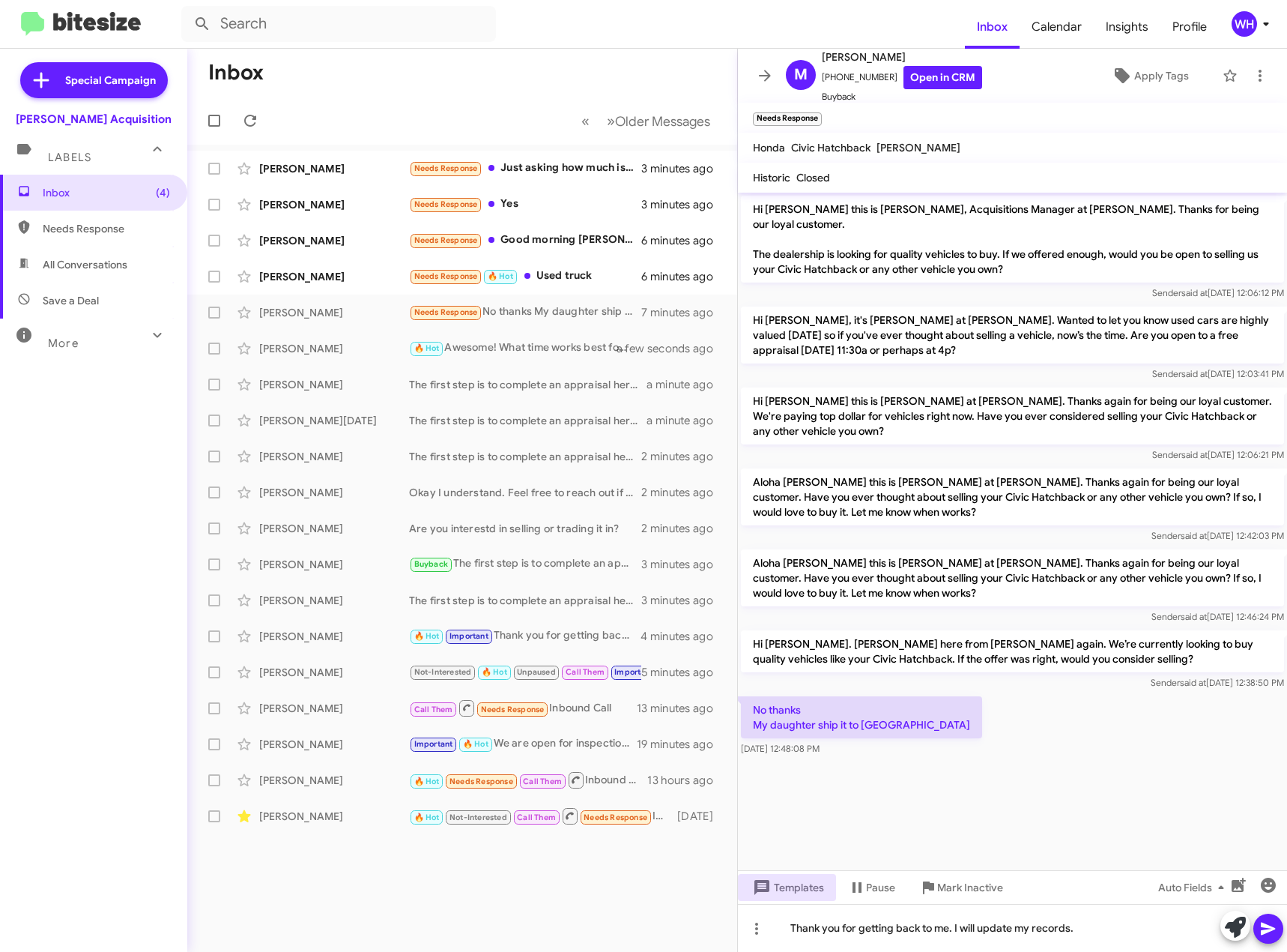
drag, startPoint x: 1273, startPoint y: 932, endPoint x: 1190, endPoint y: 932, distance: 83.0
click at [1273, 931] on icon at bounding box center [1268, 928] width 18 height 18
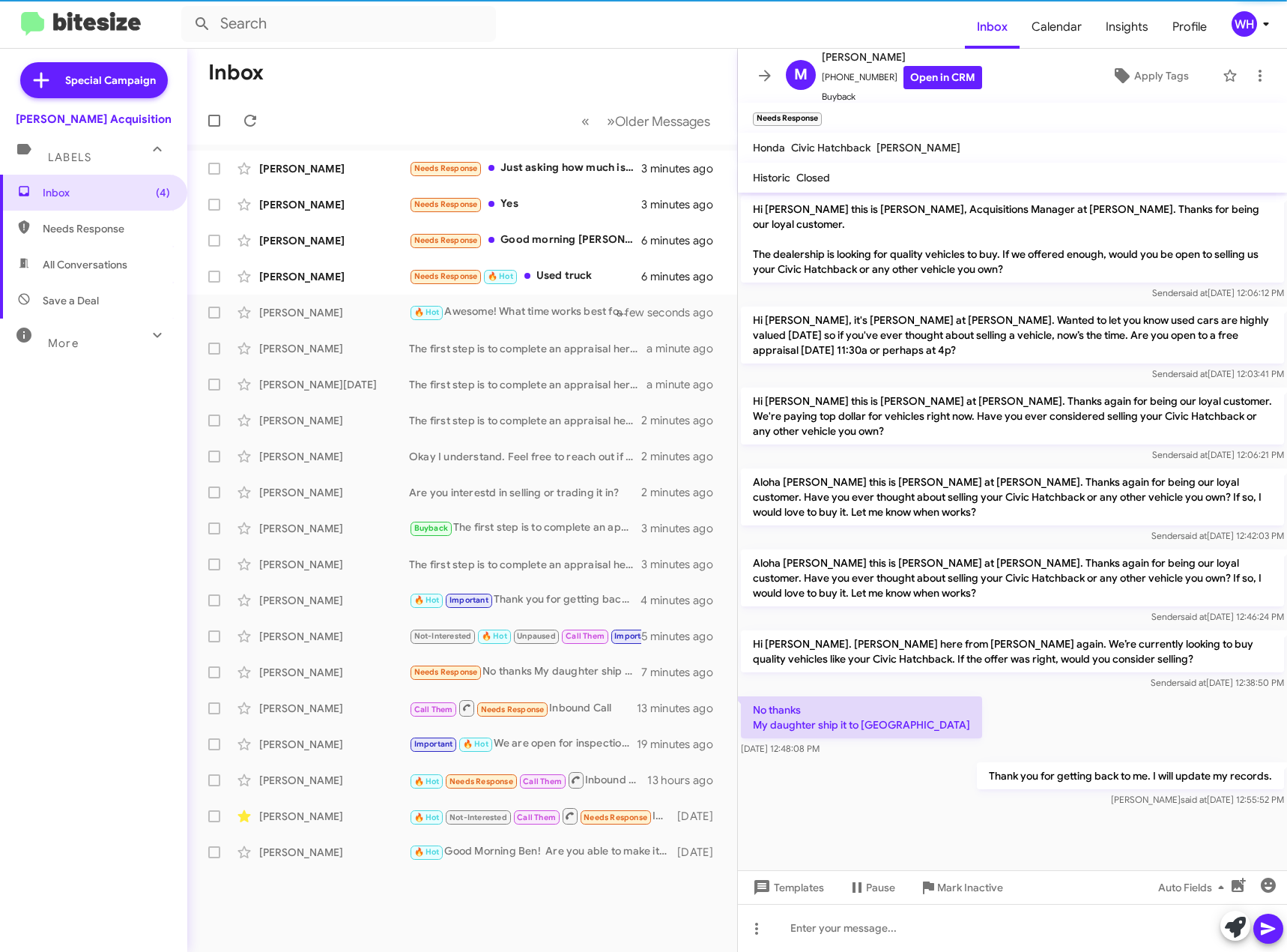
click at [955, 891] on span "Mark Inactive" at bounding box center [970, 888] width 66 height 27
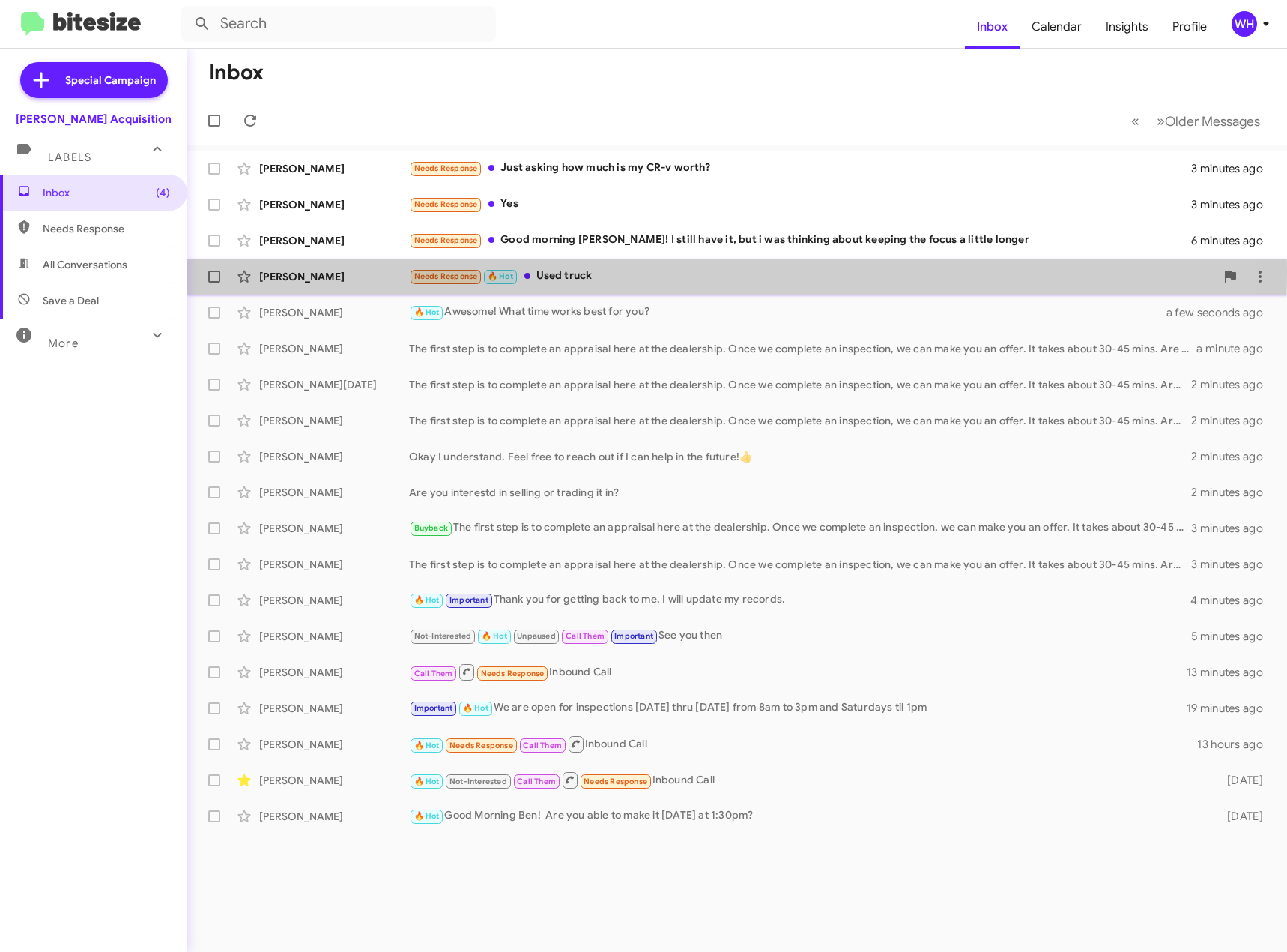
click at [320, 274] on div "[PERSON_NAME]" at bounding box center [334, 276] width 150 height 15
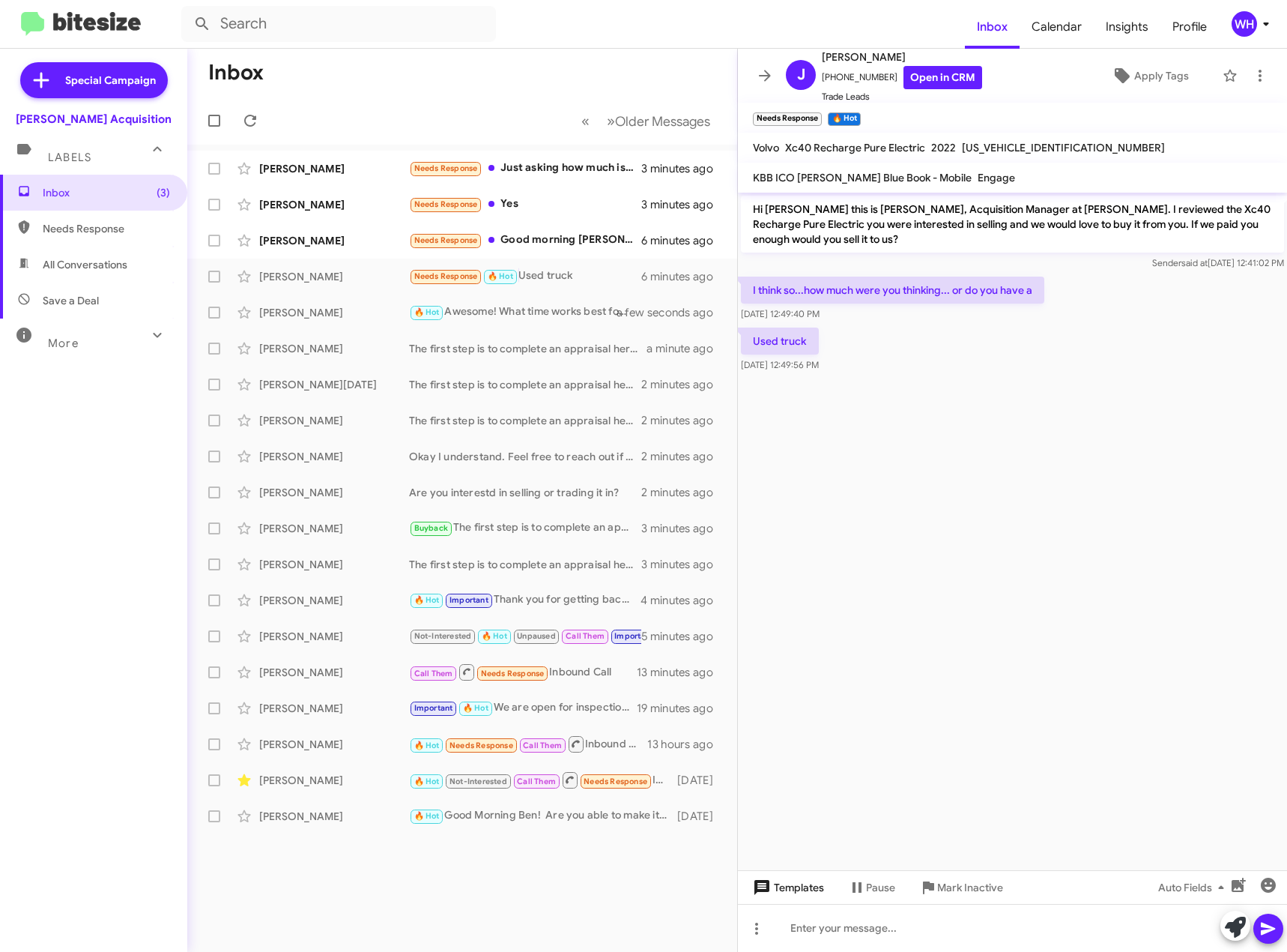
click at [795, 889] on span "Templates" at bounding box center [787, 888] width 74 height 27
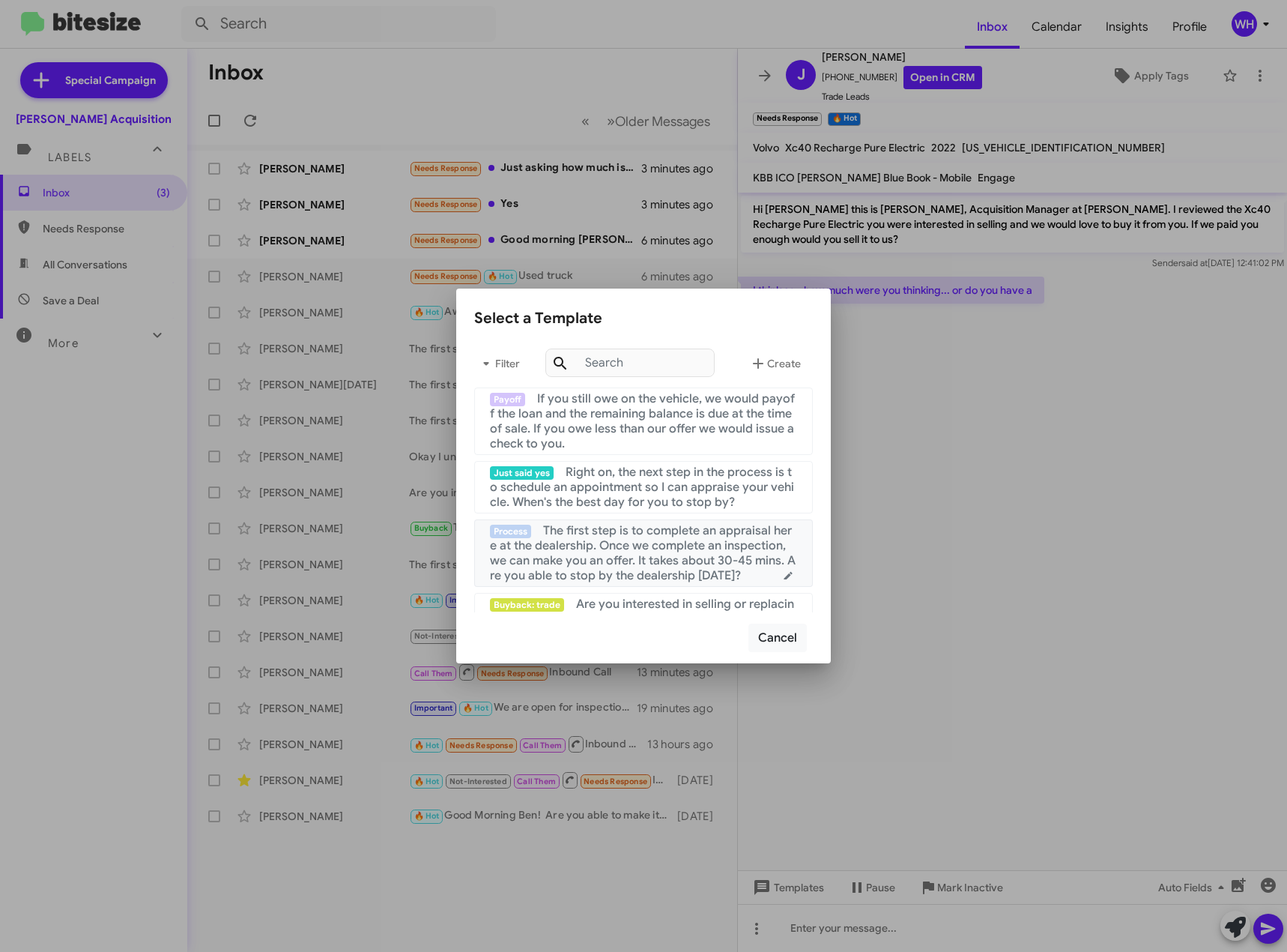
scroll to position [150, 0]
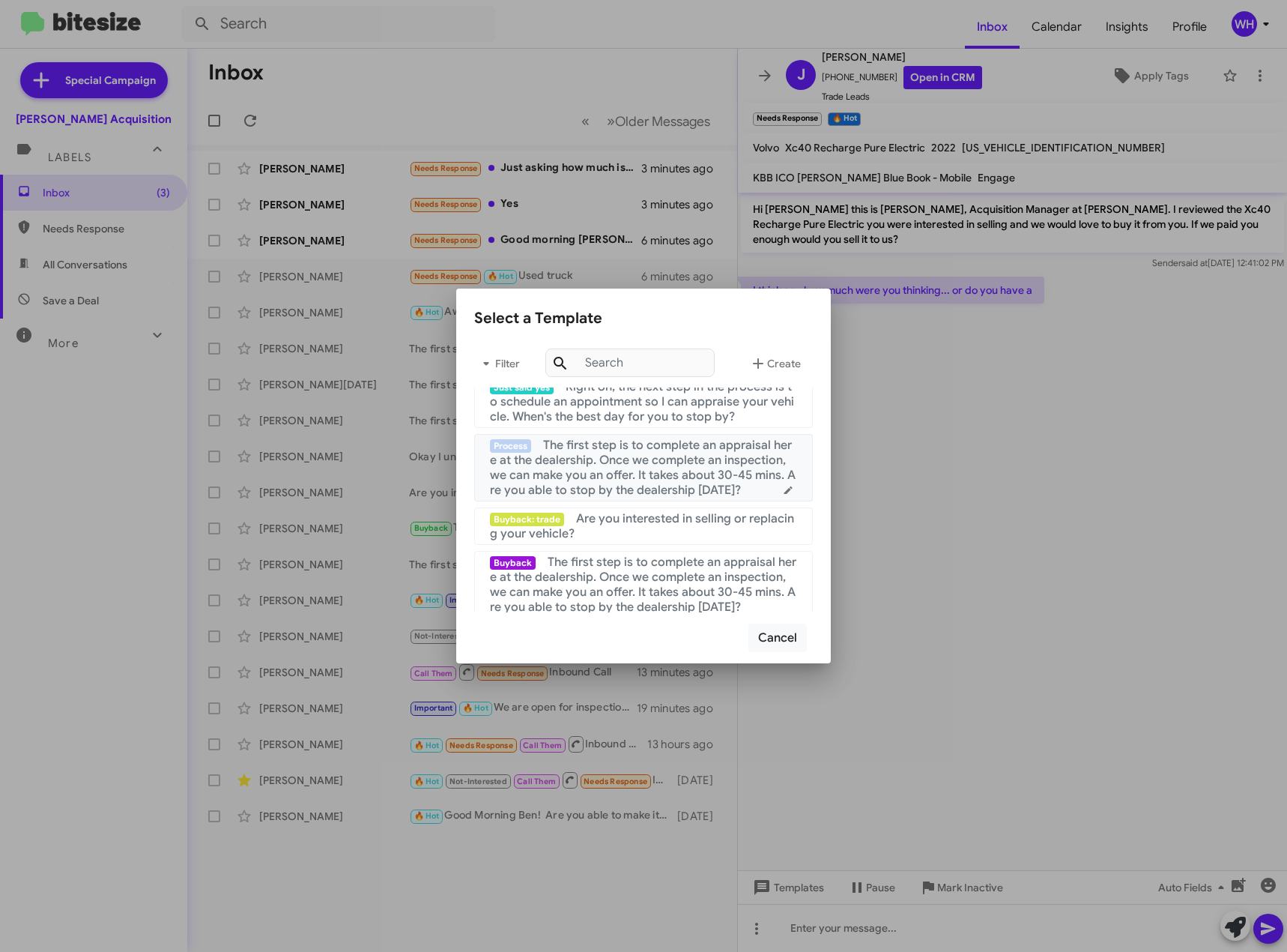
click at [618, 481] on span "The first step is to complete an appraisal here at the dealership. Once we comp…" at bounding box center [643, 468] width 306 height 60
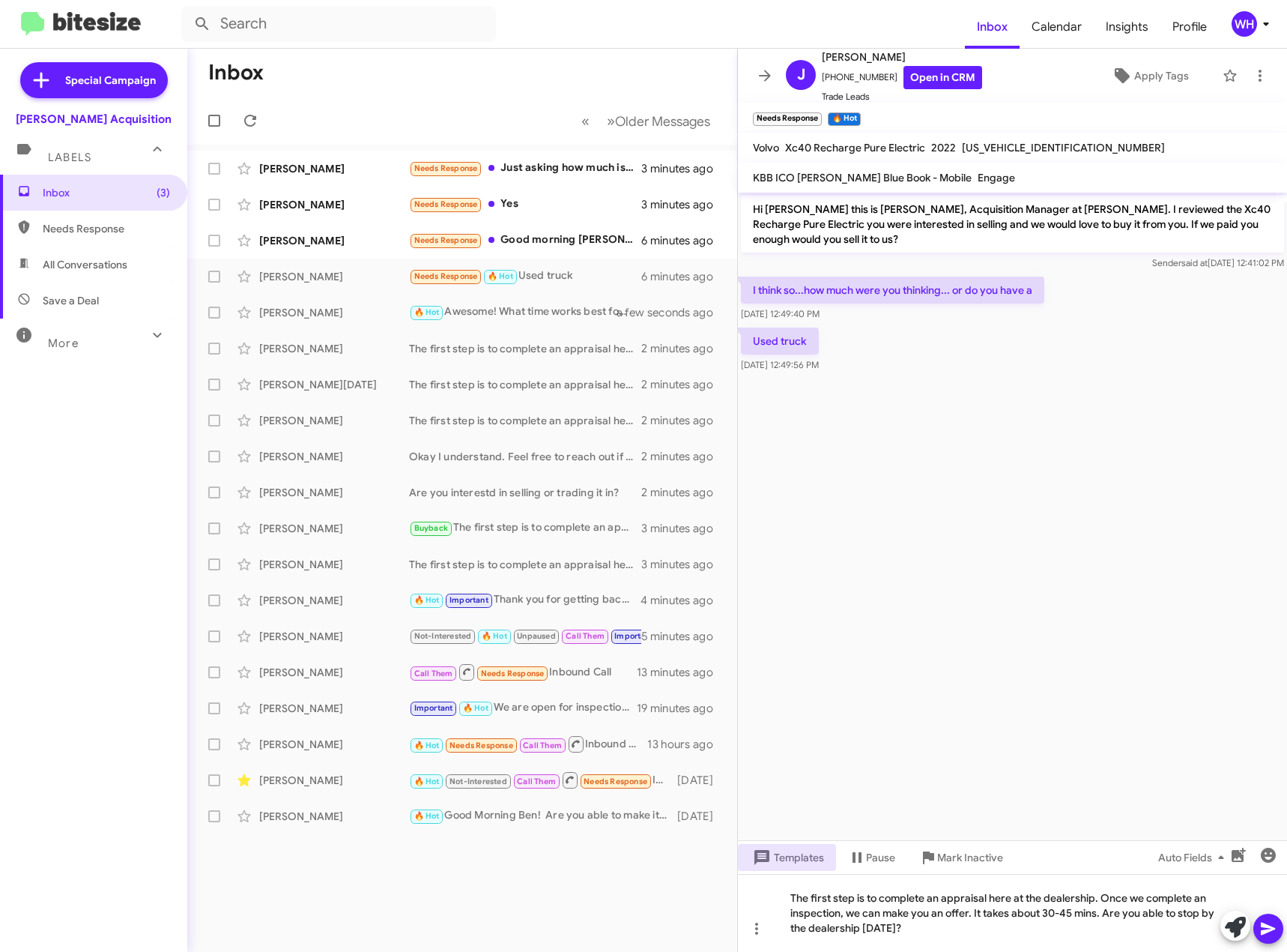
drag, startPoint x: 1261, startPoint y: 926, endPoint x: 1244, endPoint y: 903, distance: 28.6
click at [1261, 926] on icon at bounding box center [1268, 928] width 18 height 18
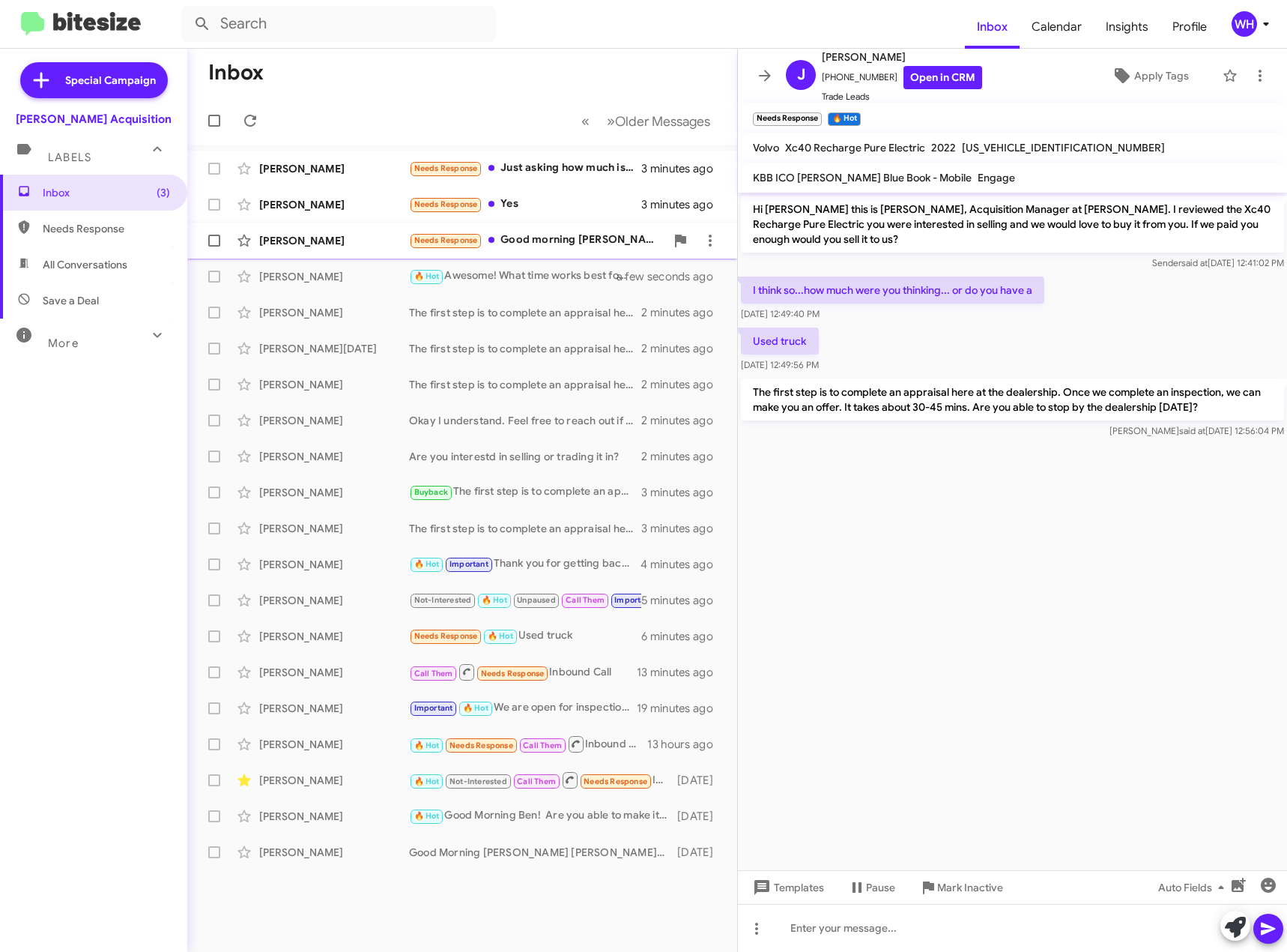
click at [303, 248] on div "[PERSON_NAME] Needs Response Good morning [PERSON_NAME]! I still have it, but i…" at bounding box center [462, 241] width 526 height 30
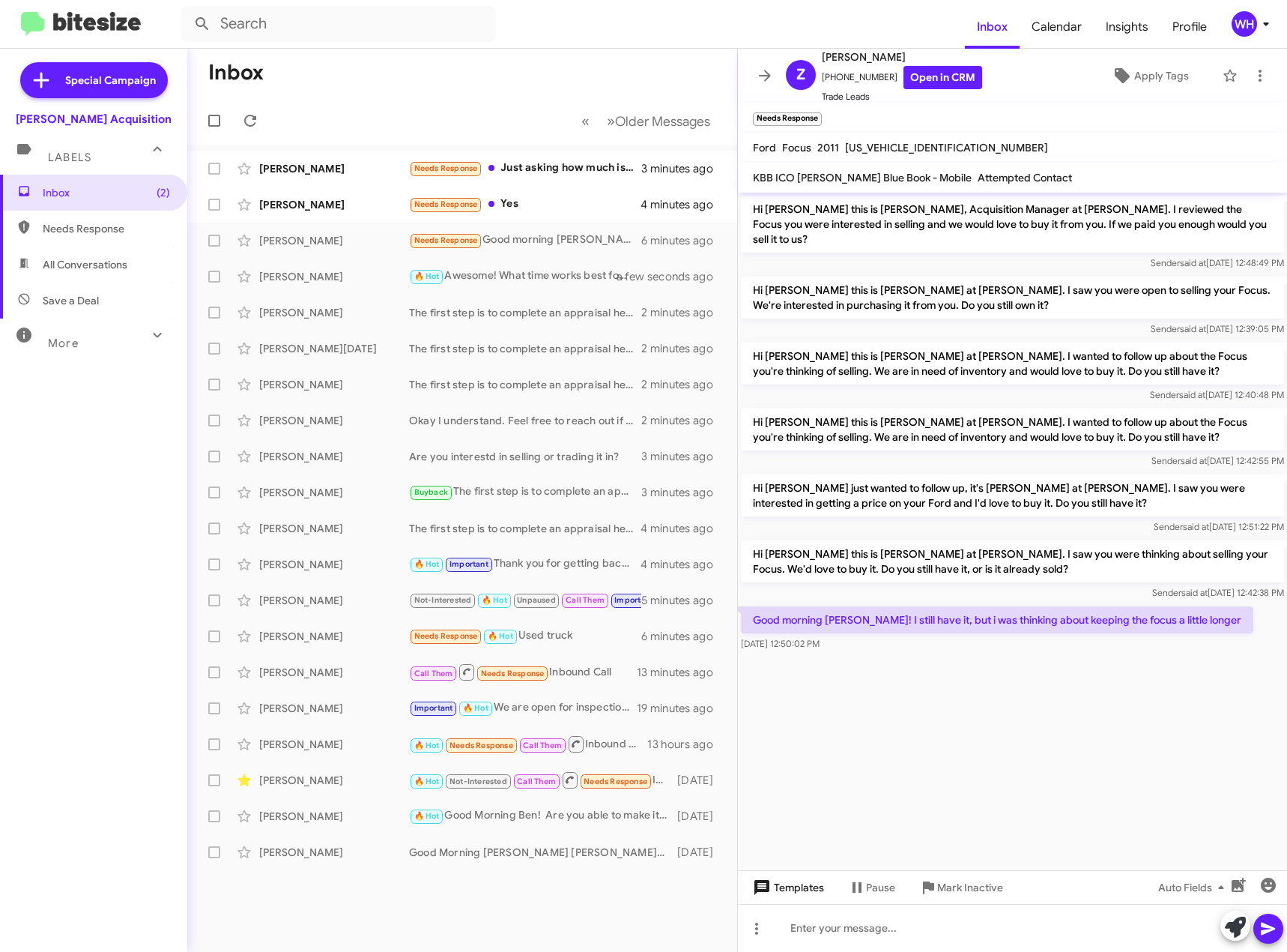
click at [752, 892] on span "Templates" at bounding box center [787, 888] width 74 height 27
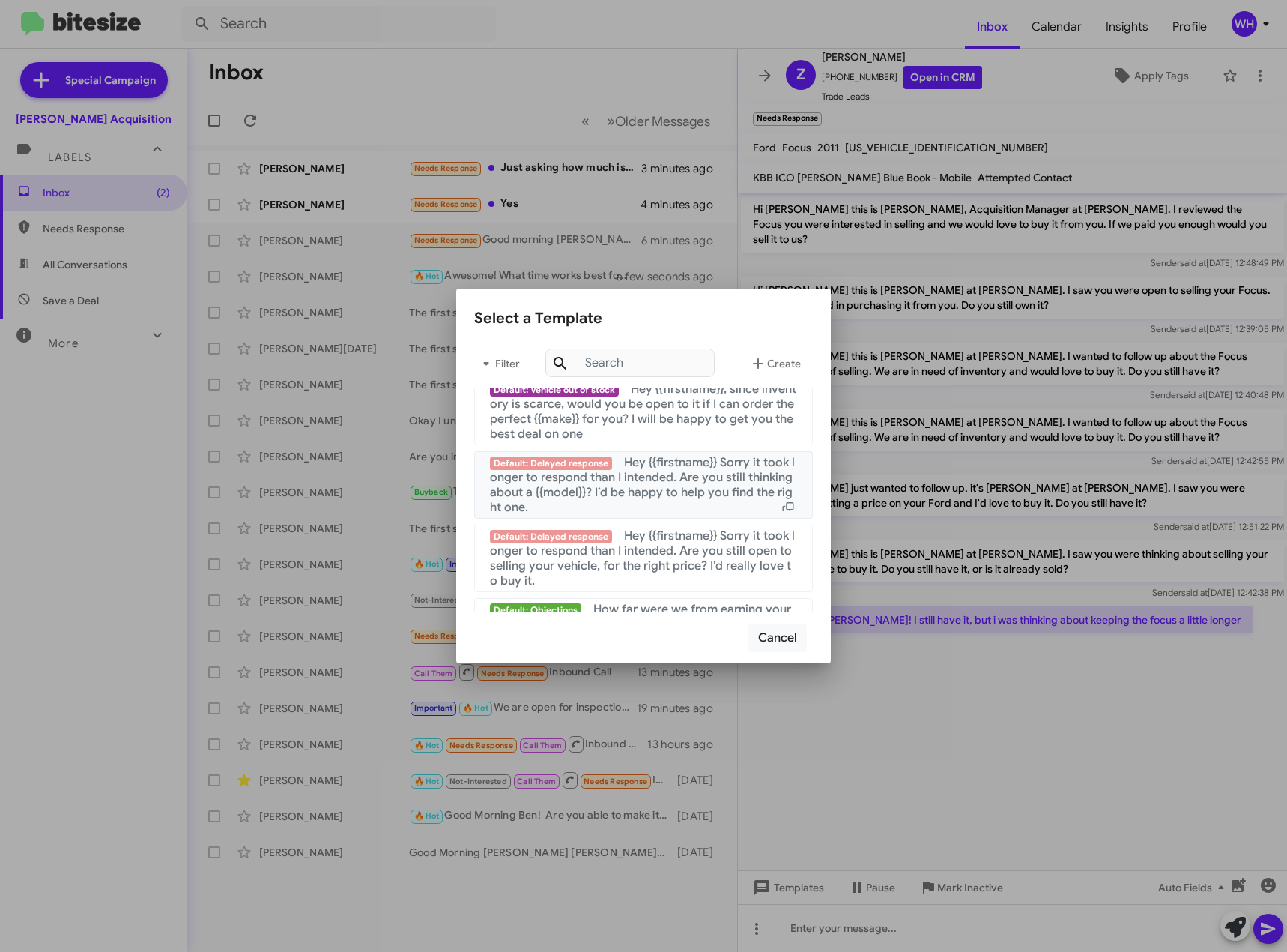
scroll to position [1445, 0]
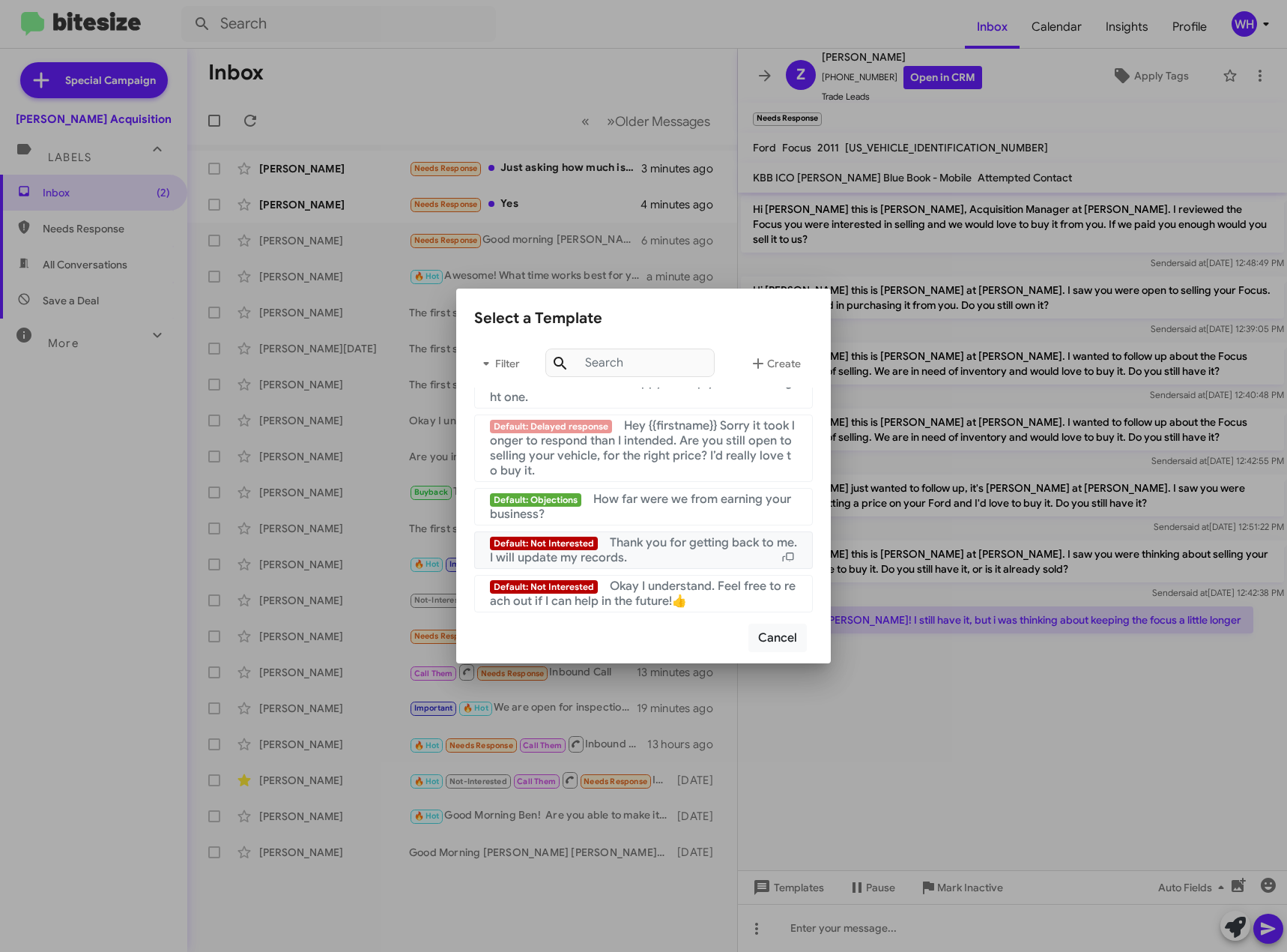
drag, startPoint x: 660, startPoint y: 558, endPoint x: 657, endPoint y: 581, distance: 23.2
click at [660, 558] on div "Default: Not Interested Thank you for getting back to me. I will update my reco…" at bounding box center [644, 551] width 307 height 30
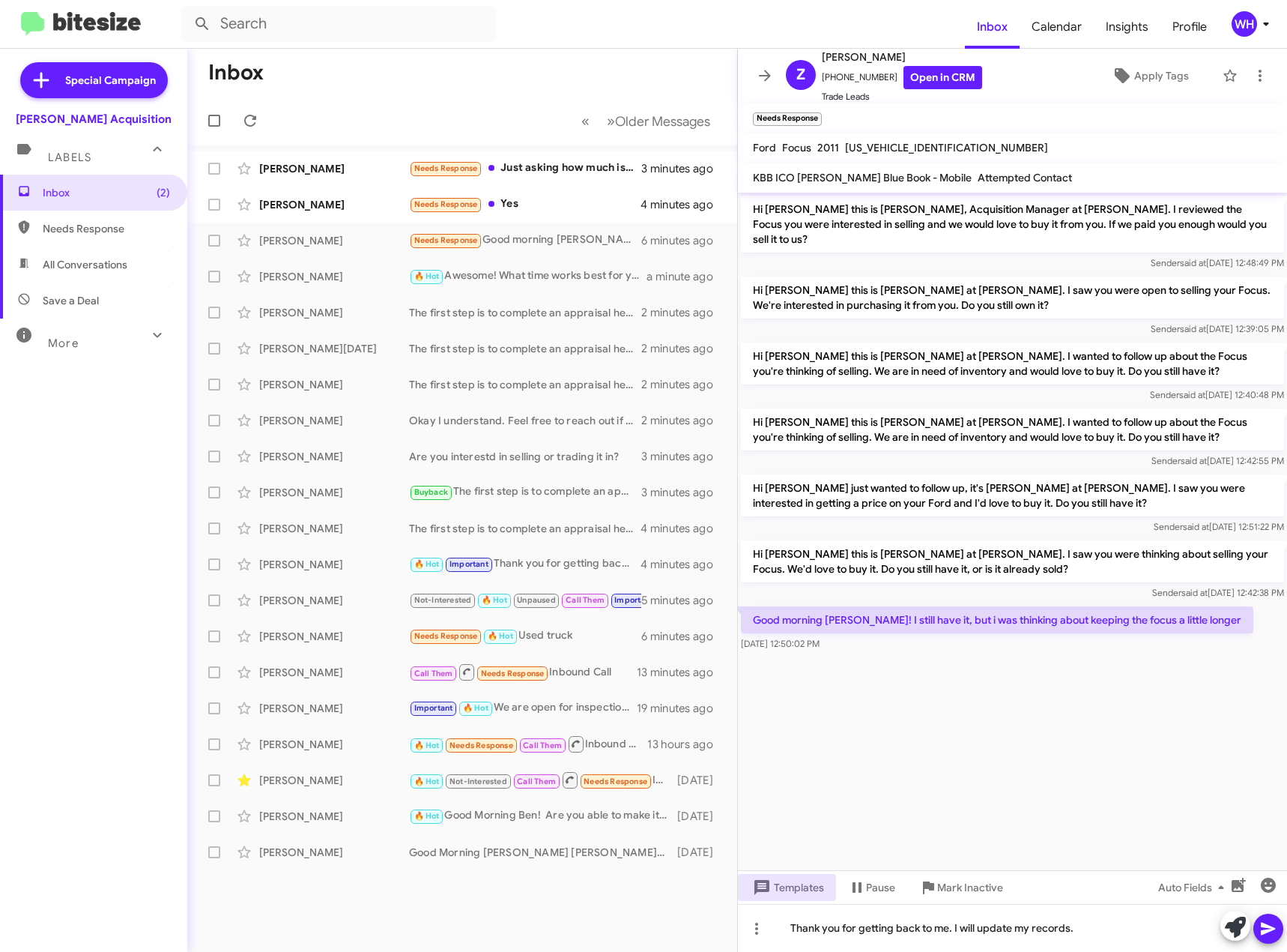
click at [1261, 925] on icon at bounding box center [1268, 928] width 18 height 18
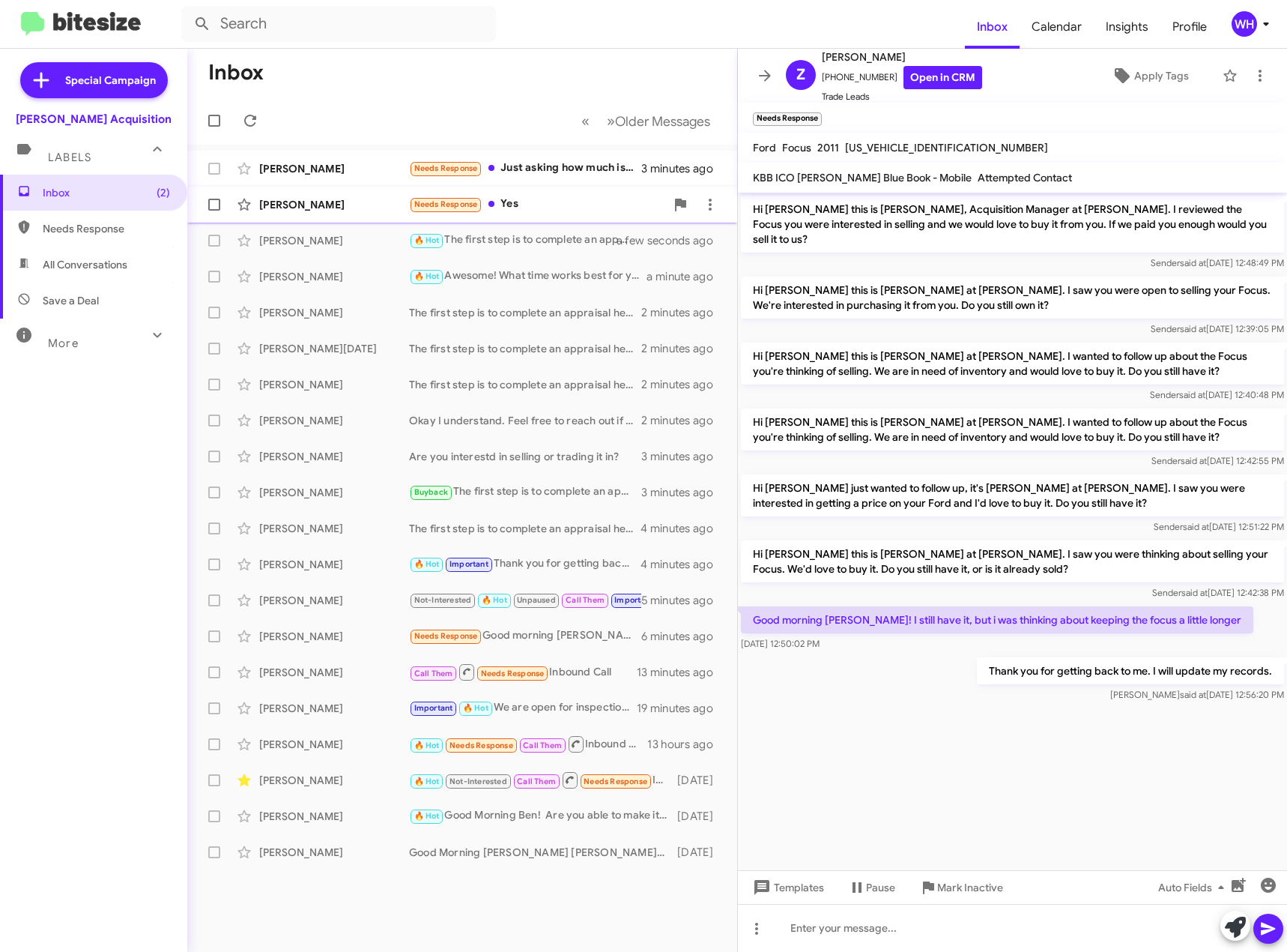
click at [311, 197] on div "[PERSON_NAME]" at bounding box center [334, 204] width 150 height 15
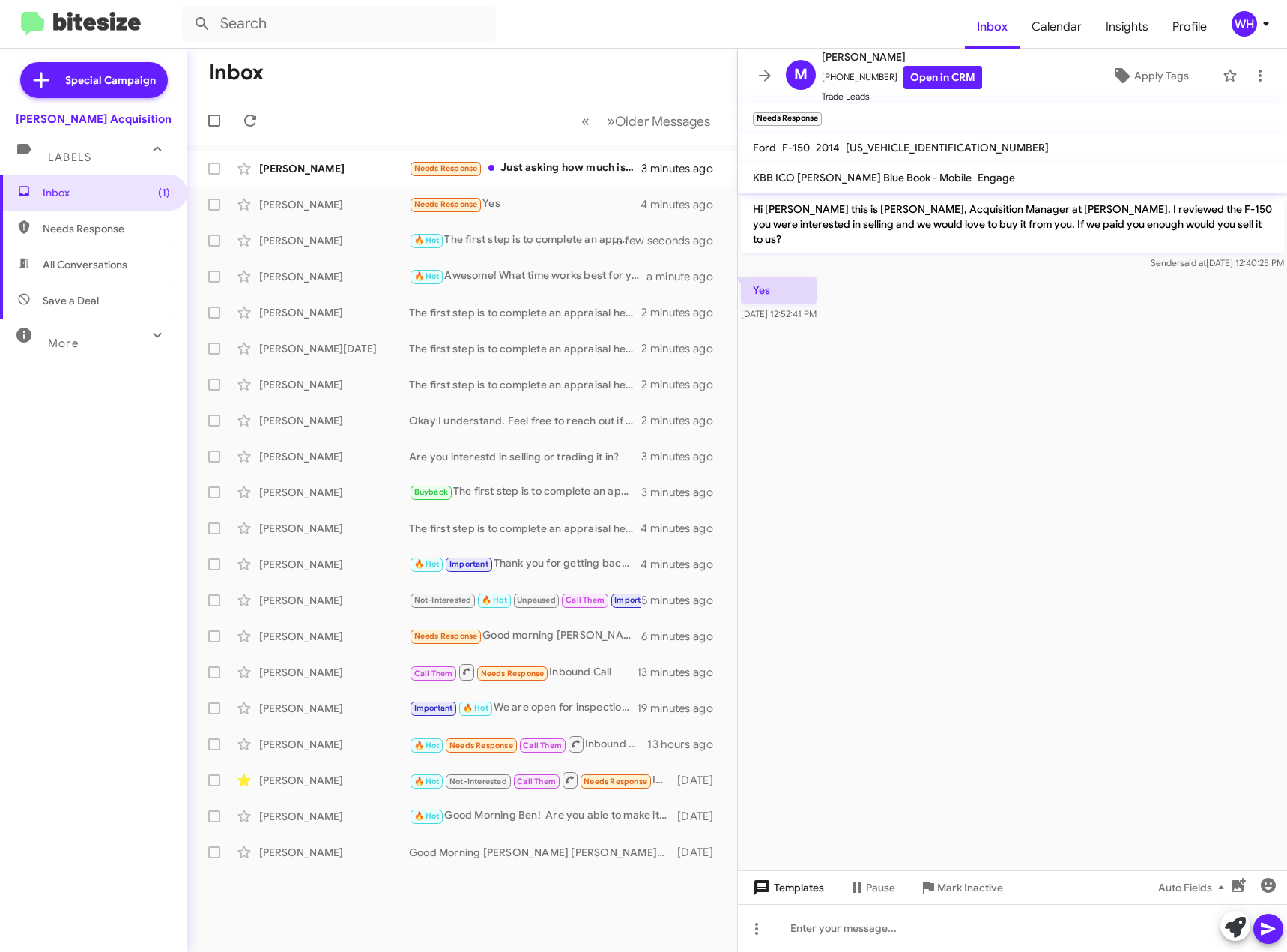
click at [800, 894] on span "Templates" at bounding box center [787, 888] width 74 height 27
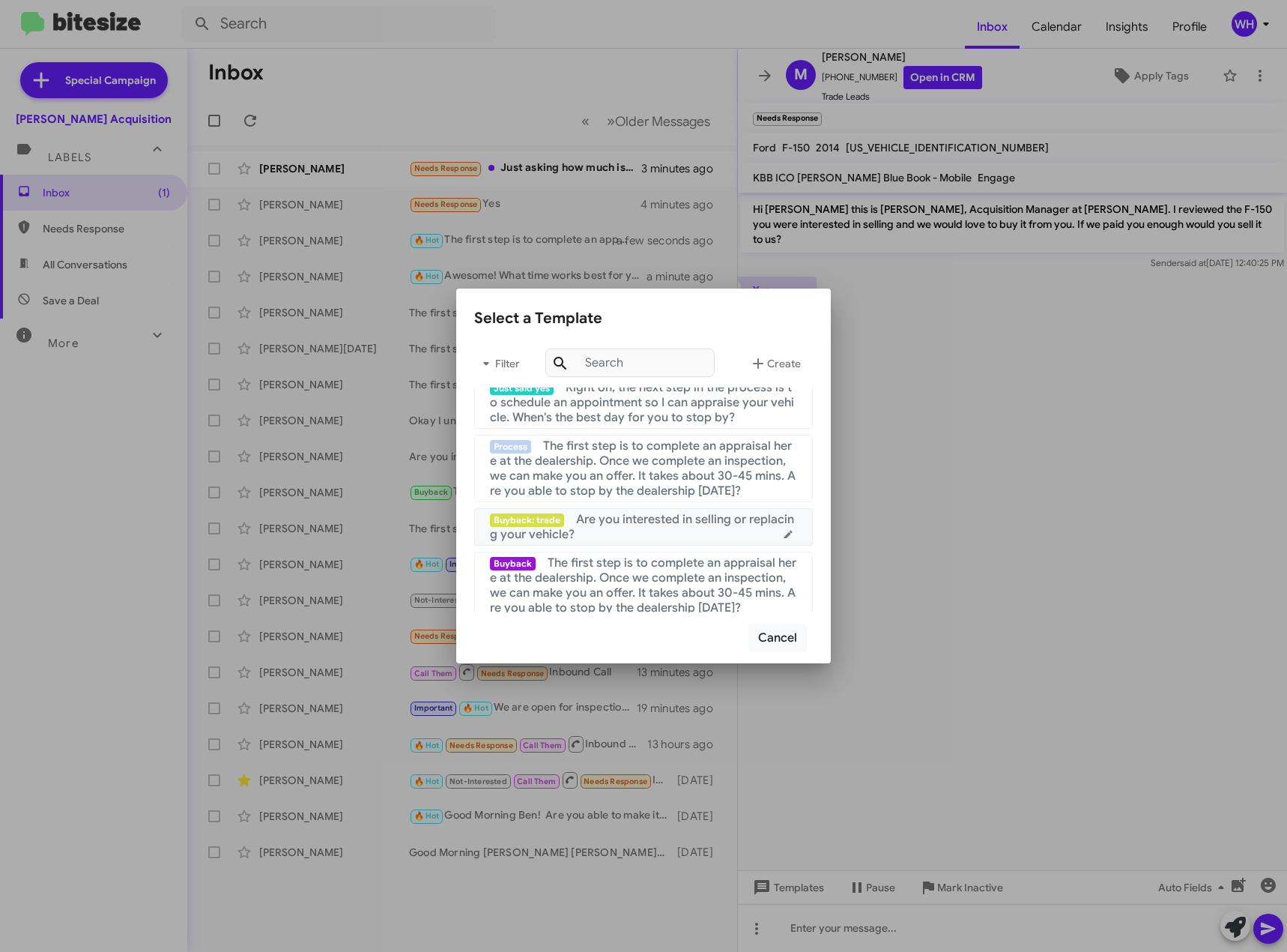
scroll to position [150, 0]
click at [639, 469] on span "The first step is to complete an appraisal here at the dealership. Once we comp…" at bounding box center [643, 468] width 306 height 60
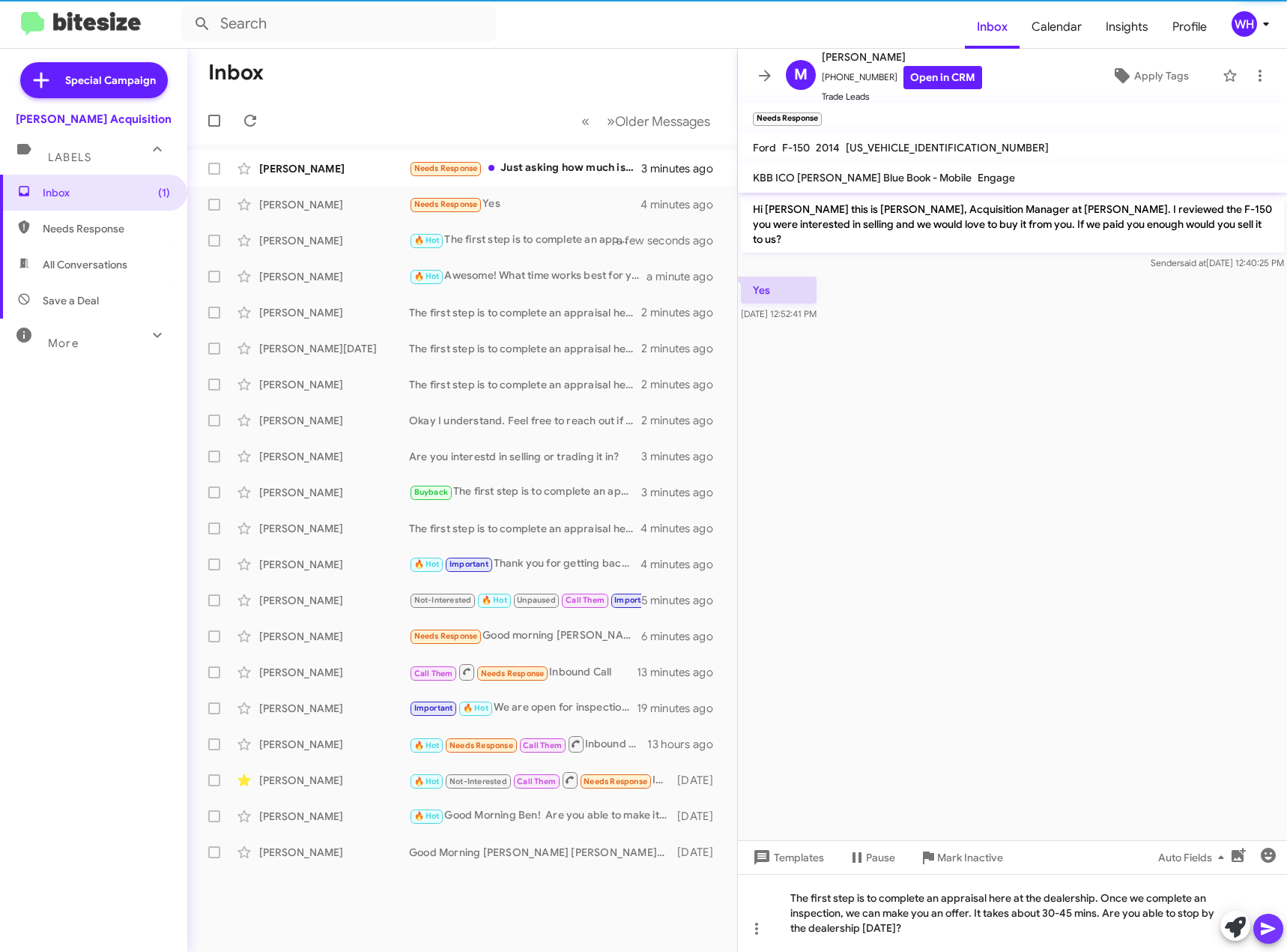
drag, startPoint x: 1262, startPoint y: 927, endPoint x: 1226, endPoint y: 918, distance: 37.1
click at [1262, 926] on icon at bounding box center [1268, 929] width 14 height 12
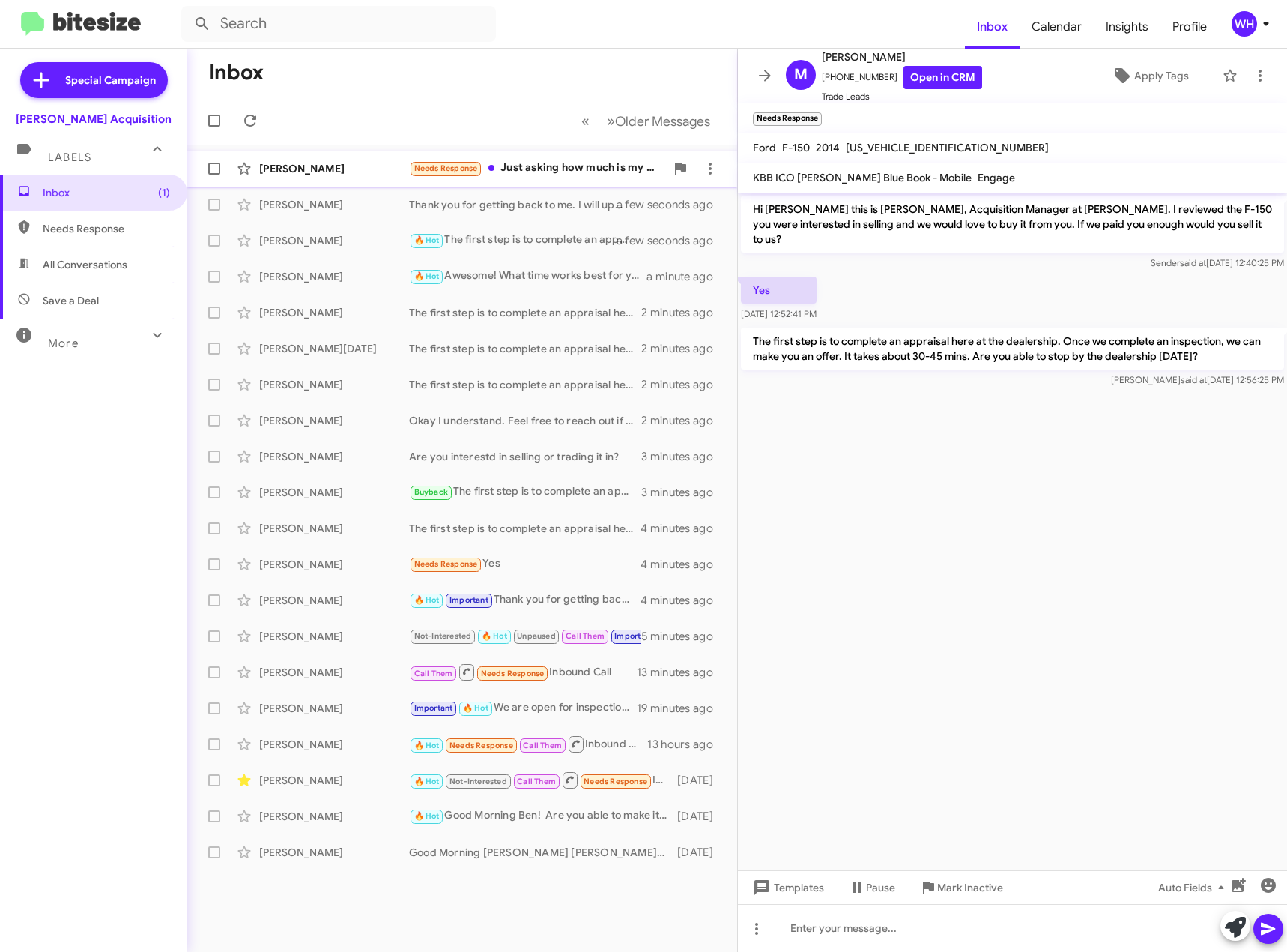
click at [283, 171] on div "[PERSON_NAME]" at bounding box center [334, 169] width 150 height 15
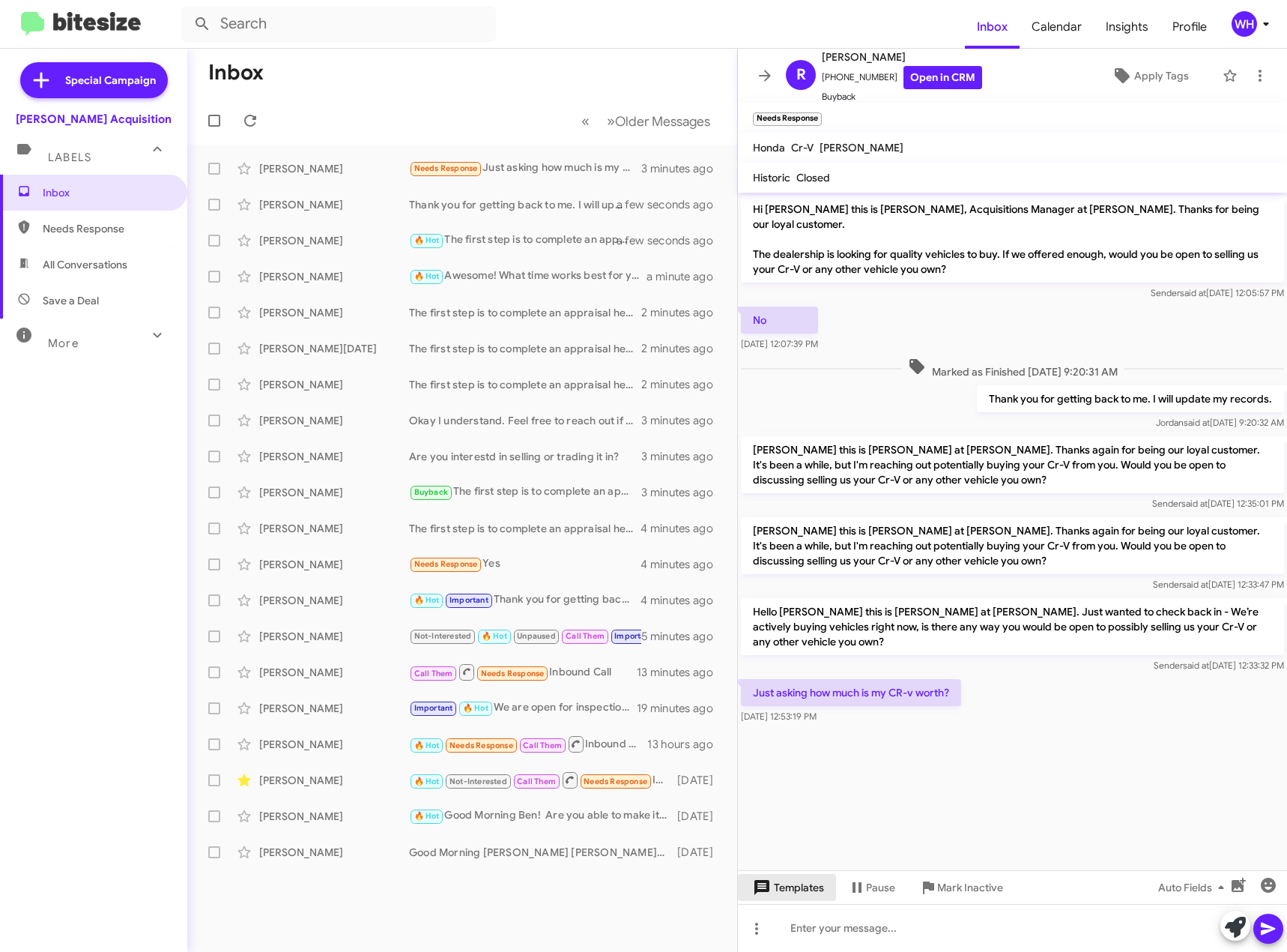
click at [804, 882] on span "Templates" at bounding box center [787, 888] width 74 height 27
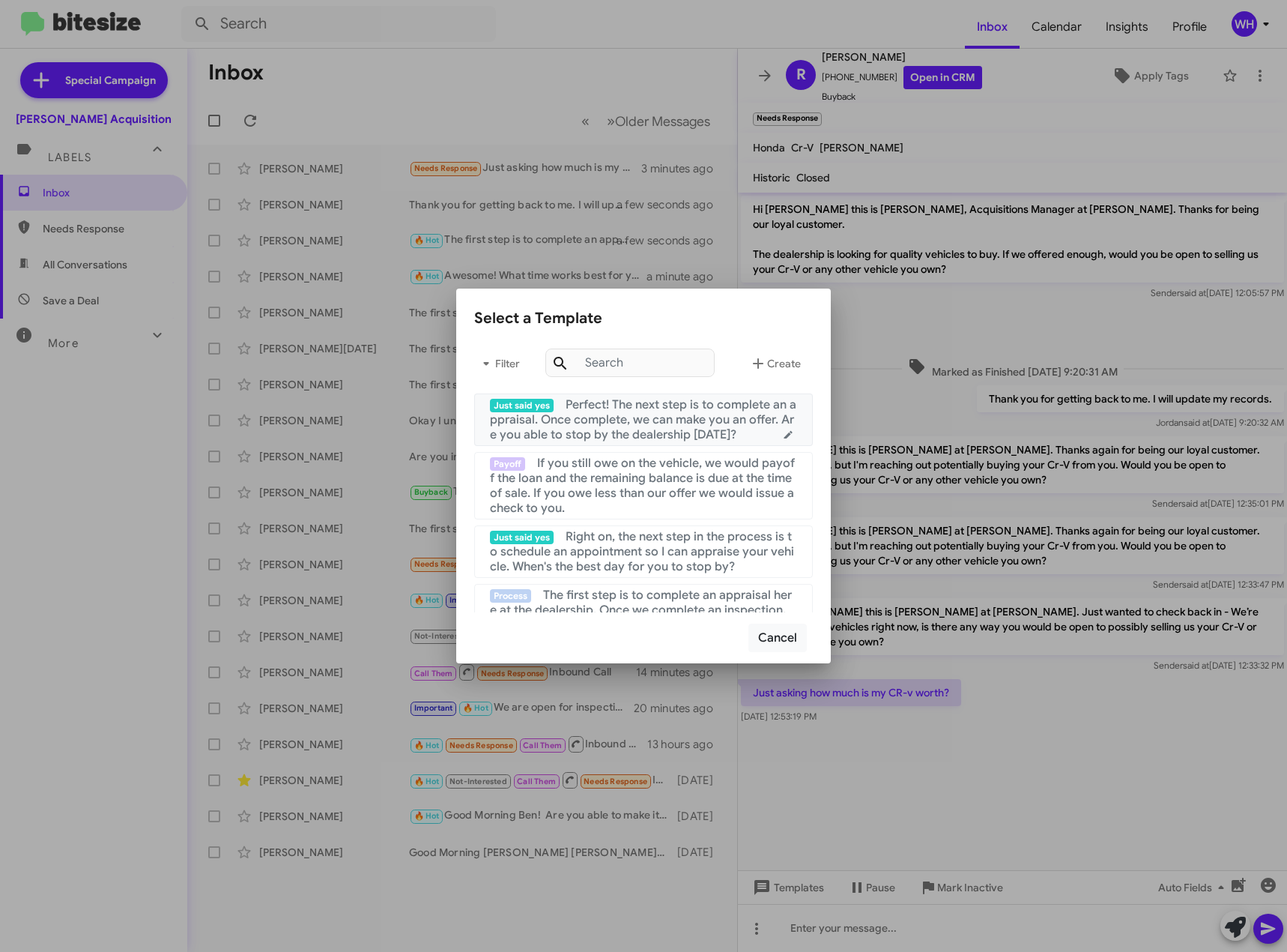
drag, startPoint x: 642, startPoint y: 427, endPoint x: 769, endPoint y: 467, distance: 133.2
click at [645, 428] on span "Perfect! The next step is to complete an appraisal. Once complete, we can make …" at bounding box center [643, 419] width 306 height 45
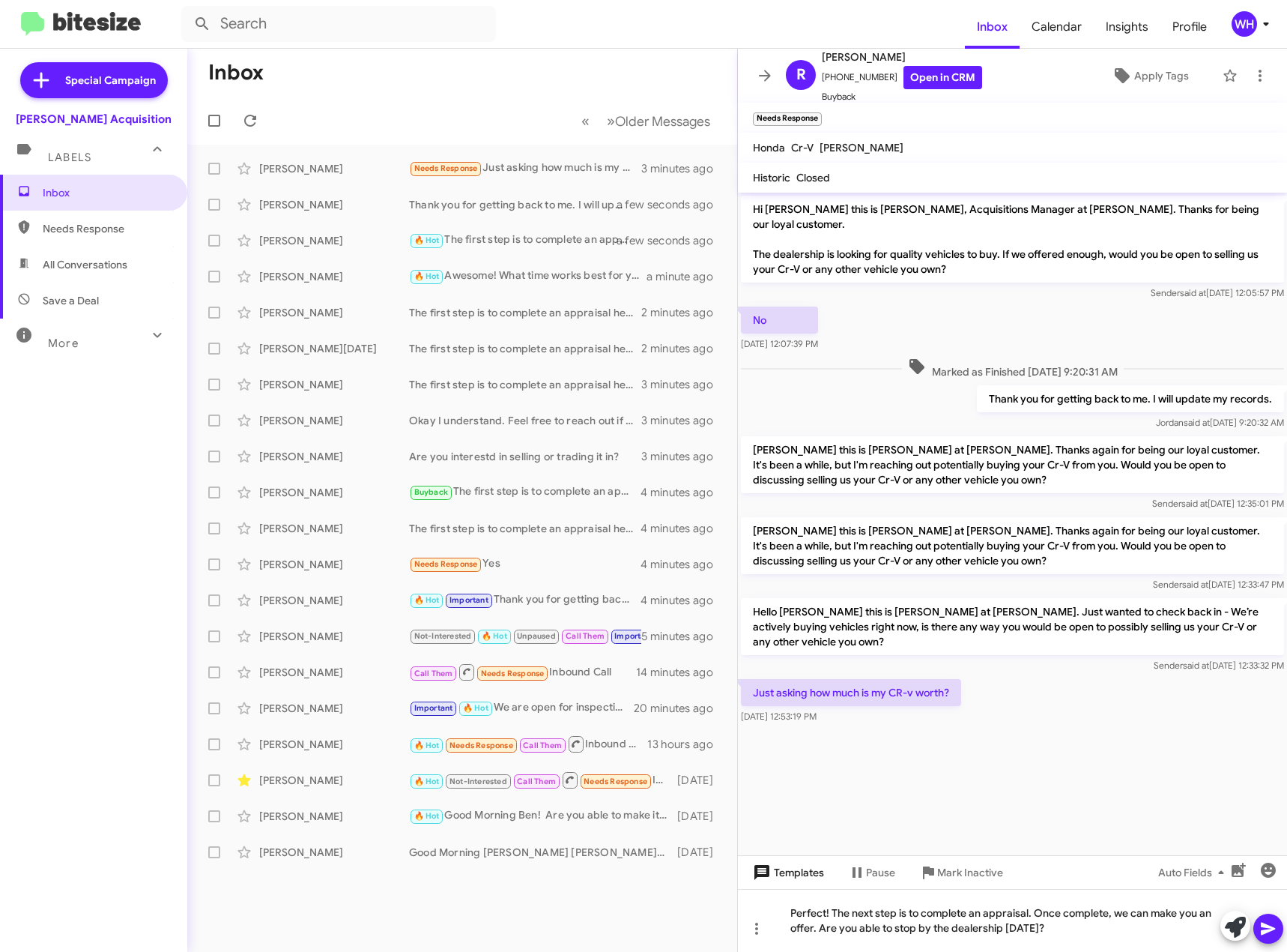
click at [805, 871] on span "Templates" at bounding box center [787, 873] width 74 height 27
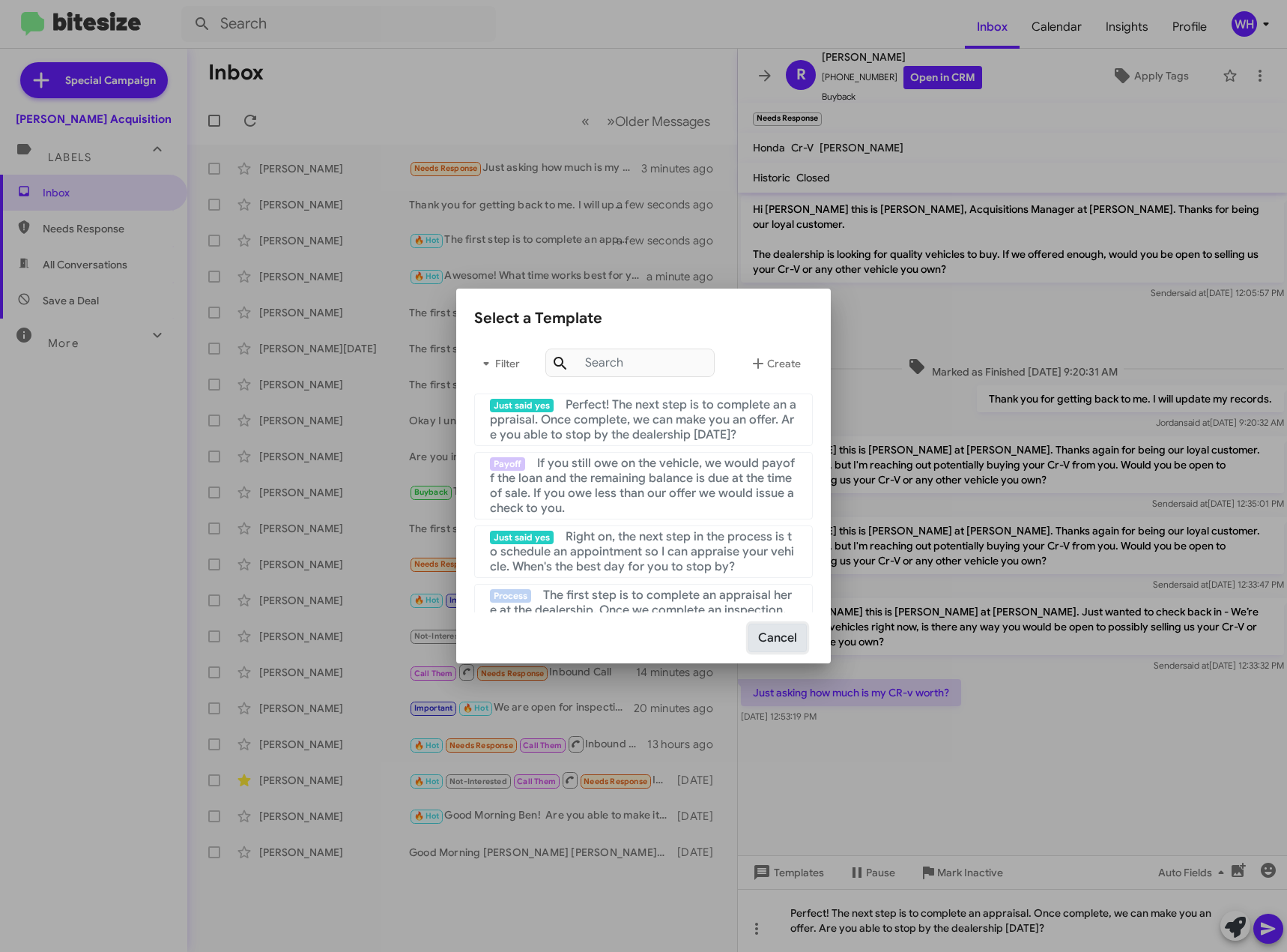
click at [781, 633] on button "Cancel" at bounding box center [778, 638] width 58 height 28
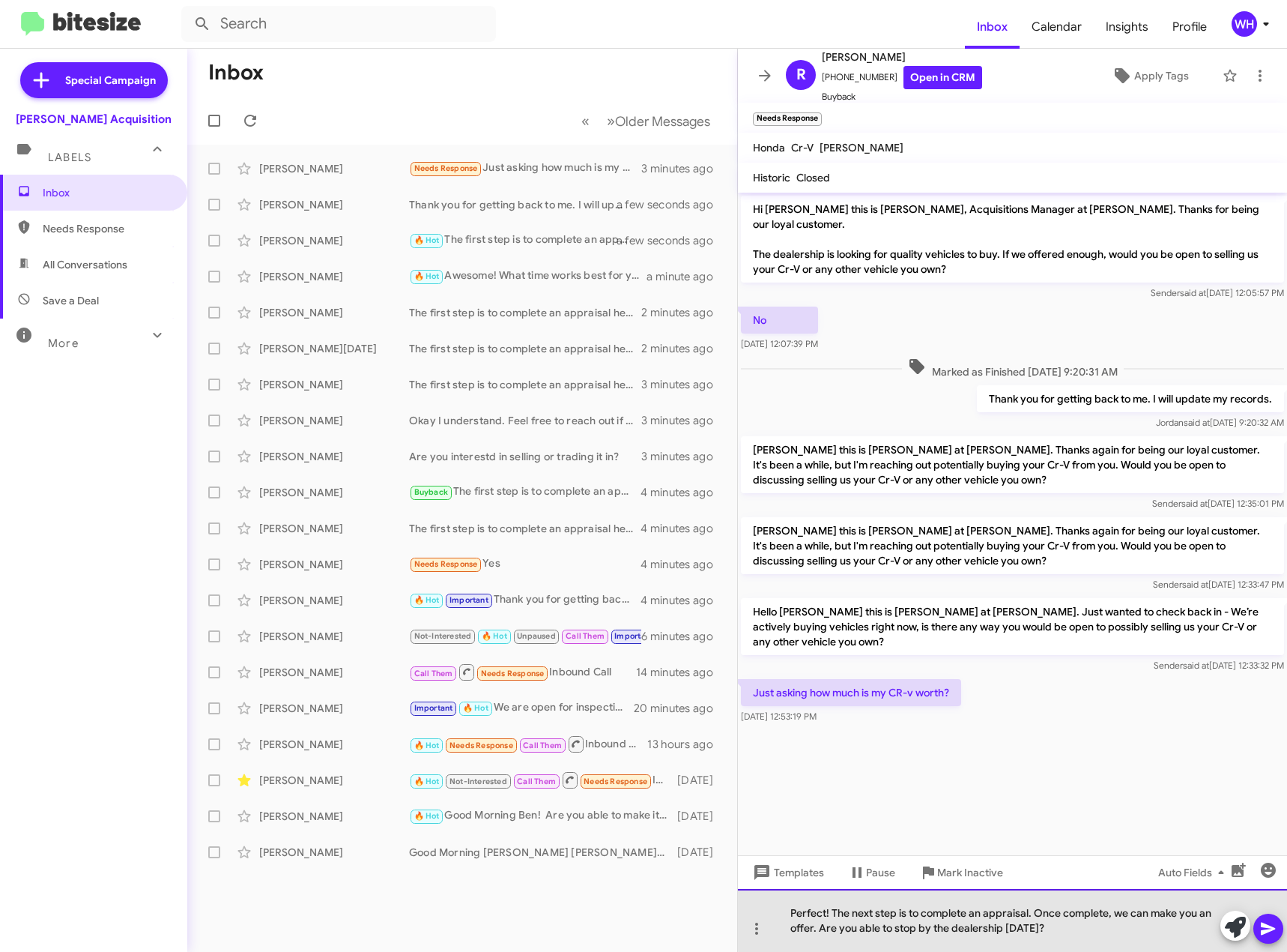
drag, startPoint x: 1076, startPoint y: 918, endPoint x: 1060, endPoint y: 920, distance: 16.1
click at [1075, 918] on div "Perfect! The next step is to complete an appraisal. Once complete, we can make …" at bounding box center [1013, 920] width 550 height 63
drag, startPoint x: 1023, startPoint y: 925, endPoint x: 736, endPoint y: 897, distance: 288.4
click at [736, 897] on div "Inbox « Previous » Next Older Messages [PERSON_NAME] Needs Response Just asking…" at bounding box center [737, 500] width 1100 height 903
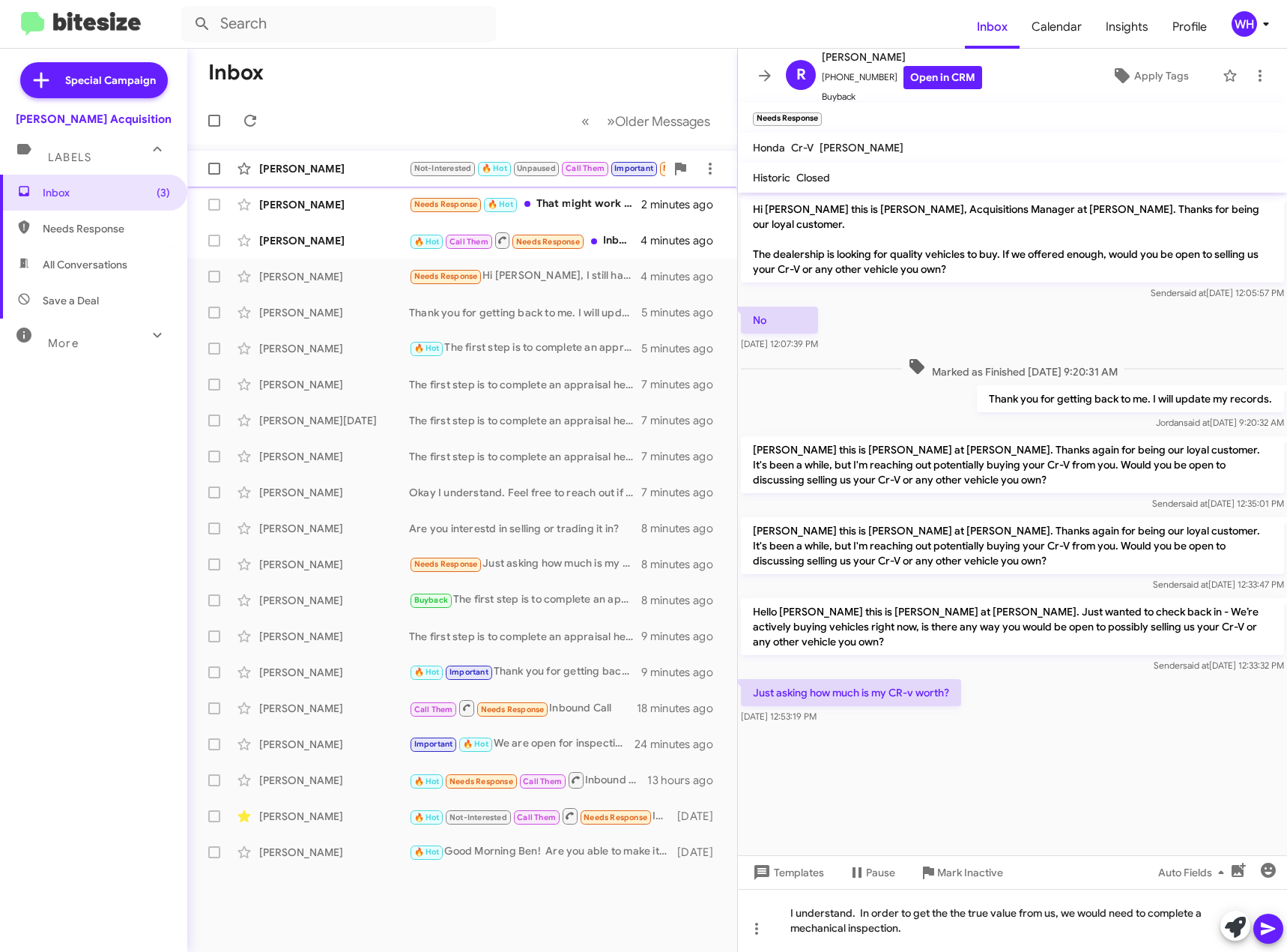
click at [356, 170] on div "[PERSON_NAME]" at bounding box center [334, 169] width 150 height 15
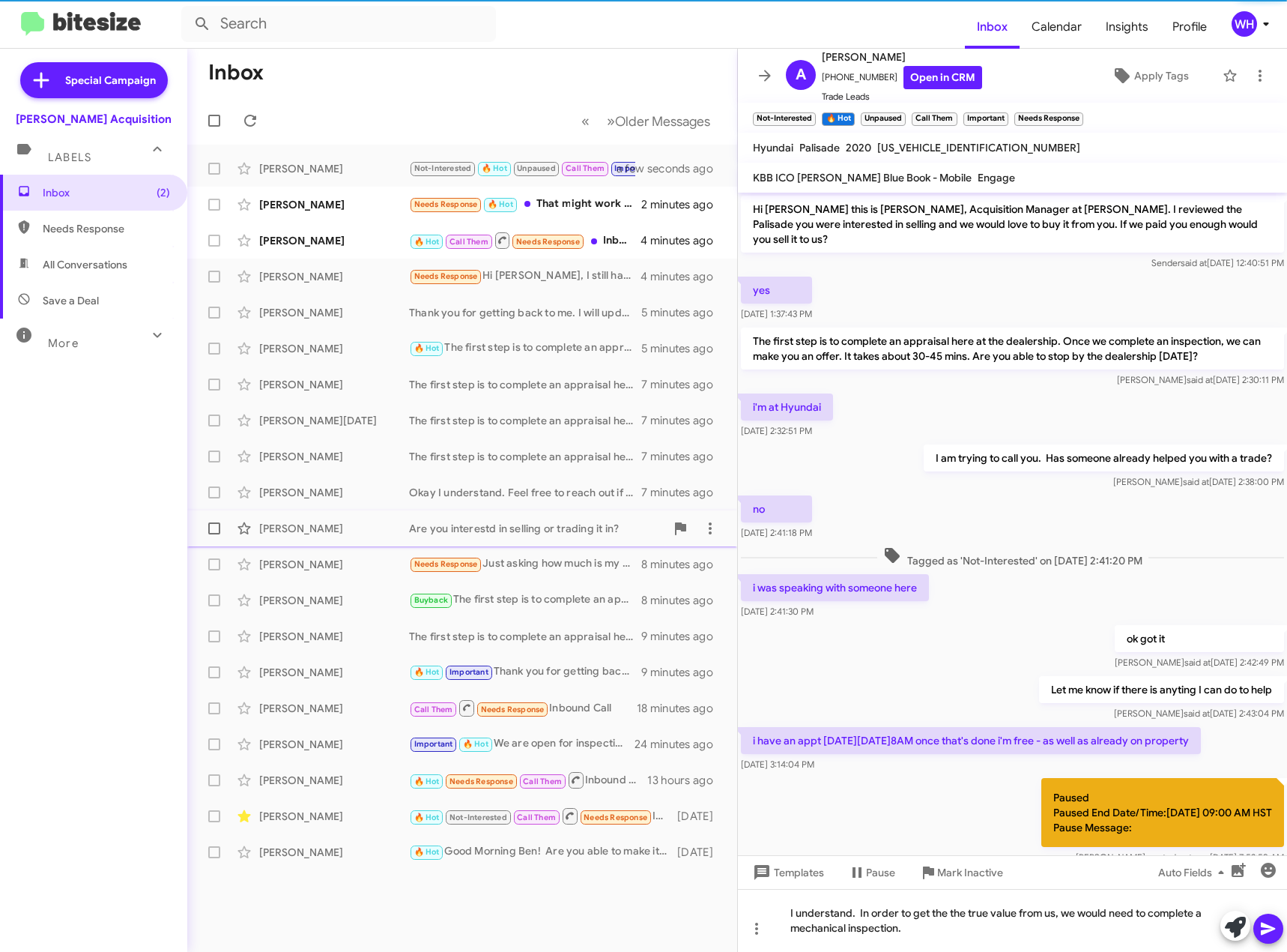
scroll to position [464, 0]
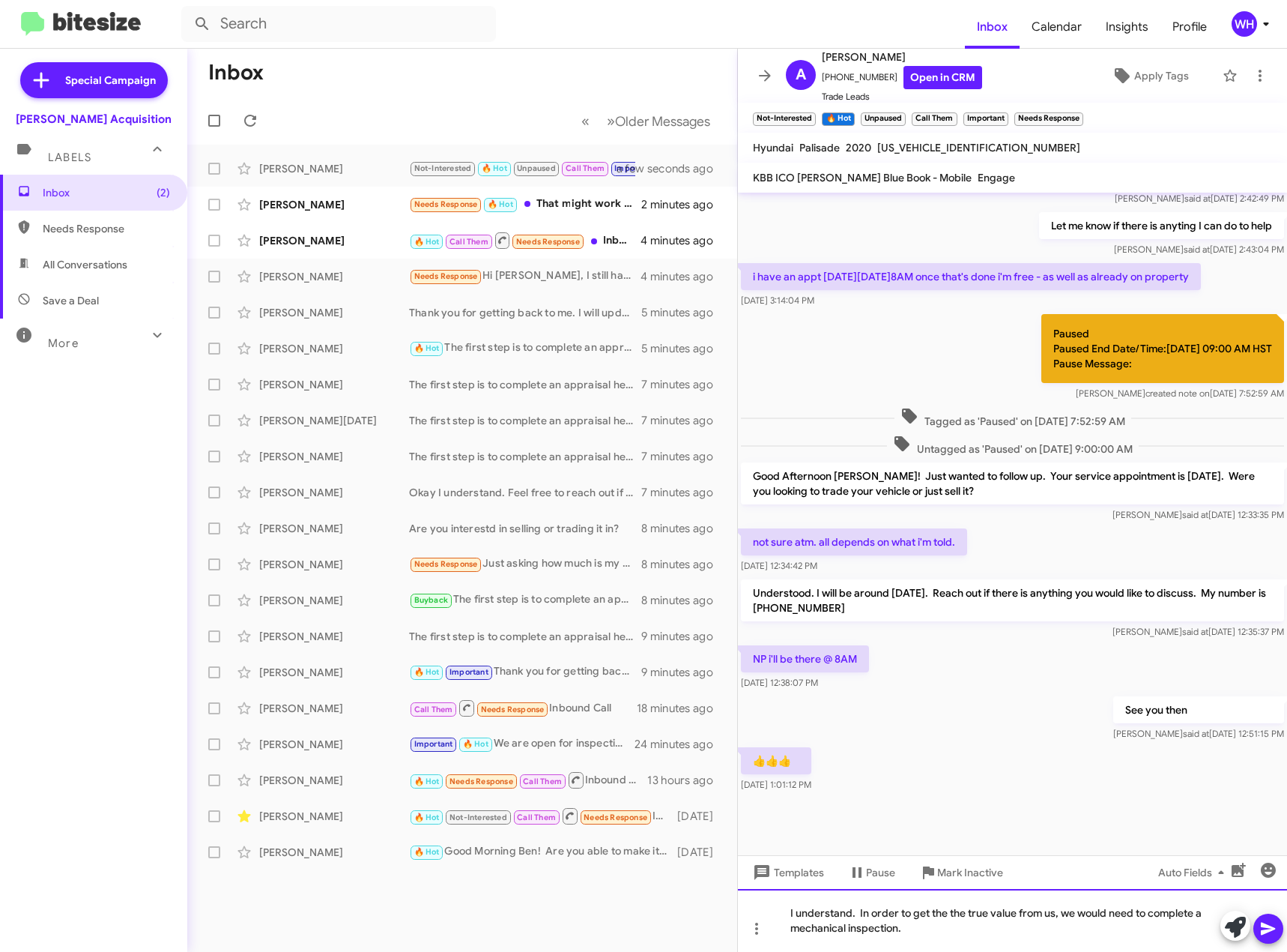
drag, startPoint x: 928, startPoint y: 933, endPoint x: 716, endPoint y: 908, distance: 213.5
click at [718, 909] on div "Inbox « Previous » Next Older Messages [PERSON_NAME] Not-Interested 🔥 Hot Unpau…" at bounding box center [737, 500] width 1100 height 903
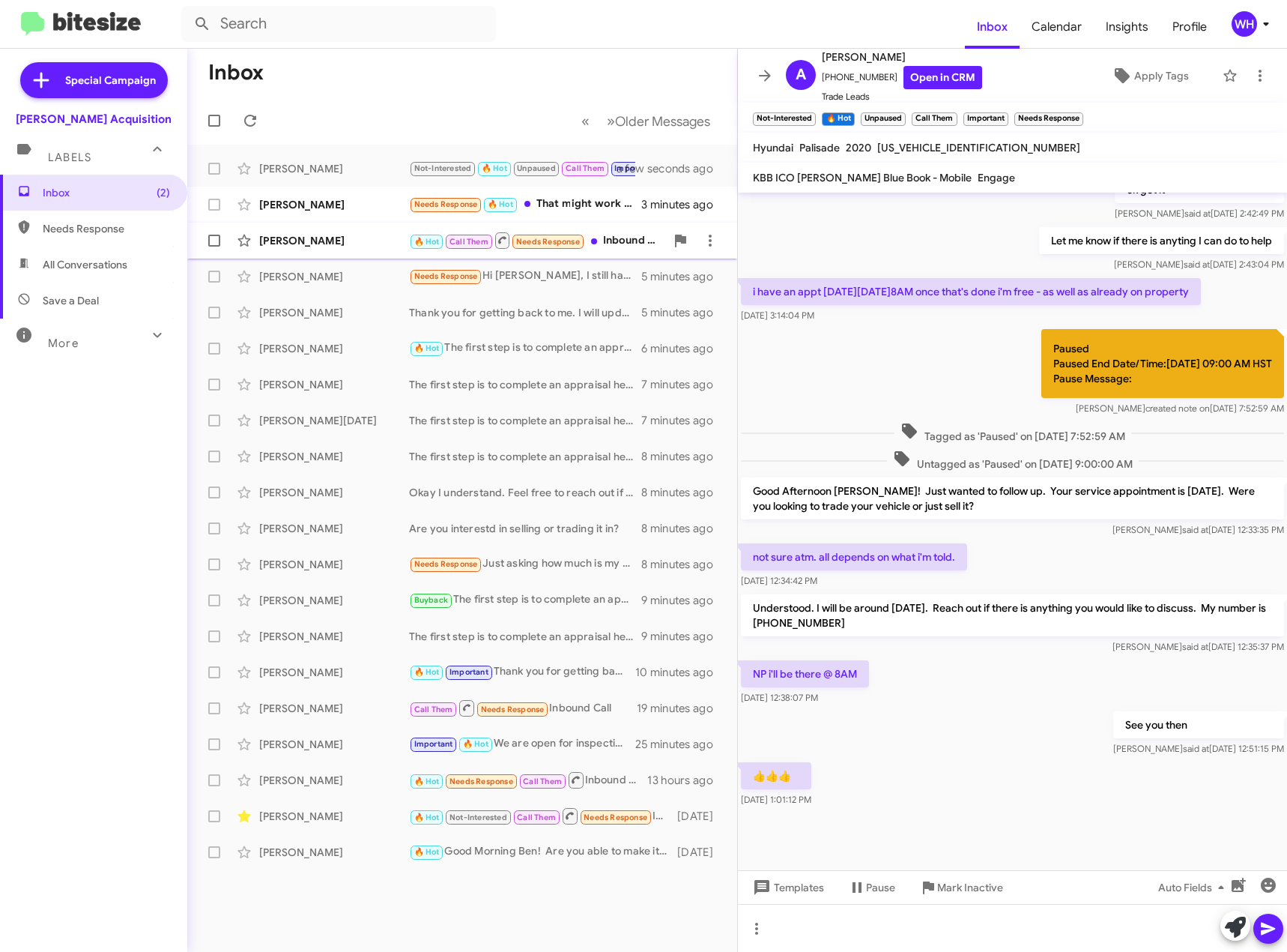
click at [291, 236] on div "[PERSON_NAME]" at bounding box center [334, 240] width 150 height 15
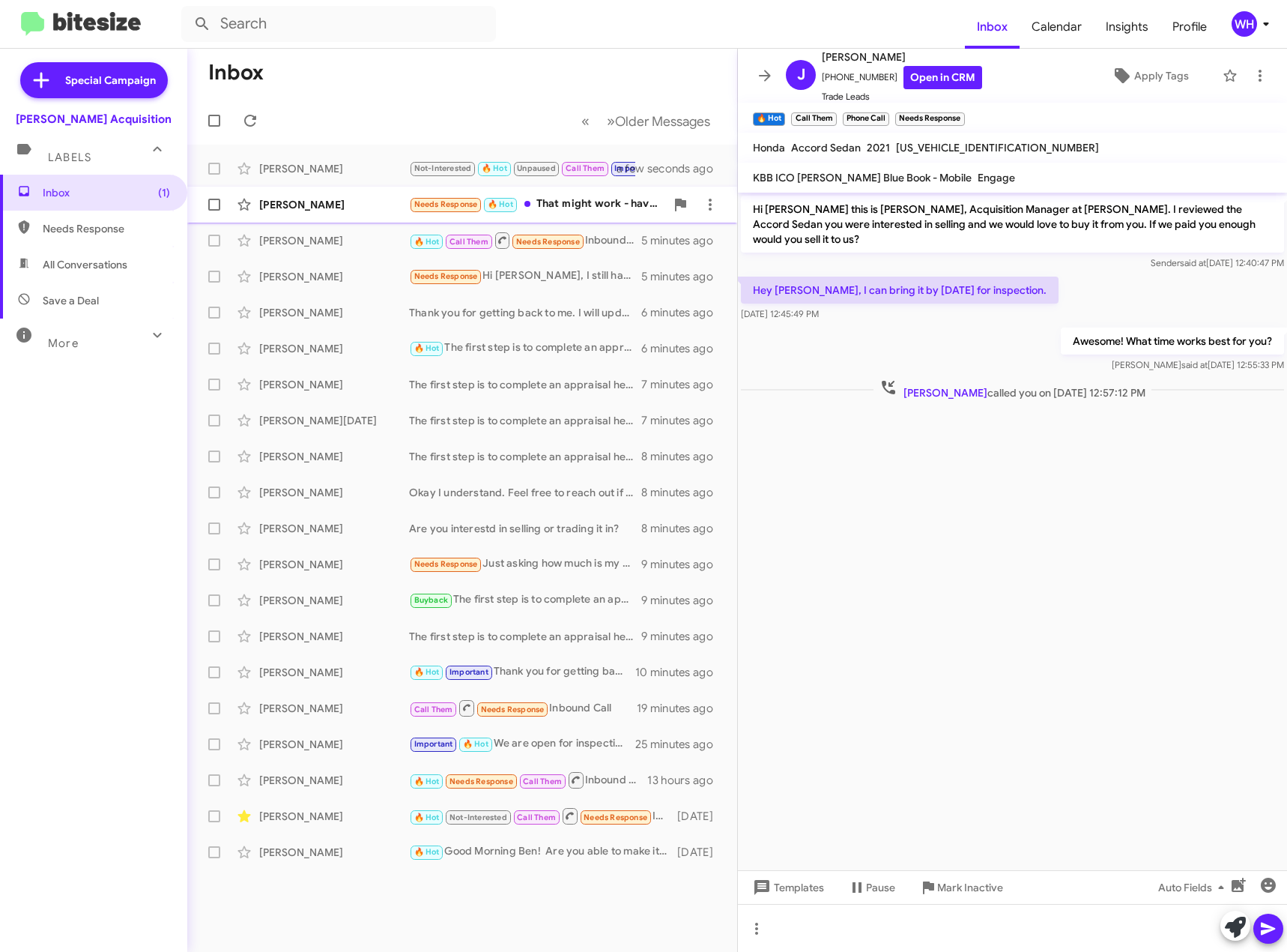
click at [316, 211] on div "[PERSON_NAME]" at bounding box center [334, 204] width 150 height 15
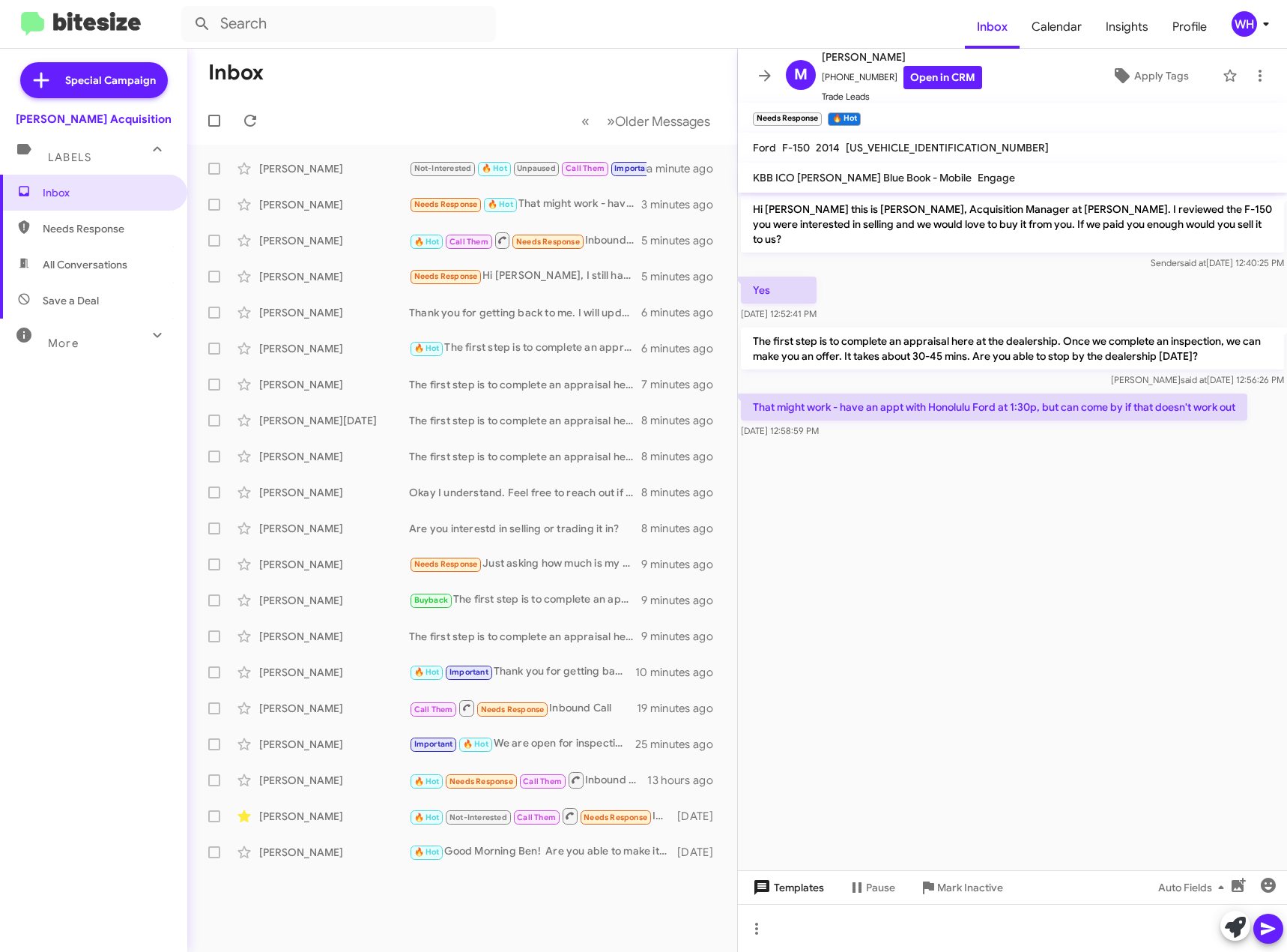
click at [774, 889] on span "Templates" at bounding box center [787, 888] width 74 height 27
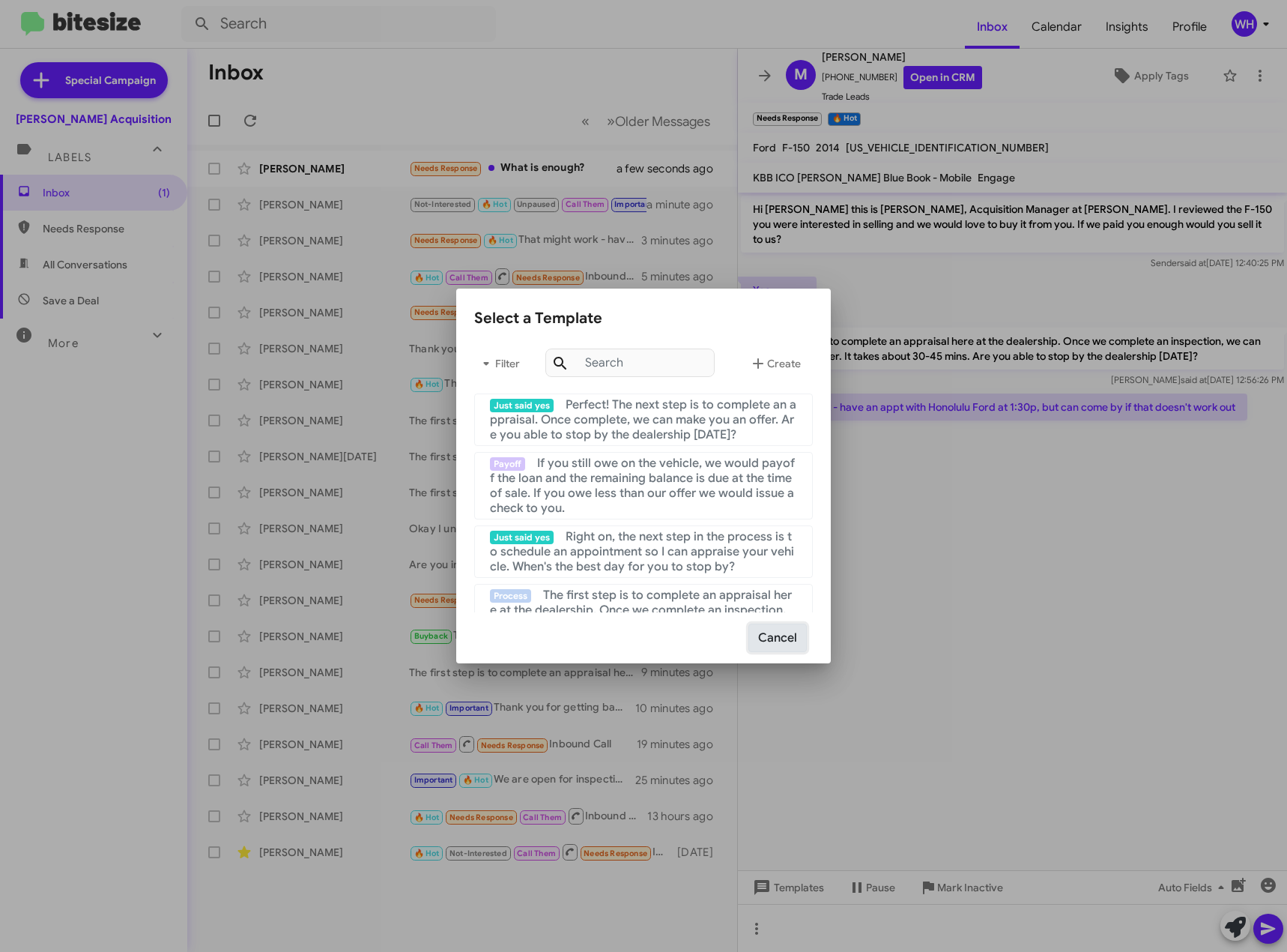
click at [789, 636] on button "Cancel" at bounding box center [778, 638] width 58 height 28
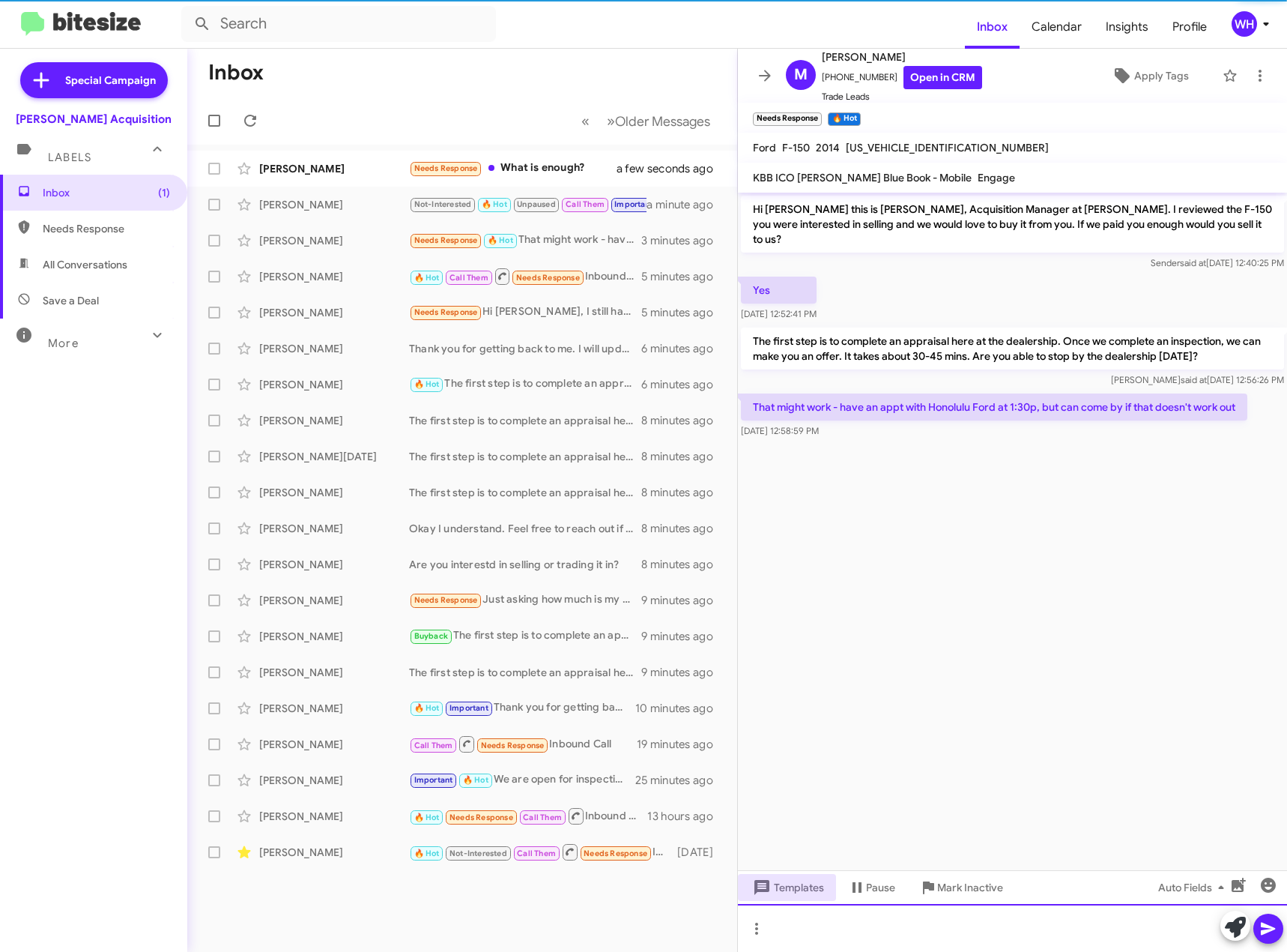
click at [834, 933] on div at bounding box center [1013, 928] width 550 height 48
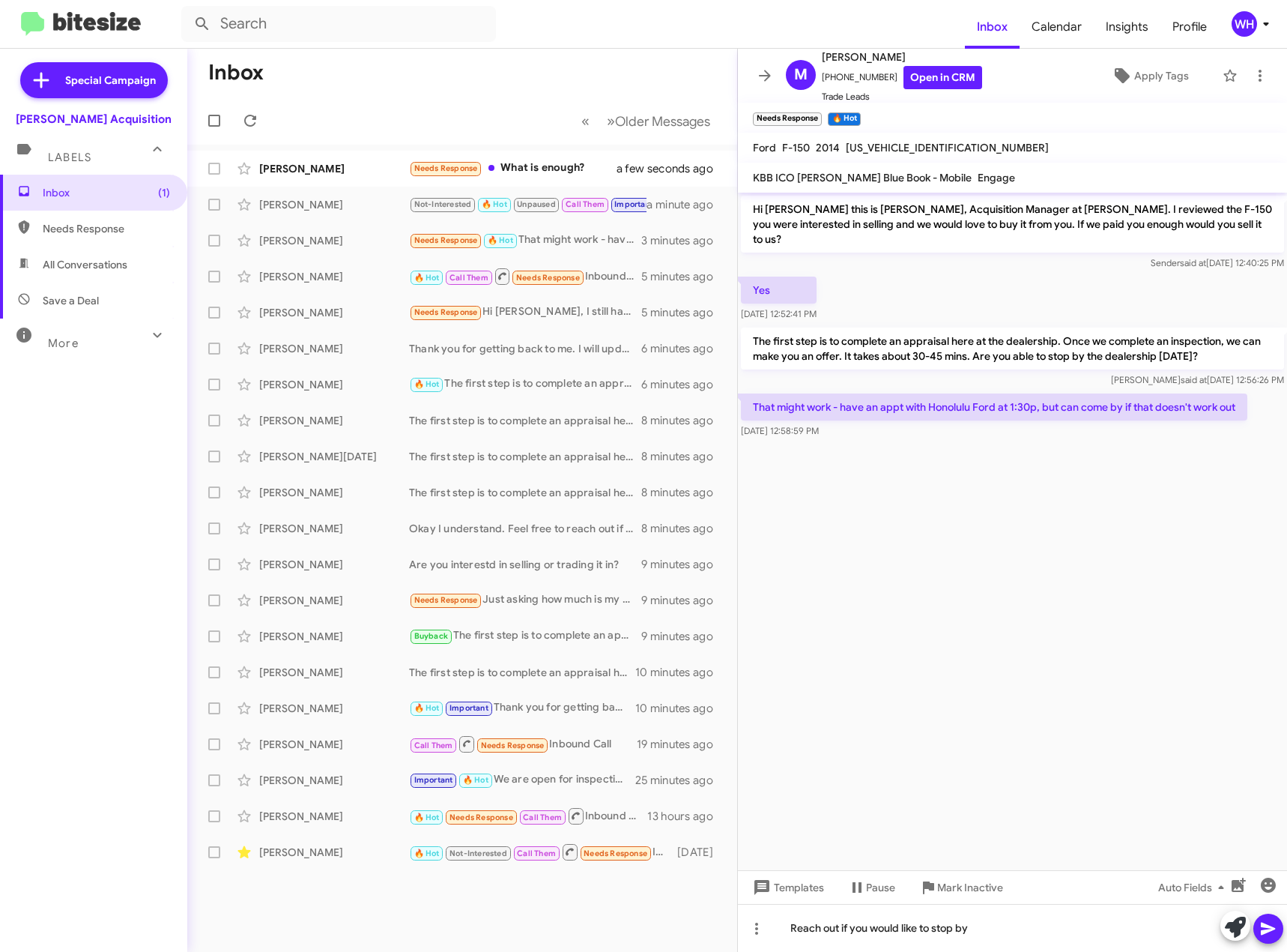
click at [1279, 929] on button at bounding box center [1268, 929] width 30 height 30
click at [304, 176] on div "[PERSON_NAME]" at bounding box center [334, 169] width 150 height 15
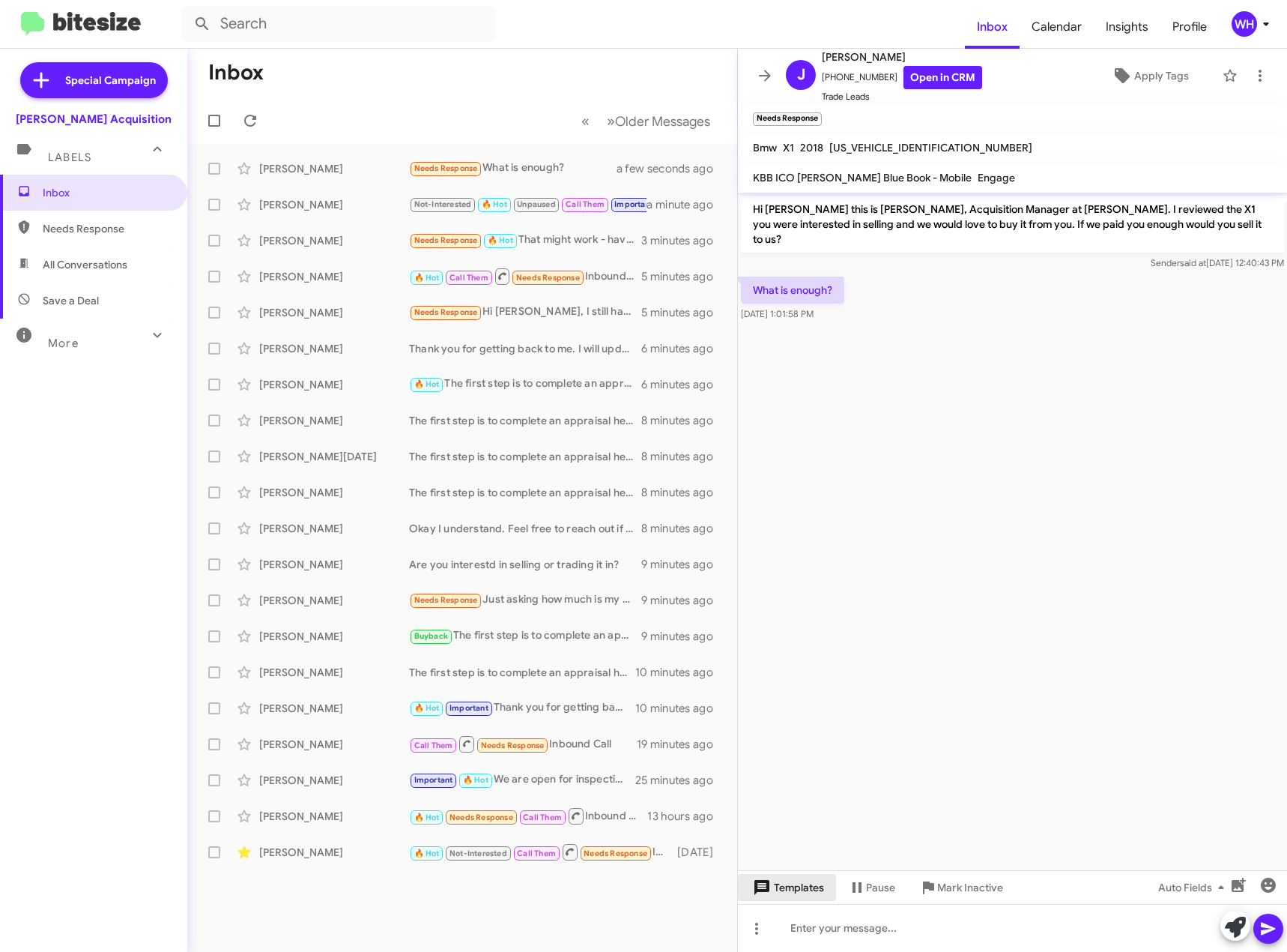
click at [799, 884] on span "Templates" at bounding box center [787, 888] width 74 height 27
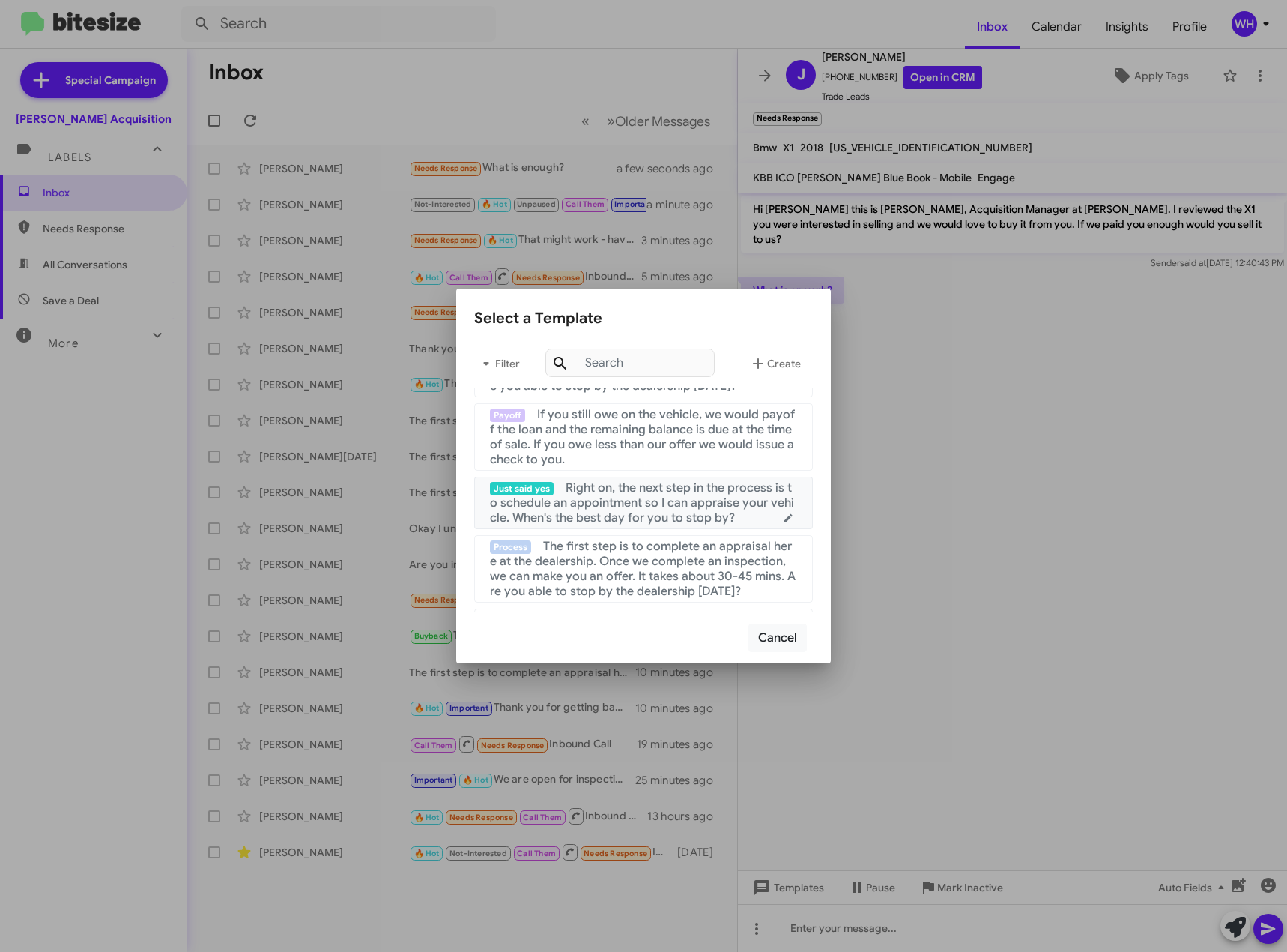
scroll to position [75, 0]
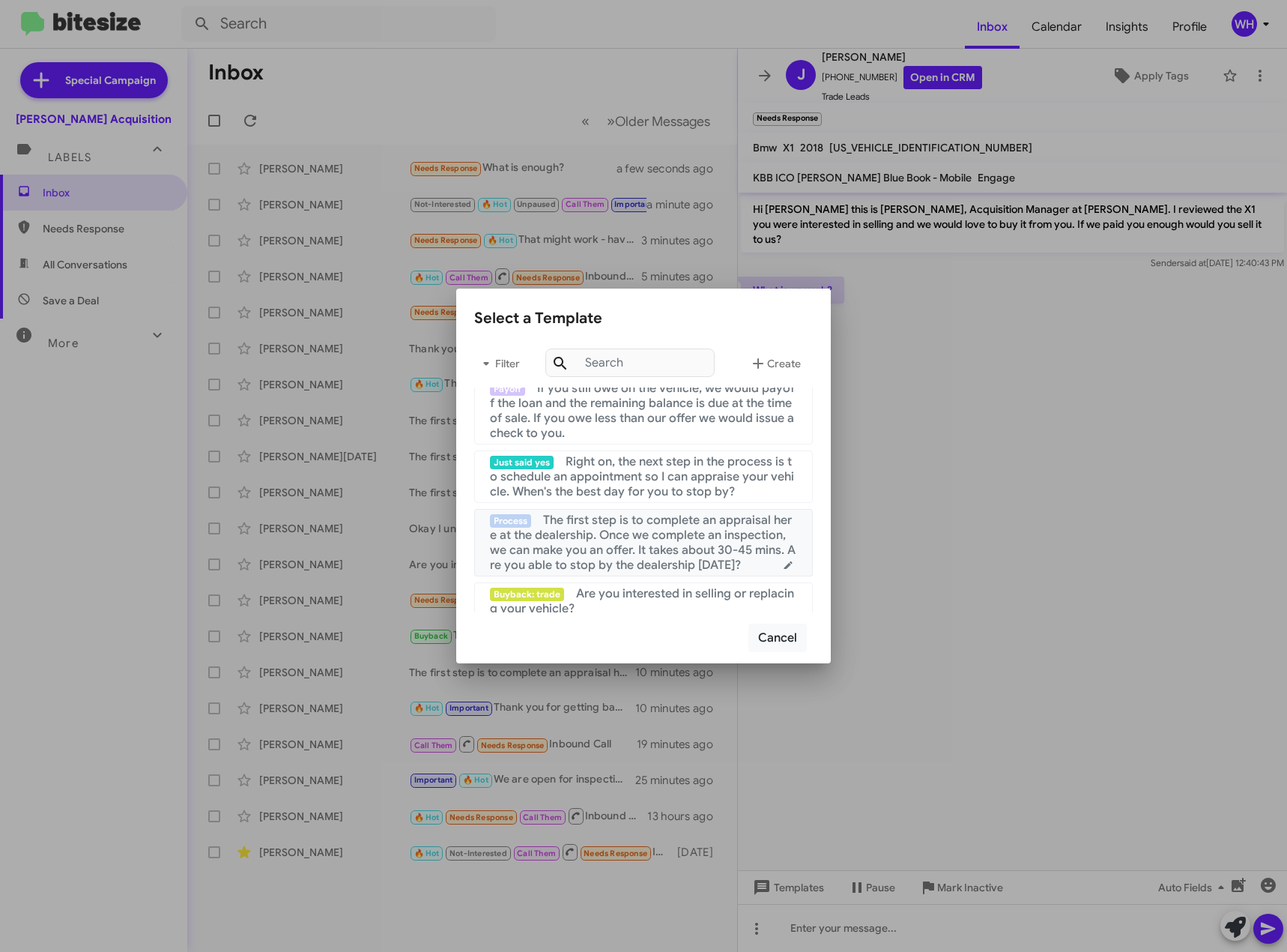
click at [650, 528] on span "The first step is to complete an appraisal here at the dealership. Once we comp…" at bounding box center [643, 543] width 306 height 60
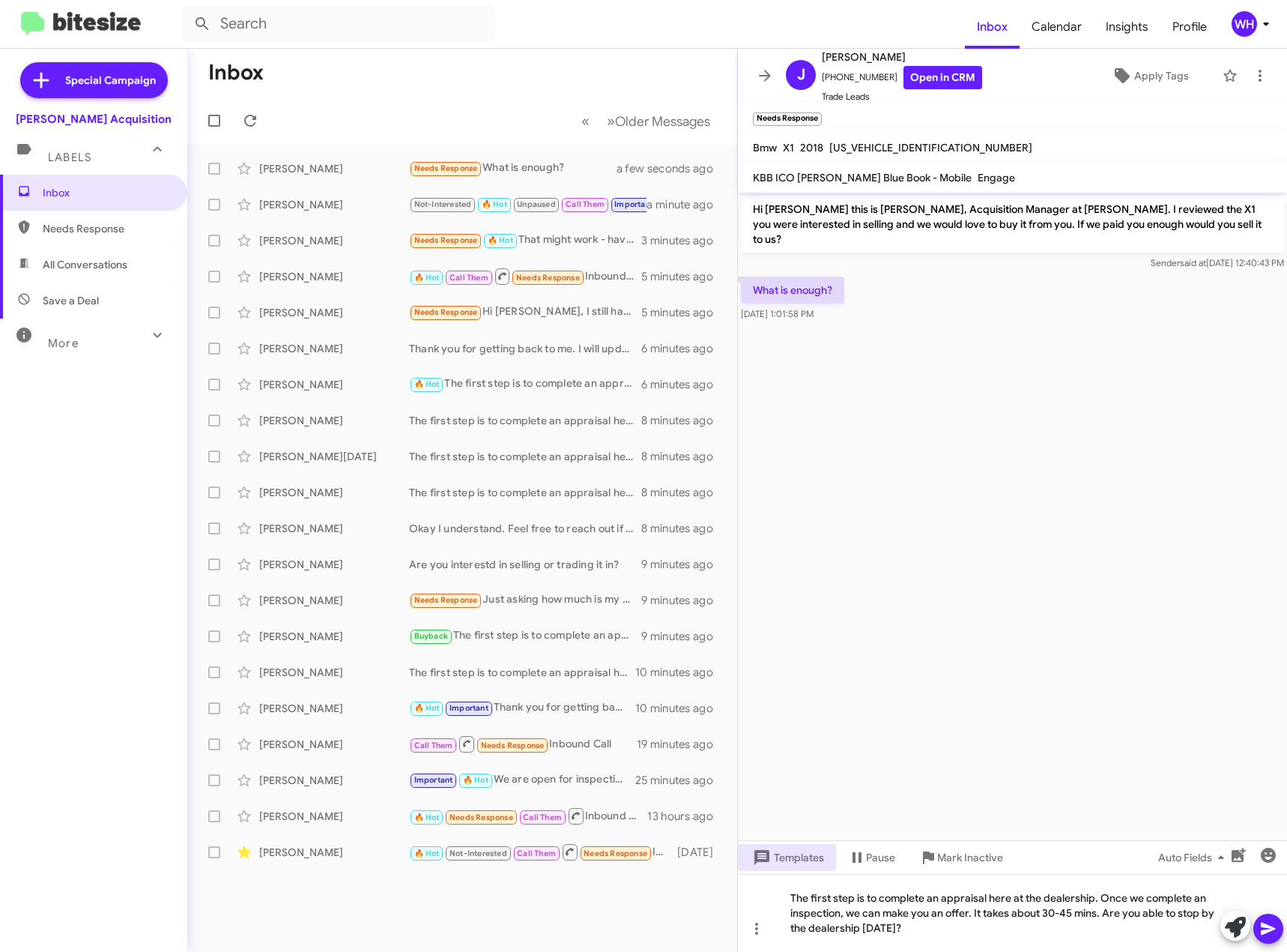
click at [1269, 928] on icon at bounding box center [1268, 929] width 14 height 12
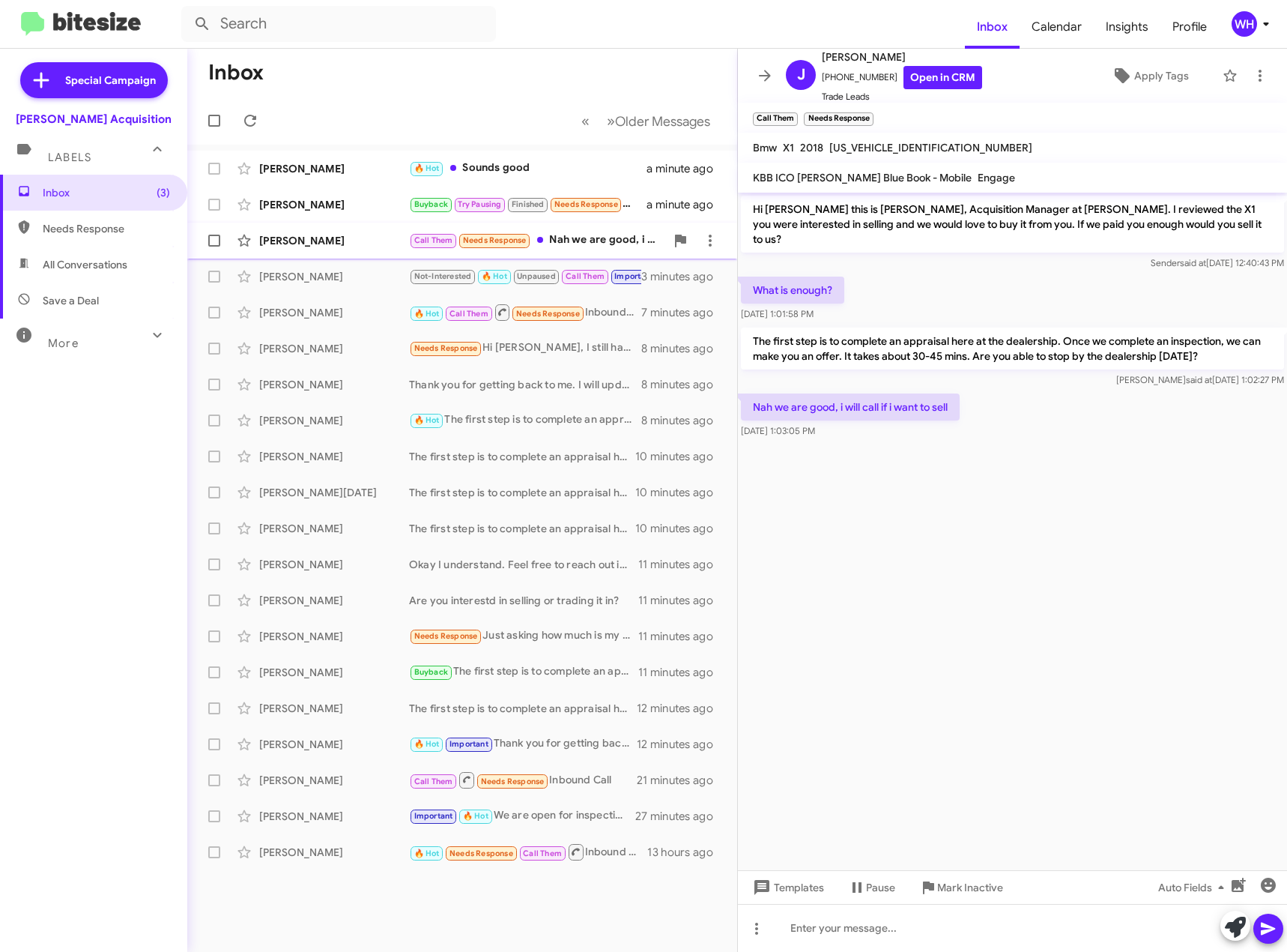
click at [297, 243] on div "[PERSON_NAME]" at bounding box center [334, 240] width 150 height 15
click at [797, 900] on span "Templates" at bounding box center [787, 888] width 74 height 27
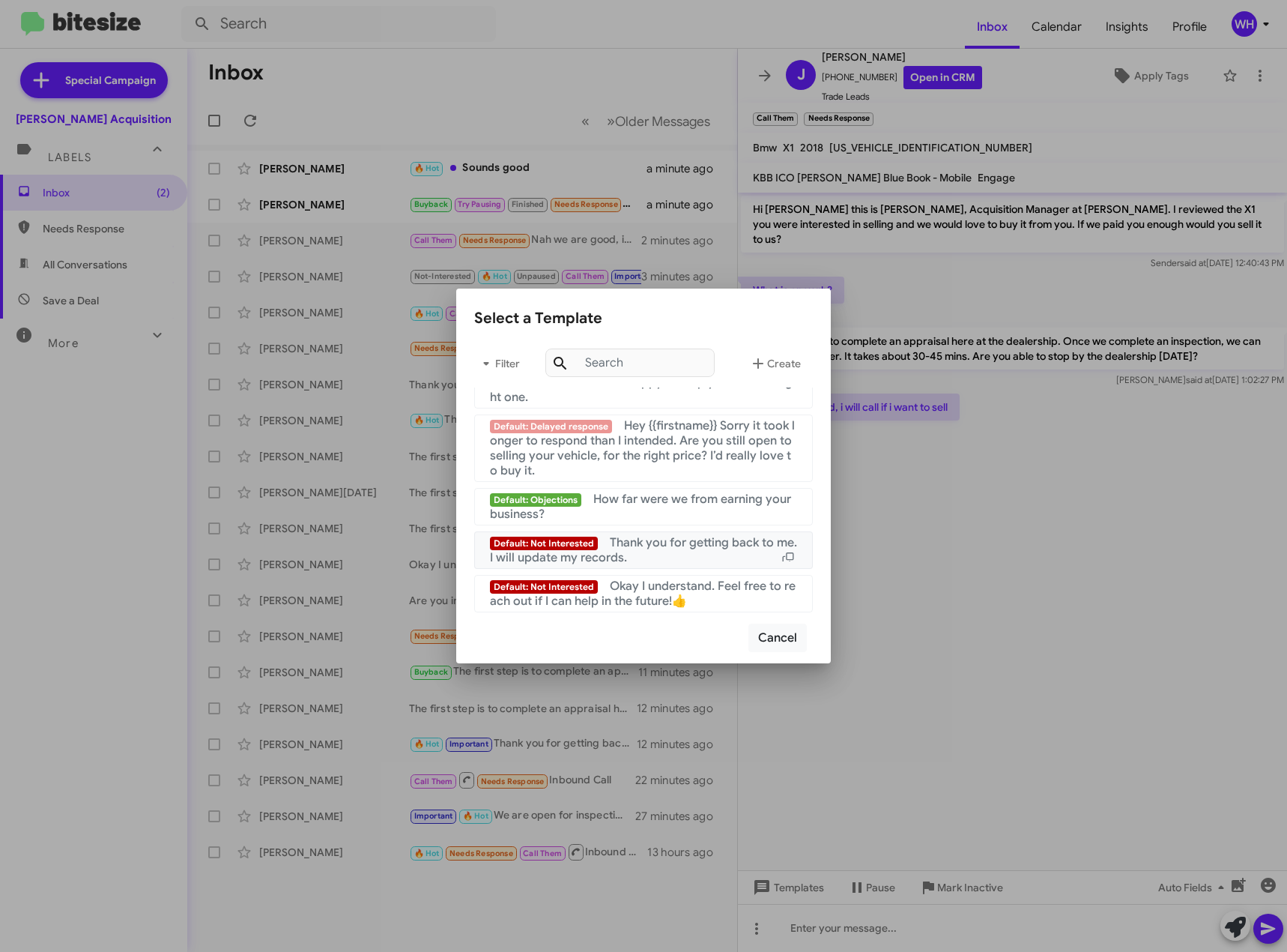
scroll to position [1445, 0]
click at [634, 543] on span "Thank you for getting back to me. I will update my records." at bounding box center [644, 551] width 307 height 30
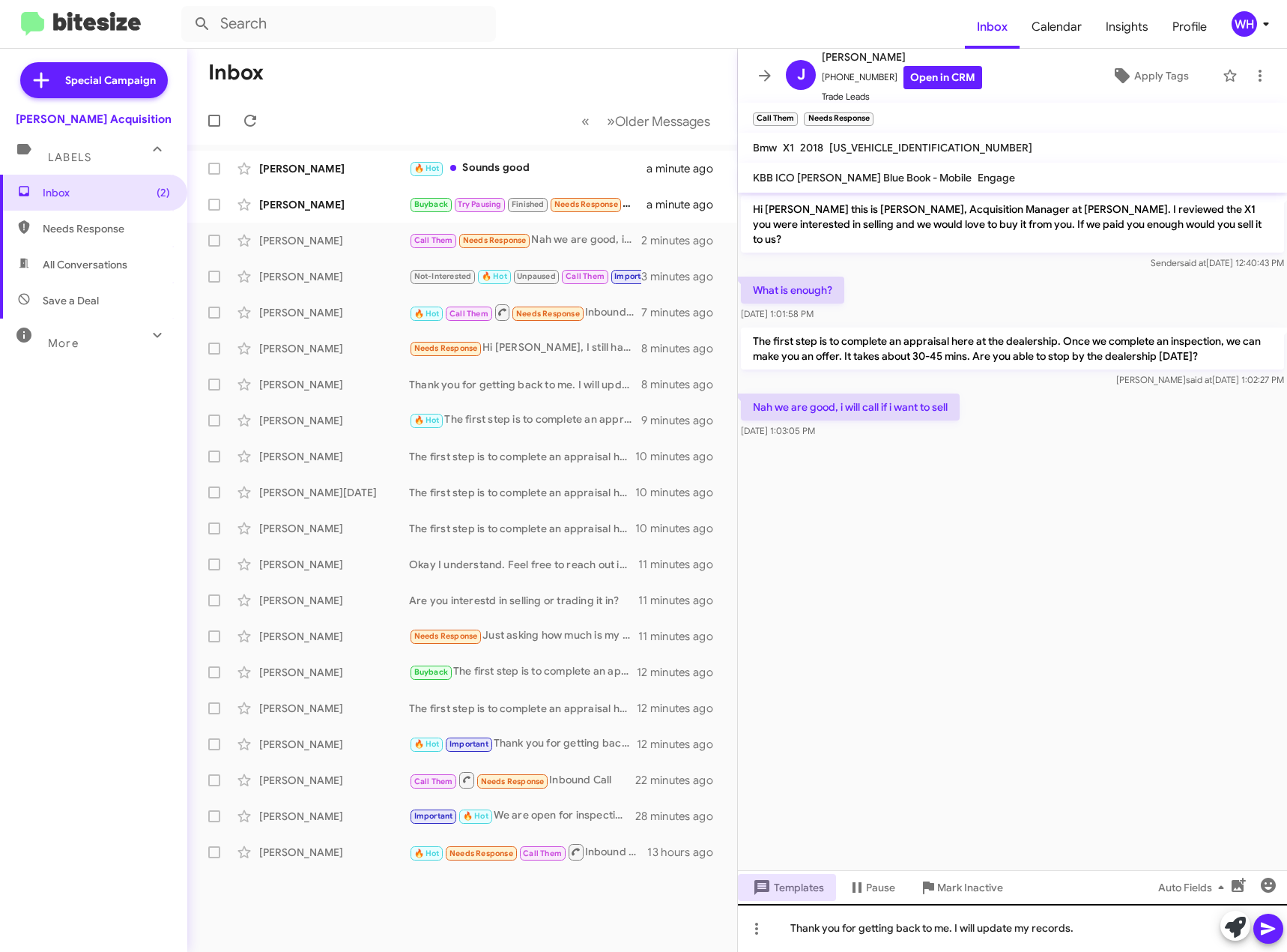
drag, startPoint x: 1268, startPoint y: 924, endPoint x: 1126, endPoint y: 917, distance: 142.2
click at [1268, 924] on icon at bounding box center [1268, 928] width 18 height 18
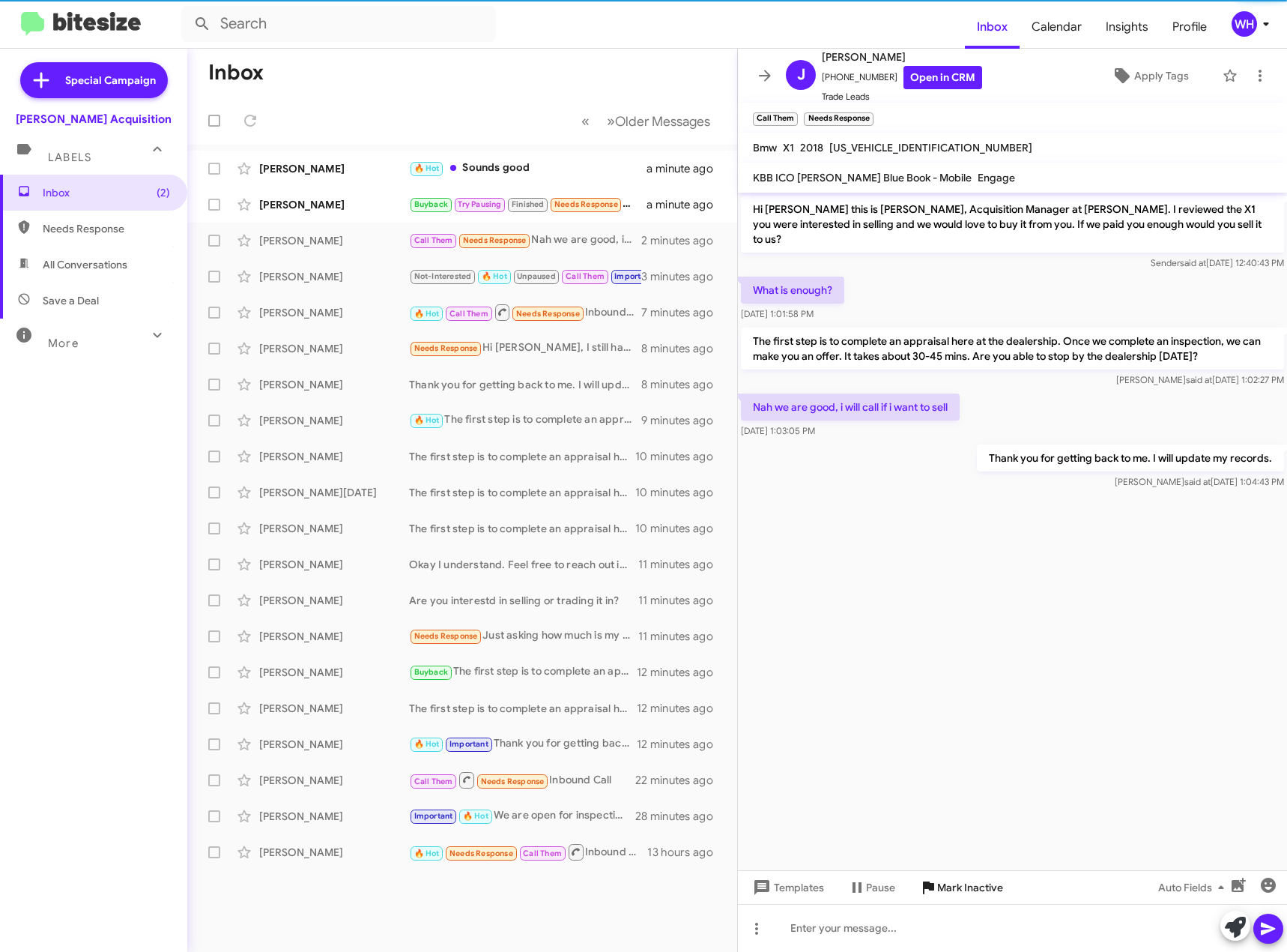
click at [956, 888] on span "Mark Inactive" at bounding box center [970, 888] width 66 height 27
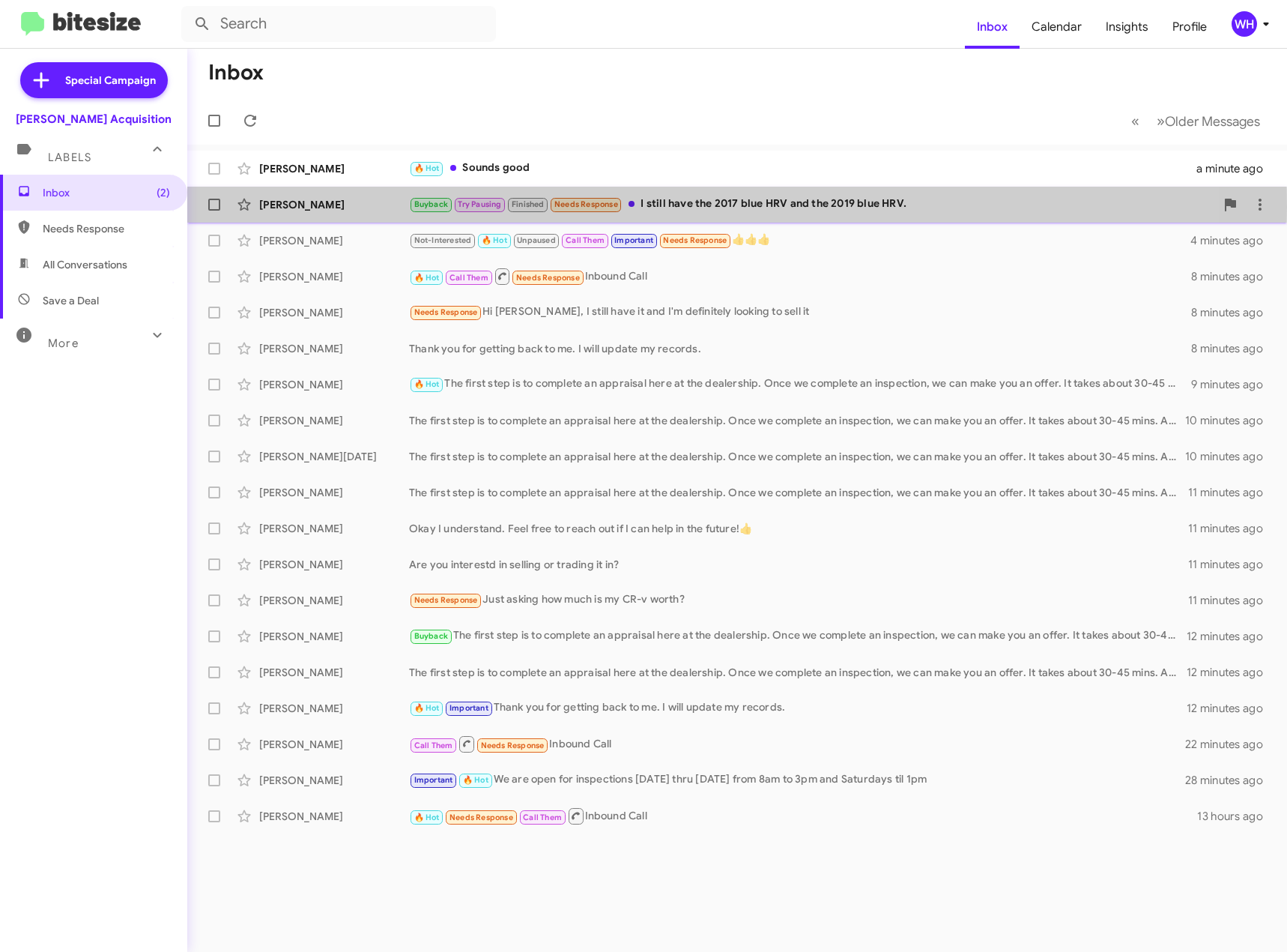
click at [302, 206] on div "[PERSON_NAME]" at bounding box center [334, 204] width 150 height 15
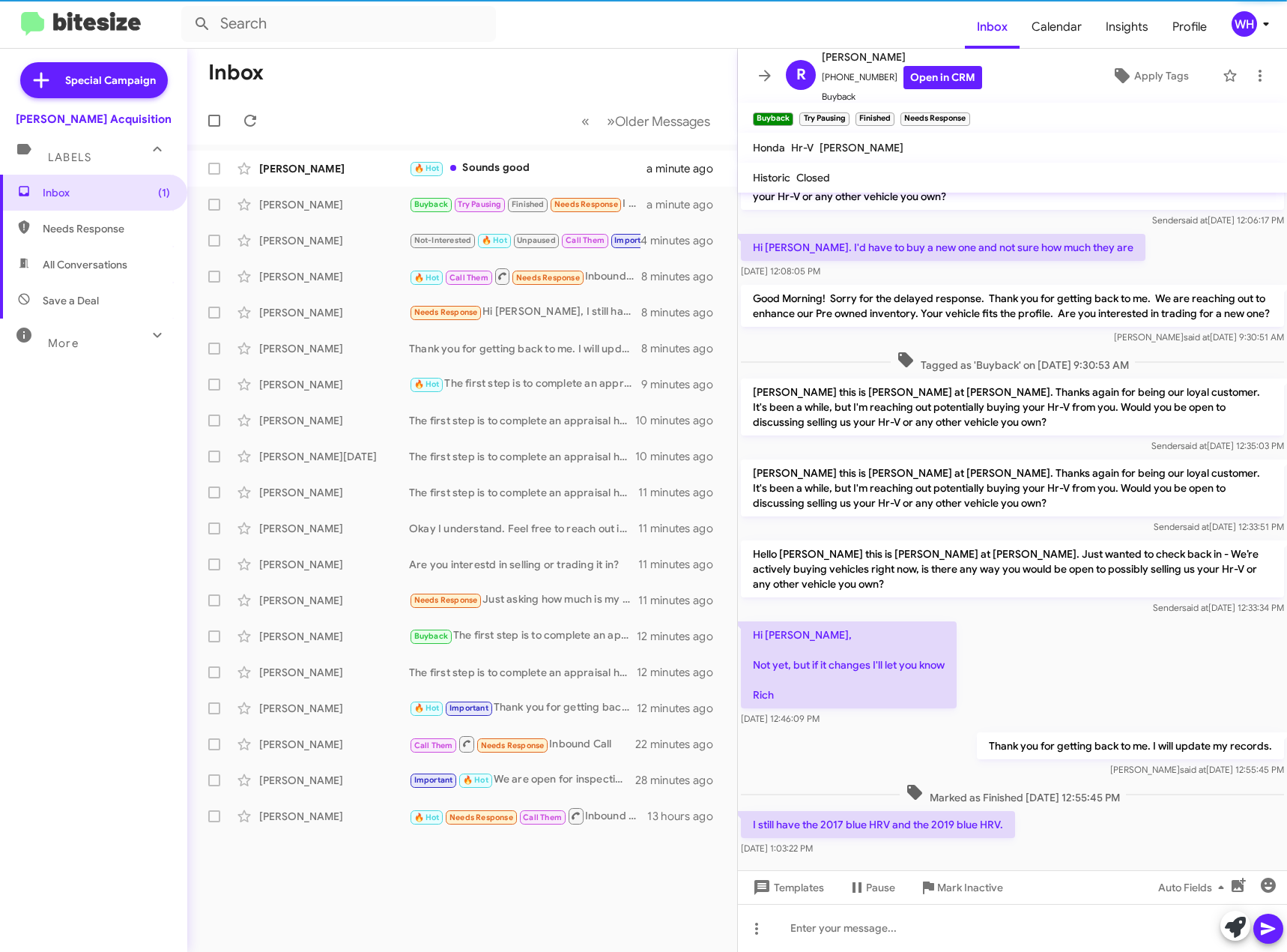
scroll to position [102, 0]
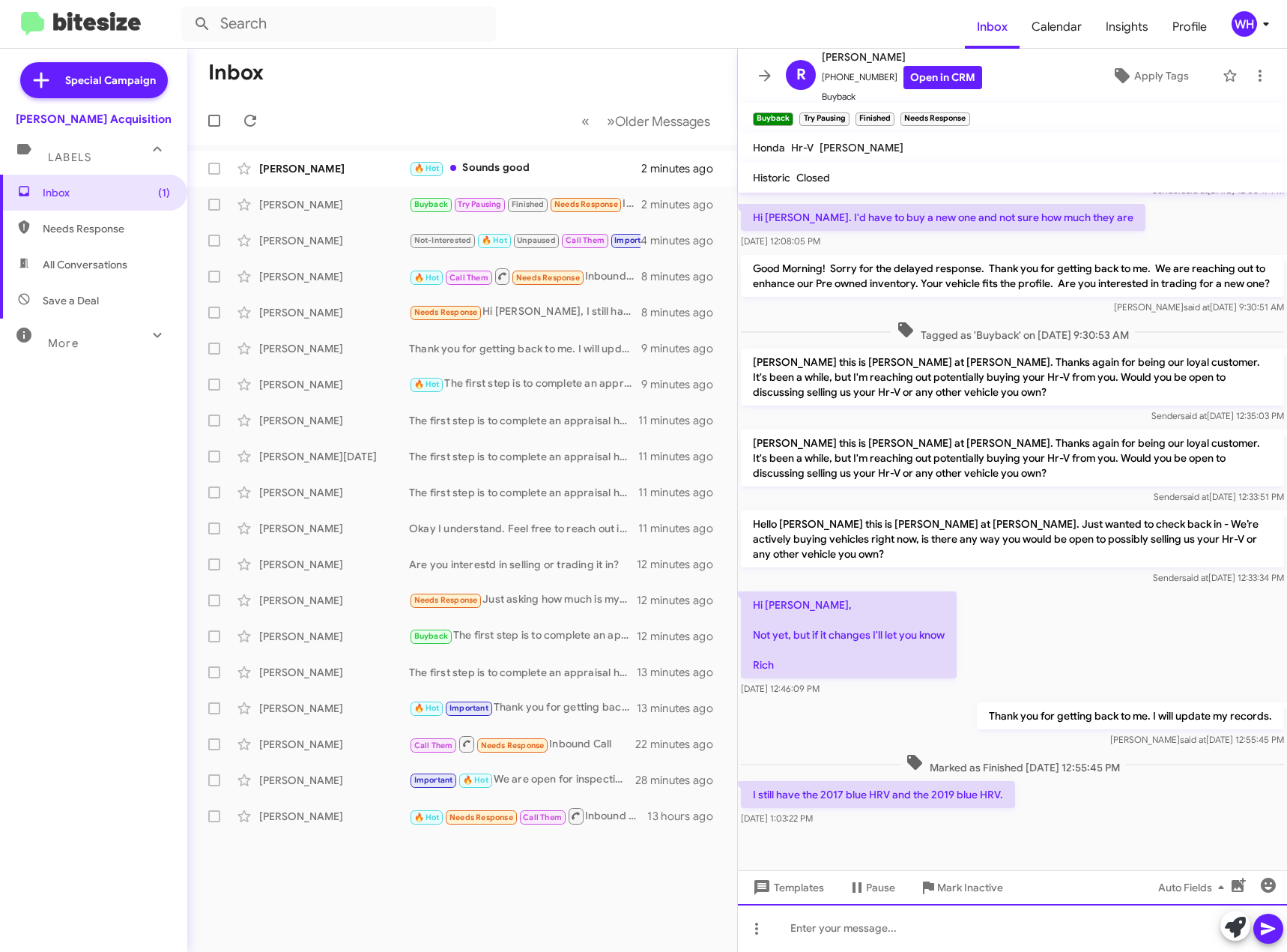
click at [891, 924] on div at bounding box center [1013, 928] width 550 height 48
click at [1269, 931] on icon at bounding box center [1268, 929] width 14 height 12
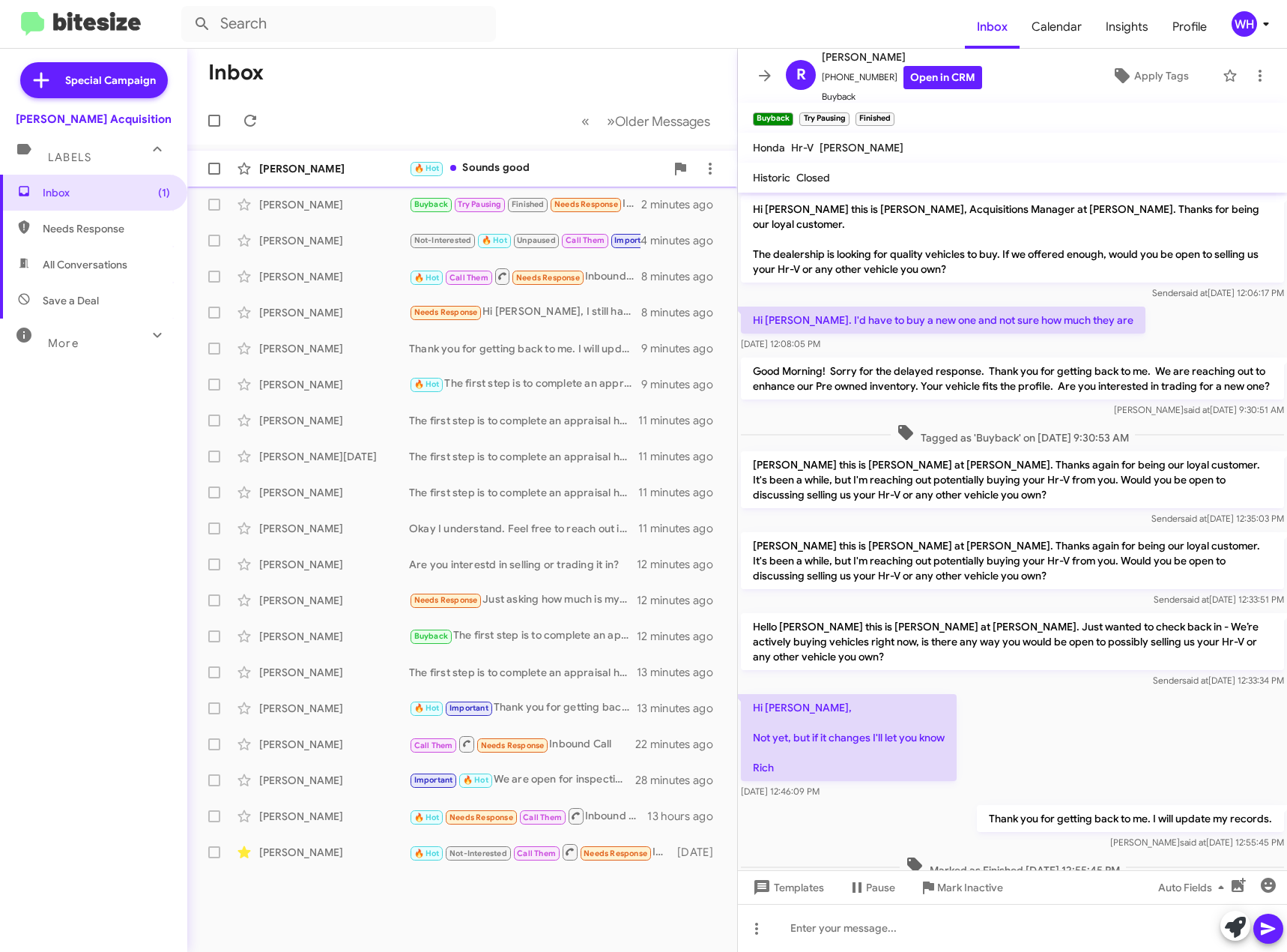
click at [308, 163] on div "[PERSON_NAME]" at bounding box center [334, 169] width 150 height 15
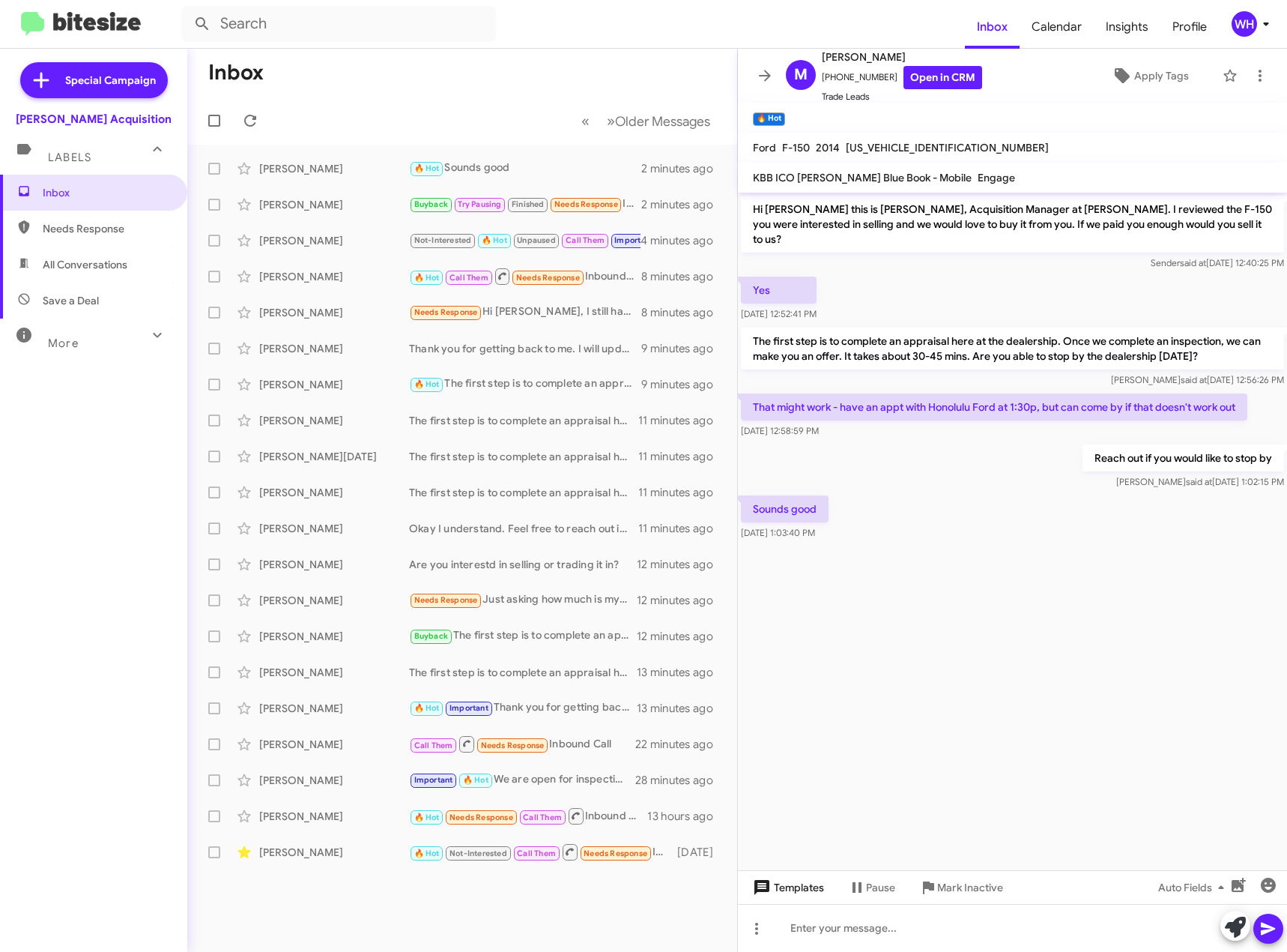
click at [809, 886] on span "Templates" at bounding box center [787, 888] width 74 height 27
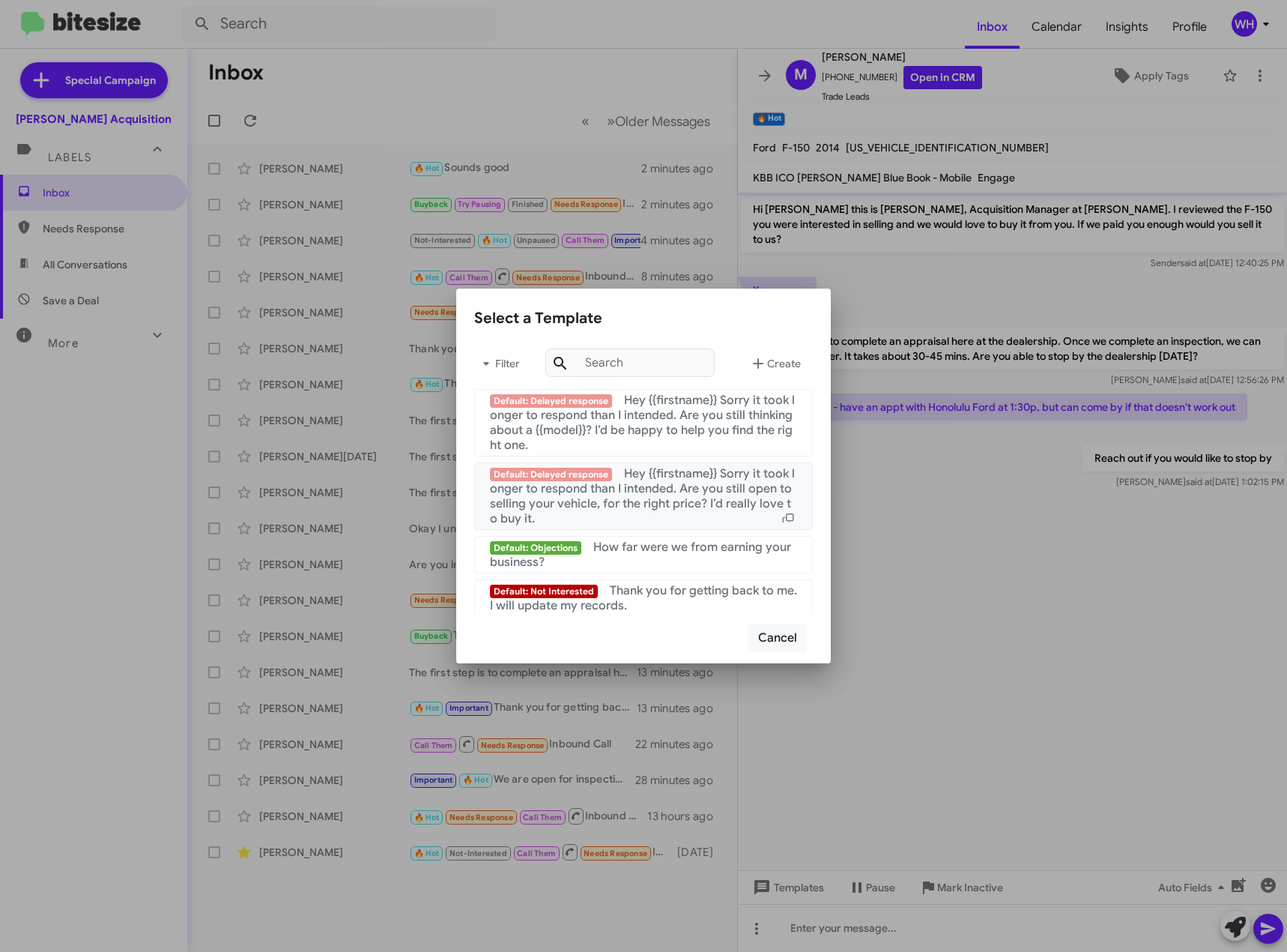
scroll to position [1445, 0]
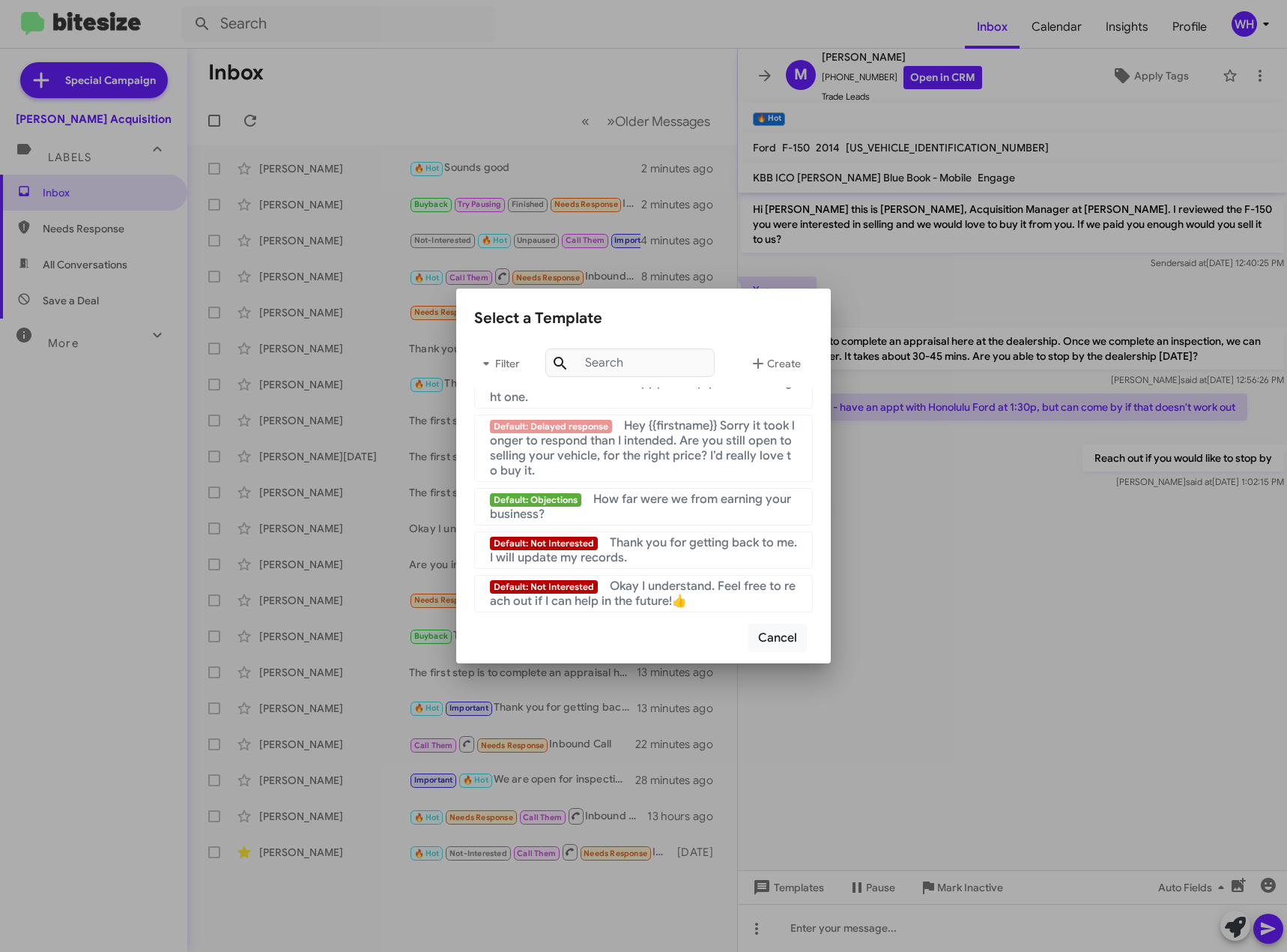
drag, startPoint x: 1080, startPoint y: 543, endPoint x: 1064, endPoint y: 558, distance: 21.9
click at [1081, 545] on div at bounding box center [643, 476] width 1287 height 952
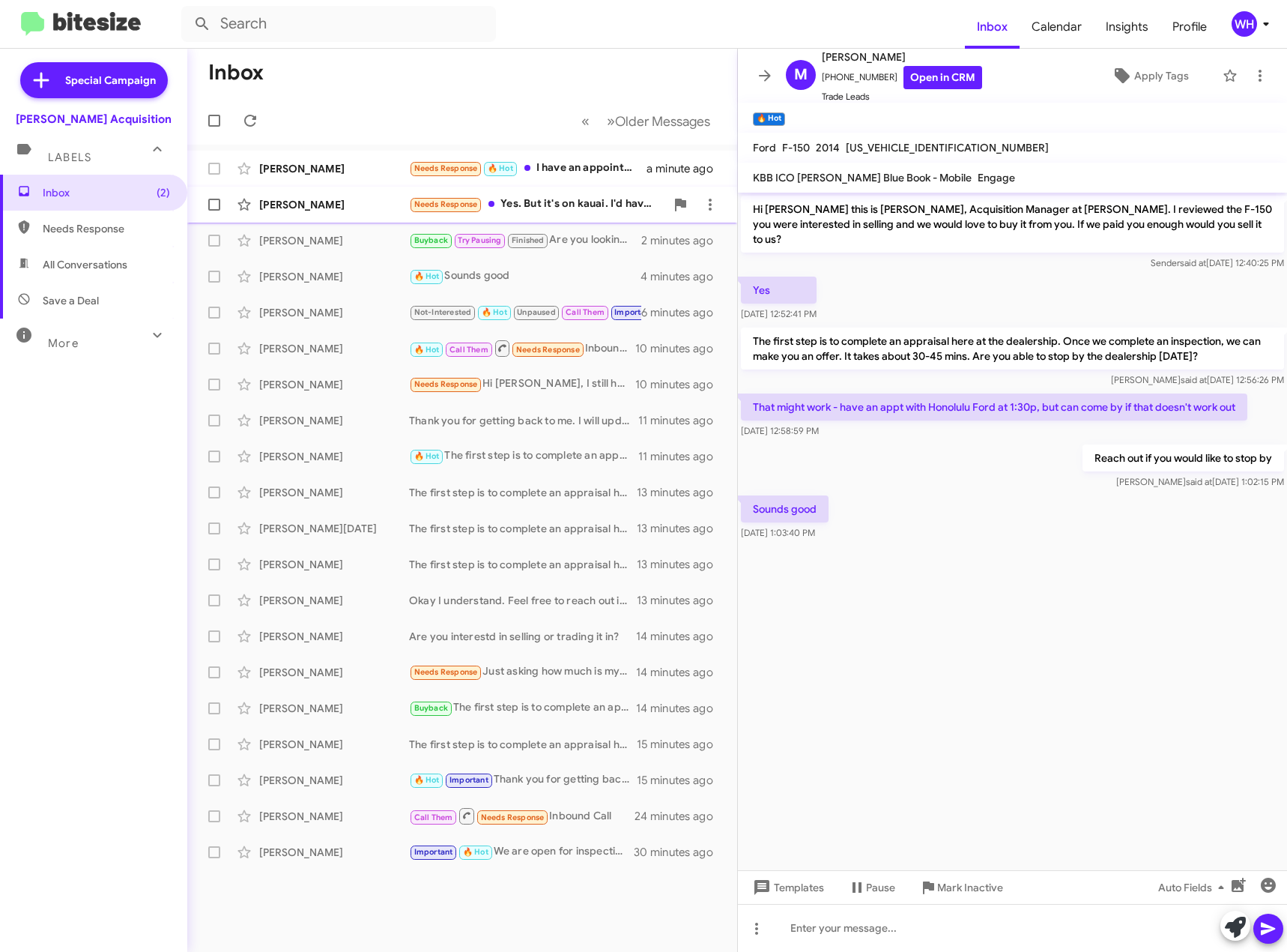
click at [288, 209] on div "[PERSON_NAME]" at bounding box center [334, 204] width 150 height 15
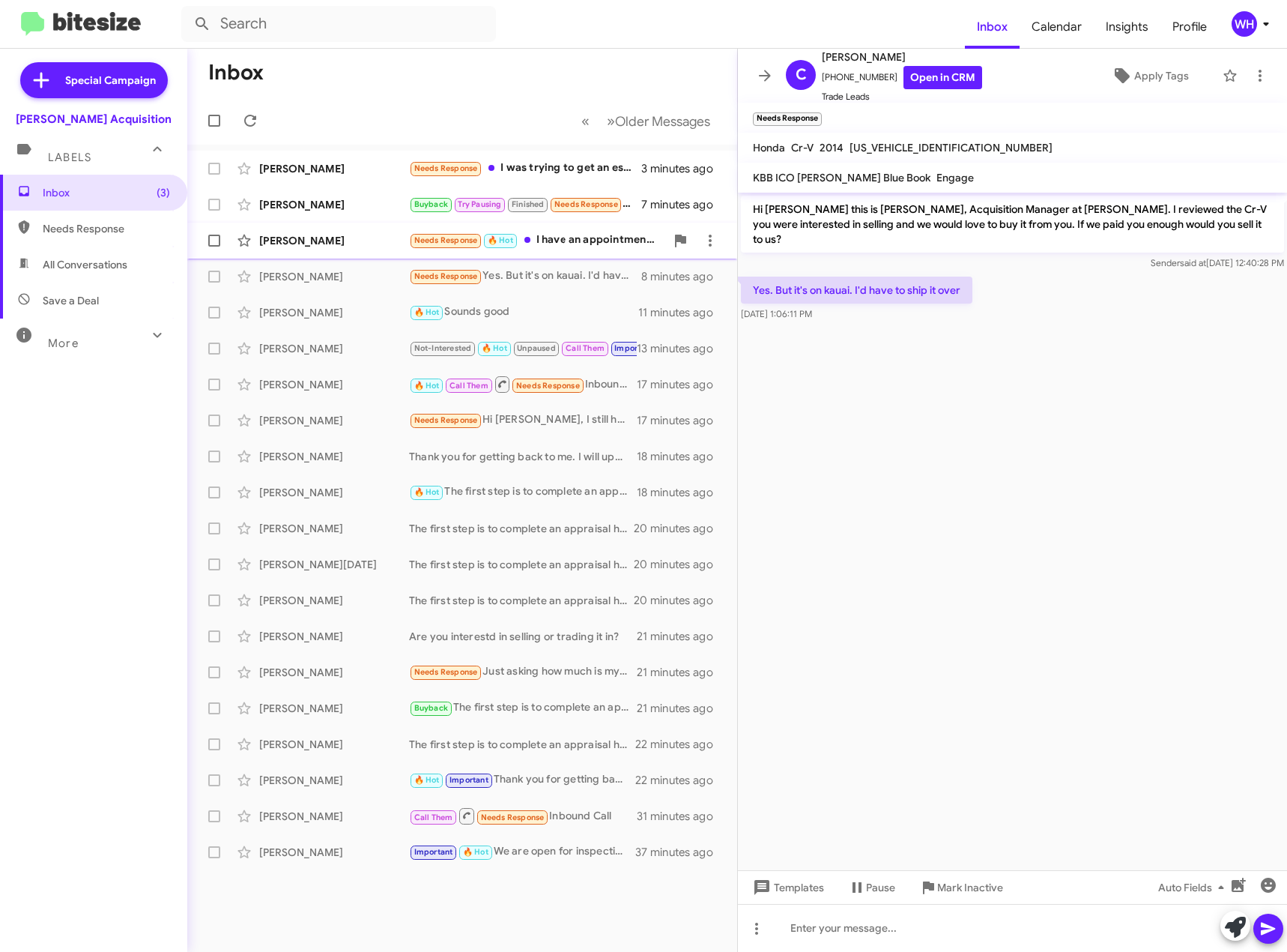
drag, startPoint x: 312, startPoint y: 237, endPoint x: 498, endPoint y: 257, distance: 187.1
click at [313, 237] on div "[PERSON_NAME]" at bounding box center [334, 240] width 150 height 15
click at [333, 215] on div "[PERSON_NAME] Try Pausing Finished Needs Response Not yet. But if we head that …" at bounding box center [462, 205] width 526 height 30
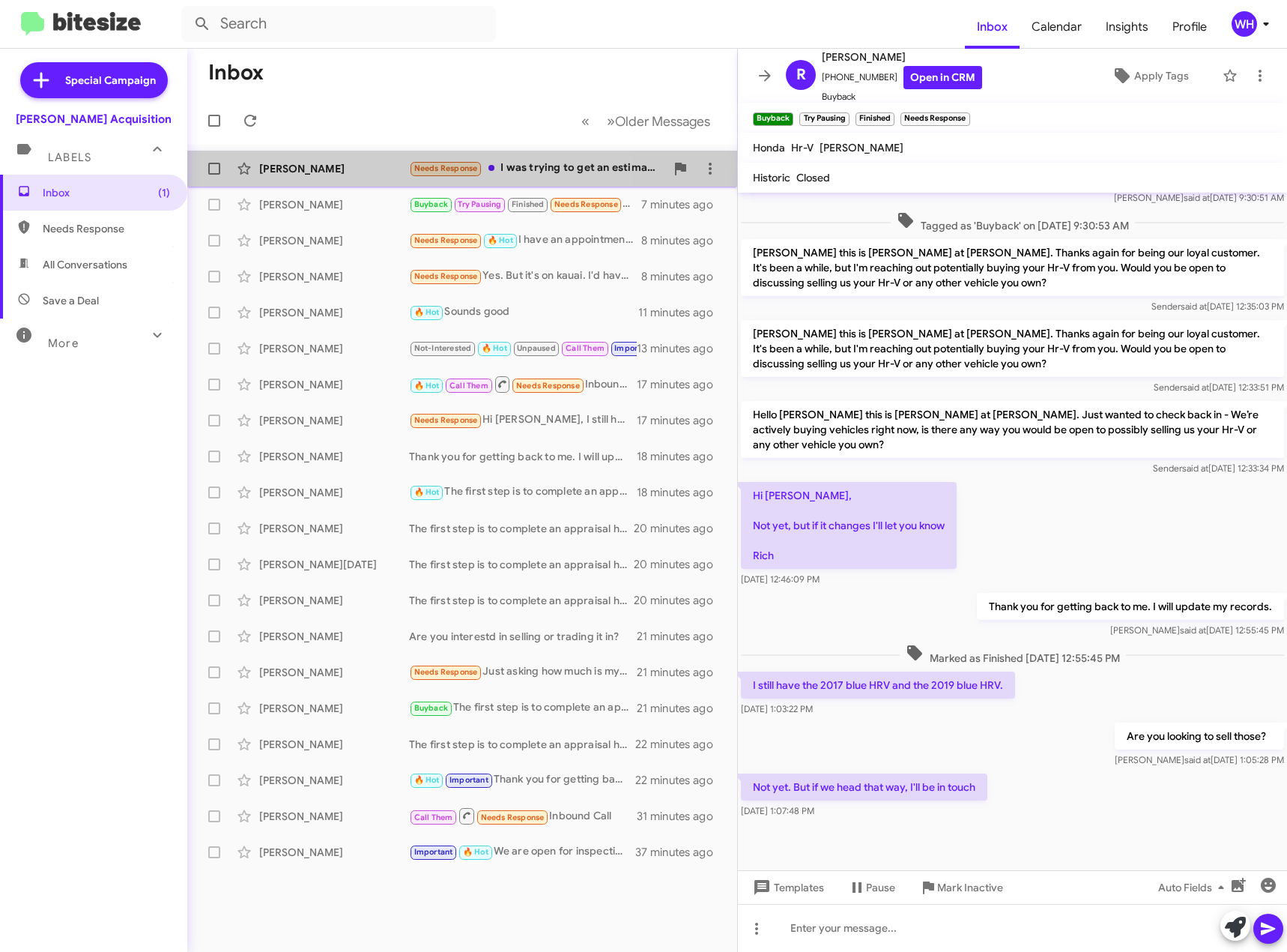
click at [305, 165] on div "[PERSON_NAME]" at bounding box center [334, 169] width 150 height 15
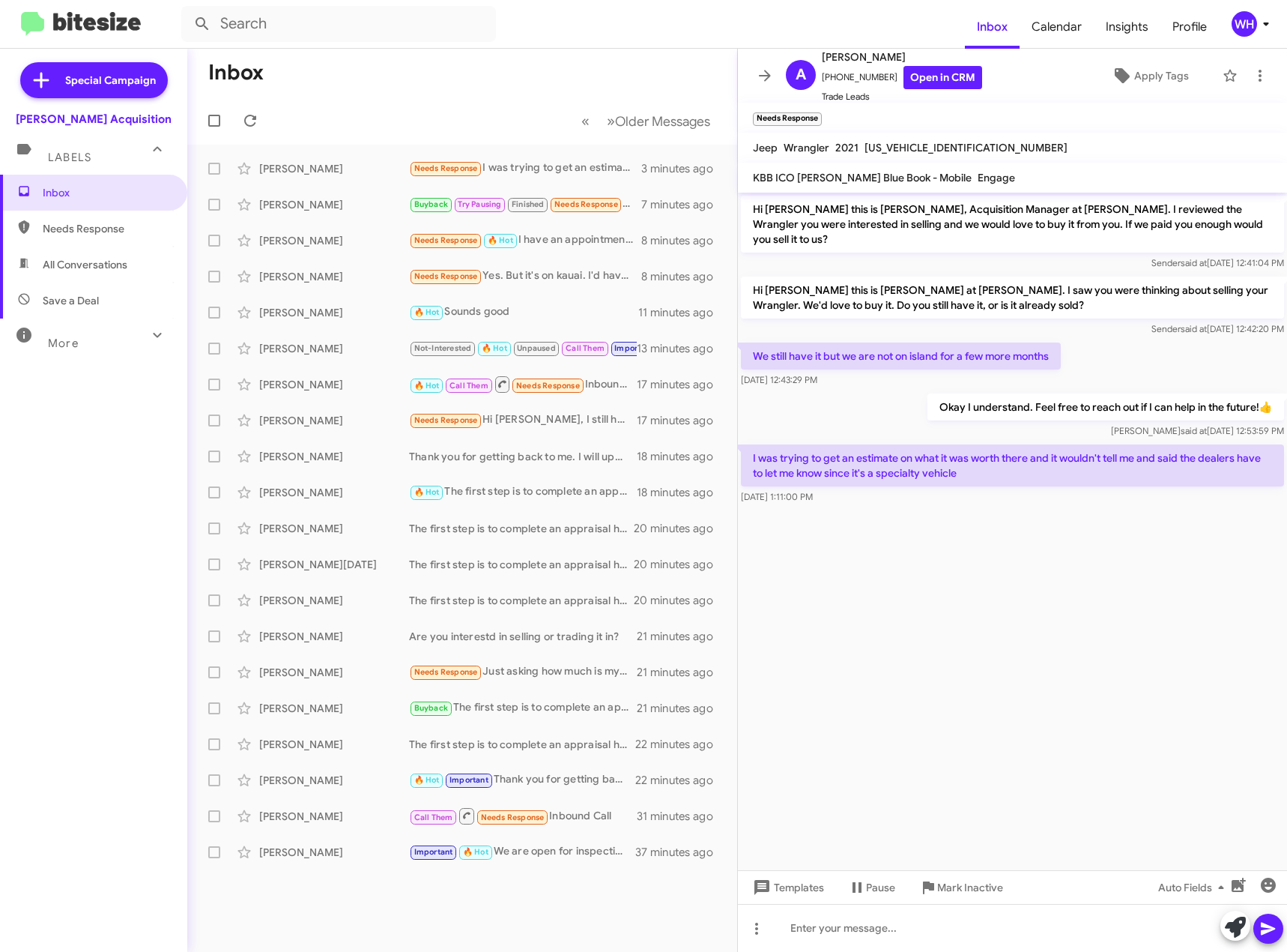
click at [468, 67] on mat-toolbar-row "Inbox" at bounding box center [462, 72] width 550 height 48
click at [470, 71] on mat-toolbar-row "Inbox" at bounding box center [462, 72] width 550 height 48
click at [472, 71] on mat-toolbar-row "Inbox" at bounding box center [462, 72] width 550 height 48
click at [480, 72] on mat-toolbar-row "Inbox" at bounding box center [462, 72] width 550 height 48
click at [485, 73] on mat-toolbar-row "Inbox" at bounding box center [462, 72] width 550 height 48
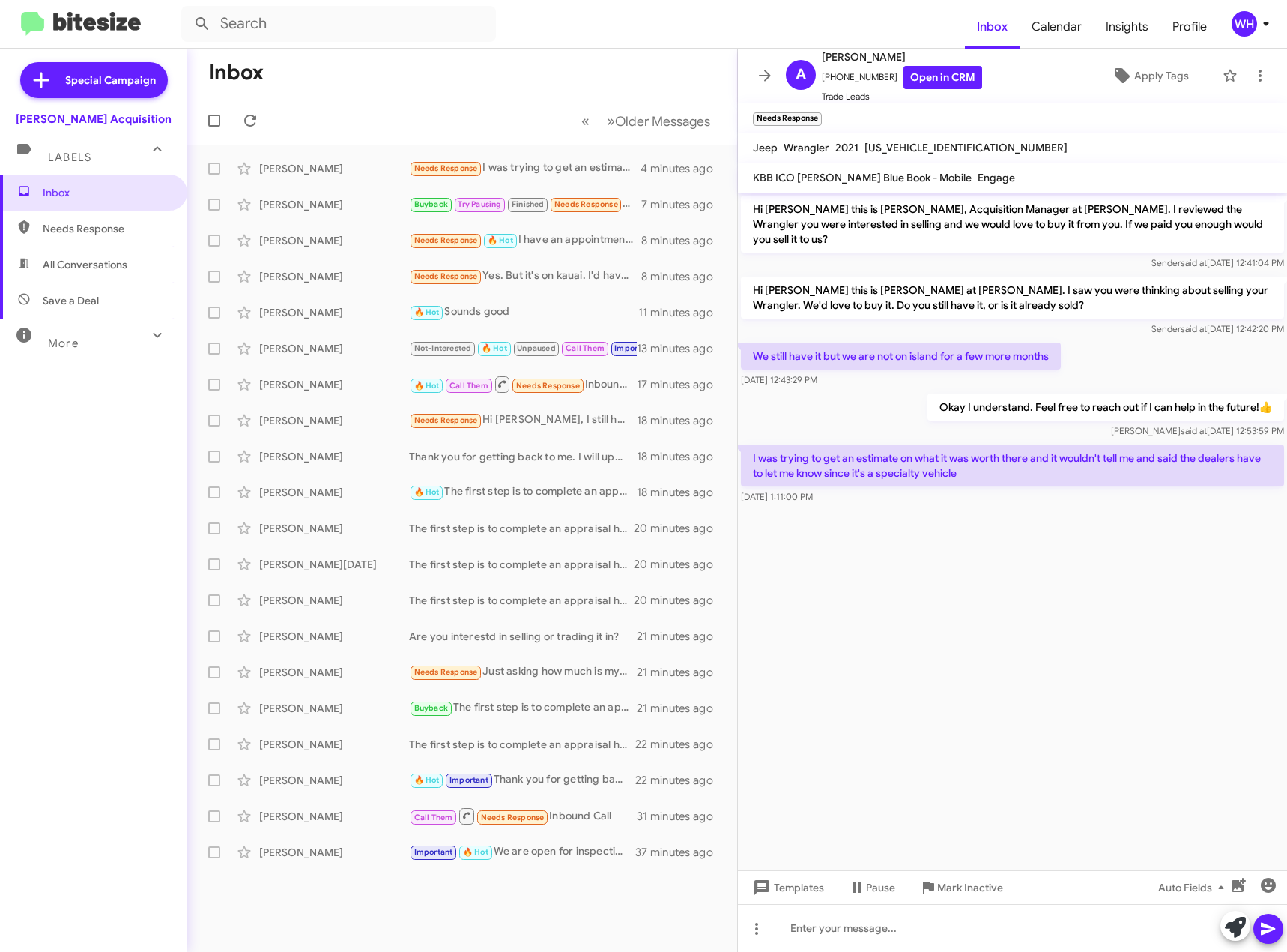
click at [486, 75] on mat-toolbar-row "Inbox" at bounding box center [462, 72] width 550 height 48
click at [488, 77] on mat-toolbar-row "Inbox" at bounding box center [462, 72] width 550 height 48
click at [499, 80] on mat-toolbar-row "Inbox" at bounding box center [462, 72] width 550 height 48
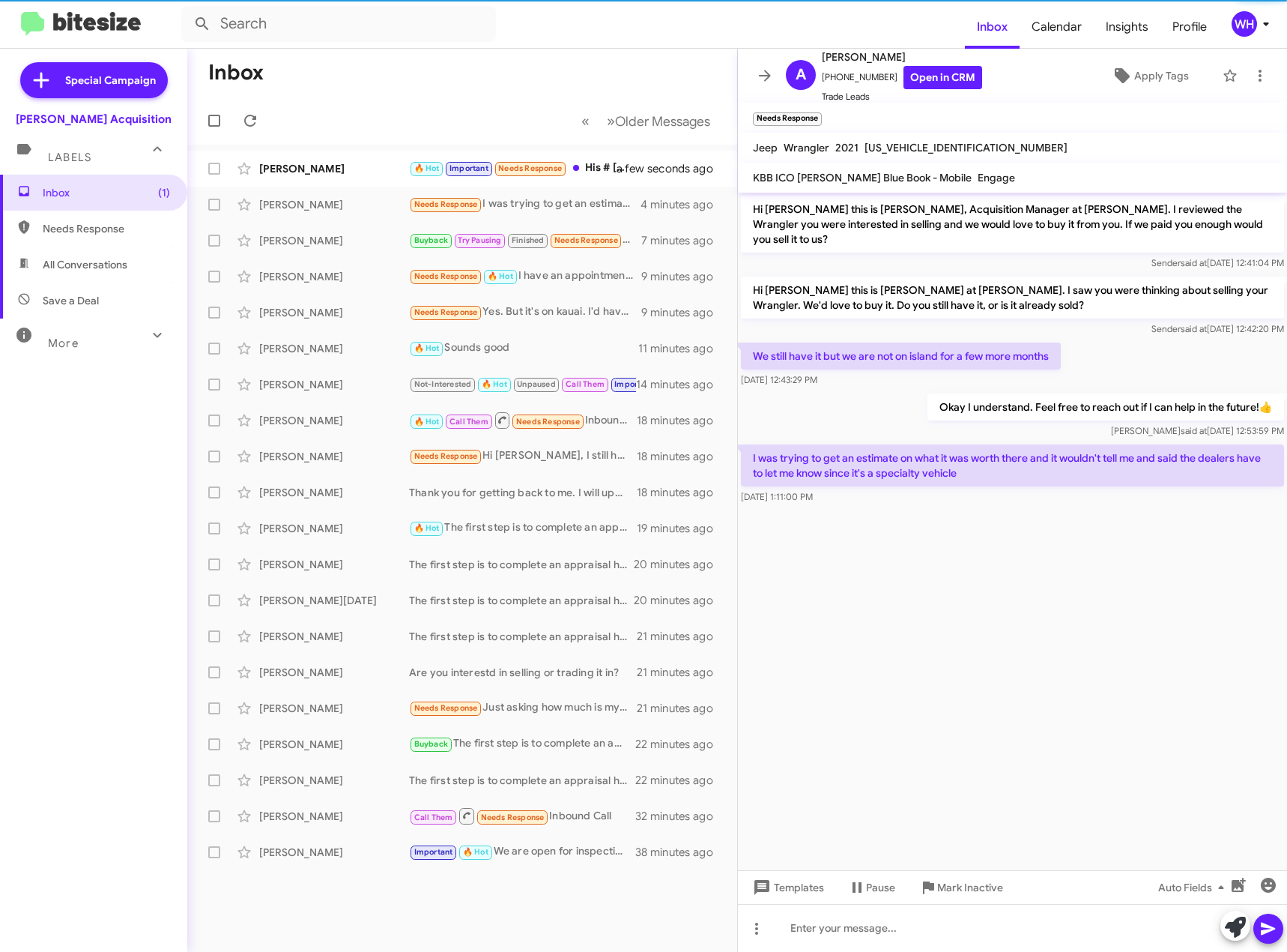
click at [502, 80] on mat-toolbar-row "Inbox" at bounding box center [462, 72] width 550 height 48
click at [505, 82] on mat-toolbar-row "Inbox" at bounding box center [462, 72] width 550 height 48
click at [315, 164] on div "[PERSON_NAME]" at bounding box center [334, 169] width 150 height 15
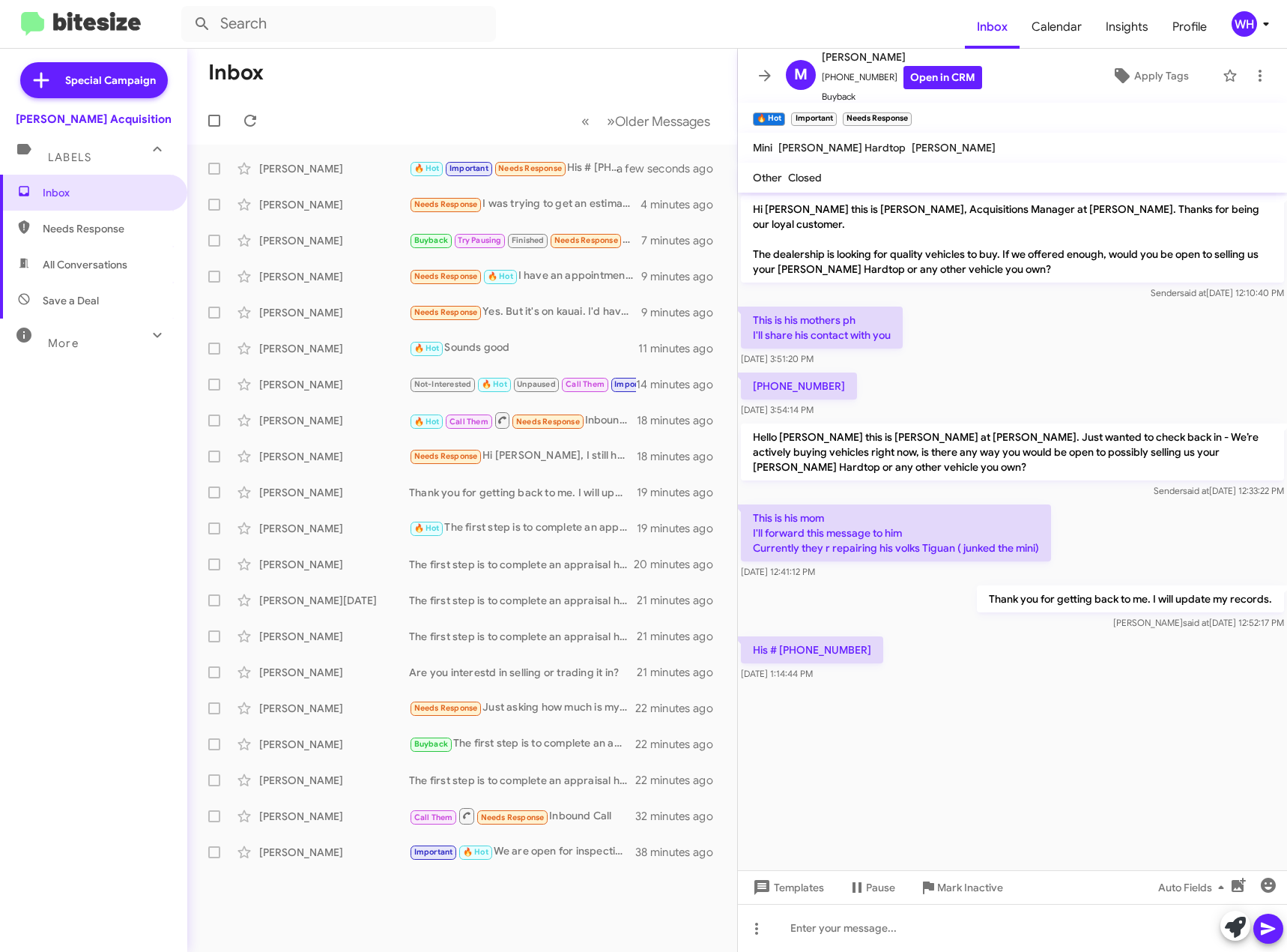
click at [1141, 633] on div "His # [PHONE_NUMBER] [DATE] 1:14:44 PM" at bounding box center [1013, 659] width 550 height 51
click at [1238, 633] on div "His # [PHONE_NUMBER] [DATE] 1:14:44 PM" at bounding box center [1013, 659] width 550 height 51
drag, startPoint x: 919, startPoint y: 654, endPoint x: 929, endPoint y: 650, distance: 10.8
click at [924, 654] on div "His # [PHONE_NUMBER] [DATE] 1:14:44 PM" at bounding box center [1013, 659] width 550 height 51
click at [916, 939] on div at bounding box center [1013, 928] width 550 height 48
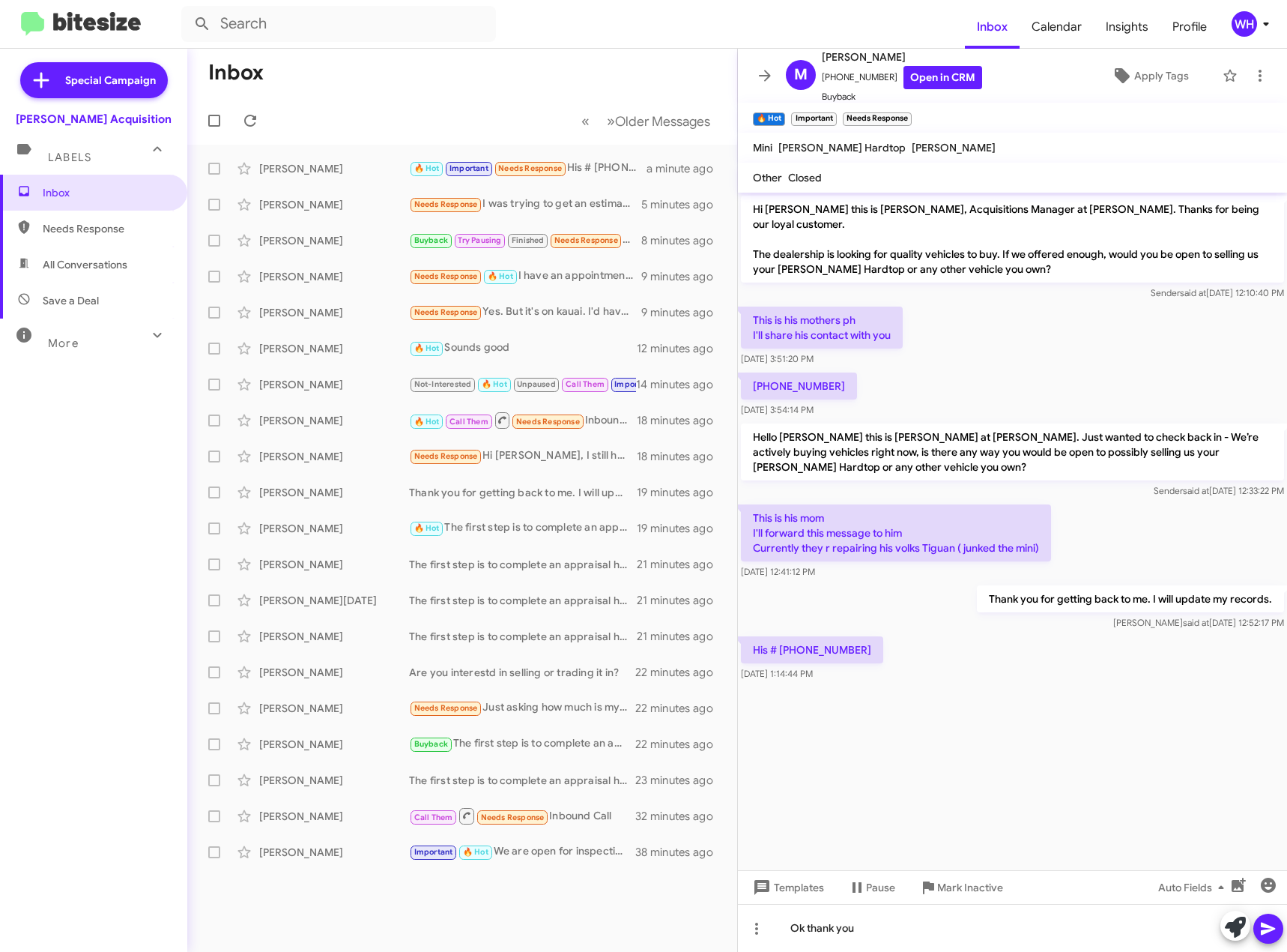
click at [1265, 930] on icon at bounding box center [1268, 929] width 14 height 12
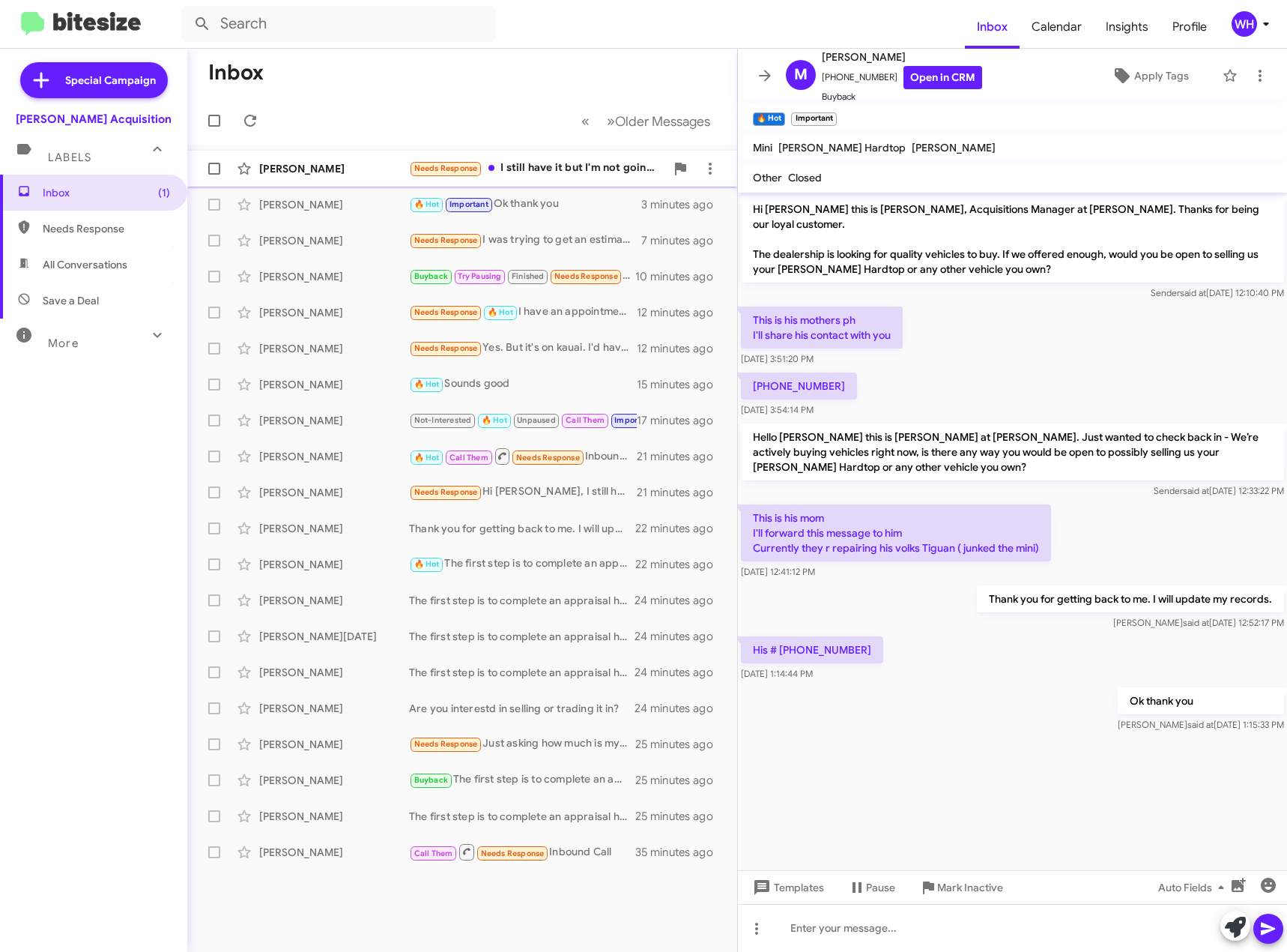
click at [348, 171] on div "[PERSON_NAME]" at bounding box center [334, 169] width 150 height 15
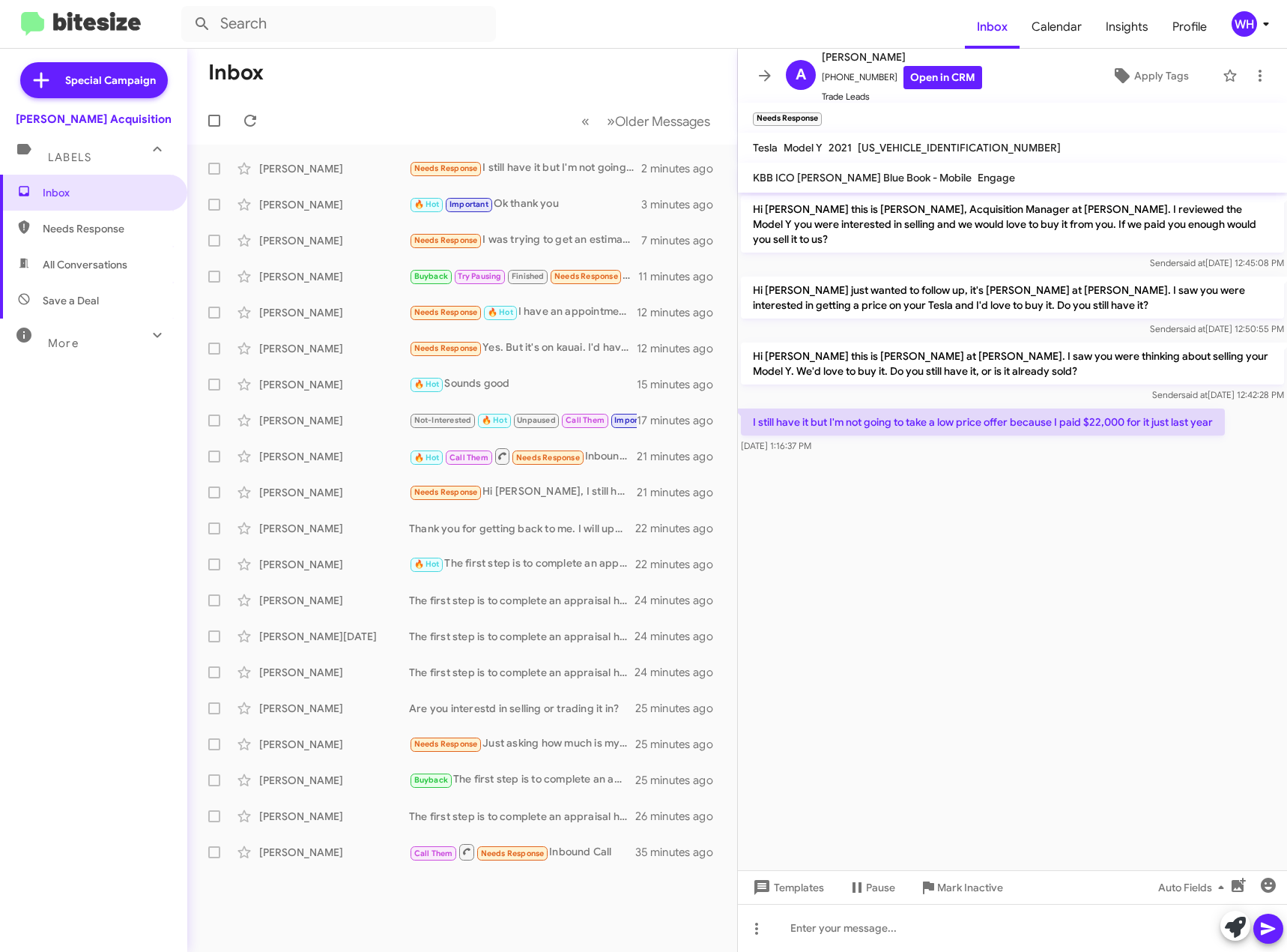
click at [893, 147] on span "[US_VEHICLE_IDENTIFICATION_NUMBER]" at bounding box center [960, 147] width 203 height 13
click at [892, 147] on span "[US_VEHICLE_IDENTIFICATION_NUMBER]" at bounding box center [960, 147] width 203 height 13
copy span "[US_VEHICLE_IDENTIFICATION_NUMBER]"
click at [864, 934] on div at bounding box center [1013, 928] width 550 height 48
click at [1270, 940] on span at bounding box center [1268, 929] width 18 height 30
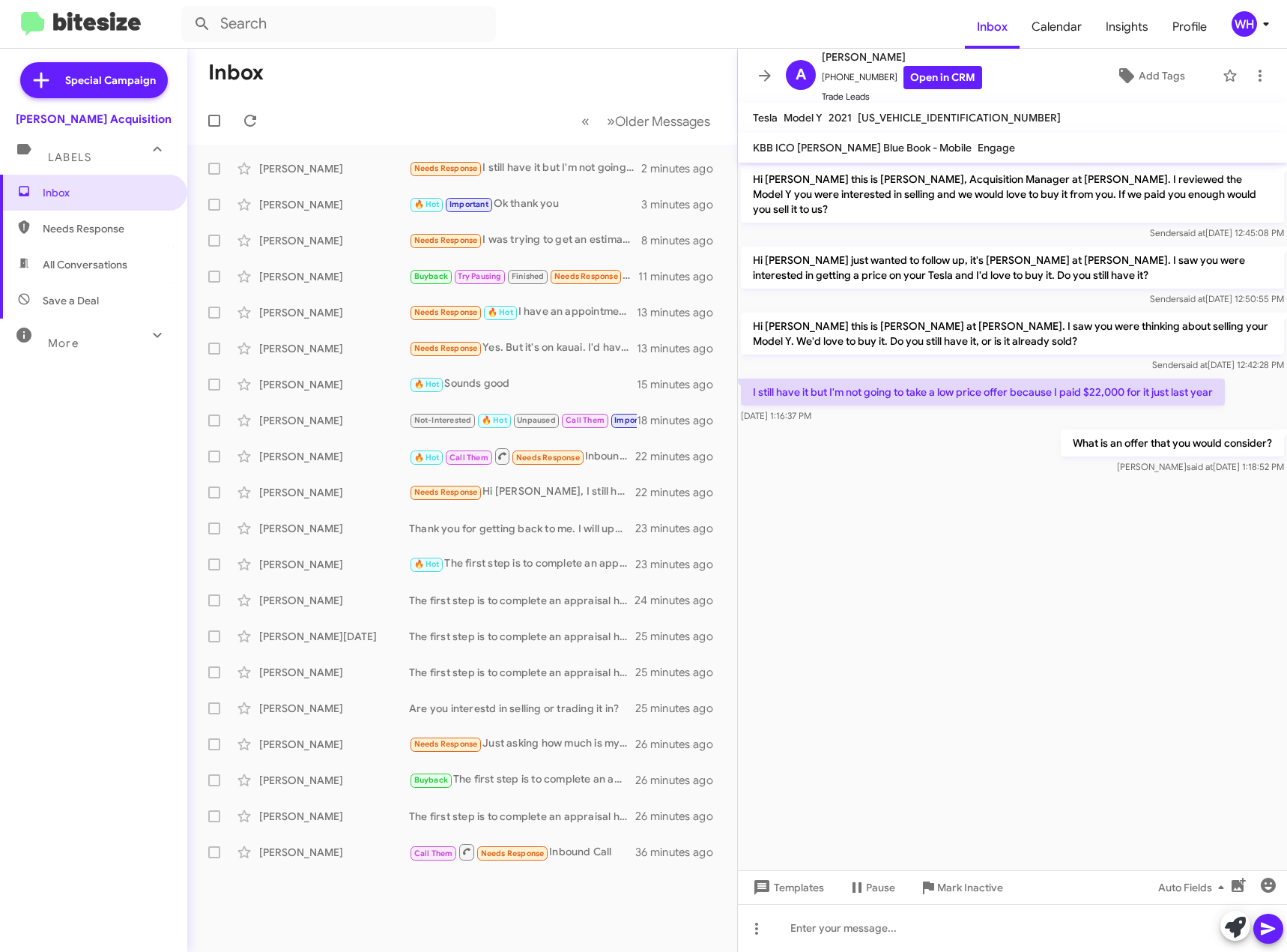
click at [894, 115] on span "[US_VEHICLE_IDENTIFICATION_NUMBER]" at bounding box center [960, 117] width 203 height 13
click at [894, 113] on span "[US_VEHICLE_IDENTIFICATION_NUMBER]" at bounding box center [960, 117] width 203 height 13
drag, startPoint x: 894, startPoint y: 113, endPoint x: 875, endPoint y: 112, distance: 19.0
click at [875, 112] on span "[US_VEHICLE_IDENTIFICATION_NUMBER]" at bounding box center [960, 117] width 203 height 13
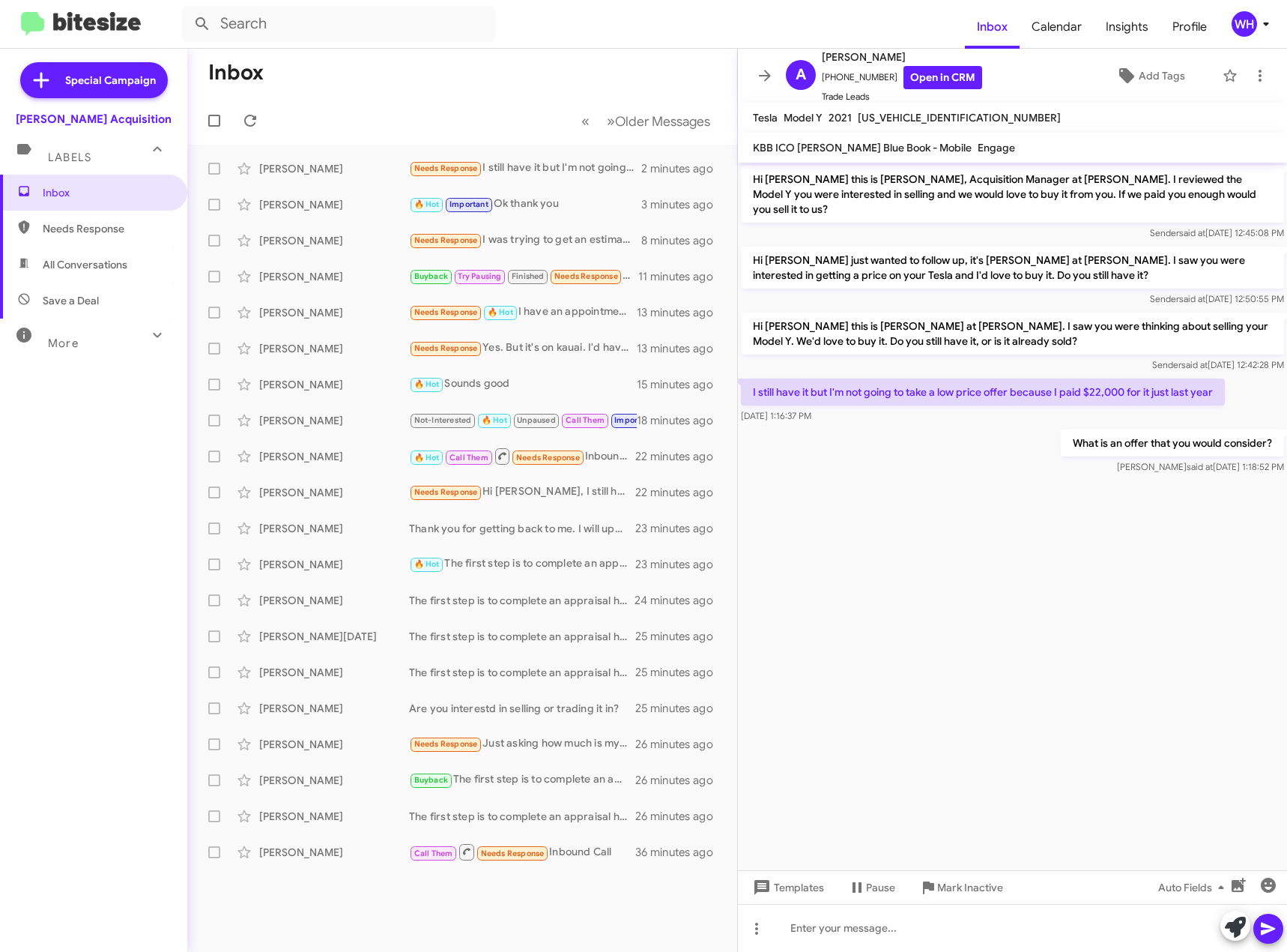
copy span "[US_VEHICLE_IDENTIFICATION_NUMBER]"
click at [969, 560] on cdk-virtual-scroll-viewport "Hi [PERSON_NAME] this is [PERSON_NAME], Acquisition Manager at [PERSON_NAME]. I…" at bounding box center [1013, 516] width 550 height 708
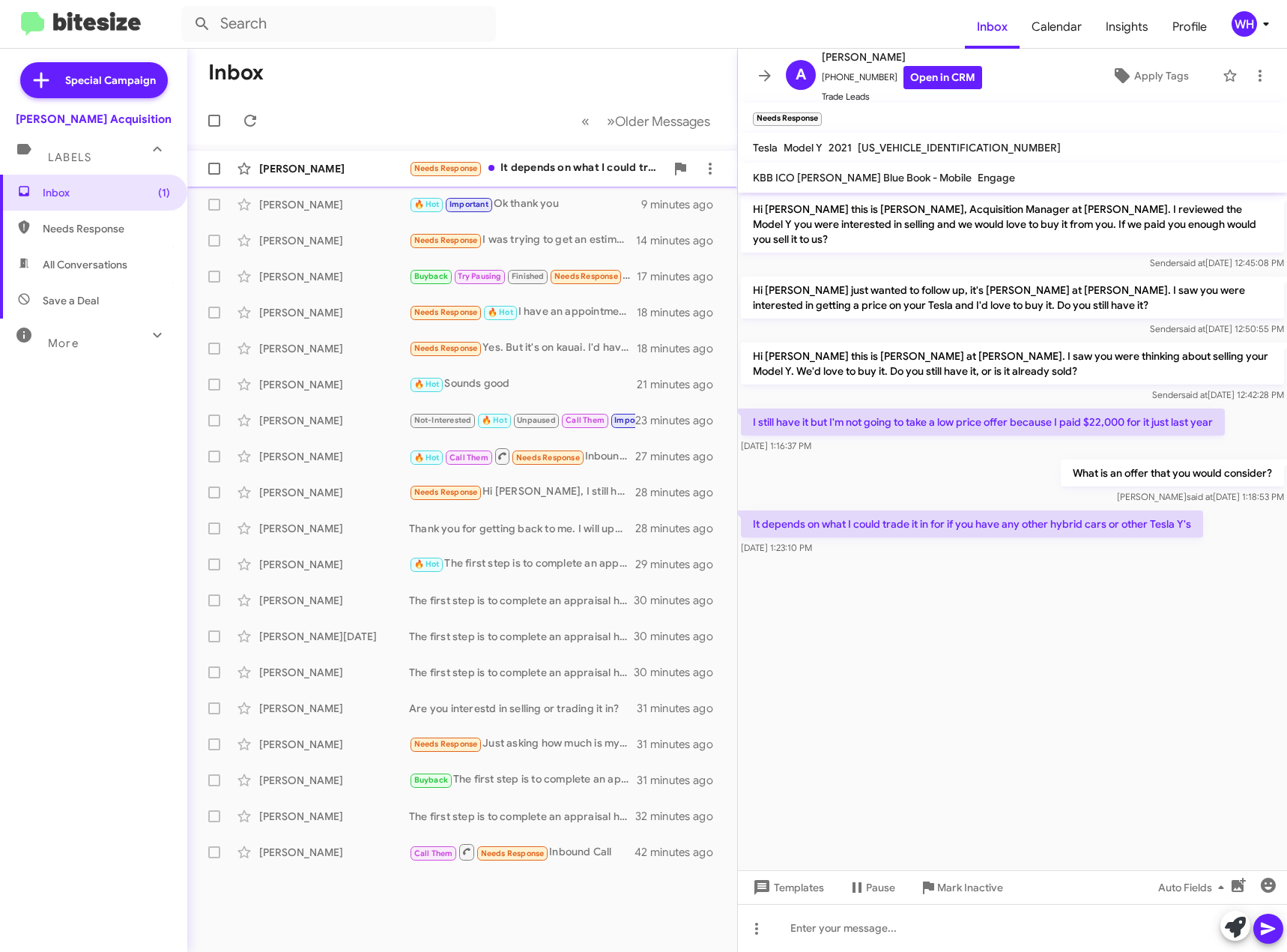
click at [291, 165] on div "[PERSON_NAME]" at bounding box center [334, 169] width 150 height 15
click at [1065, 720] on cdk-virtual-scroll-viewport "Hi [PERSON_NAME] this is [PERSON_NAME], Acquisition Manager at [PERSON_NAME]. I…" at bounding box center [1013, 531] width 550 height 678
click at [859, 942] on div at bounding box center [1013, 928] width 550 height 48
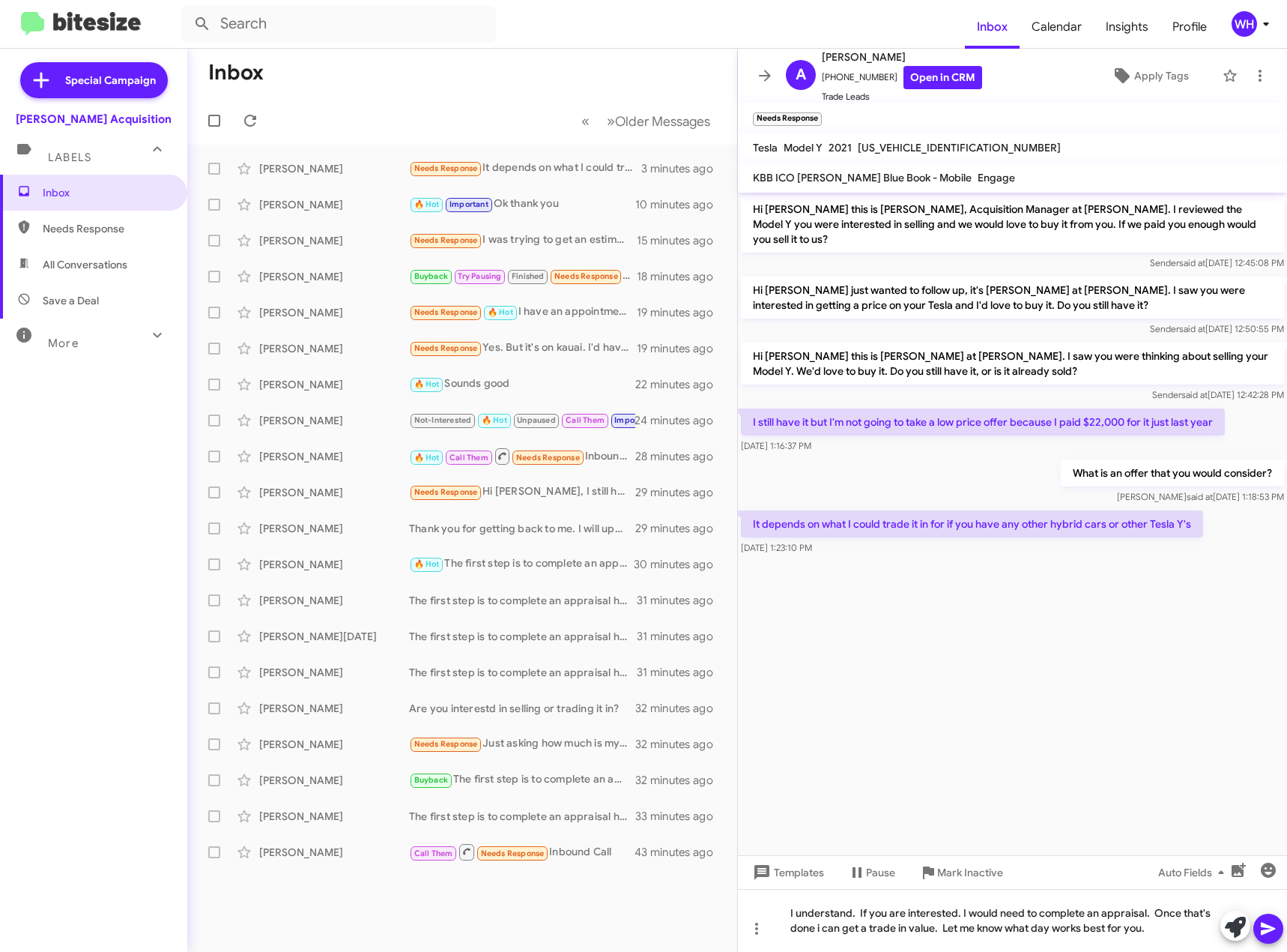
click at [1268, 941] on span at bounding box center [1268, 929] width 18 height 30
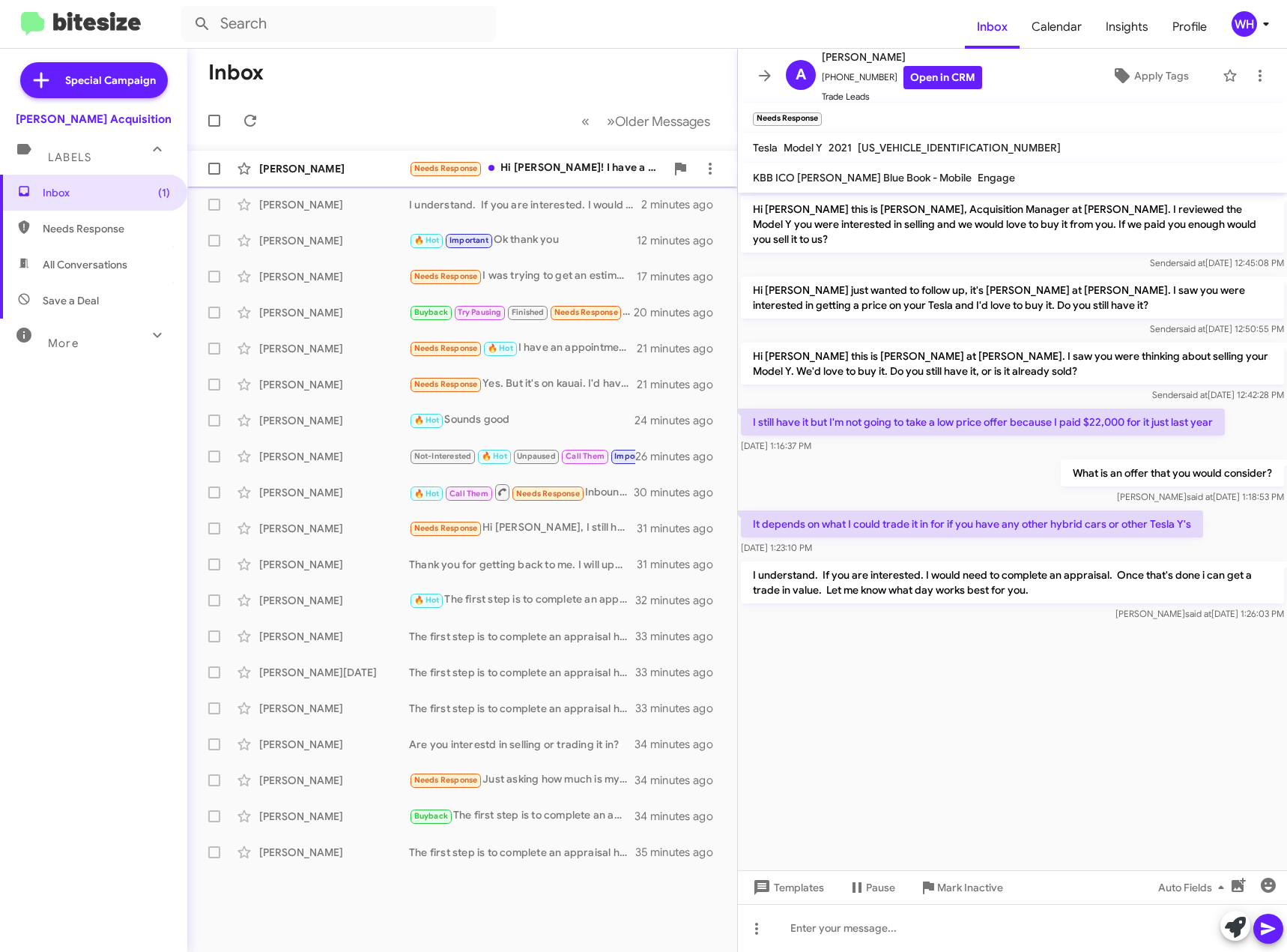
click at [286, 166] on div "[PERSON_NAME]" at bounding box center [334, 169] width 150 height 15
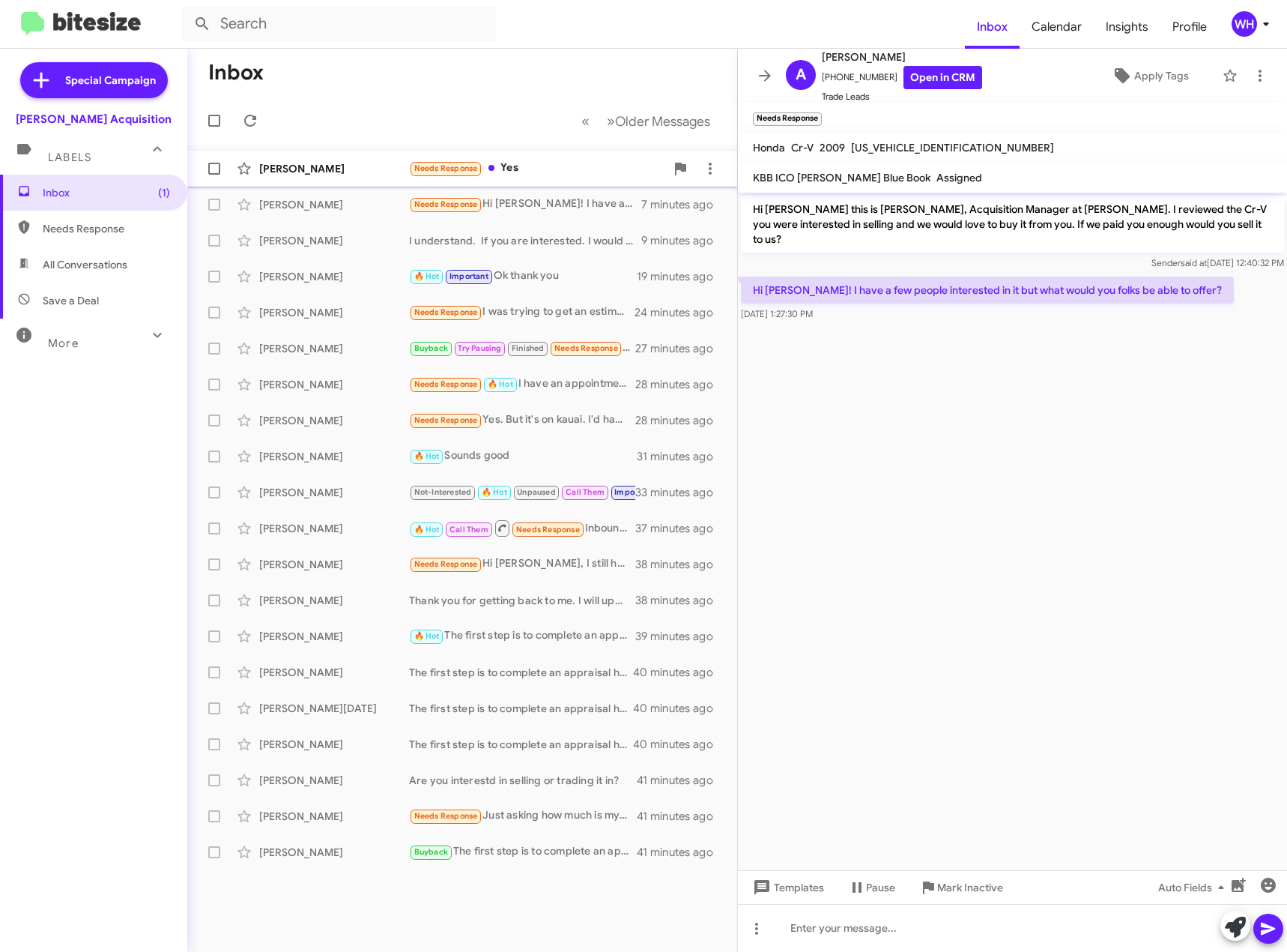
click at [293, 168] on div "[PERSON_NAME]" at bounding box center [334, 169] width 150 height 15
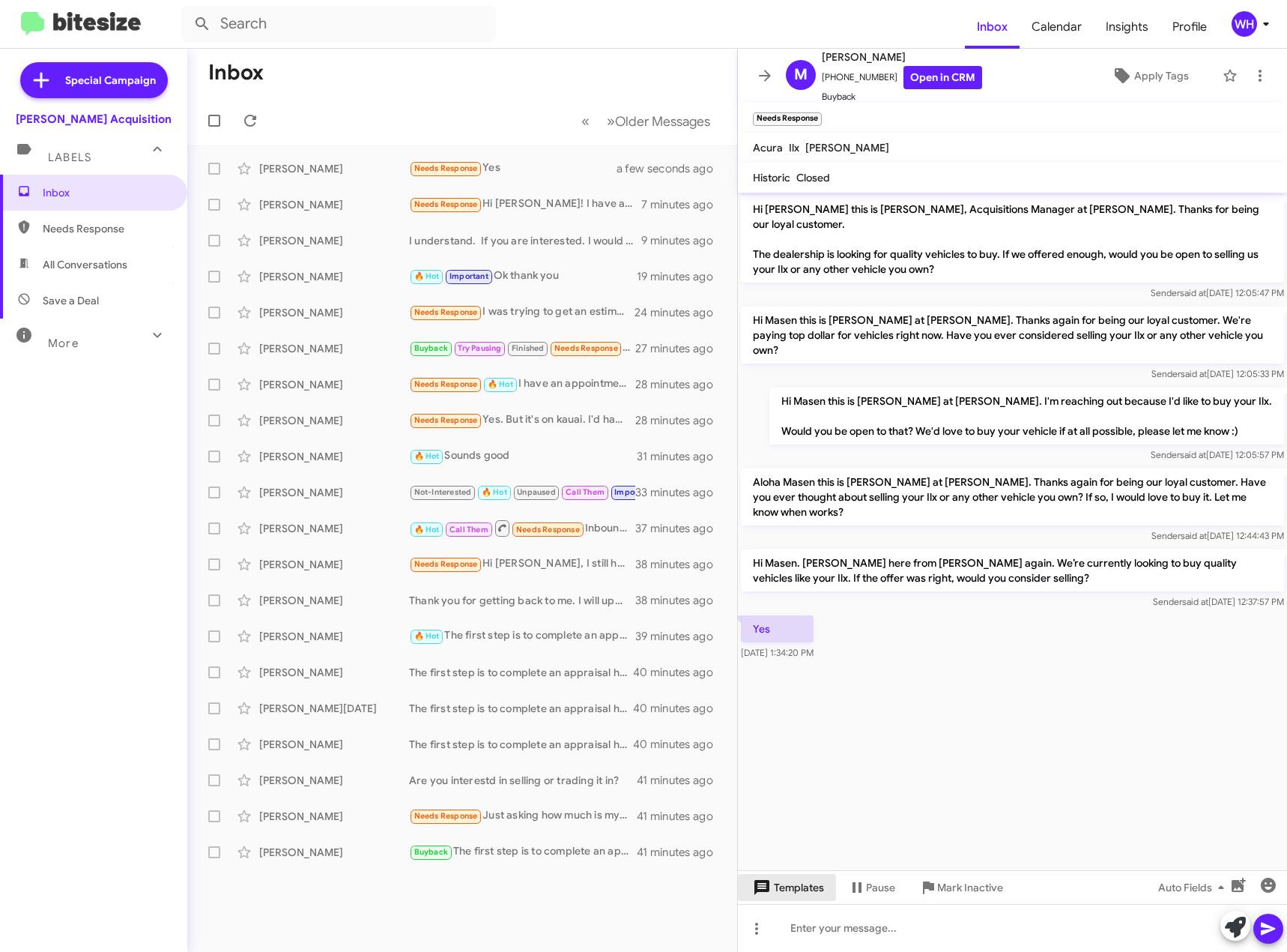
click at [796, 898] on span "Templates" at bounding box center [787, 888] width 74 height 27
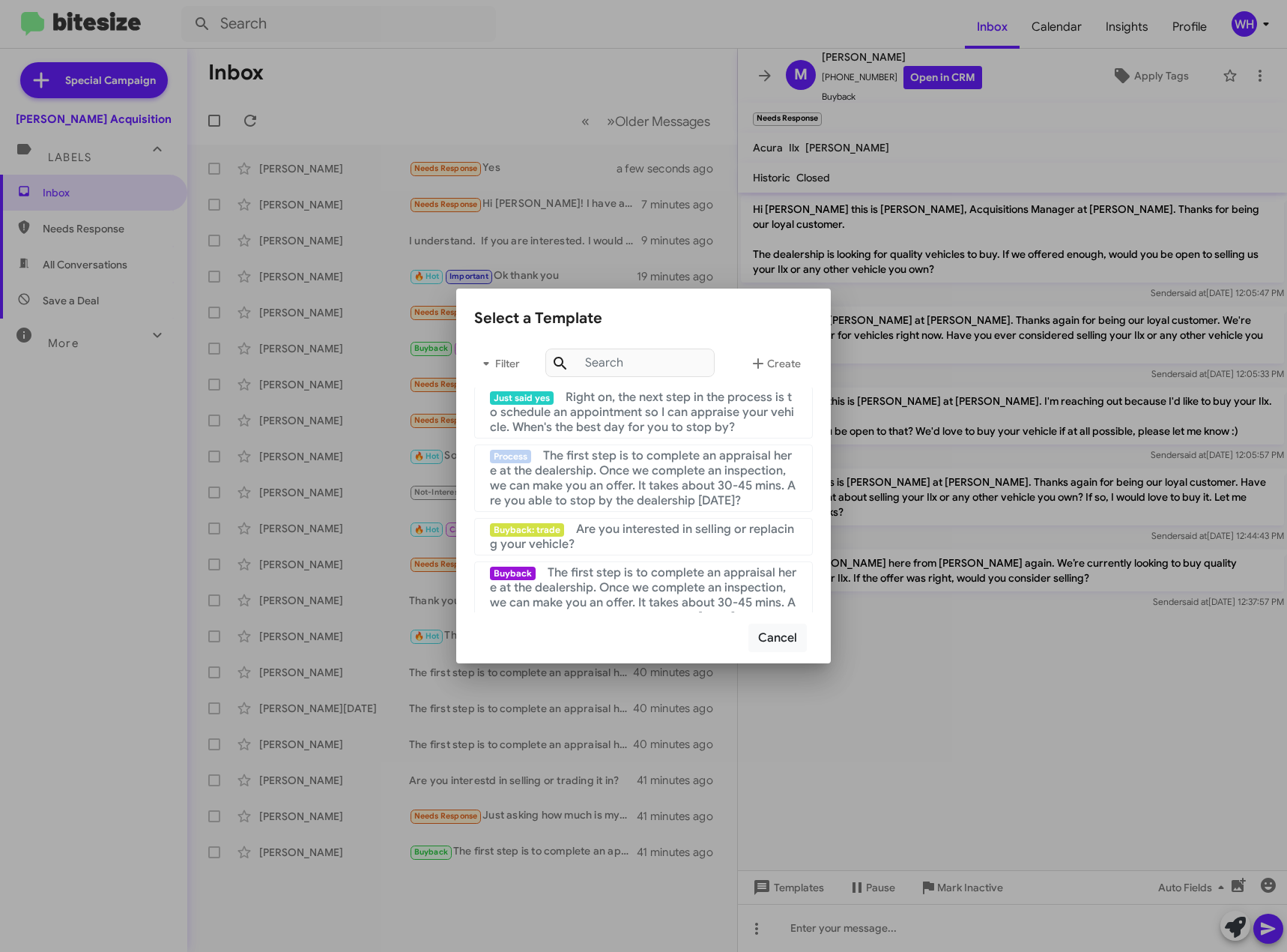
scroll to position [150, 0]
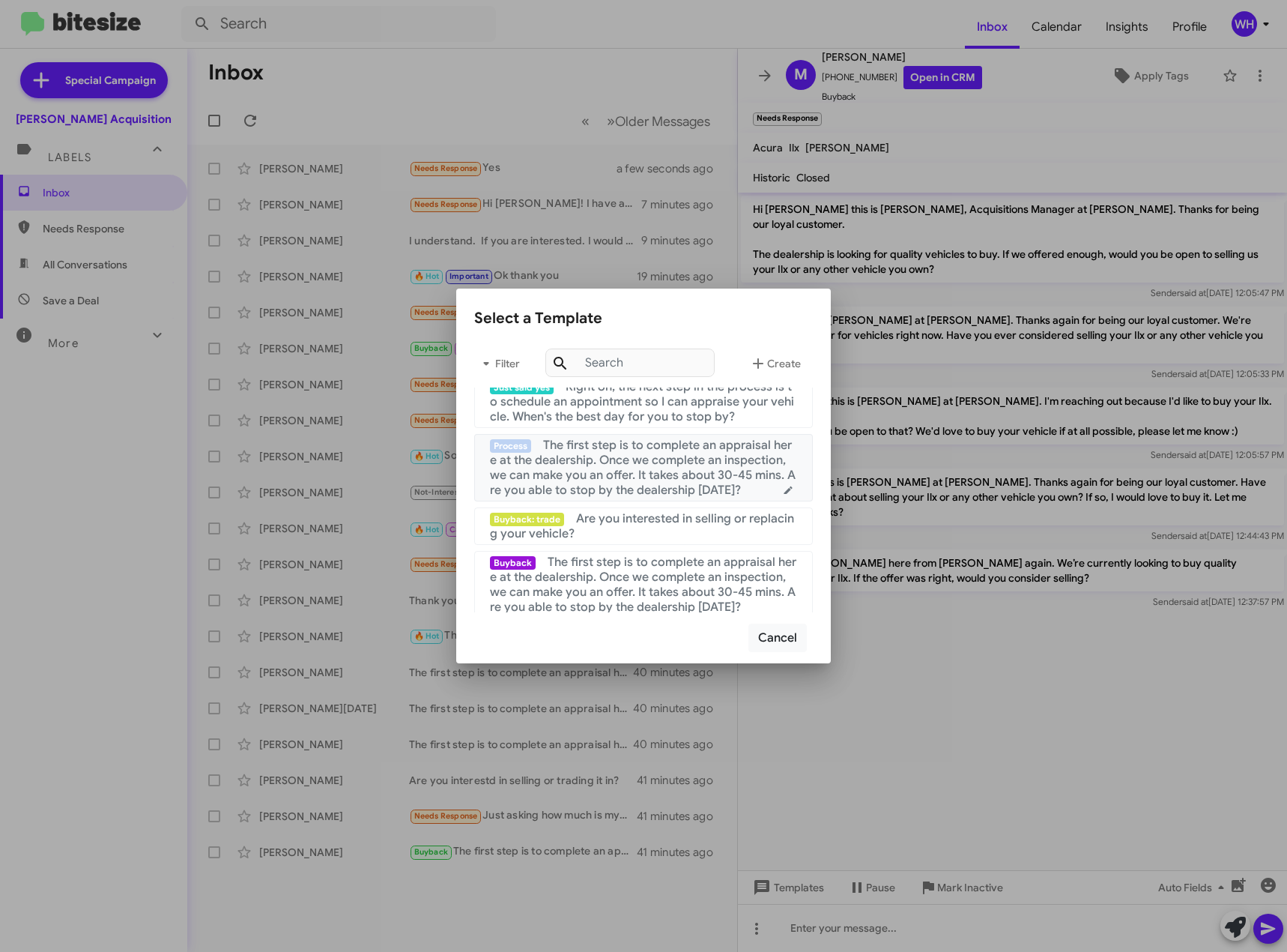
click at [638, 469] on span "The first step is to complete an appraisal here at the dealership. Once we comp…" at bounding box center [643, 468] width 306 height 60
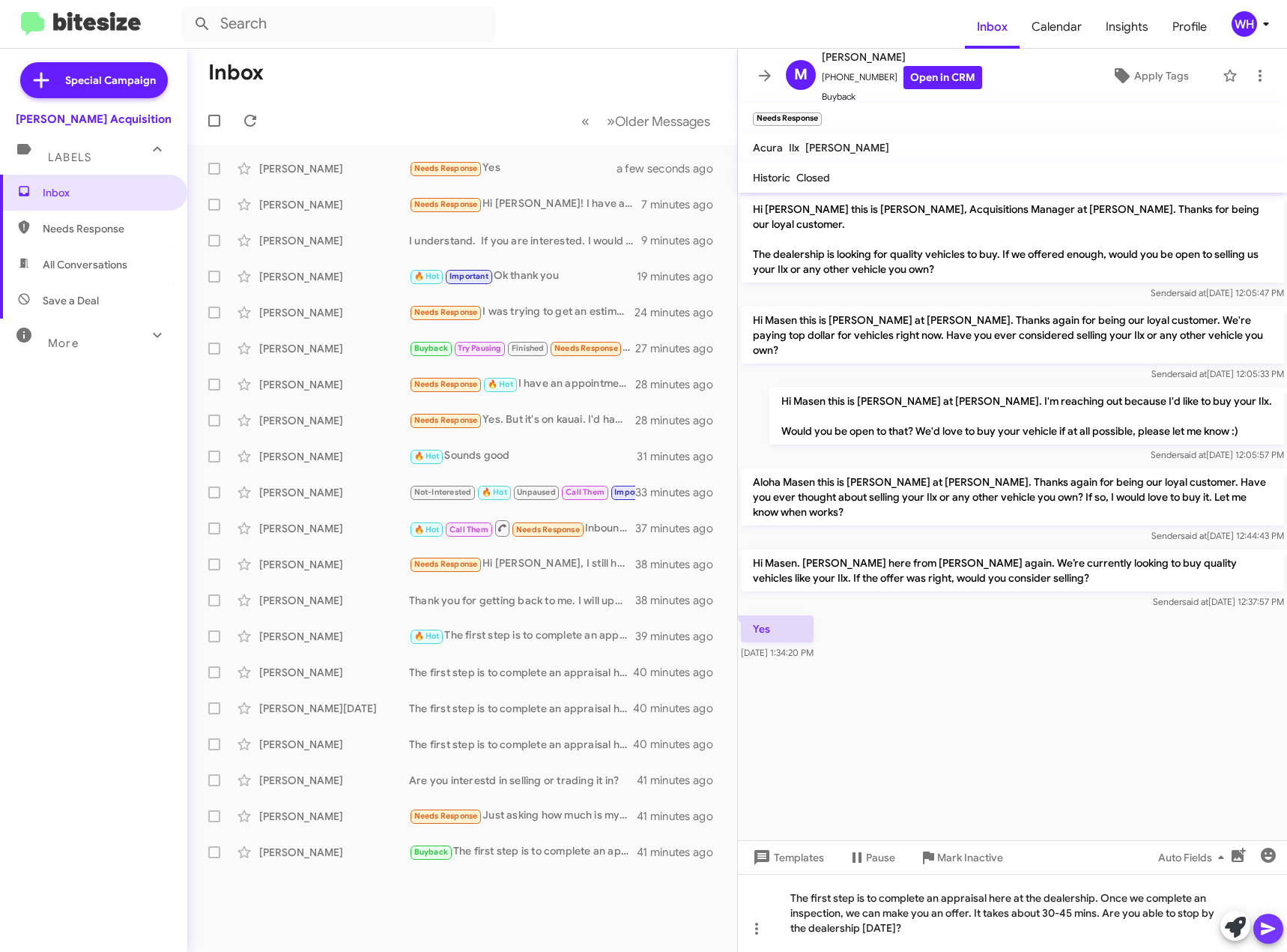
drag, startPoint x: 1276, startPoint y: 933, endPoint x: 1266, endPoint y: 925, distance: 12.8
click at [1276, 933] on icon at bounding box center [1268, 928] width 18 height 18
